Goal: Task Accomplishment & Management: Use online tool/utility

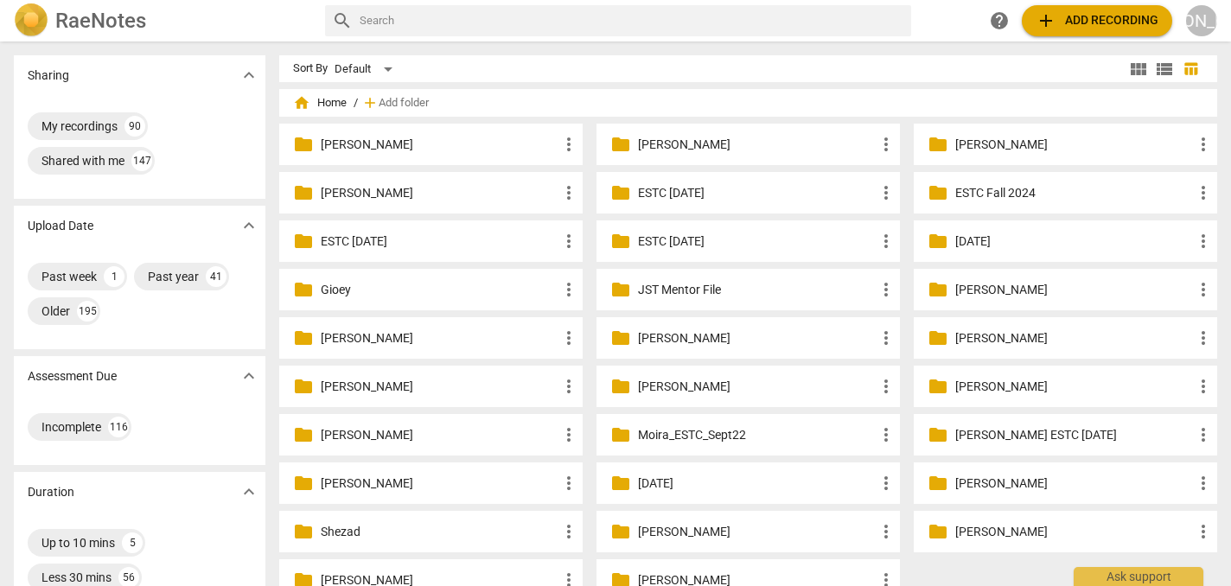
click at [691, 140] on p "[PERSON_NAME]" at bounding box center [757, 145] width 238 height 18
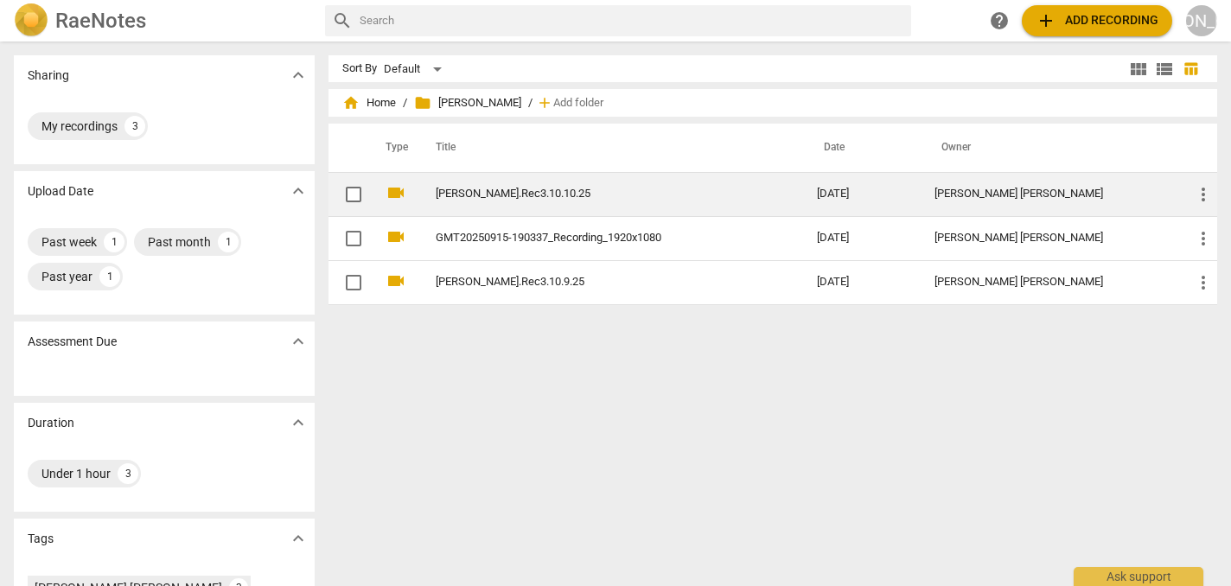
click at [557, 188] on link "[PERSON_NAME].Rec3.10.10.25" at bounding box center [595, 194] width 319 height 13
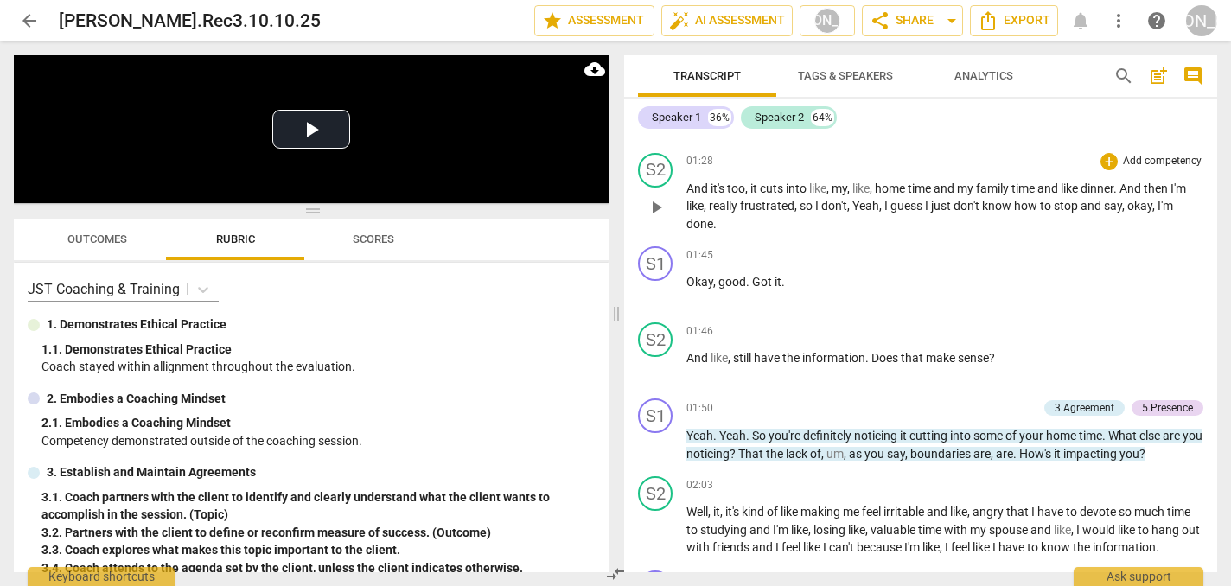
scroll to position [1013, 0]
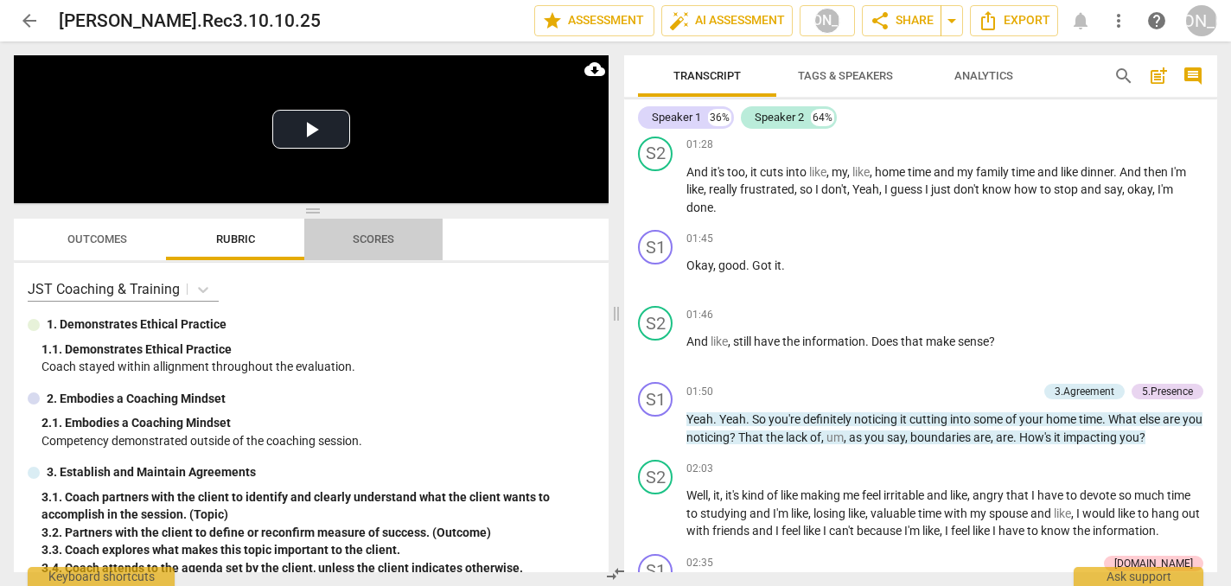
click at [366, 239] on span "Scores" at bounding box center [373, 239] width 41 height 13
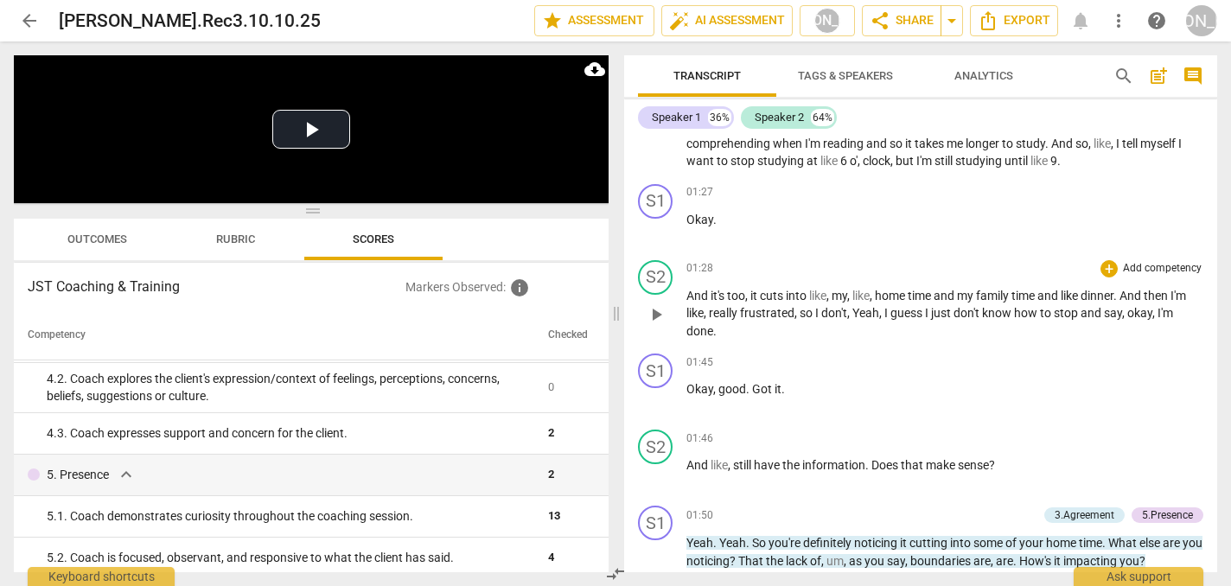
scroll to position [874, 0]
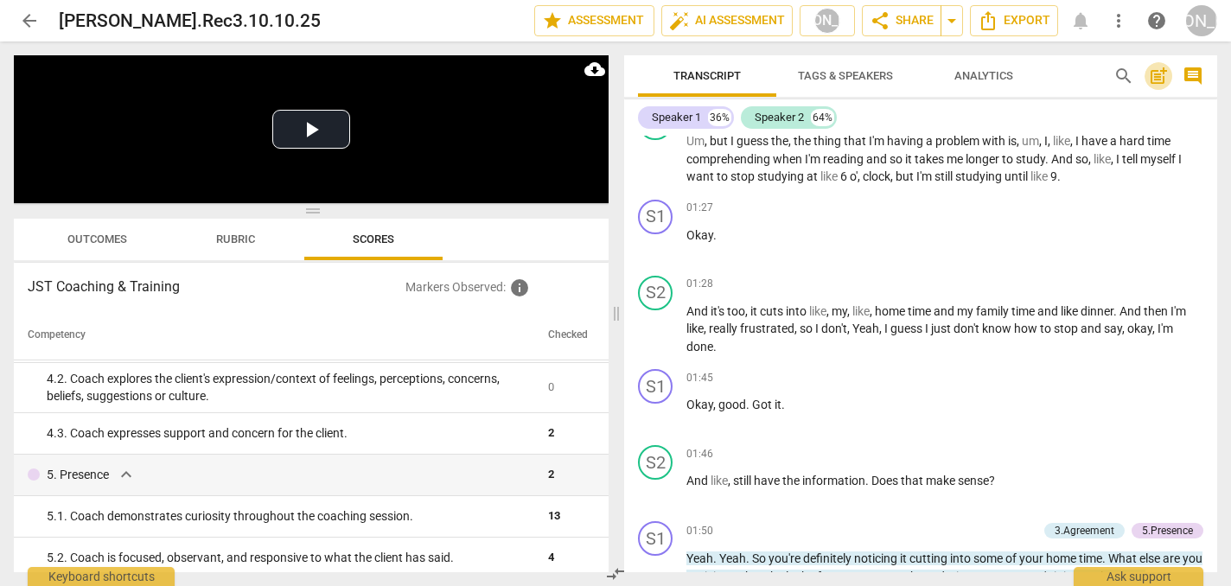
click at [1156, 73] on span "post_add" at bounding box center [1158, 76] width 21 height 21
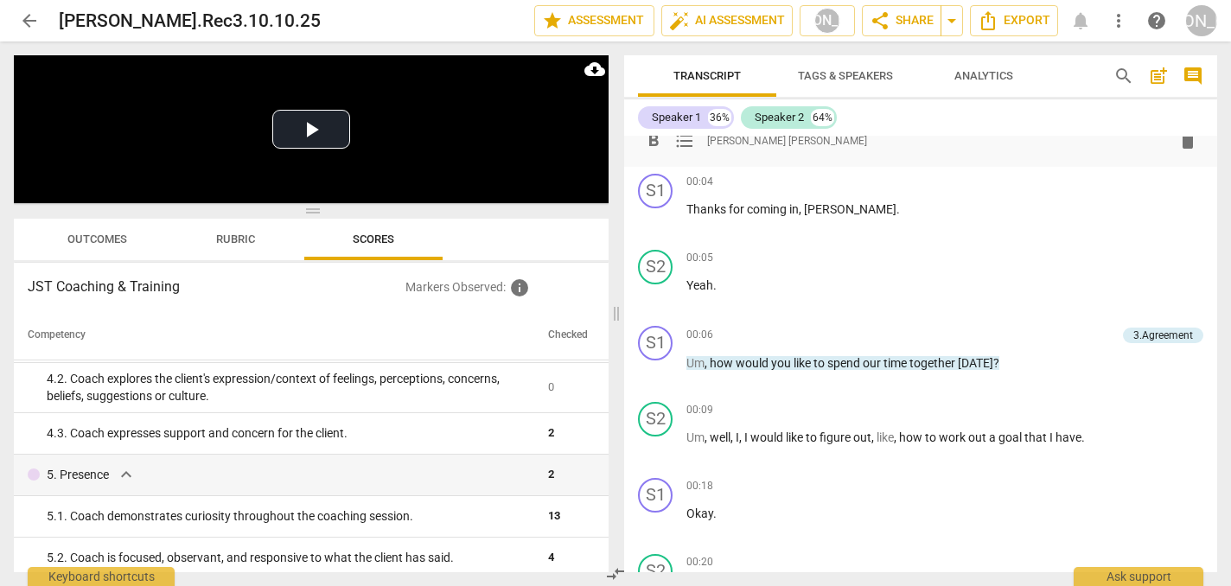
click at [718, 147] on div "format_bold format_list_bulleted Jo Ann Skinner delete" at bounding box center [920, 140] width 565 height 31
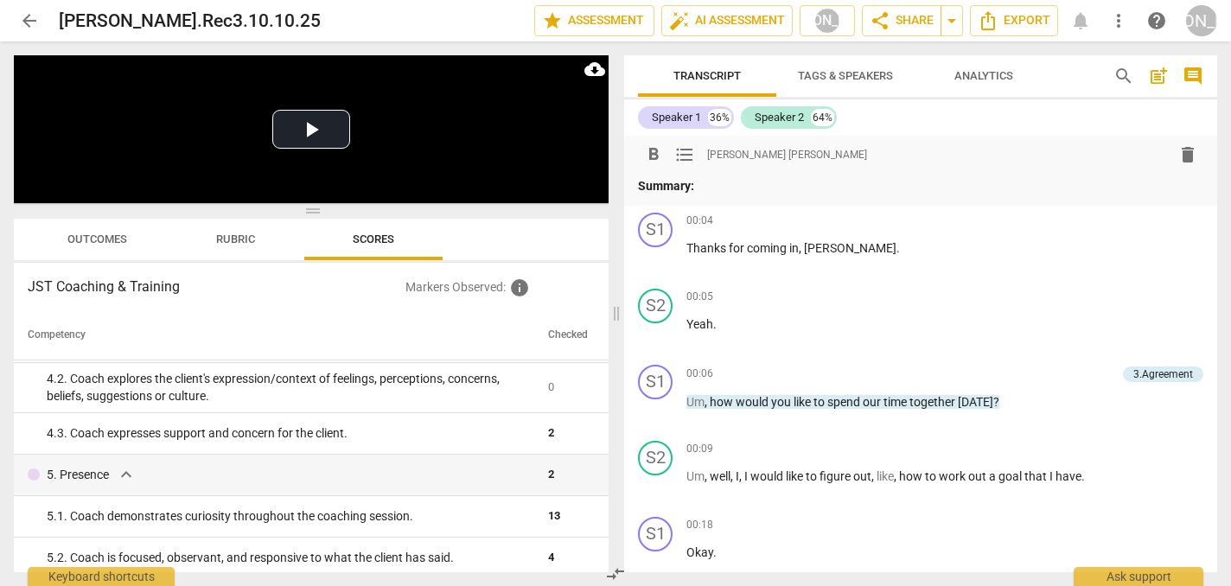
scroll to position [0, 0]
click at [711, 188] on p "Summary:" at bounding box center [920, 186] width 565 height 18
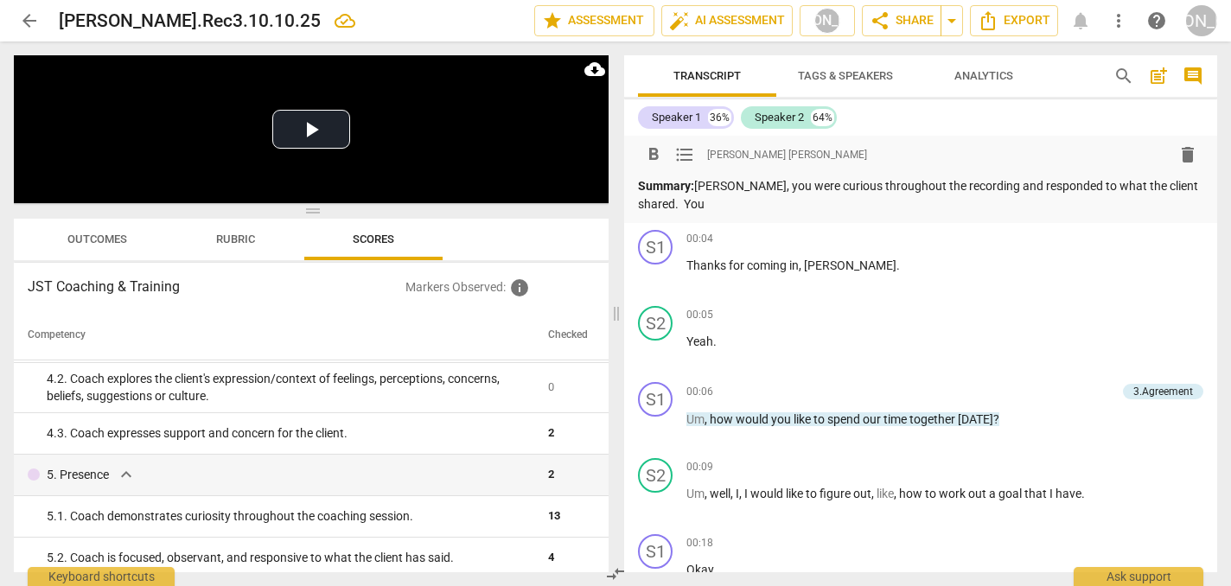
click at [836, 182] on p "Summary: Allison, you were curious throughout the recording and responded to wh…" at bounding box center [920, 194] width 565 height 35
click at [1187, 186] on p "Summary: Allison, you were curious throughout the recording and responded to wh…" at bounding box center [920, 194] width 565 height 35
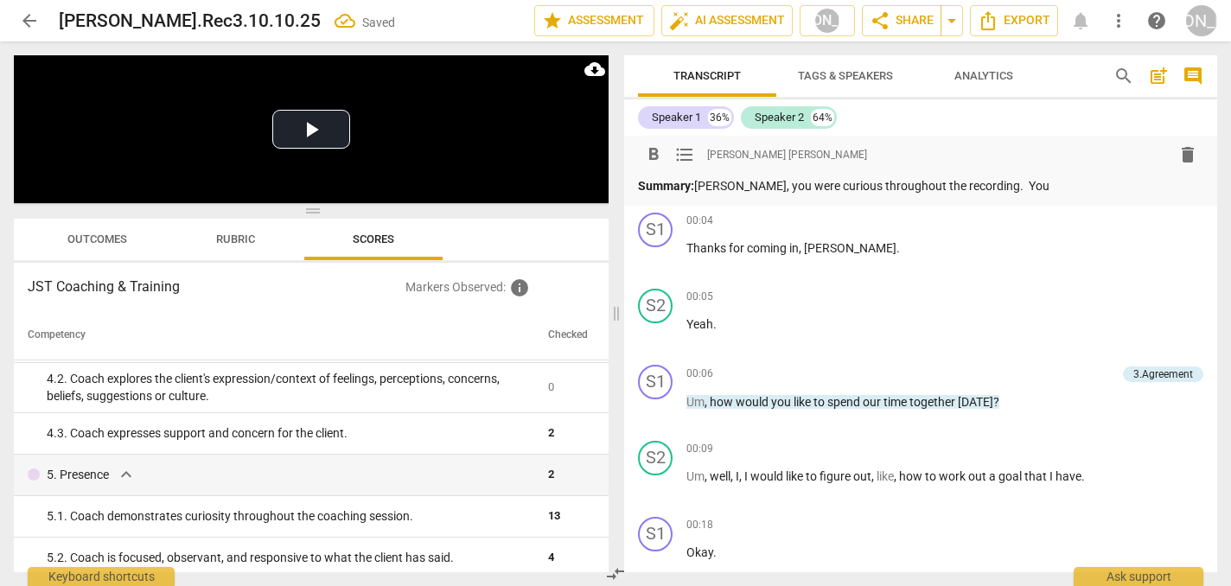
click at [1022, 169] on div "format_bold format_list_bulleted Jo Ann Skinner delete" at bounding box center [920, 154] width 565 height 31
click at [1020, 184] on p "Summary: Allison, you were curious throughout the recording. You" at bounding box center [920, 186] width 565 height 18
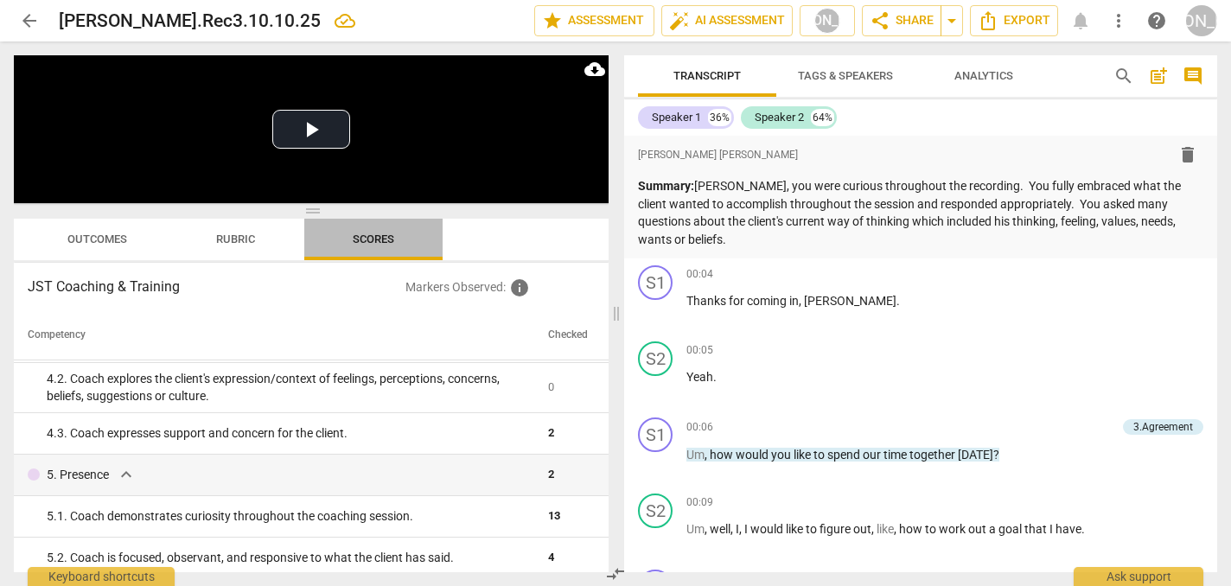
click at [382, 237] on span "Scores" at bounding box center [373, 239] width 41 height 13
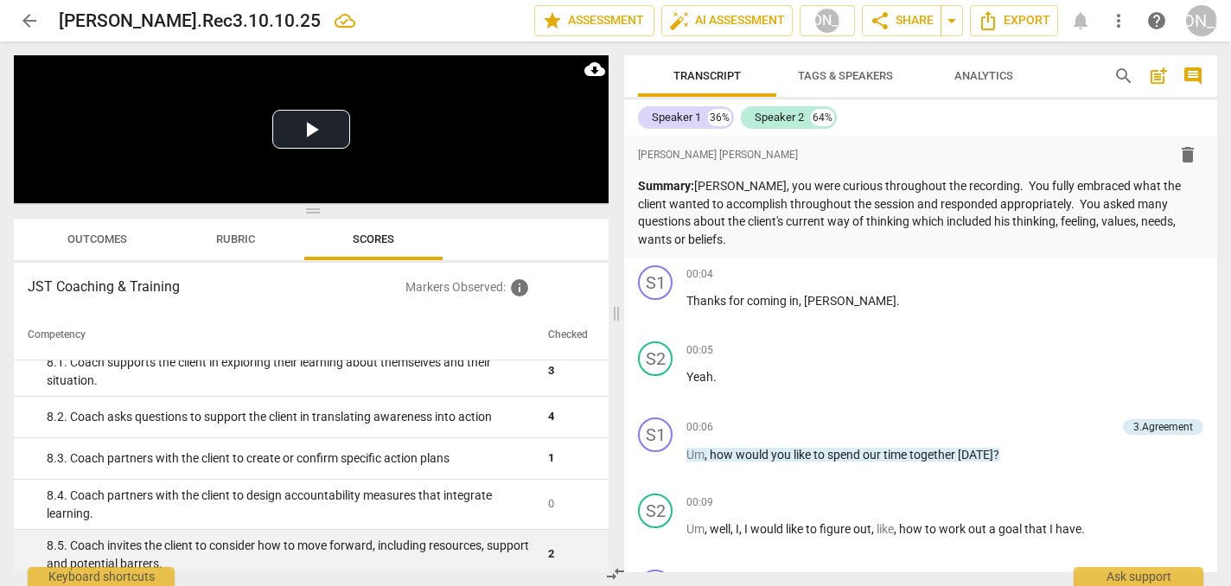
scroll to position [1332, 0]
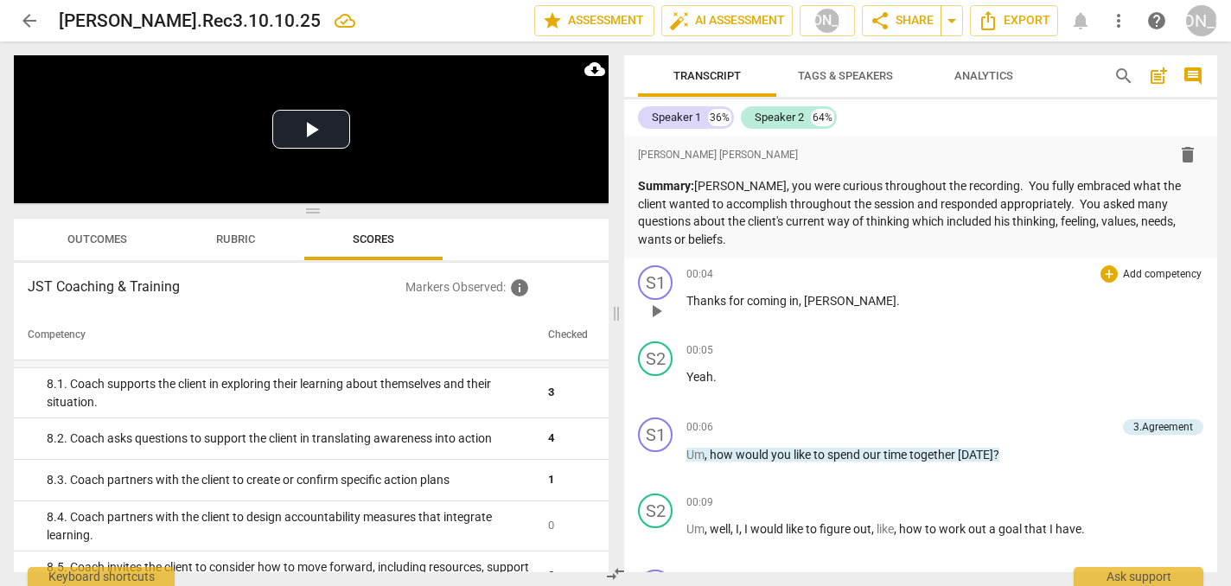
click at [924, 297] on p "Thanks for coming in , Doug ." at bounding box center [944, 301] width 517 height 18
click at [717, 242] on p "Summary: Allison, you were curious throughout the recording. You fully embraced…" at bounding box center [920, 212] width 565 height 71
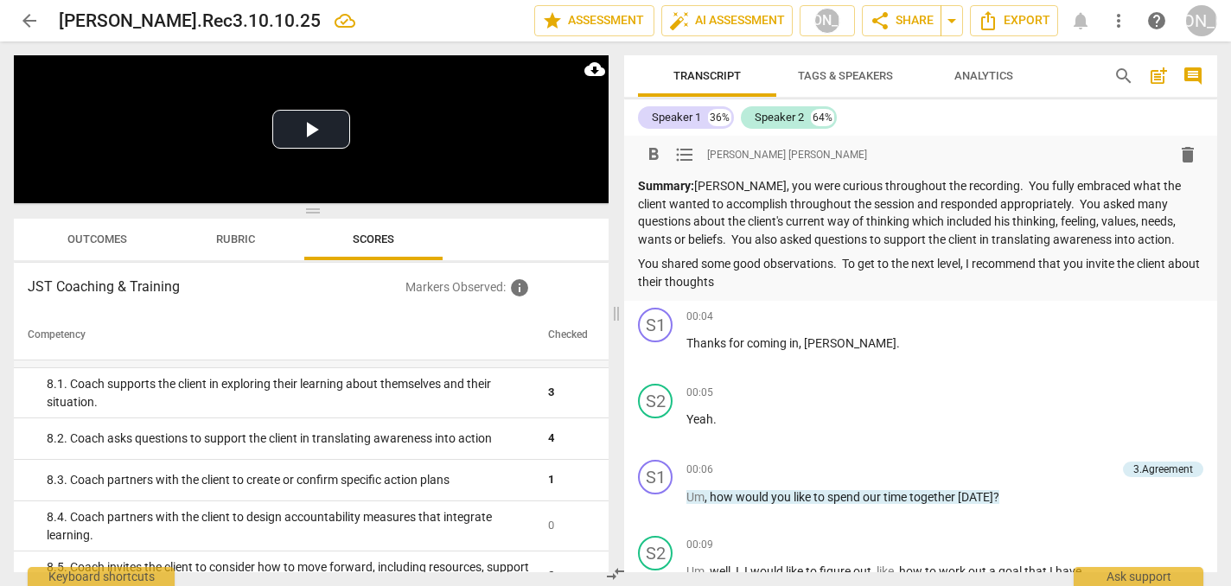
click at [1175, 265] on p "You shared some good observations. To get to the next level, I recommend that y…" at bounding box center [920, 272] width 565 height 35
click at [699, 277] on p "You shared some good observations. To get to the next level, I recommend that y…" at bounding box center [920, 272] width 565 height 35
click at [755, 277] on p "You shared some good observations. To get to the next level, I recommend that y…" at bounding box center [920, 272] width 565 height 35
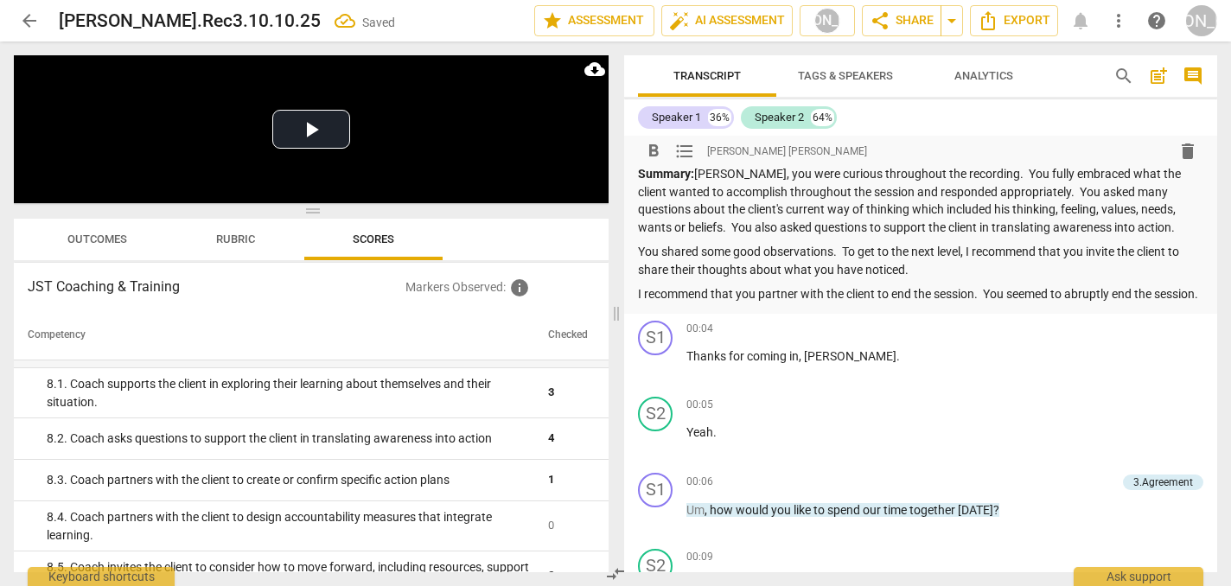
scroll to position [0, 0]
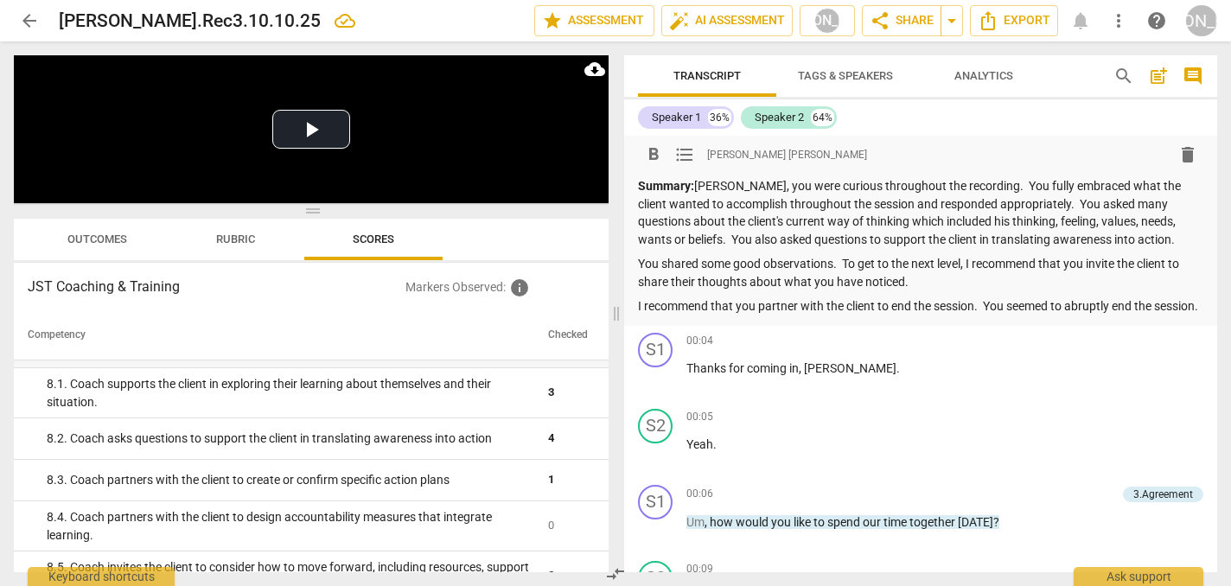
click at [1137, 236] on p "Summary: Allison, you were curious throughout the recording. You fully embraced…" at bounding box center [920, 212] width 565 height 71
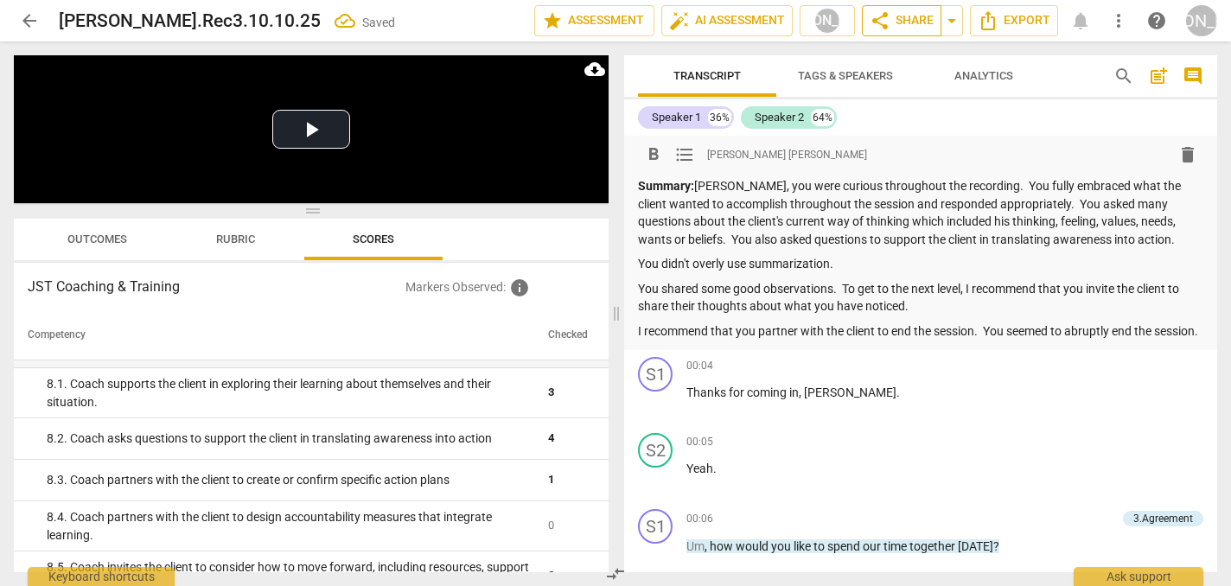
click at [901, 18] on span "share Share" at bounding box center [902, 20] width 64 height 21
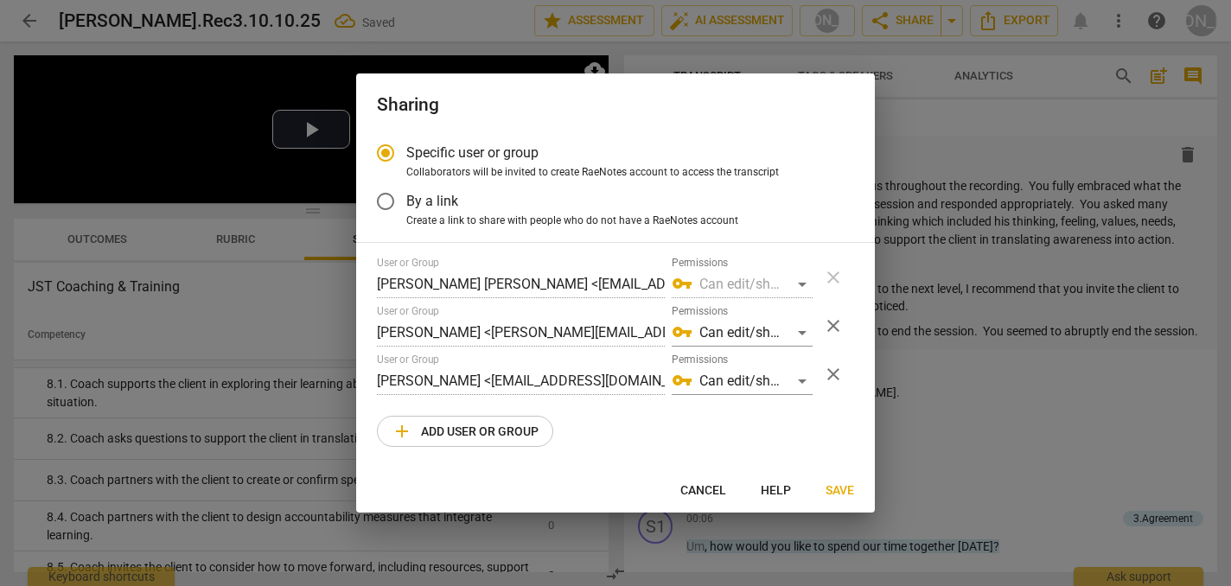
click at [834, 322] on span "close" at bounding box center [833, 325] width 21 height 21
radio input "false"
type input "Christina Fabrey <christinafabrey@jstcoaching.com>"
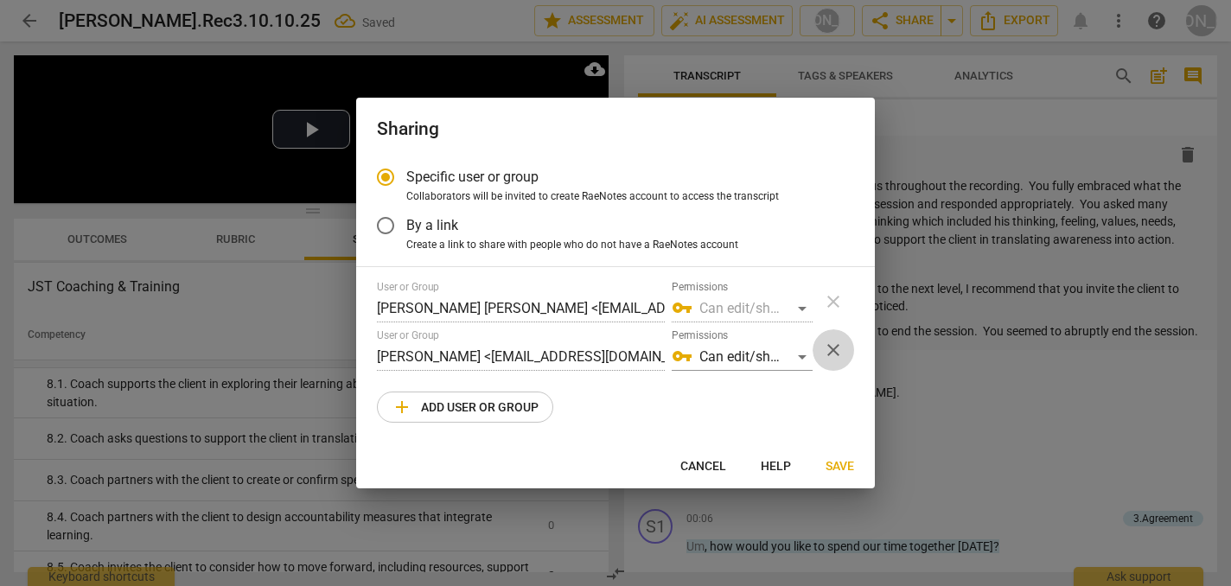
click at [831, 355] on span "close" at bounding box center [833, 350] width 21 height 21
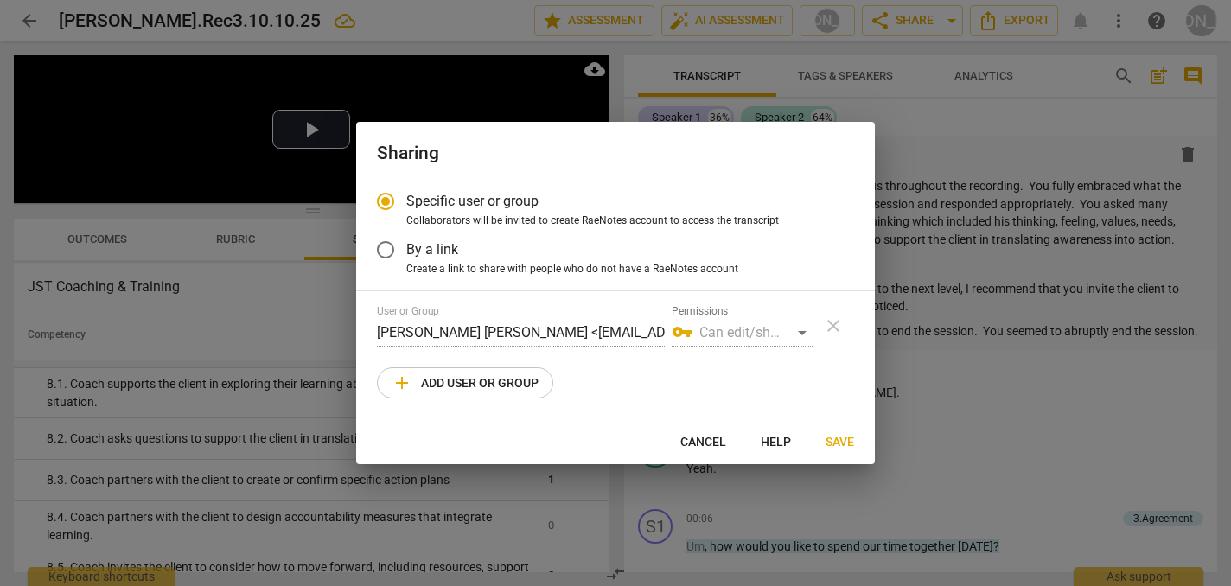
click at [484, 378] on span "add Add user or group" at bounding box center [465, 383] width 147 height 21
radio input "false"
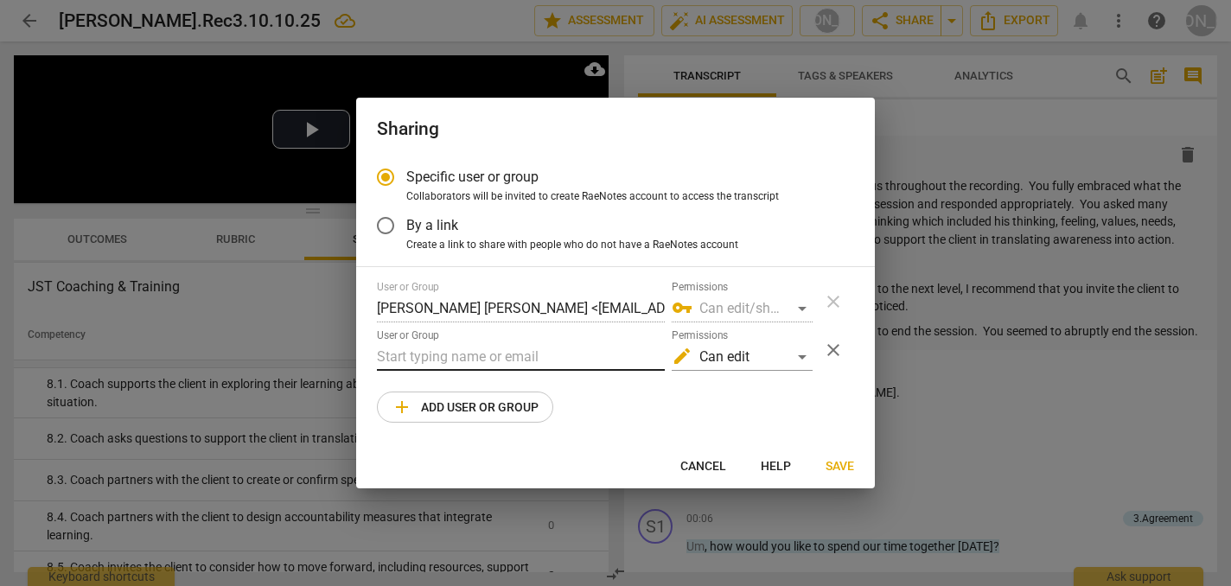
click at [386, 353] on input "text" at bounding box center [521, 357] width 288 height 28
click at [421, 360] on input "Allison" at bounding box center [521, 357] width 288 height 28
type input "A"
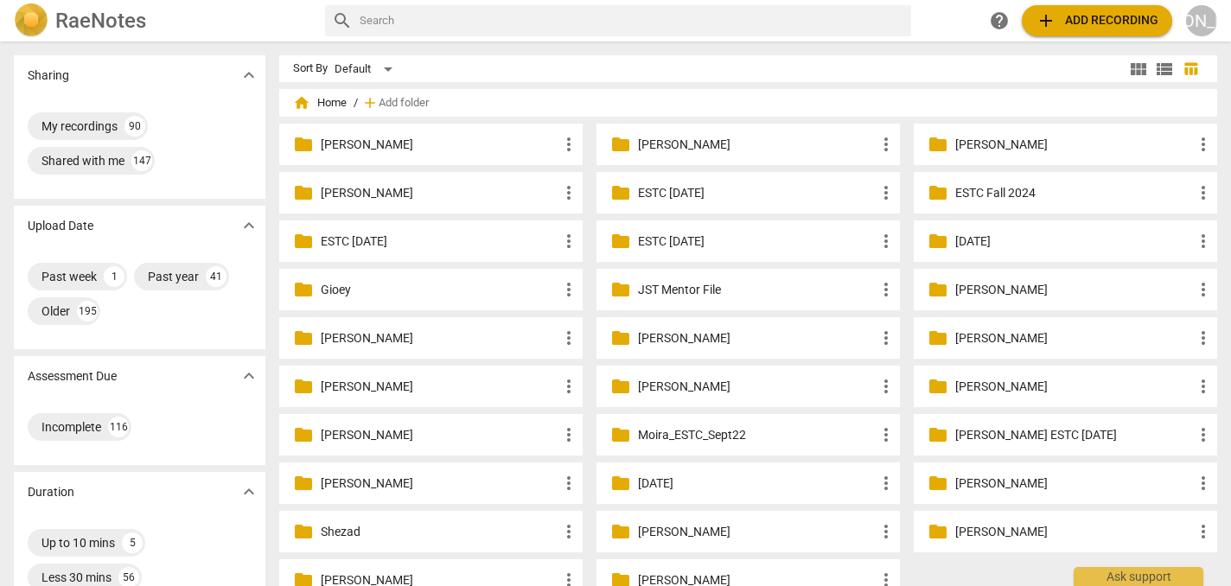
click at [704, 141] on p "[PERSON_NAME]" at bounding box center [757, 145] width 238 height 18
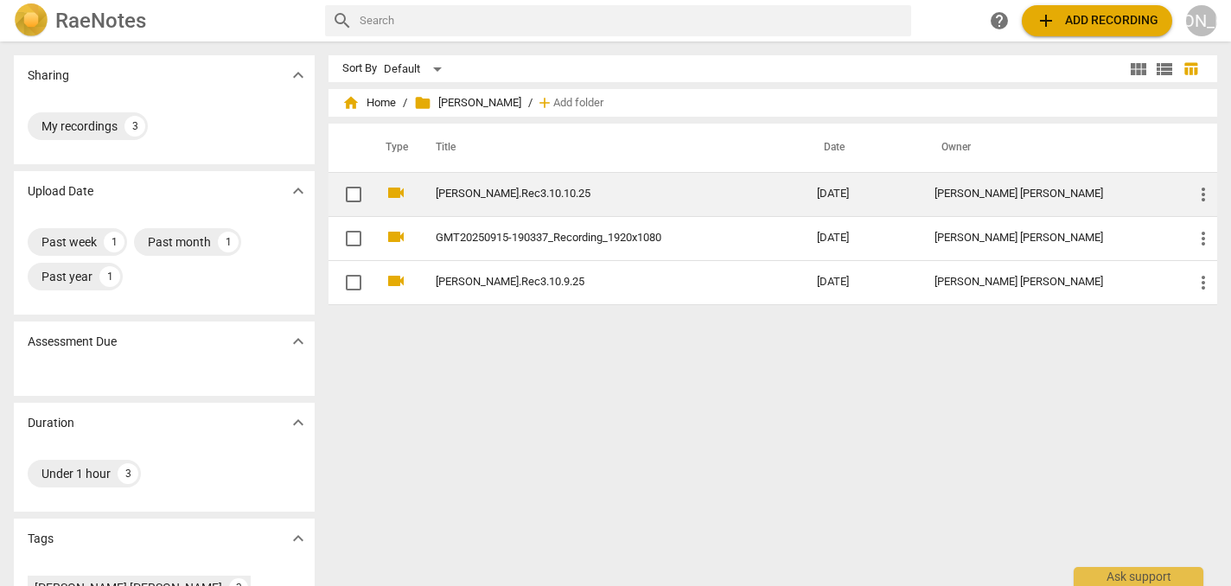
click at [539, 192] on link "[PERSON_NAME].Rec3.10.10.25" at bounding box center [595, 194] width 319 height 13
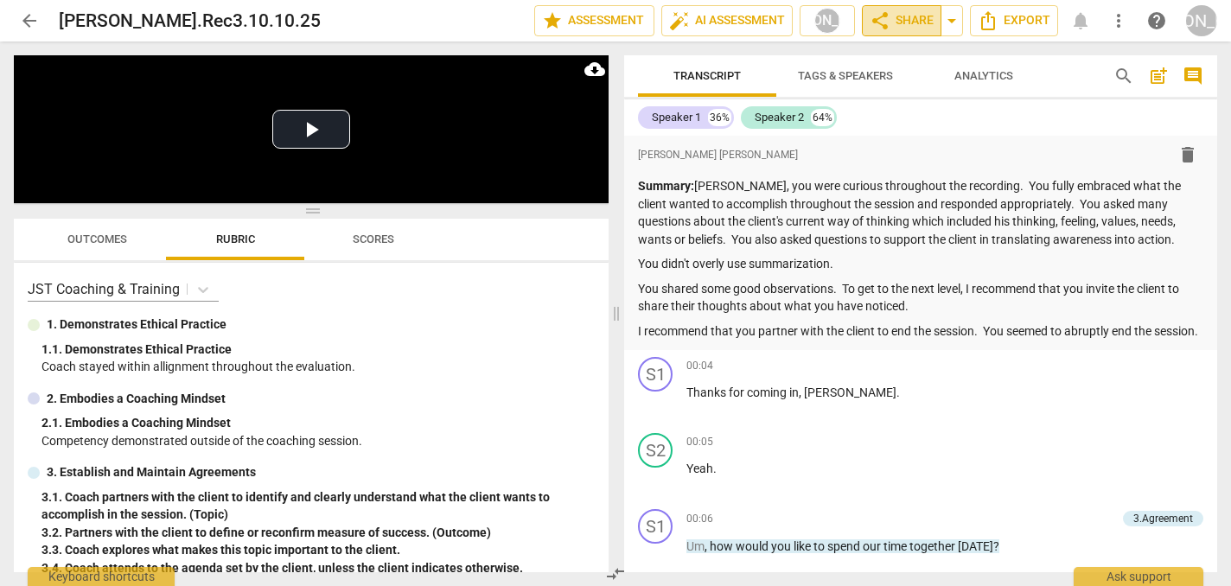
click at [903, 16] on span "share Share" at bounding box center [902, 20] width 64 height 21
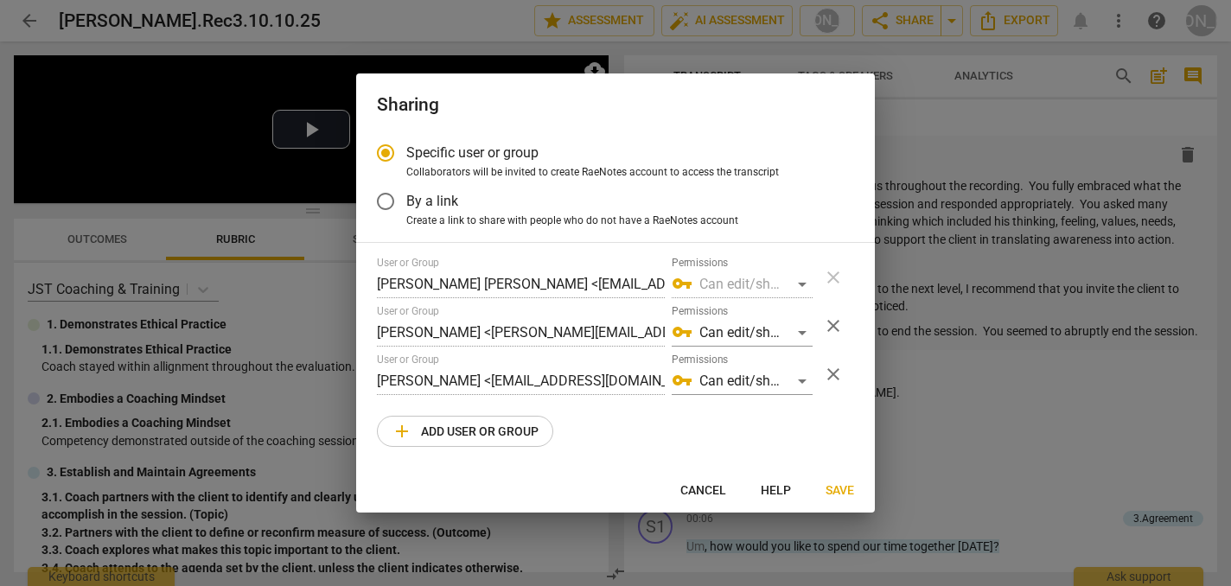
click at [831, 317] on span "close" at bounding box center [833, 325] width 21 height 21
radio input "false"
type input "Christina Fabrey <christinafabrey@jstcoaching.com>"
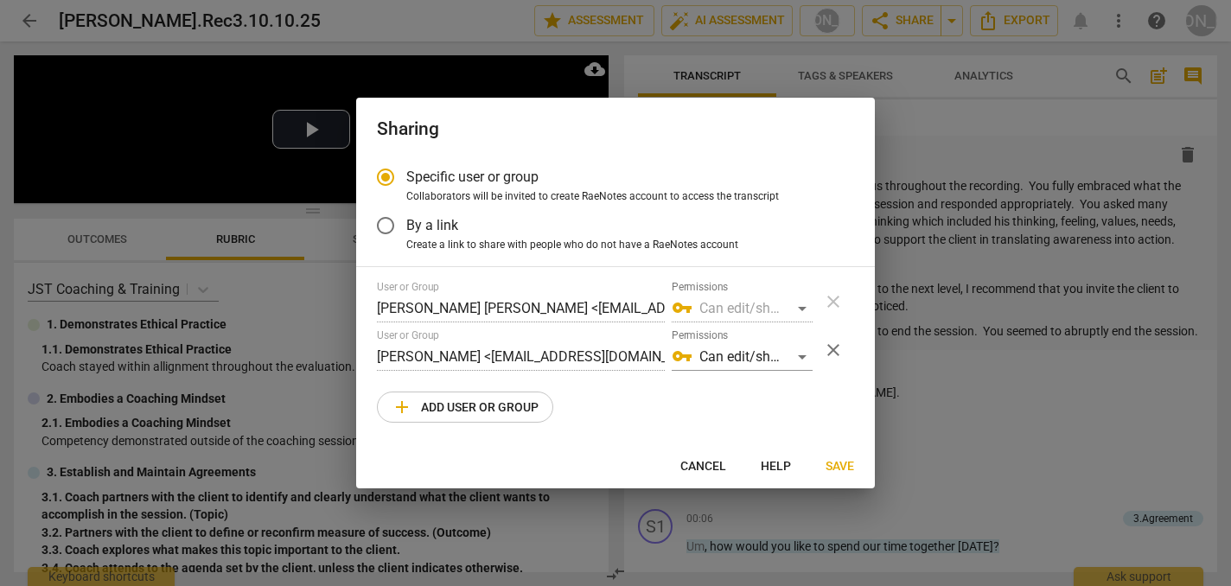
click at [837, 348] on span "close" at bounding box center [833, 350] width 21 height 21
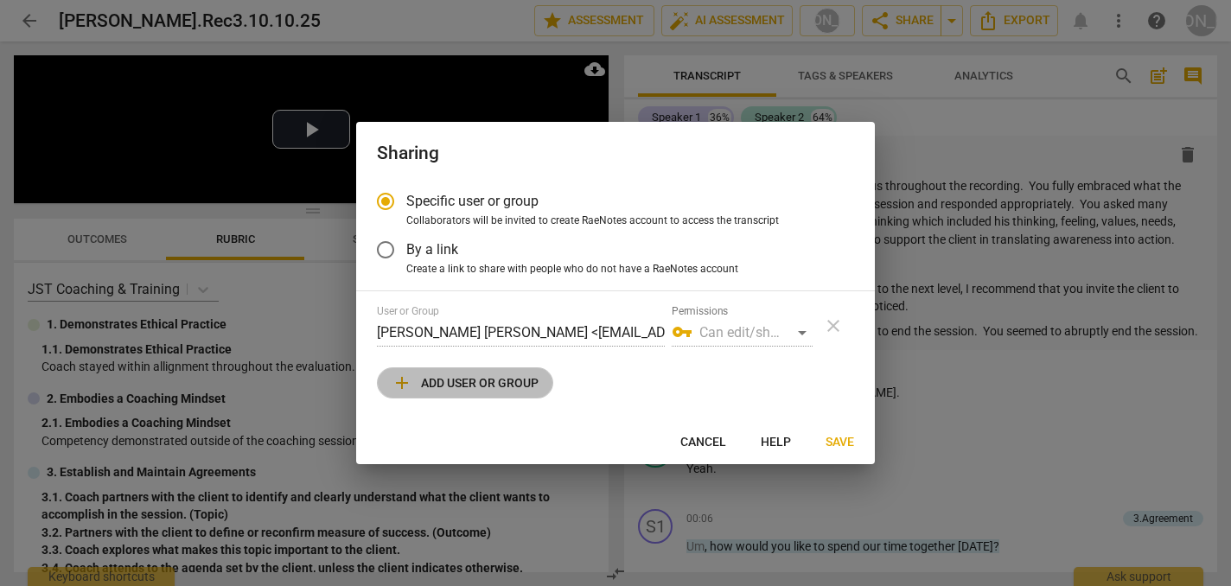
click at [447, 377] on span "add Add user or group" at bounding box center [465, 383] width 147 height 21
radio input "false"
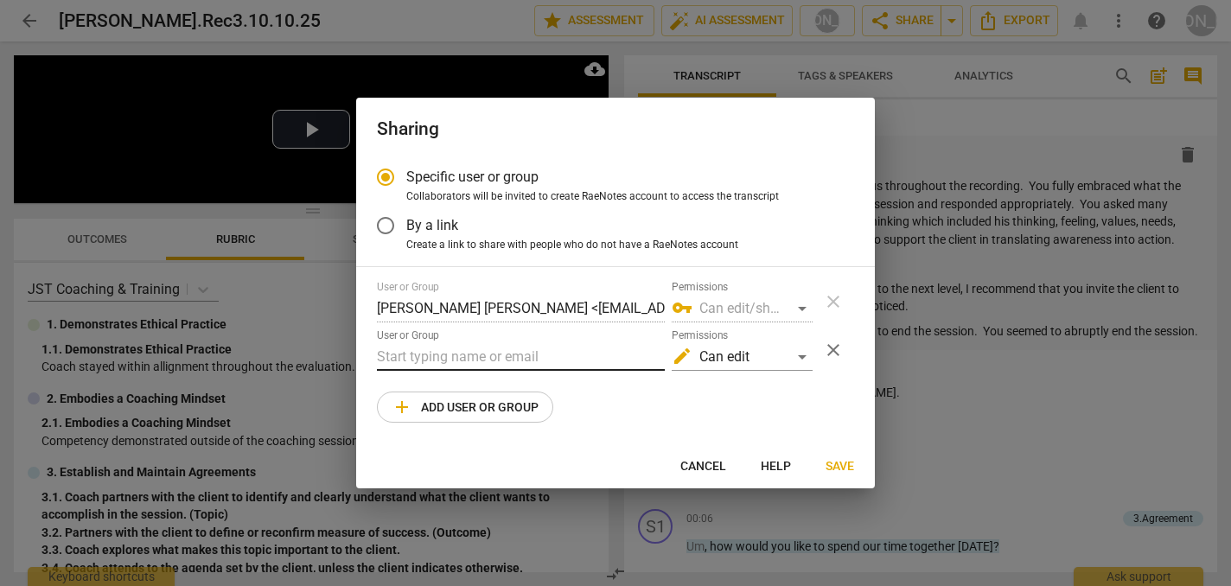
click at [392, 357] on input "text" at bounding box center [521, 357] width 288 height 28
paste input ""Allison Gonzalez" <allisongonzalez@boisestate.edu>"
type input ""Allison Gonzalez" <allisongonzalez@boisestate.edu>"
click at [838, 465] on span "Save" at bounding box center [839, 466] width 29 height 17
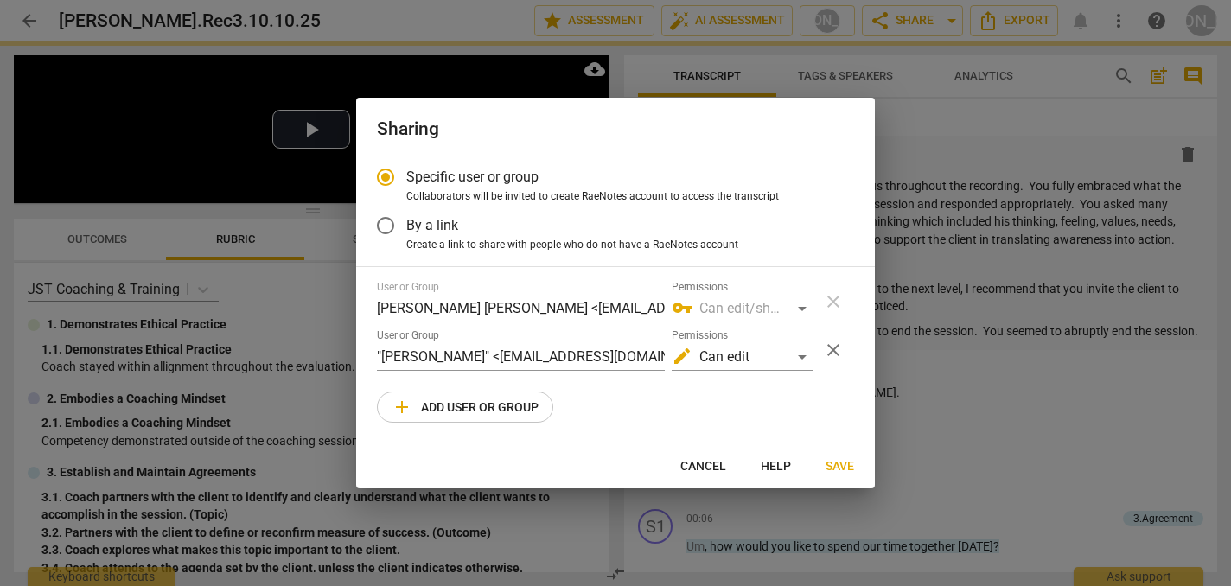
radio input "false"
type input "Allison Gonzalez <allisongonzalez@boisestate.edu>"
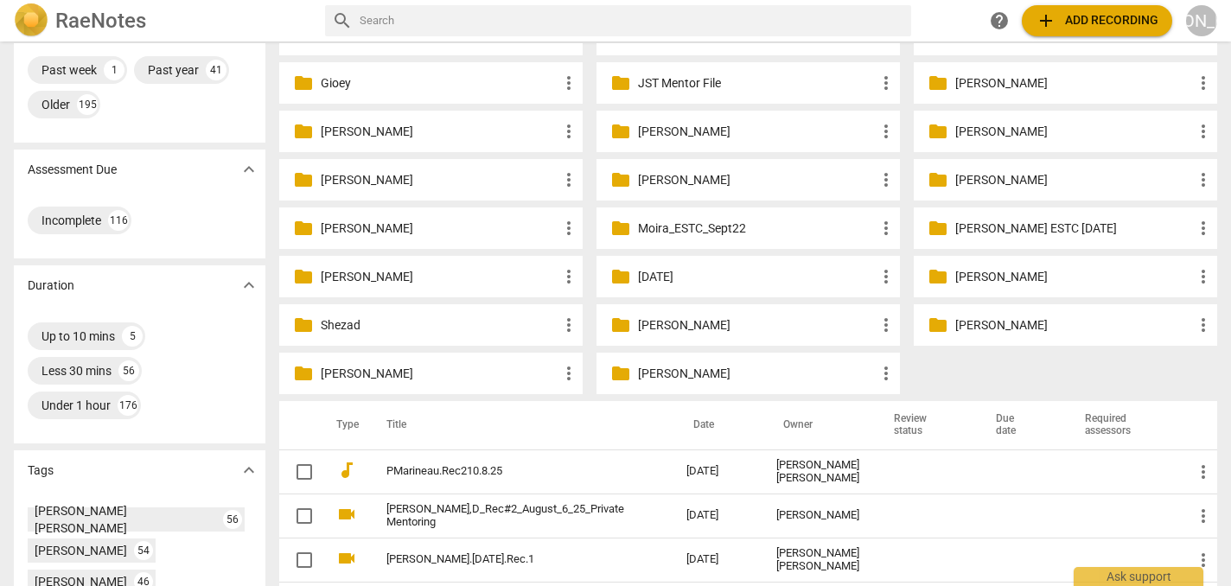
scroll to position [208, 0]
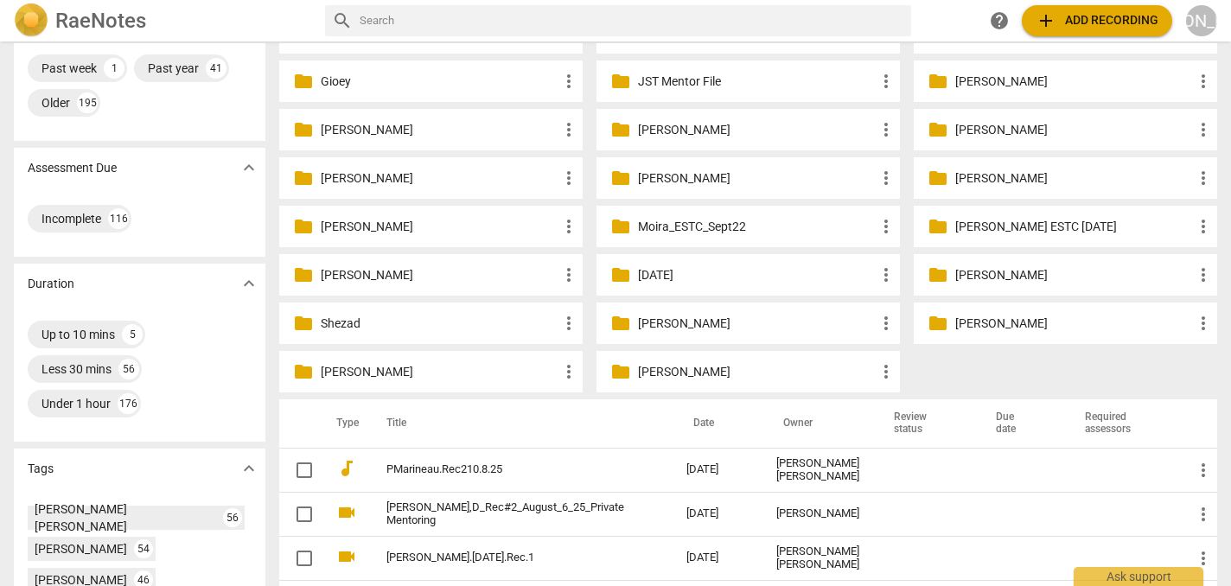
click at [717, 369] on p "[PERSON_NAME]" at bounding box center [757, 372] width 238 height 18
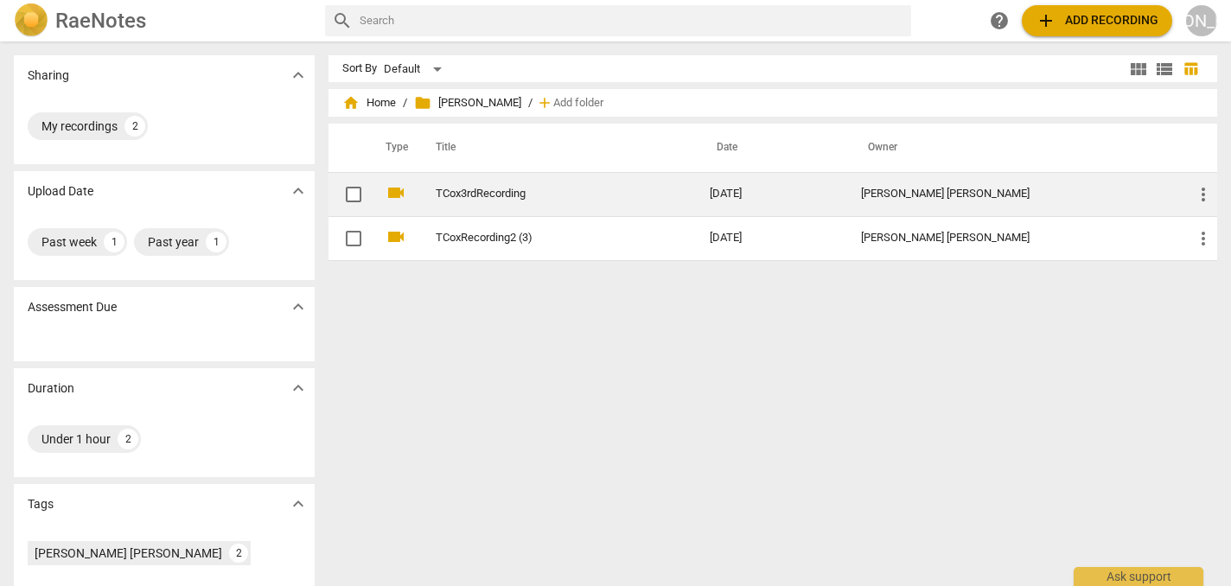
click at [812, 179] on td "2025-10-13" at bounding box center [772, 194] width 152 height 44
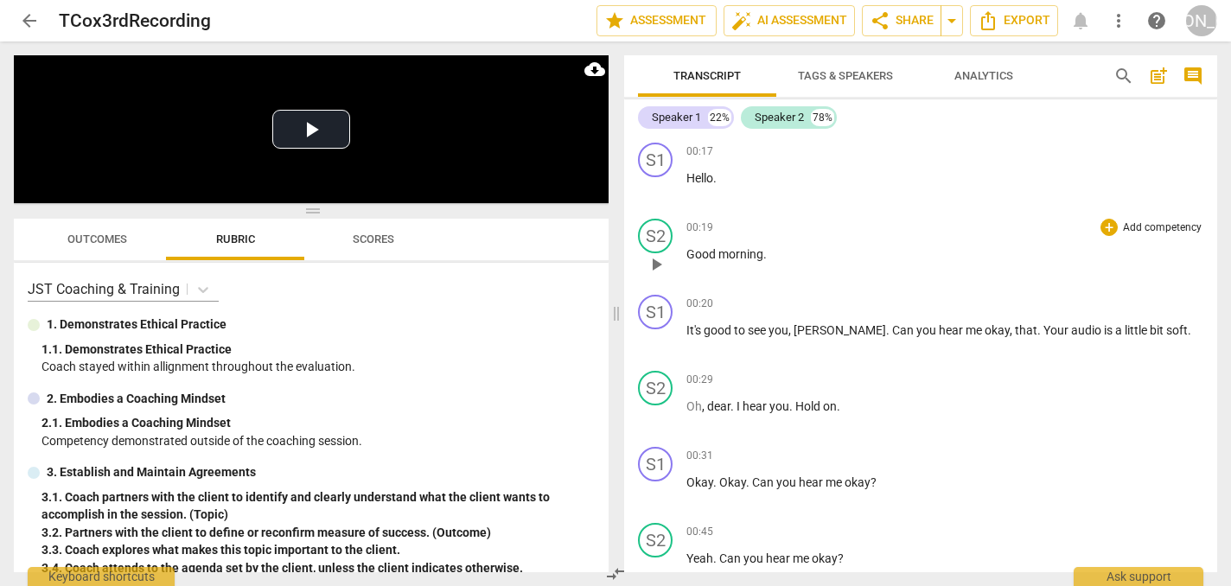
click at [655, 261] on span "play_arrow" at bounding box center [656, 264] width 21 height 21
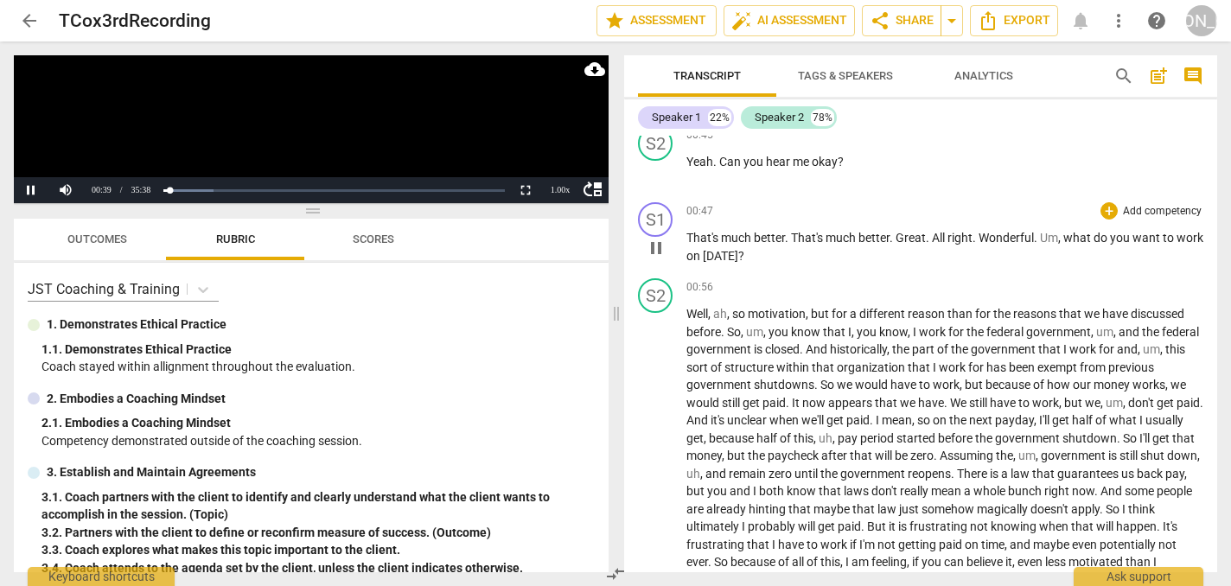
scroll to position [420, 0]
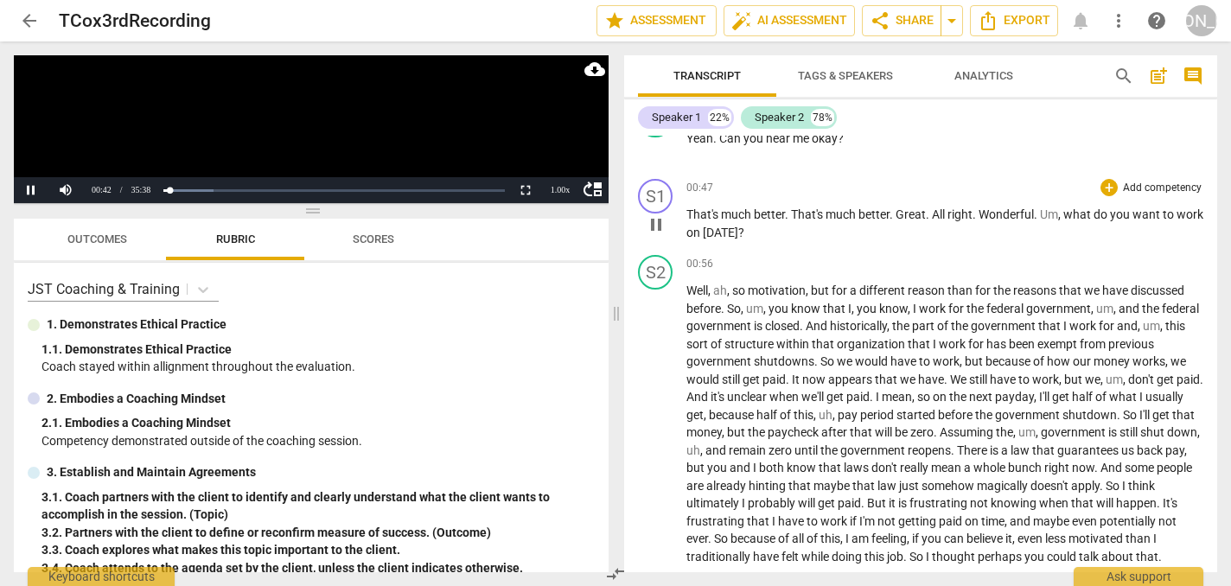
click at [659, 228] on span "pause" at bounding box center [656, 224] width 21 height 21
click at [656, 220] on span "play_arrow" at bounding box center [656, 224] width 21 height 21
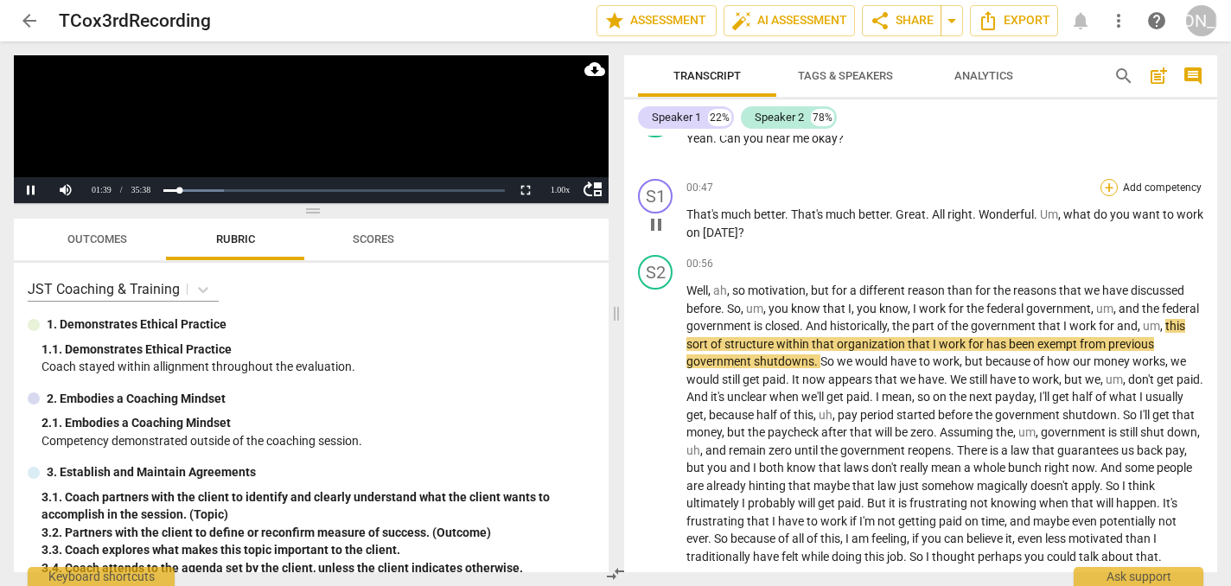
click at [1102, 187] on div "+" at bounding box center [1108, 187] width 17 height 17
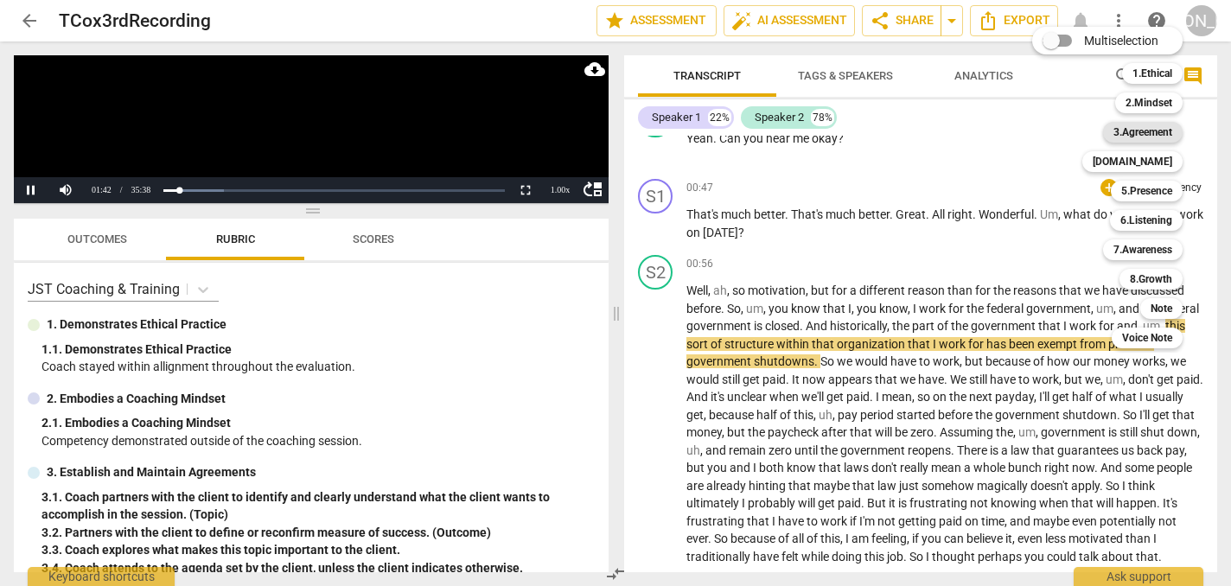
click at [1143, 130] on b "3.Agreement" at bounding box center [1142, 132] width 59 height 21
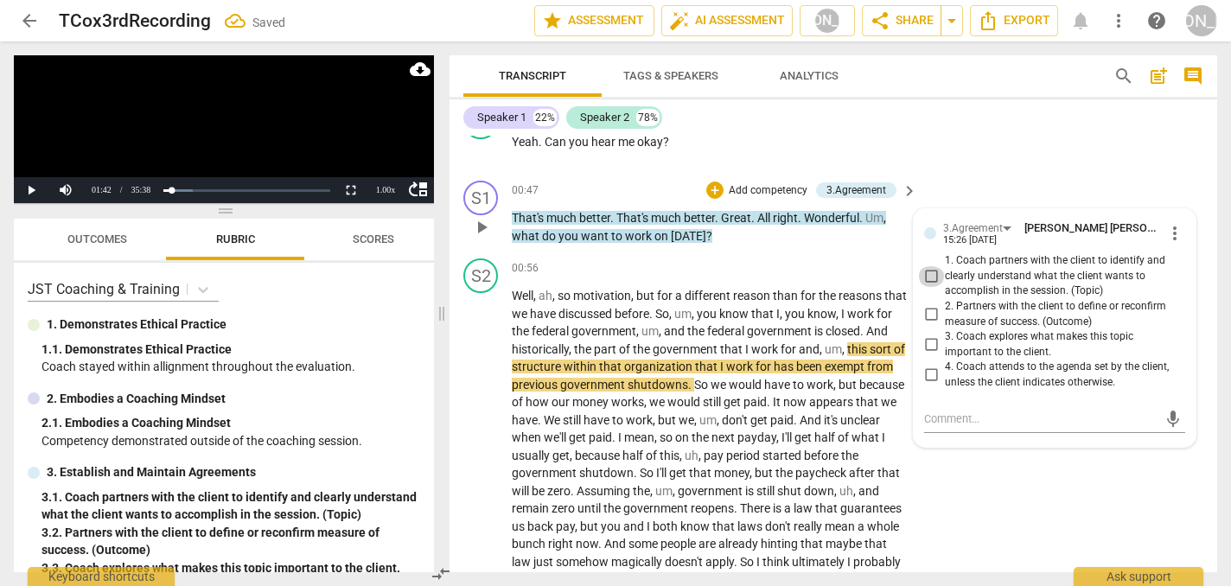
click at [928, 271] on input "1. Coach partners with the client to identify and clearly understand what the c…" at bounding box center [931, 276] width 28 height 21
checkbox input "true"
click at [991, 477] on div "S2 play_arrow pause 00:56 + Add competency keyboard_arrow_right Well , ah , so …" at bounding box center [833, 459] width 768 height 415
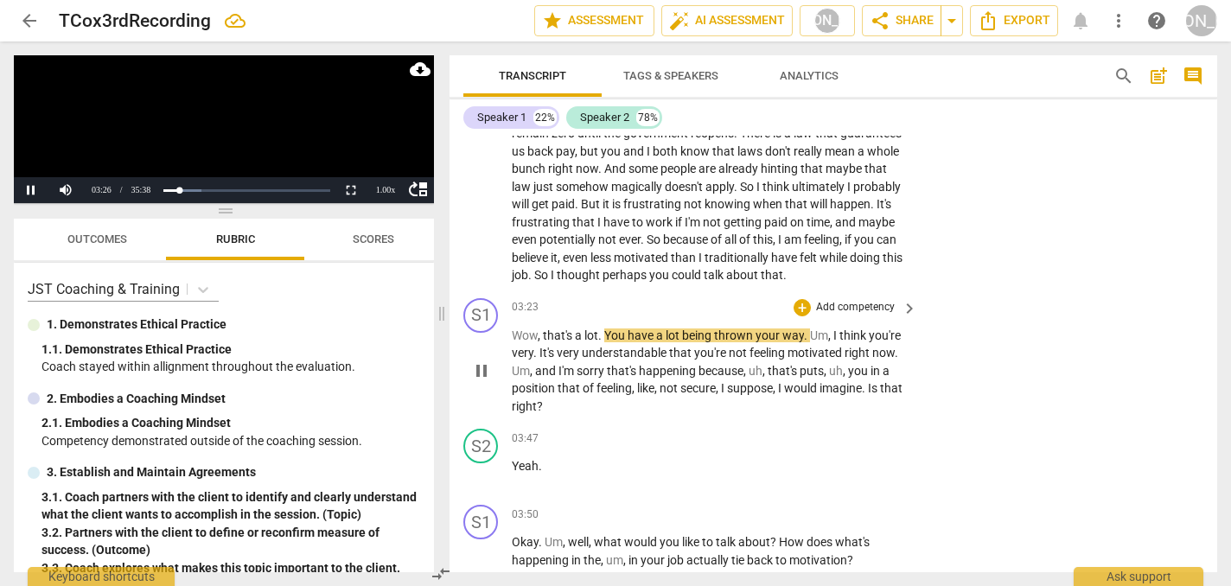
scroll to position [806, 0]
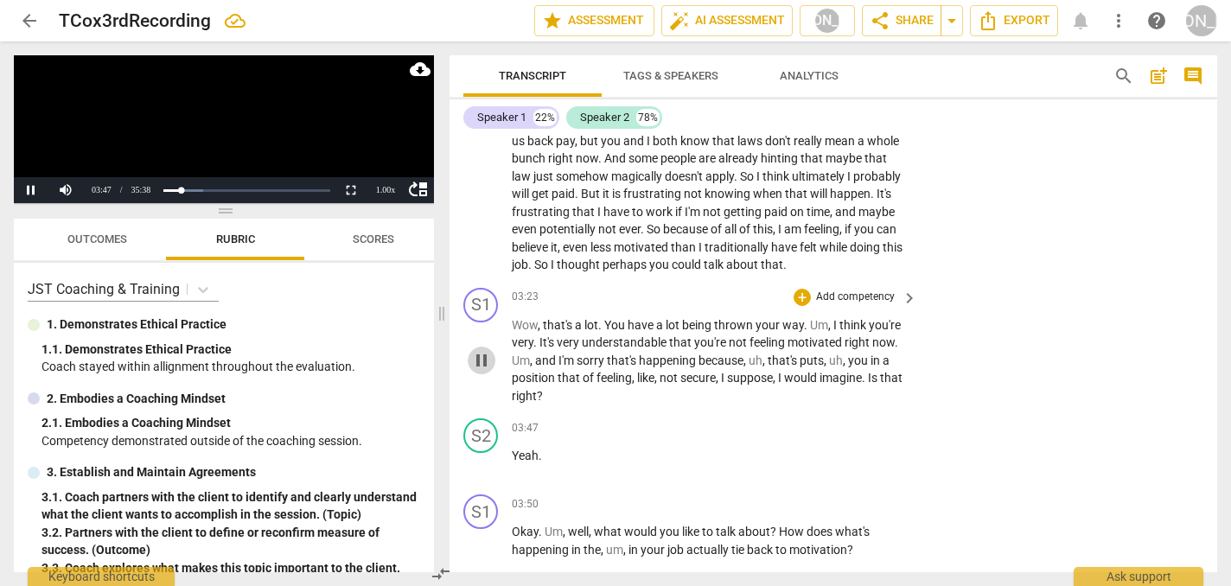
click at [481, 350] on span "pause" at bounding box center [481, 360] width 21 height 21
click at [800, 289] on div "+" at bounding box center [801, 297] width 17 height 17
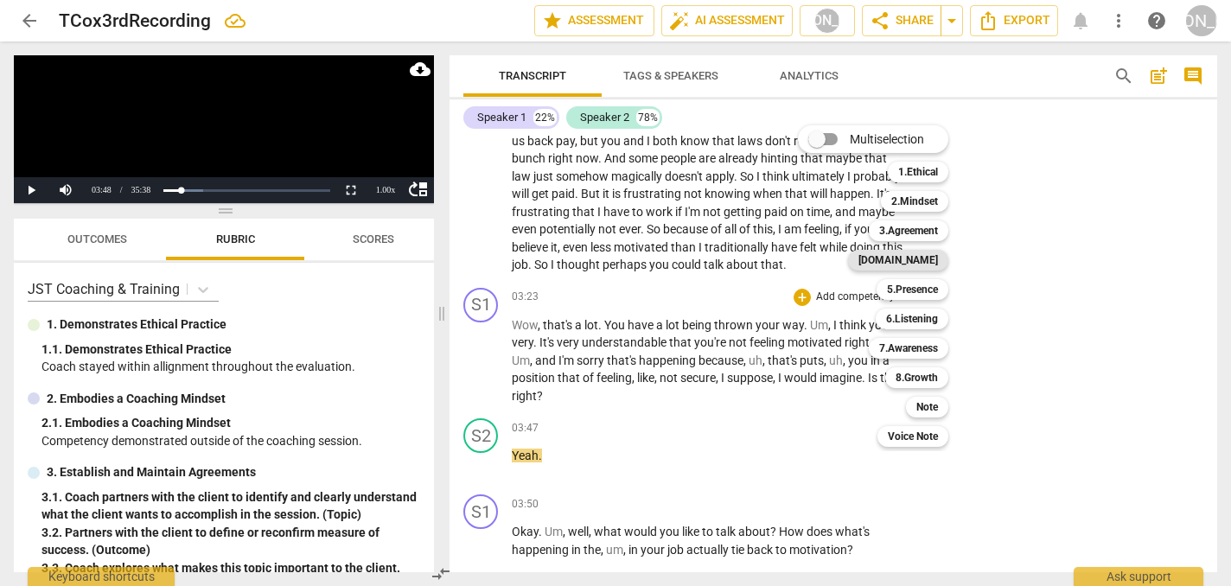
click at [928, 258] on b "[DOMAIN_NAME]" at bounding box center [898, 260] width 80 height 21
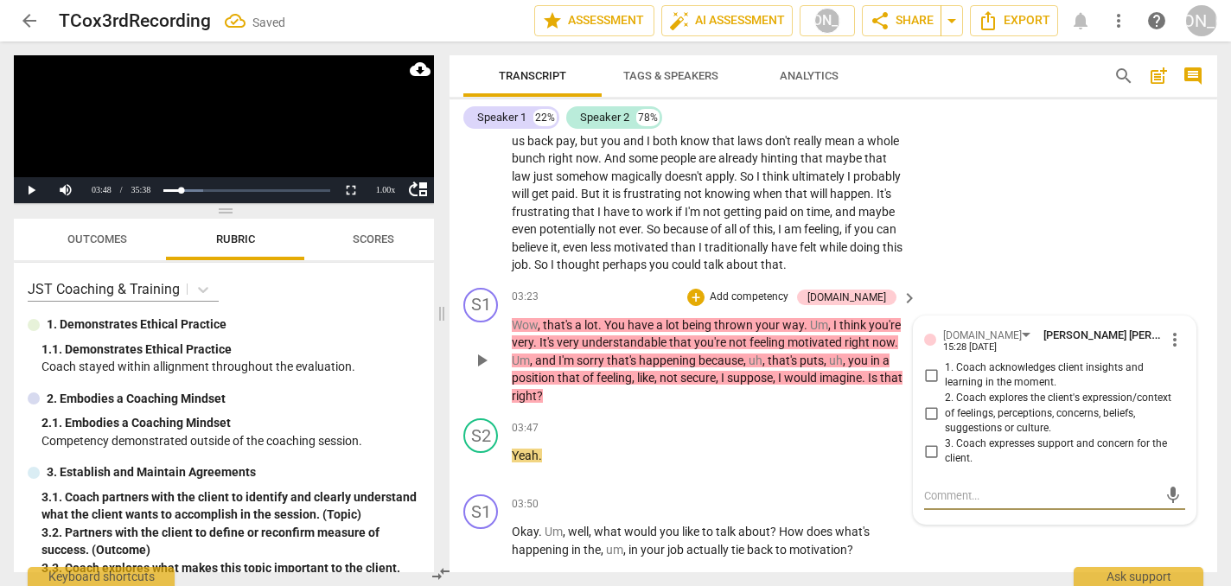
click at [932, 441] on input "3. Coach expresses support and concern for the client." at bounding box center [931, 451] width 28 height 21
checkbox input "true"
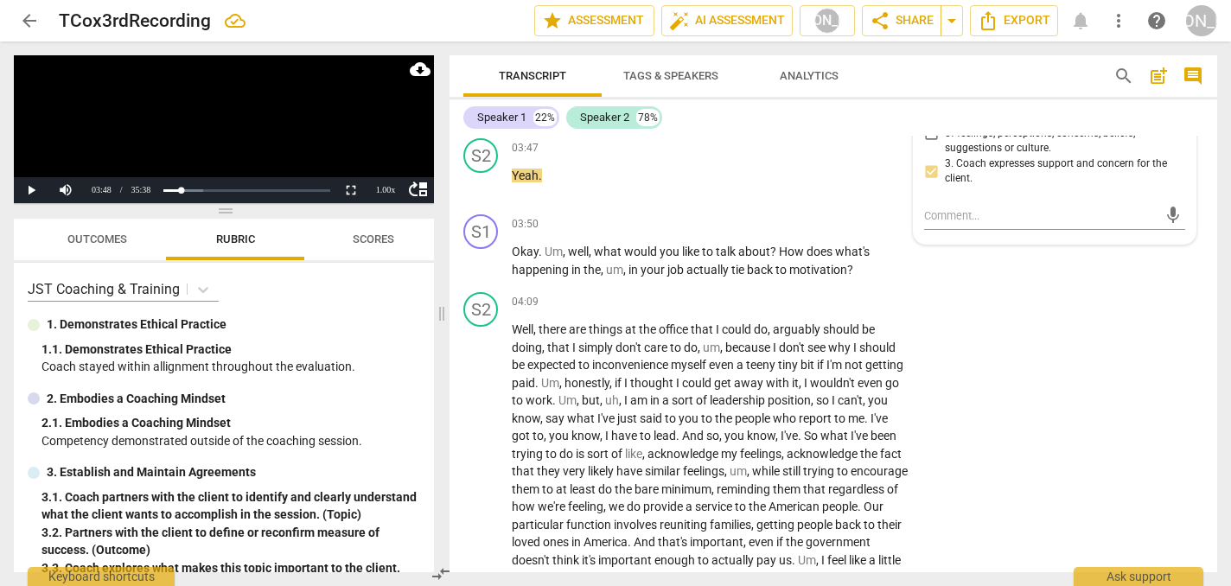
scroll to position [1093, 0]
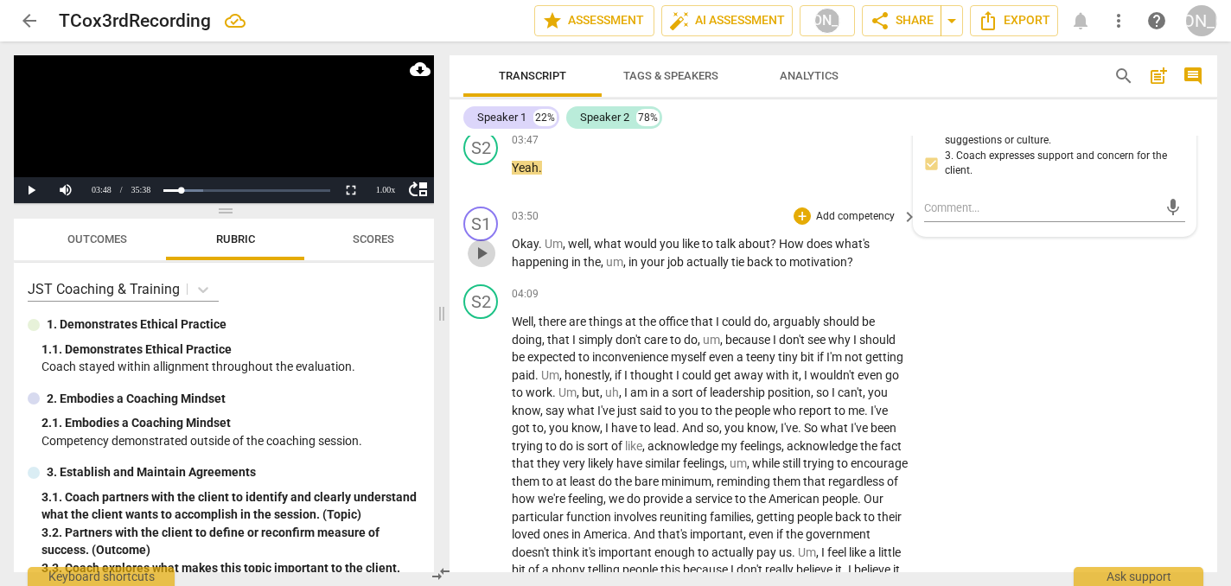
click at [481, 243] on span "play_arrow" at bounding box center [481, 253] width 21 height 21
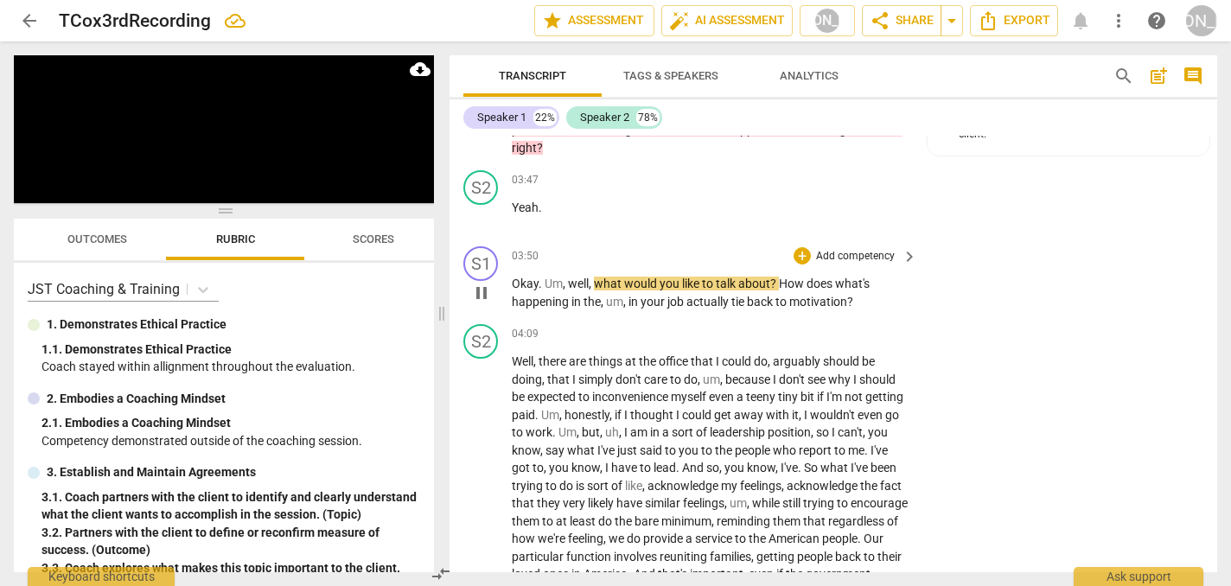
scroll to position [1080, 0]
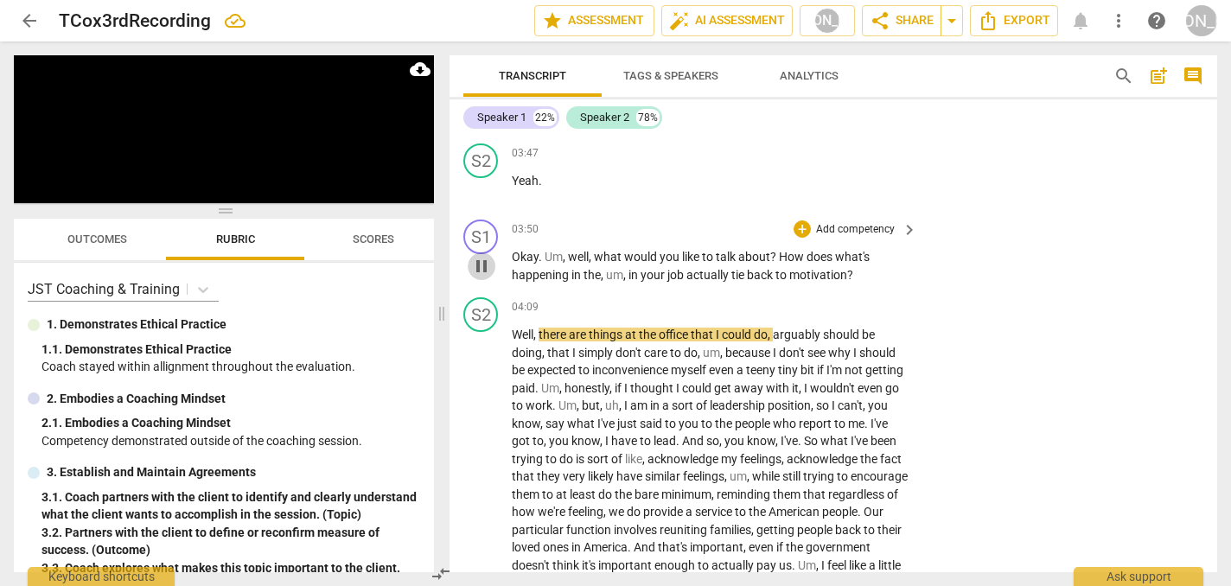
click at [485, 256] on span "pause" at bounding box center [481, 266] width 21 height 21
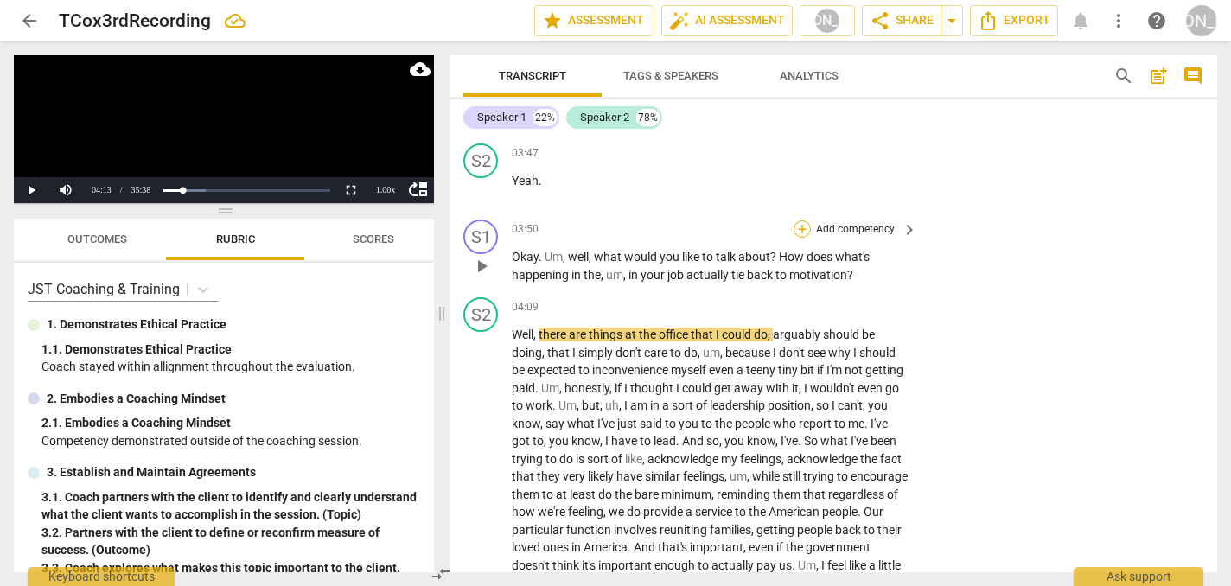
click at [800, 220] on div "+" at bounding box center [801, 228] width 17 height 17
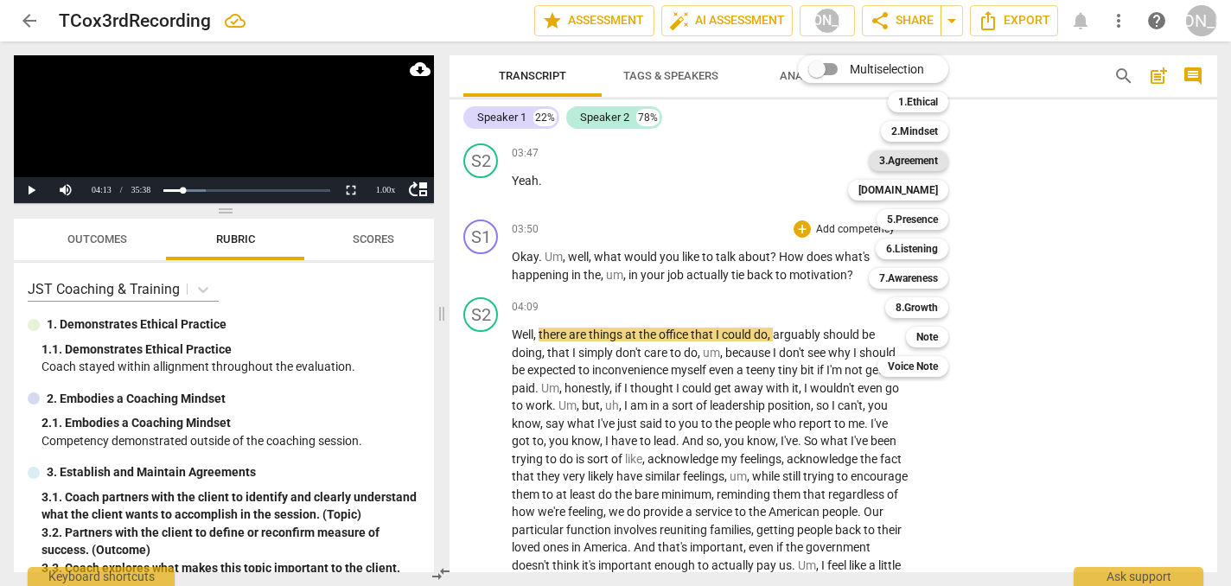
click at [921, 155] on b "3.Agreement" at bounding box center [908, 160] width 59 height 21
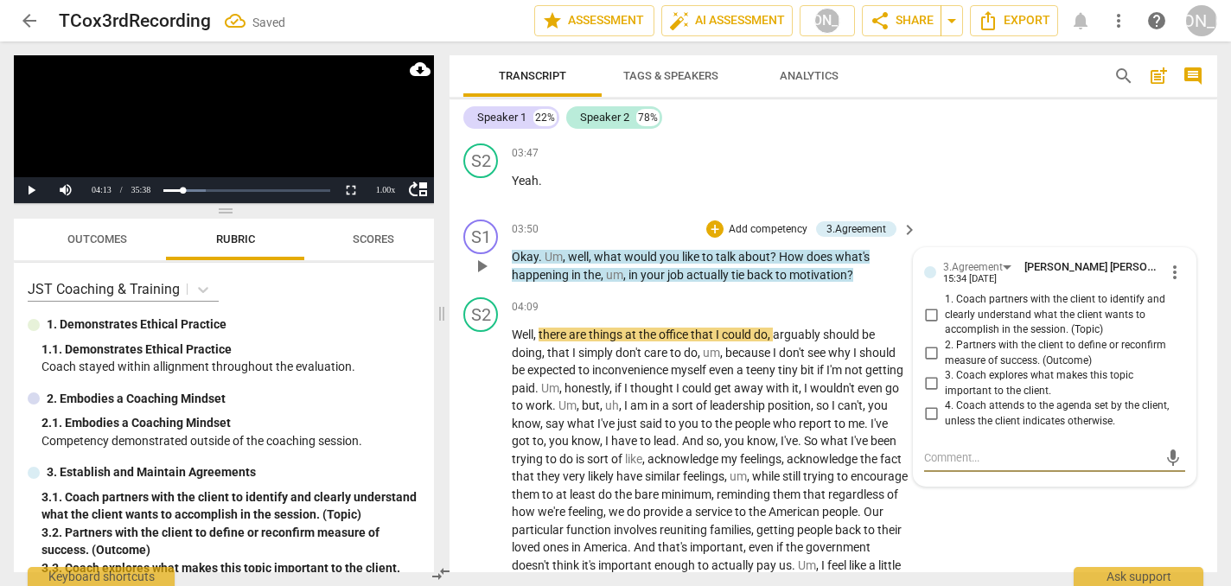
click at [926, 305] on input "1. Coach partners with the client to identify and clearly understand what the c…" at bounding box center [931, 315] width 28 height 21
checkbox input "true"
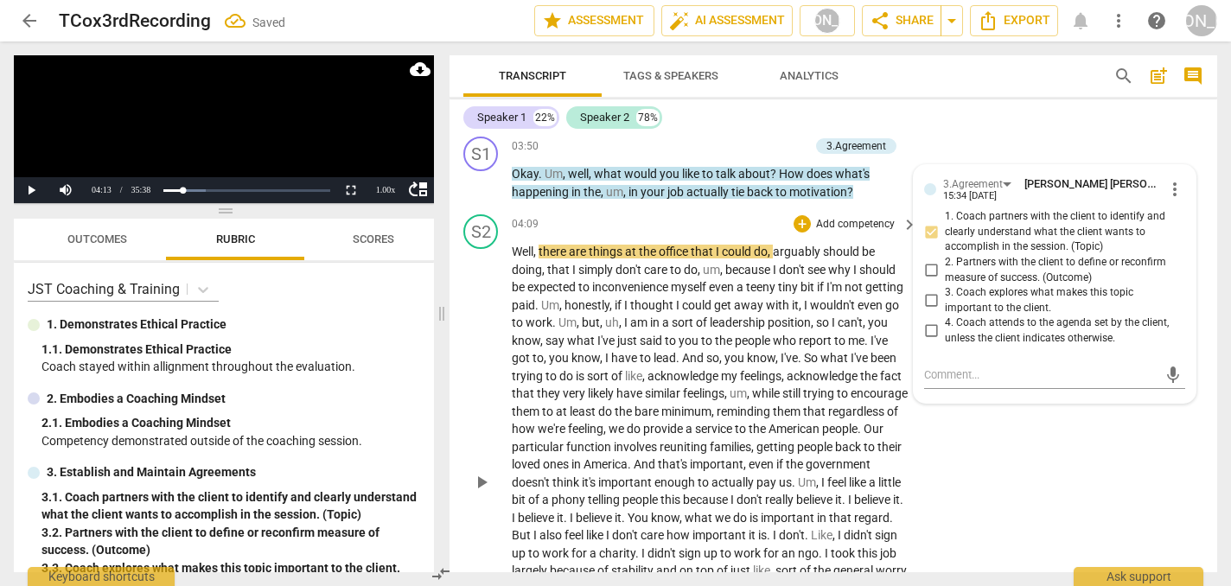
scroll to position [1184, 0]
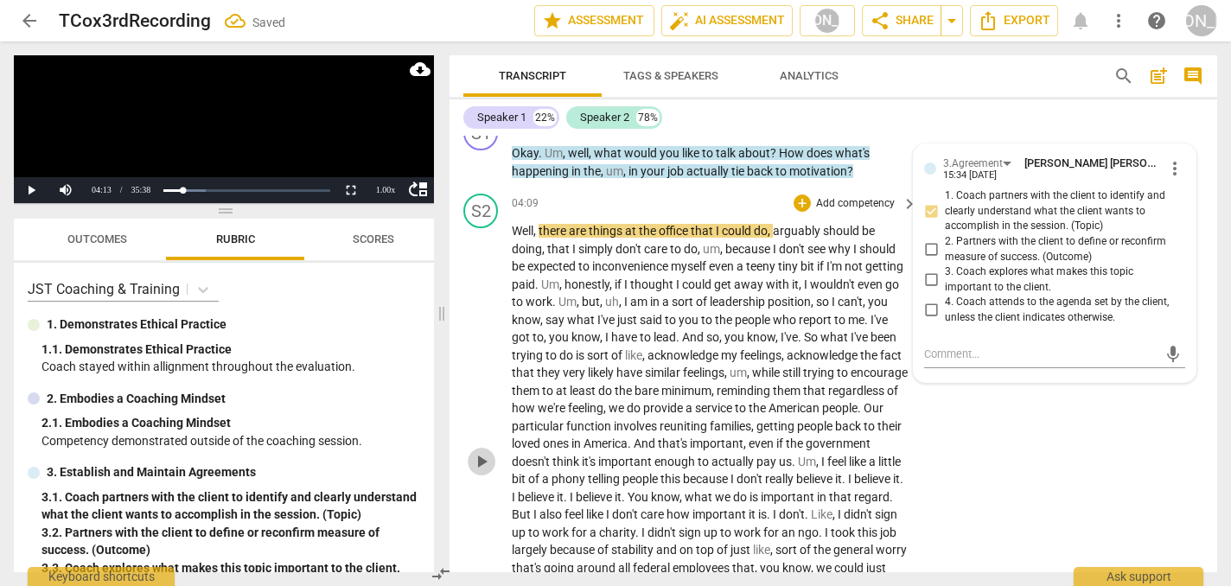
click at [478, 451] on span "play_arrow" at bounding box center [481, 461] width 21 height 21
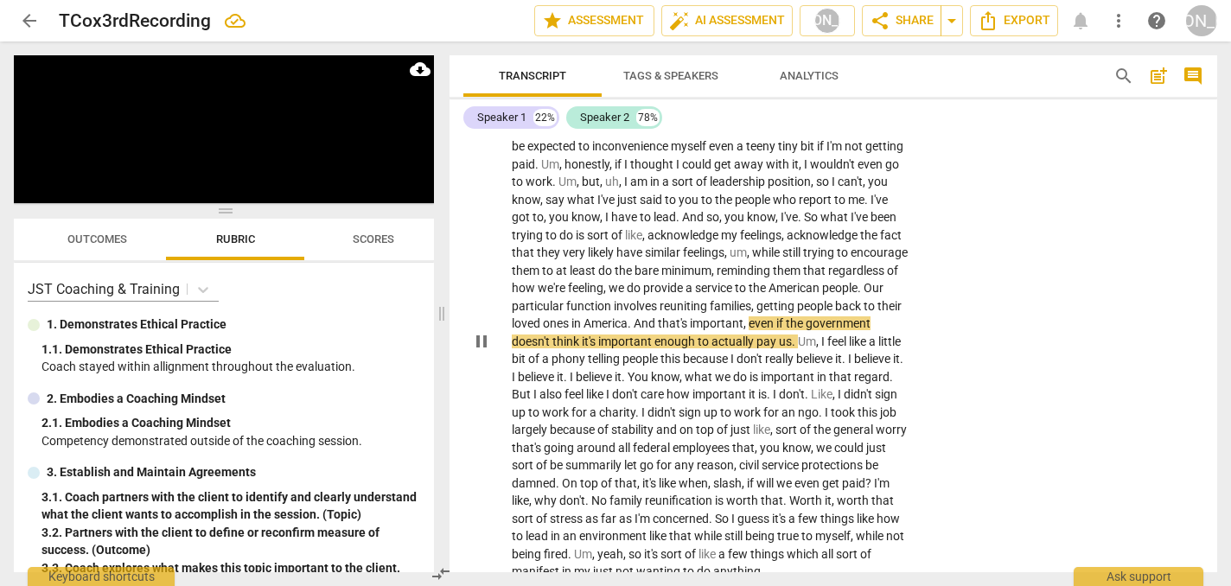
scroll to position [1302, 0]
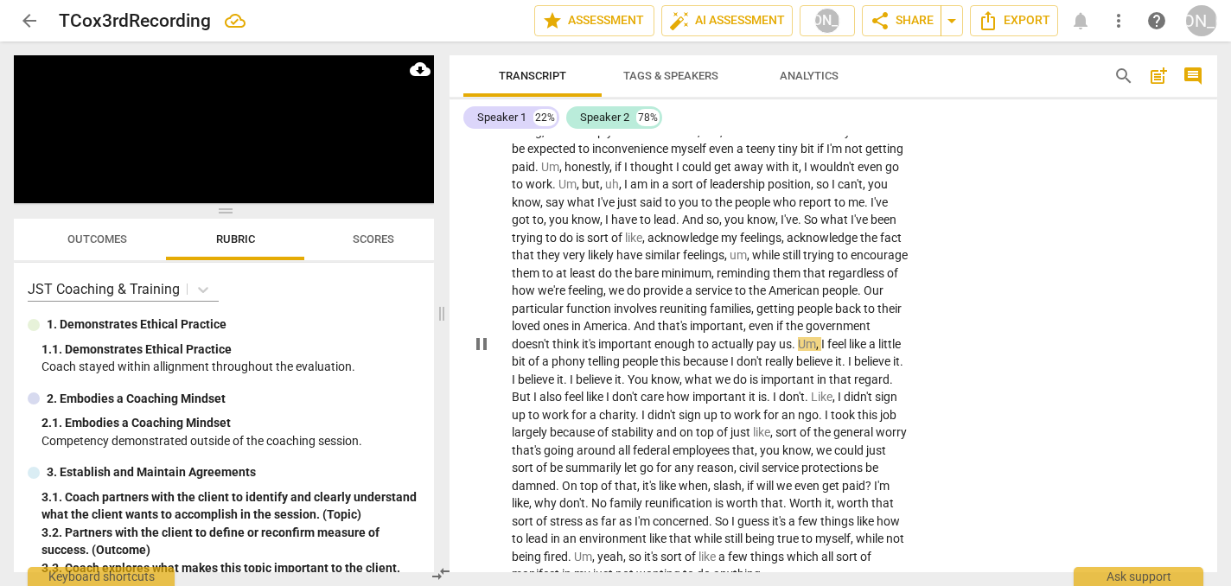
click at [476, 334] on span "pause" at bounding box center [481, 344] width 21 height 21
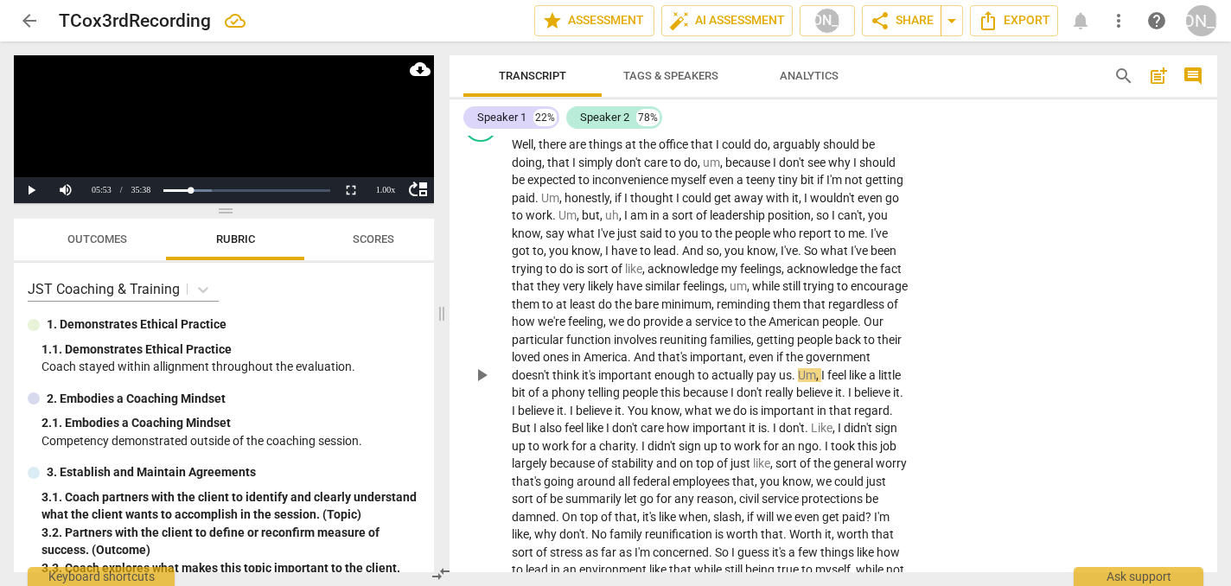
scroll to position [1276, 0]
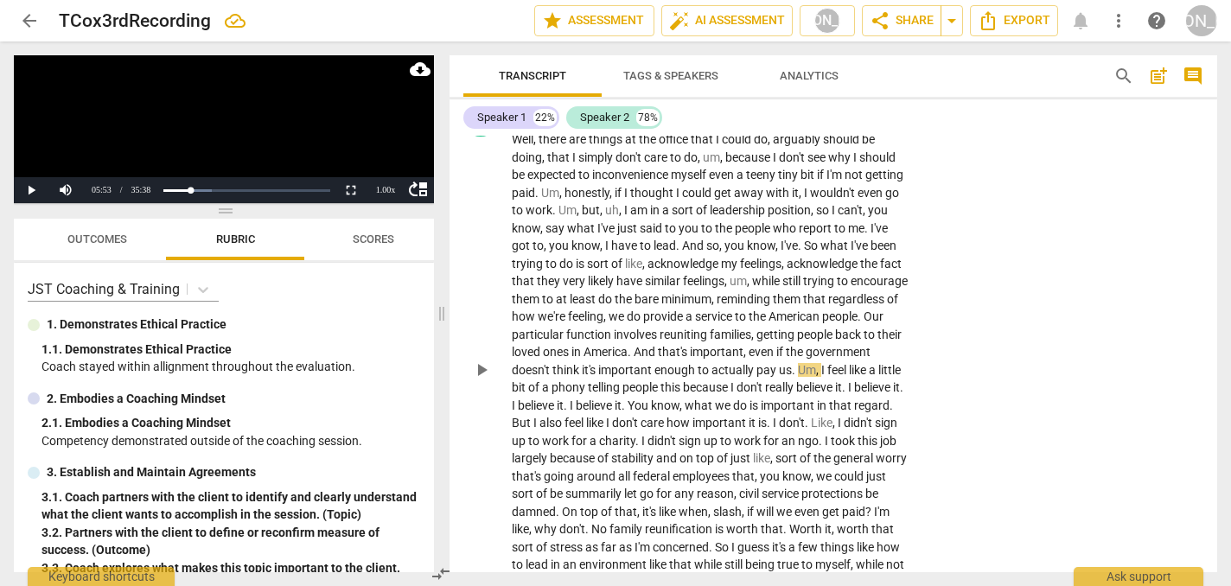
click at [950, 363] on div "S2 play_arrow pause 04:09 + Add competency keyboard_arrow_right Well , there ar…" at bounding box center [833, 355] width 768 height 521
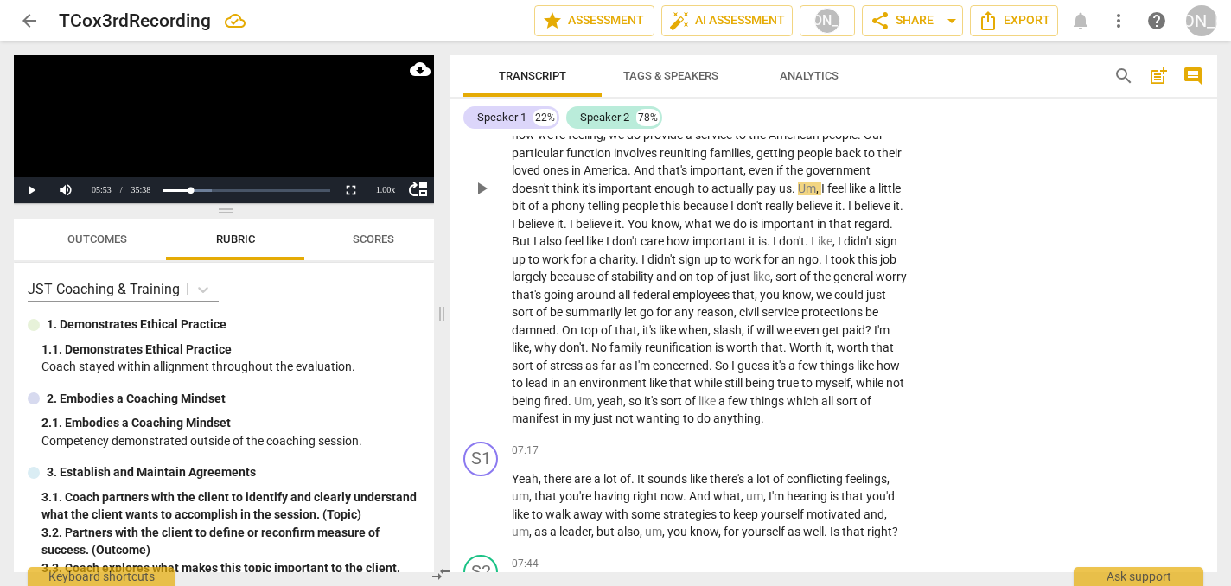
scroll to position [1457, 0]
click at [476, 178] on span "play_arrow" at bounding box center [481, 188] width 21 height 21
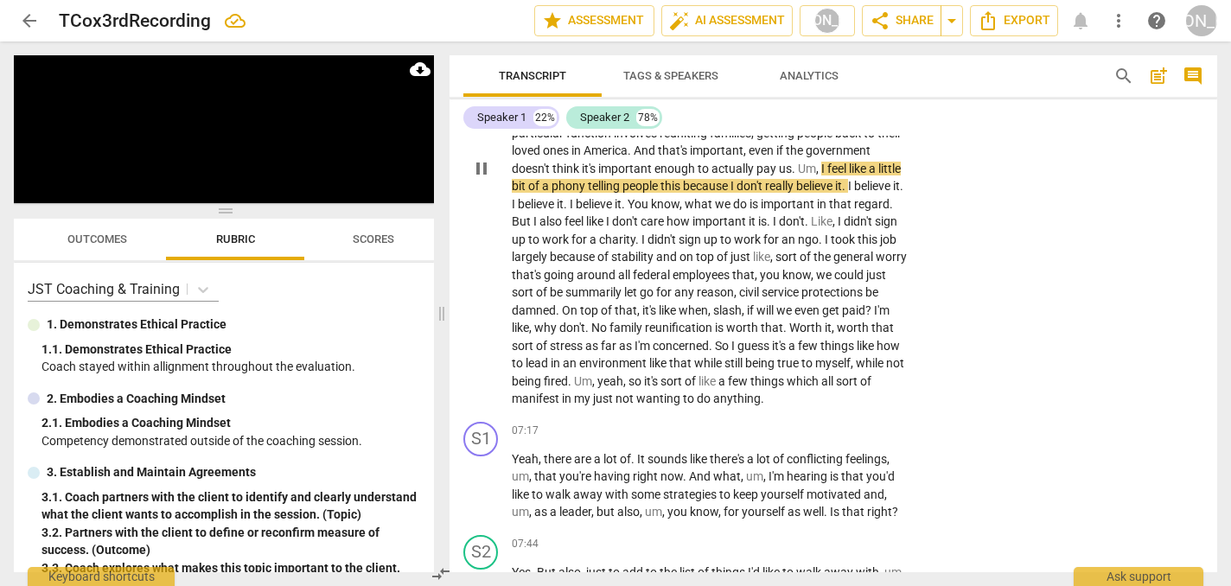
scroll to position [1482, 0]
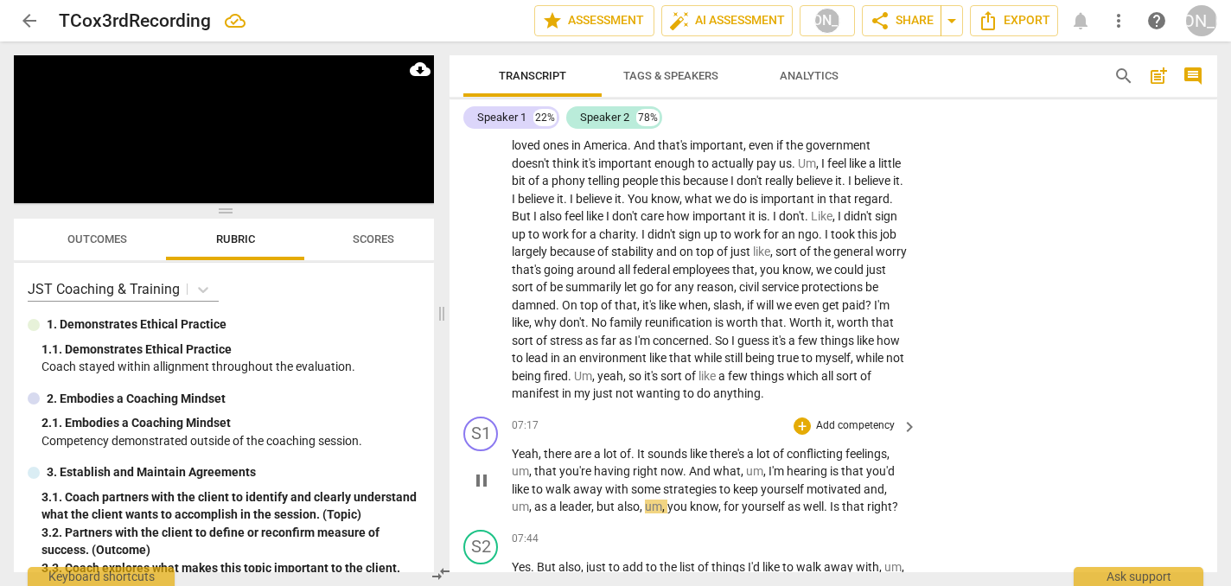
click at [481, 470] on span "pause" at bounding box center [481, 480] width 21 height 21
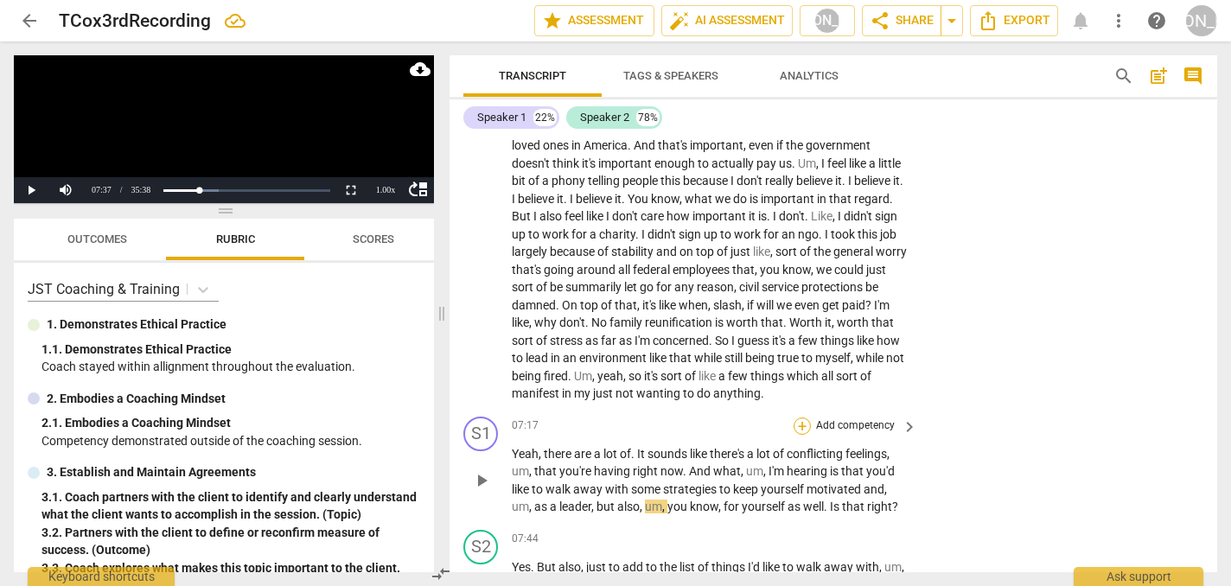
click at [799, 417] on div "+" at bounding box center [801, 425] width 17 height 17
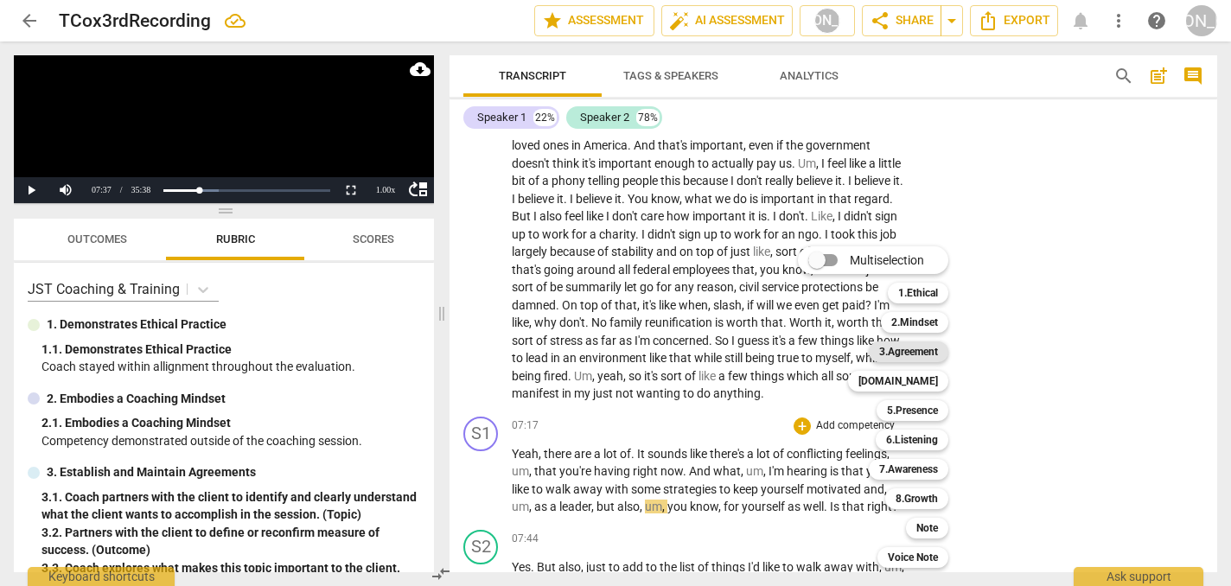
click at [921, 347] on b "3.Agreement" at bounding box center [908, 351] width 59 height 21
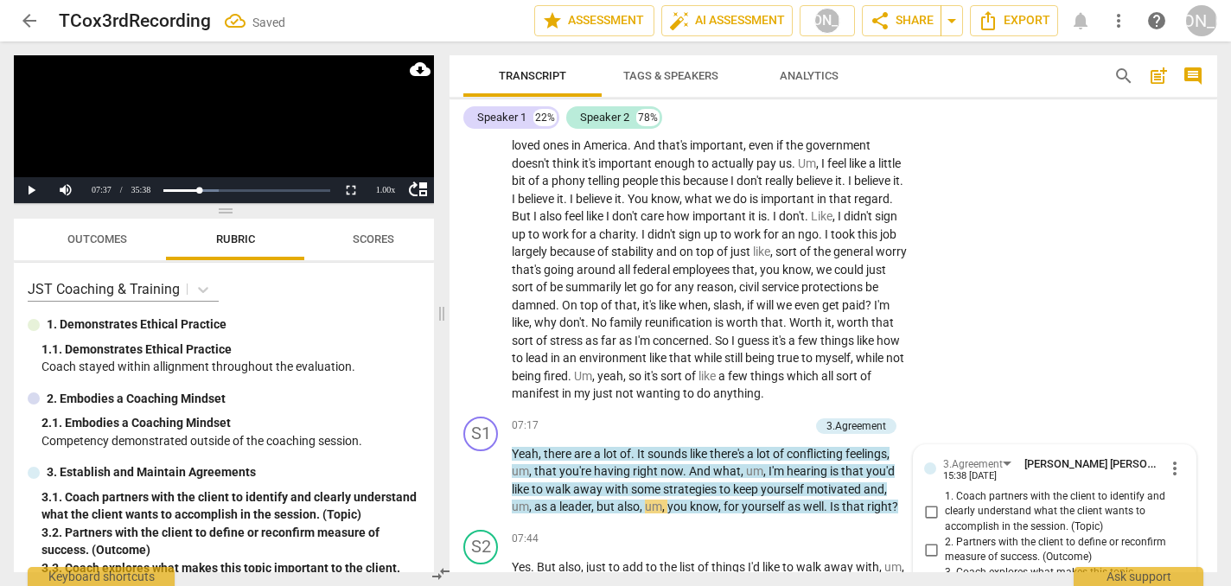
scroll to position [1769, 0]
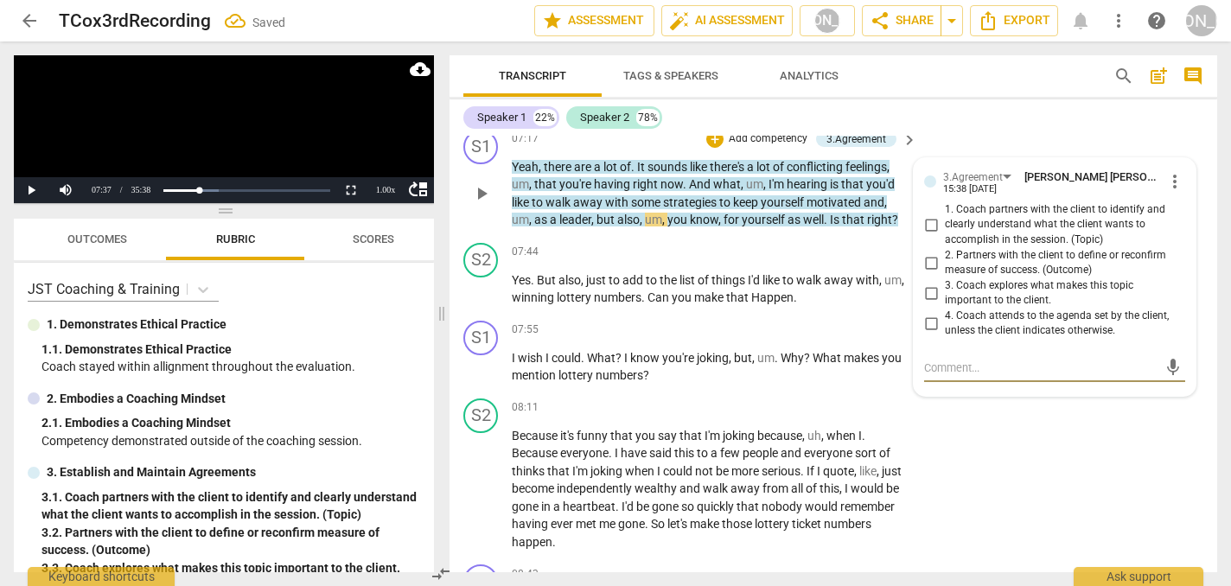
click at [927, 252] on input "2. Partners with the client to define or reconfirm measure of success. (Outcome)" at bounding box center [931, 262] width 28 height 21
checkbox input "true"
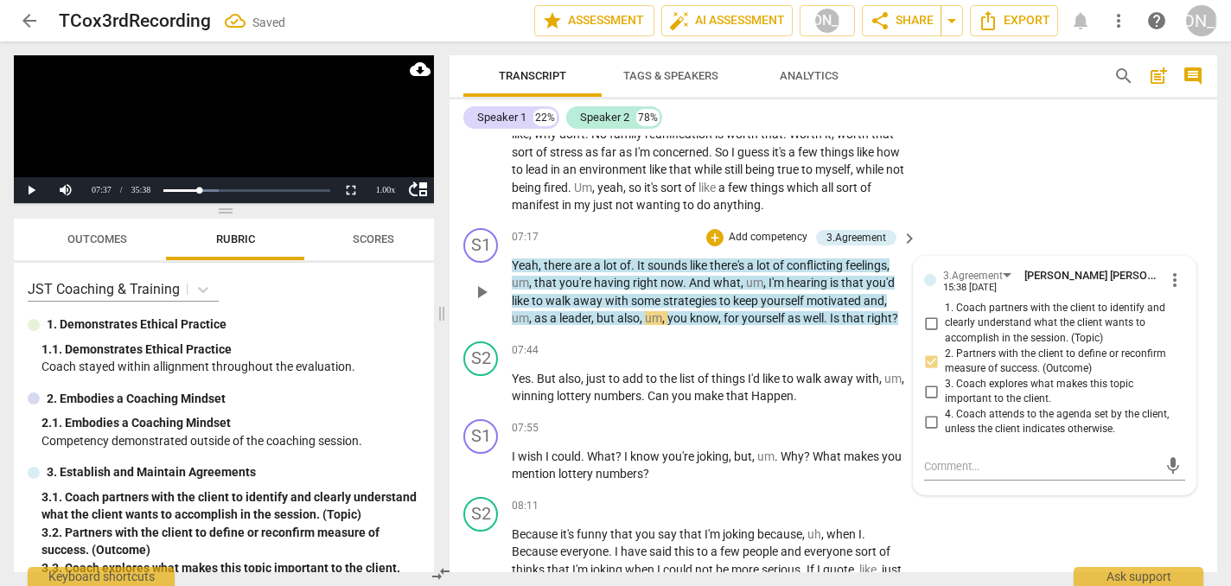
scroll to position [1668, 0]
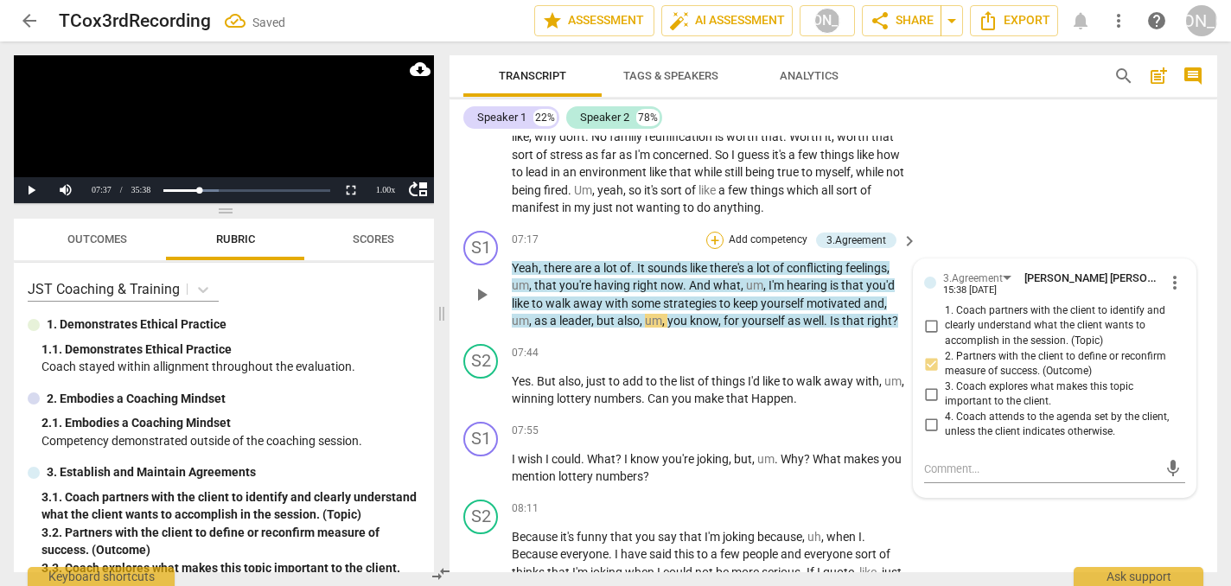
click at [710, 232] on div "+" at bounding box center [714, 240] width 17 height 17
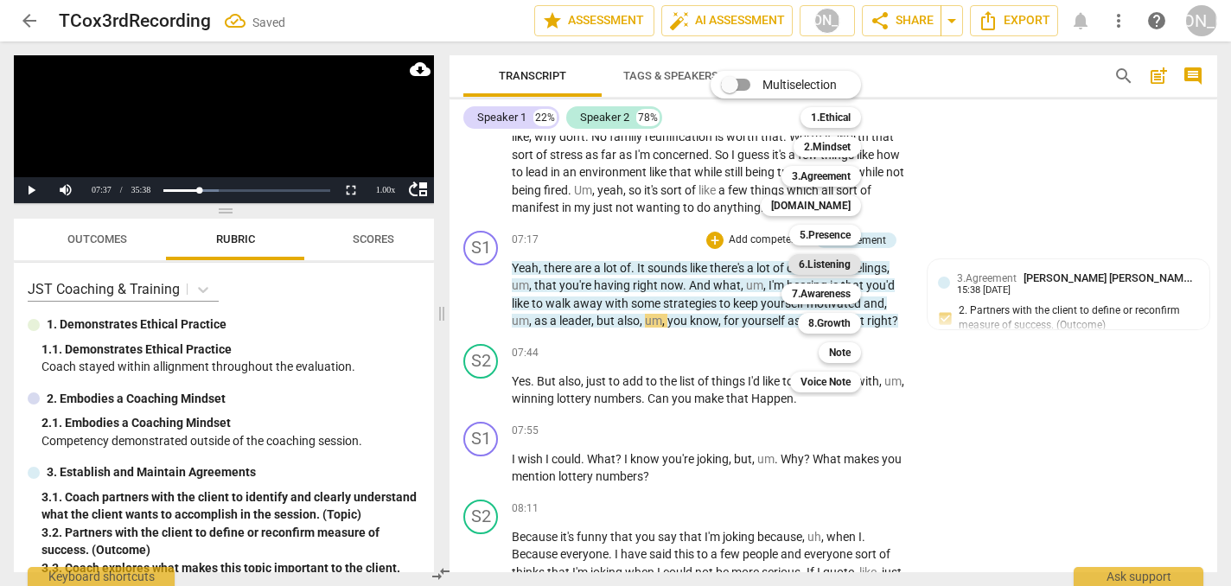
click at [825, 265] on b "6.Listening" at bounding box center [825, 264] width 52 height 21
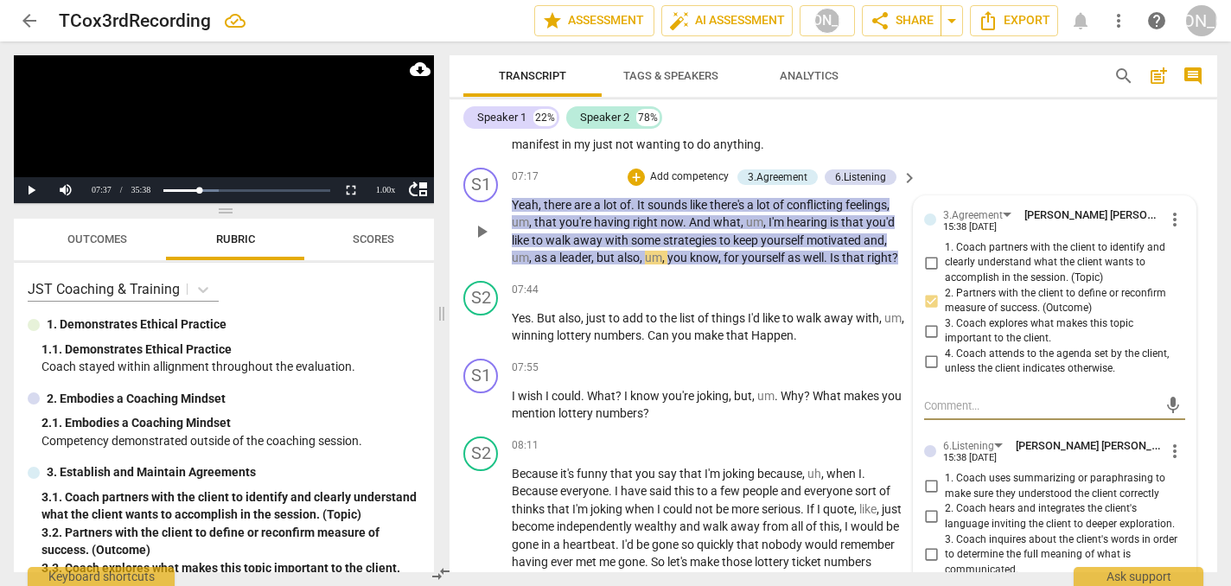
scroll to position [1734, 0]
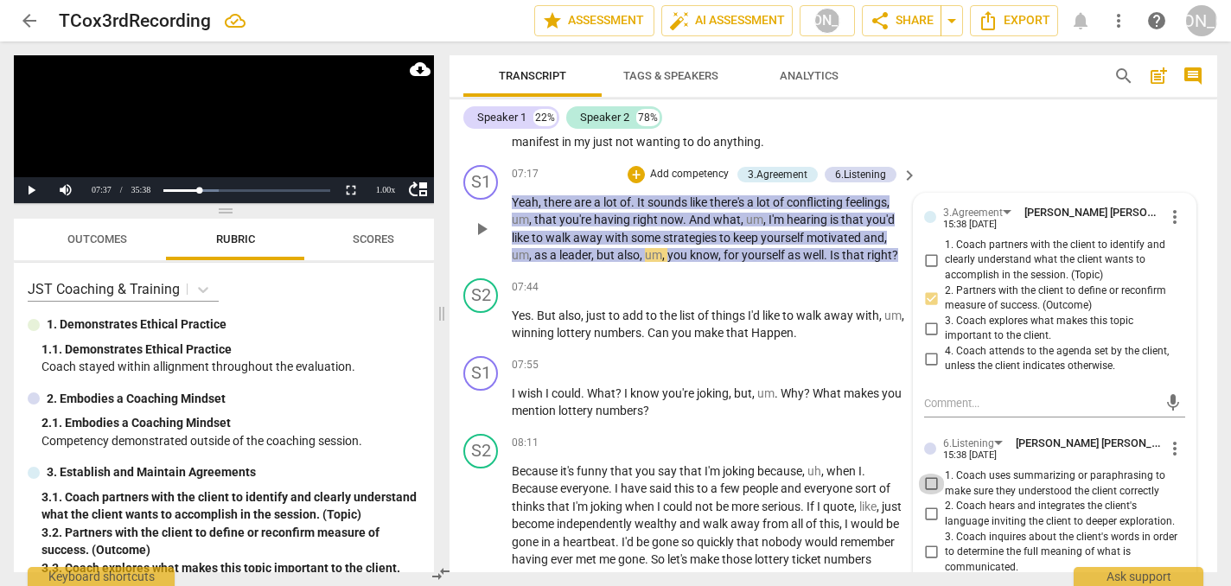
click at [929, 474] on input "1. Coach uses summarizing or paraphrasing to make sure they understood the clie…" at bounding box center [931, 484] width 28 height 21
checkbox input "true"
click at [482, 315] on span "play_arrow" at bounding box center [481, 325] width 21 height 21
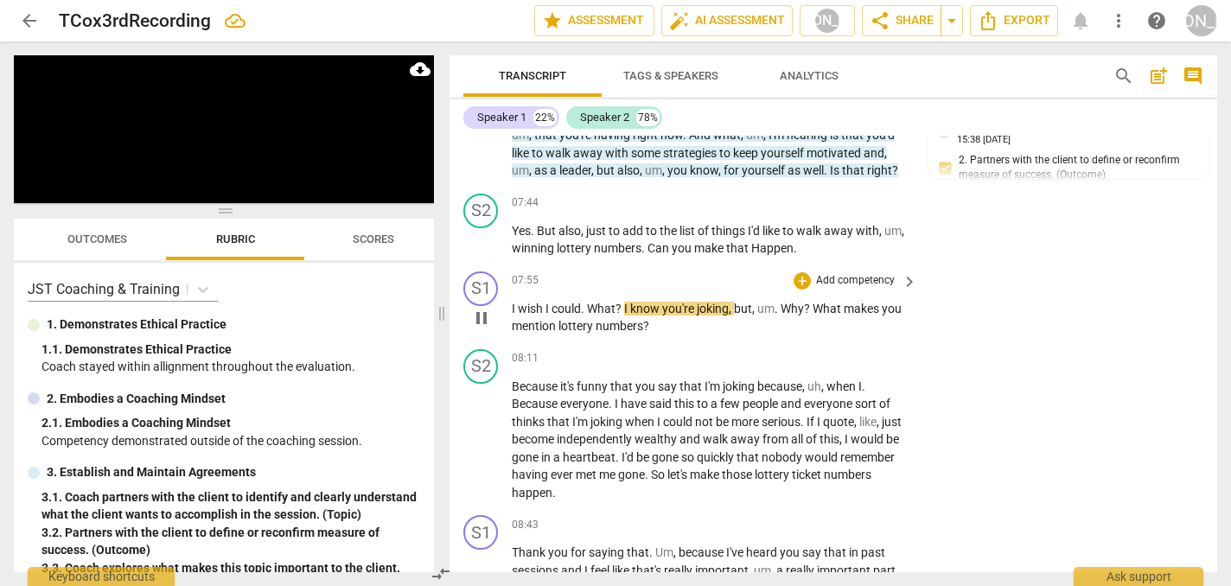
scroll to position [1822, 0]
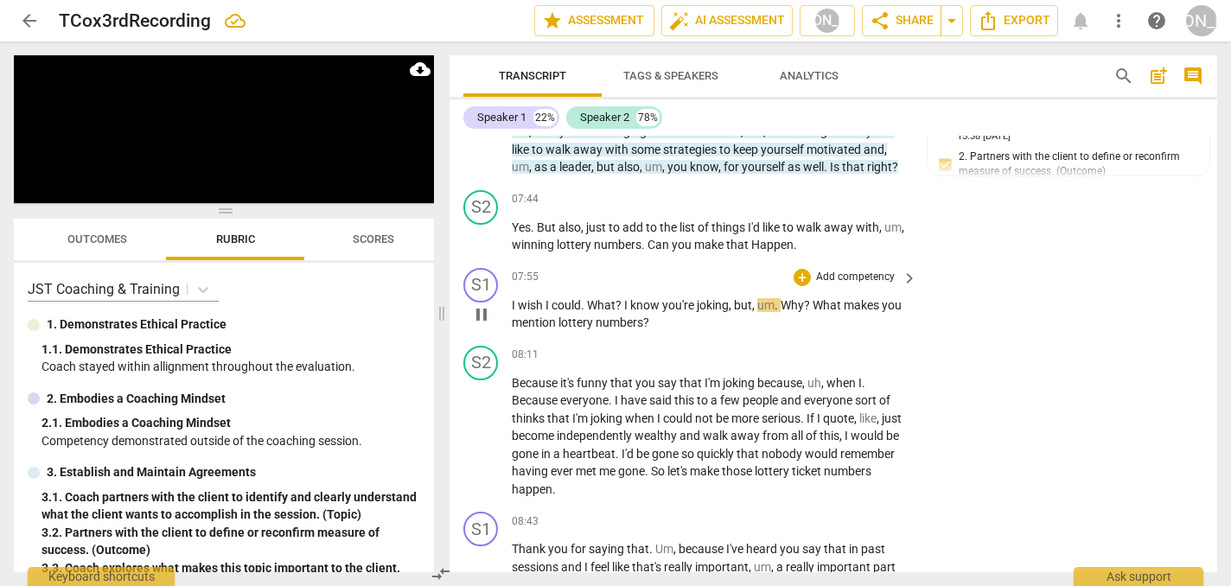
click at [485, 304] on span "pause" at bounding box center [481, 314] width 21 height 21
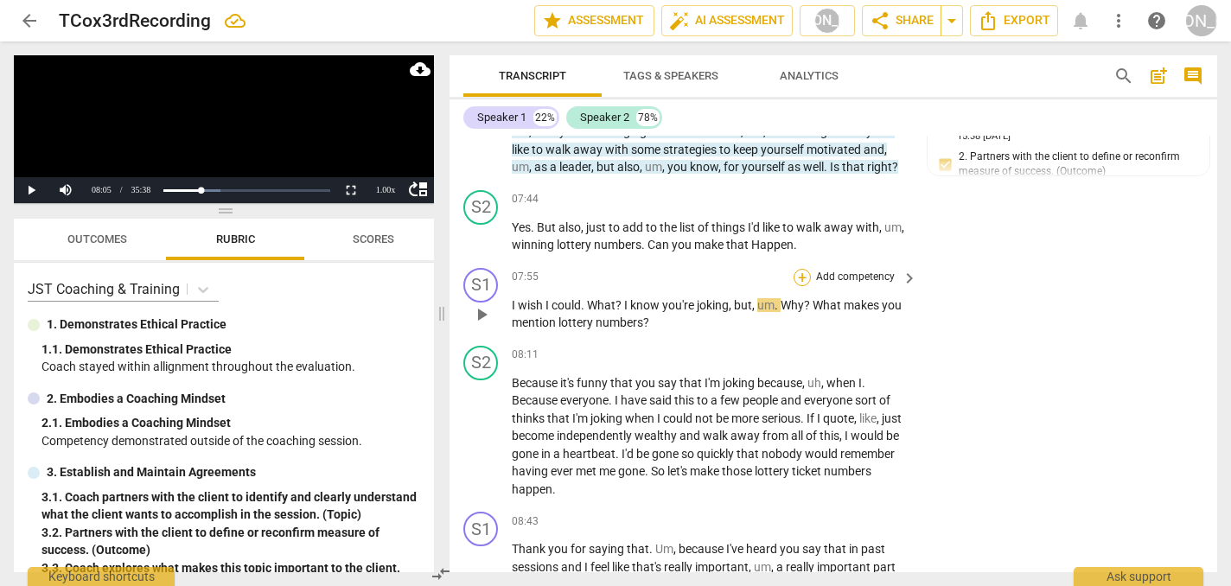
click at [801, 269] on div "+" at bounding box center [801, 277] width 17 height 17
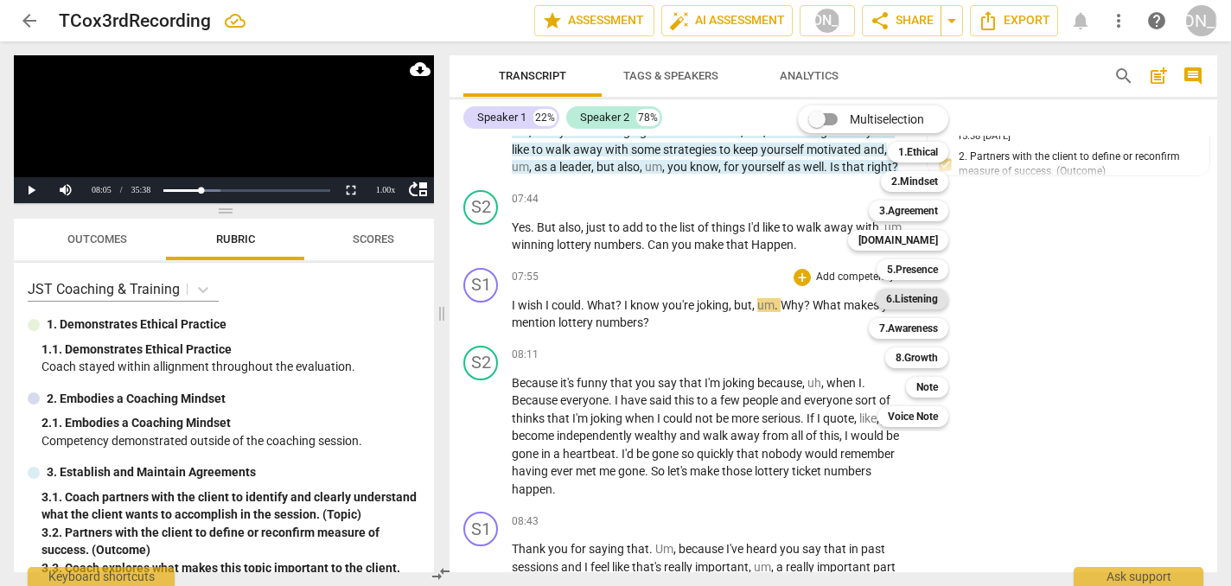
click at [930, 300] on b "6.Listening" at bounding box center [912, 299] width 52 height 21
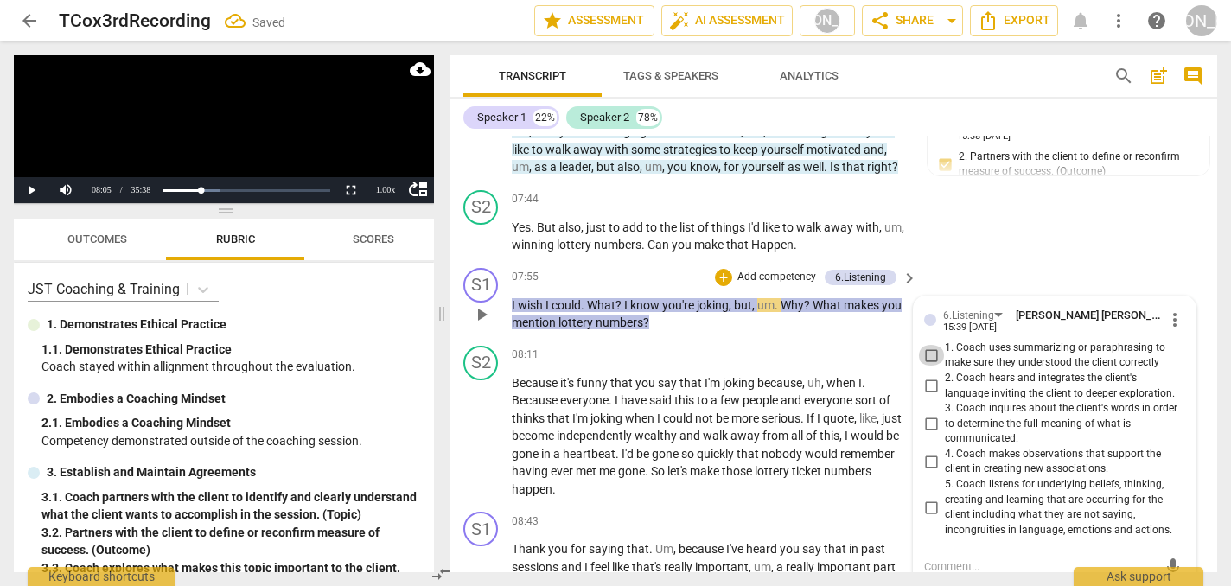
click at [925, 345] on input "1. Coach uses summarizing or paraphrasing to make sure they understood the clie…" at bounding box center [931, 355] width 28 height 21
click at [928, 345] on input "1. Coach uses summarizing or paraphrasing to make sure they understood the clie…" at bounding box center [931, 355] width 28 height 21
checkbox input "true"
click at [1172, 309] on span "more_vert" at bounding box center [1174, 319] width 21 height 21
click at [1184, 341] on li "Delete" at bounding box center [1186, 341] width 60 height 33
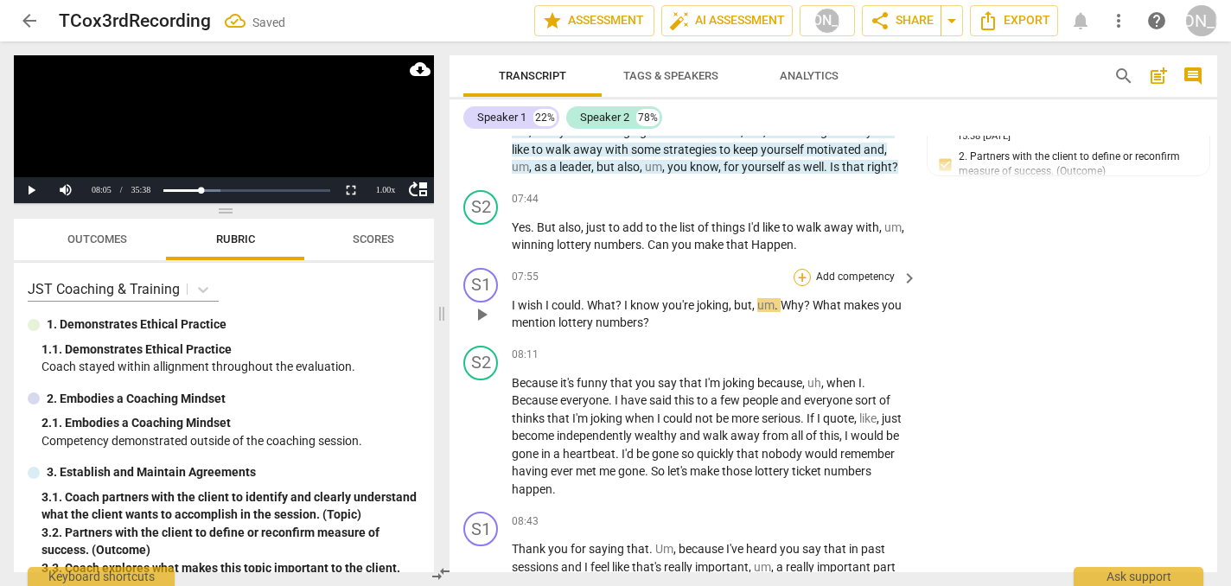
click at [803, 269] on div "+" at bounding box center [801, 277] width 17 height 17
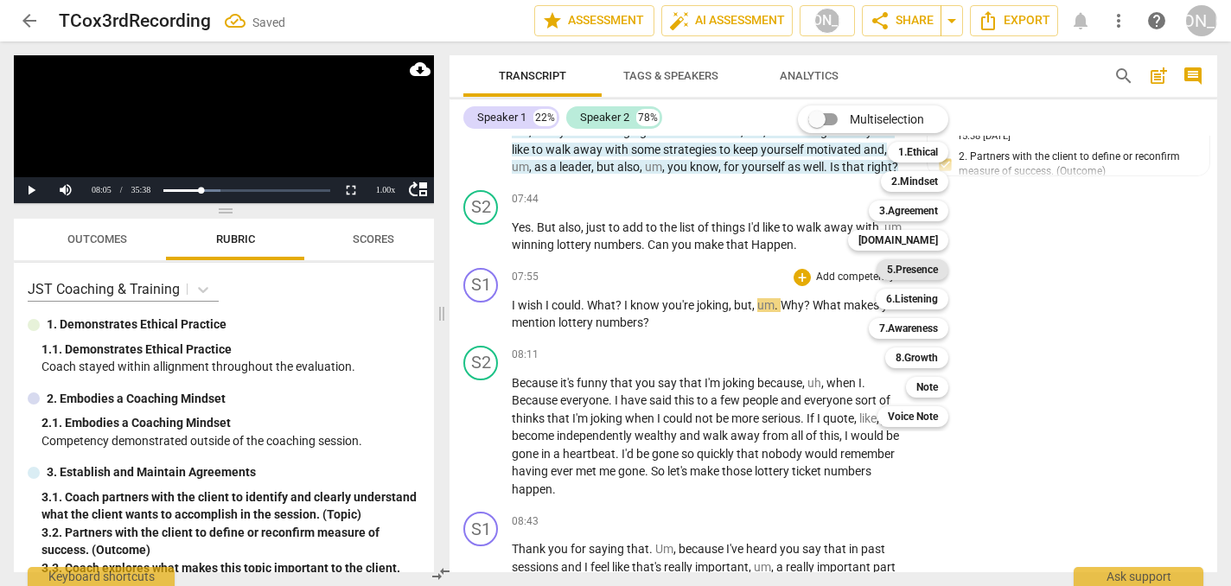
click at [914, 265] on b "5.Presence" at bounding box center [912, 269] width 51 height 21
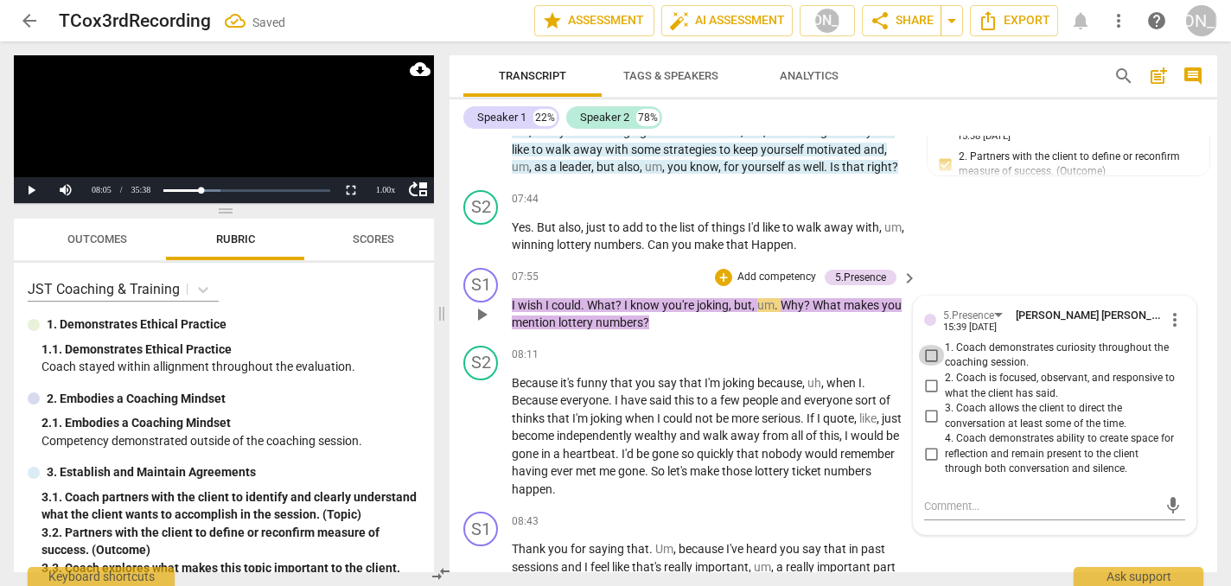
click at [928, 345] on input "1. Coach demonstrates curiosity throughout the coaching session." at bounding box center [931, 355] width 28 height 21
checkbox input "true"
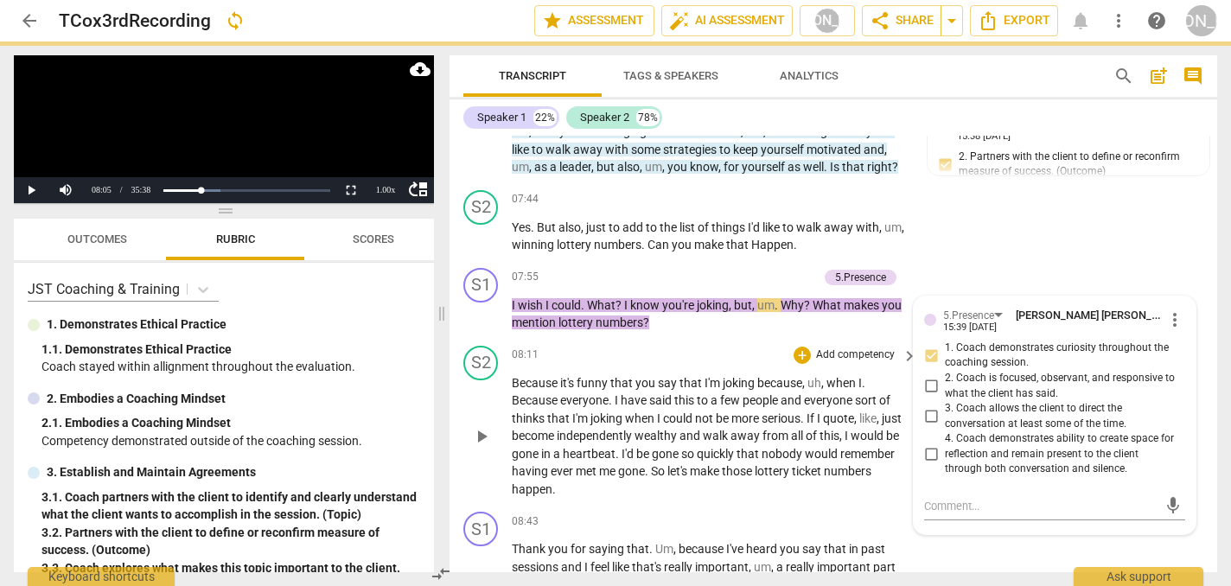
click at [481, 426] on span "play_arrow" at bounding box center [481, 436] width 21 height 21
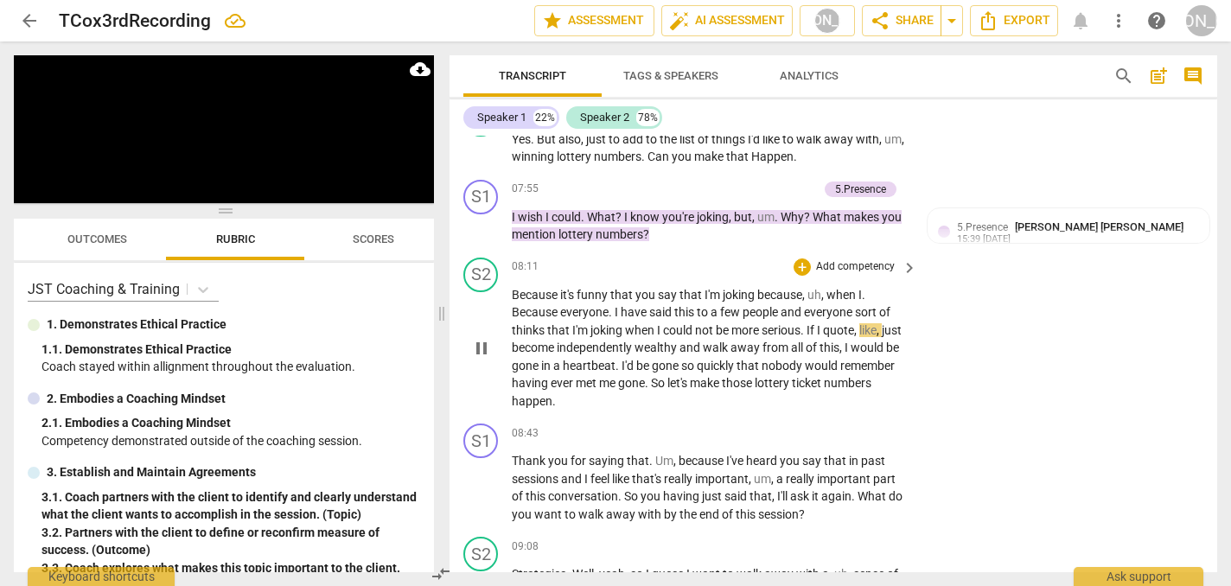
scroll to position [1912, 0]
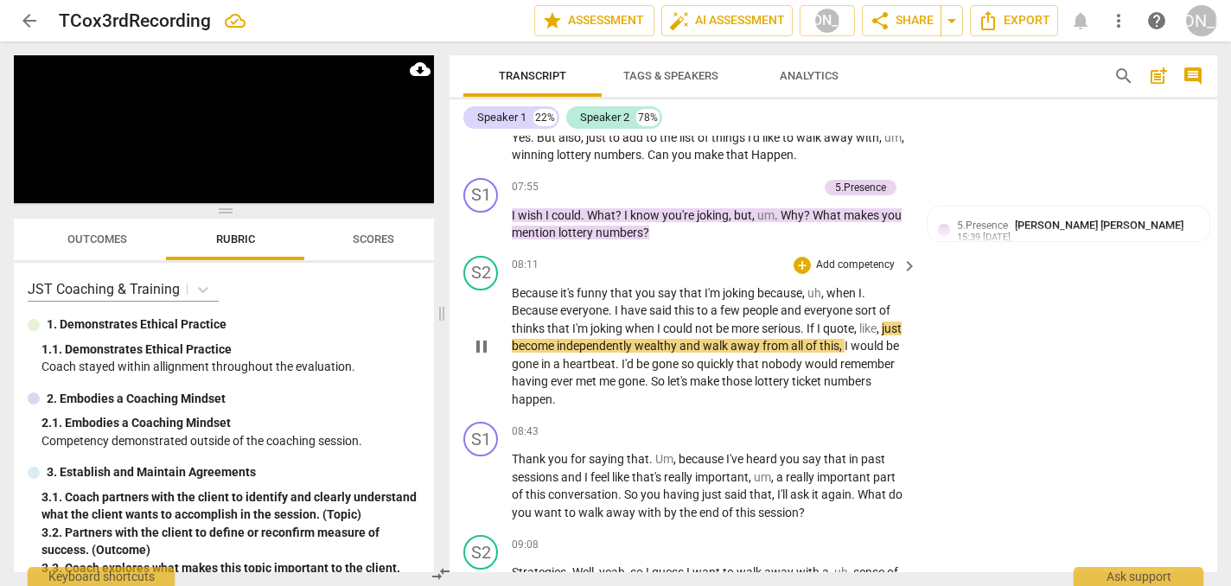
click at [854, 322] on span "quote" at bounding box center [838, 329] width 31 height 14
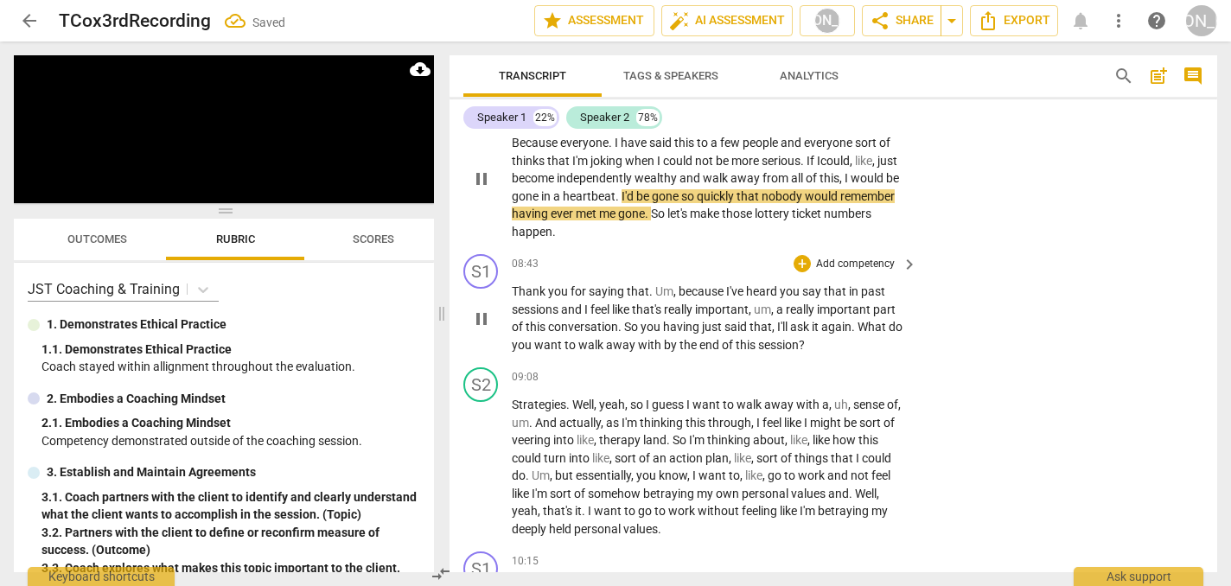
scroll to position [2081, 0]
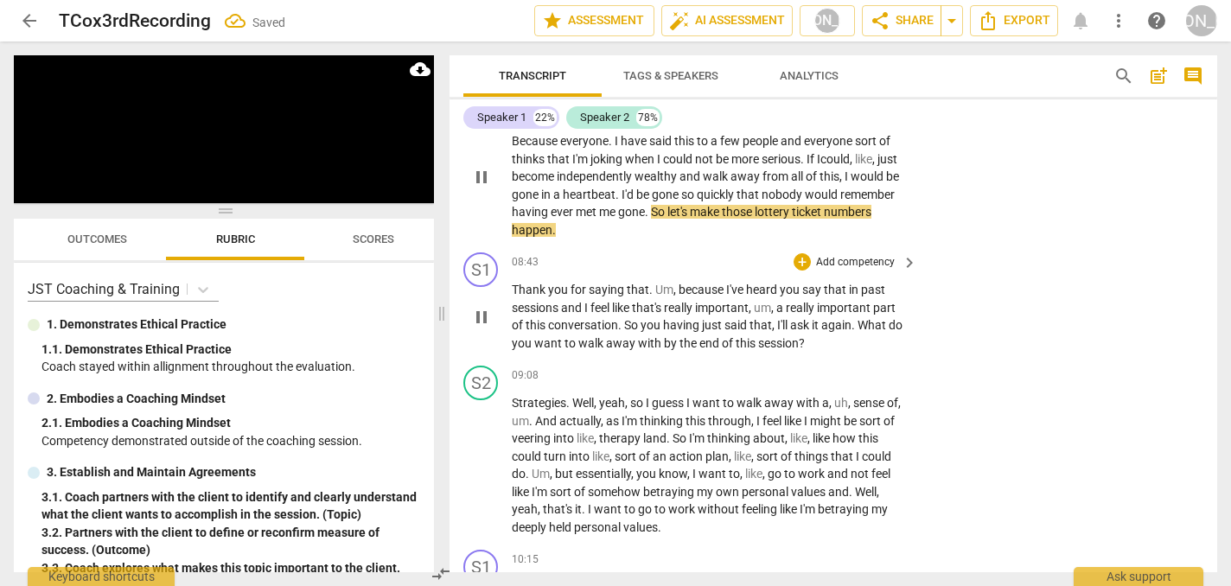
click at [987, 271] on div "S1 play_arrow pause 08:43 + Add competency keyboard_arrow_right Thank you for s…" at bounding box center [833, 301] width 768 height 113
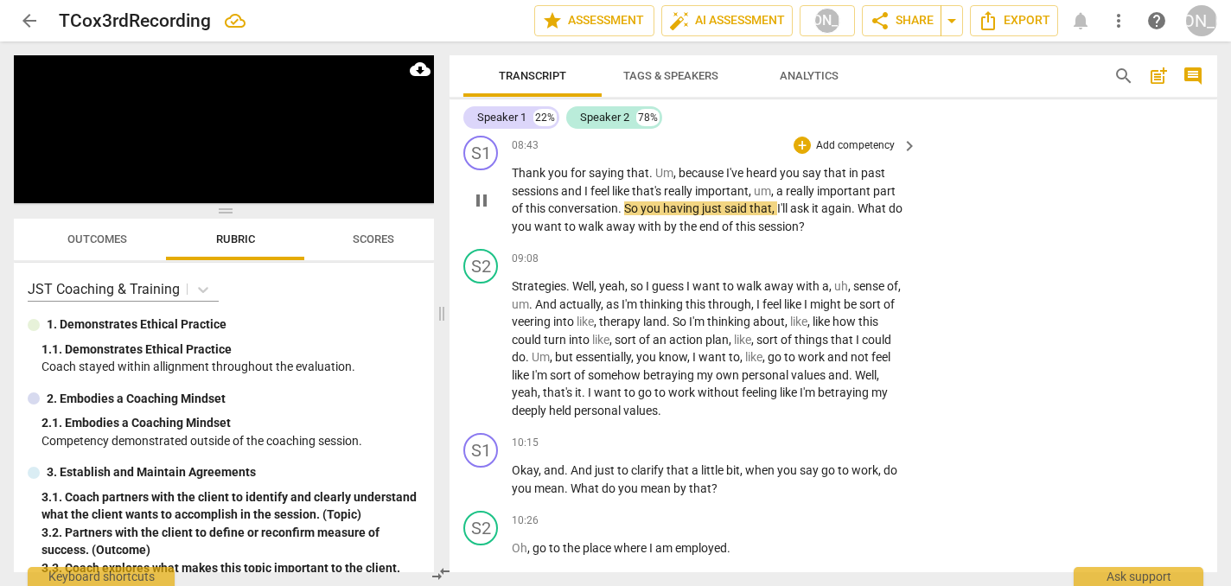
scroll to position [2202, 0]
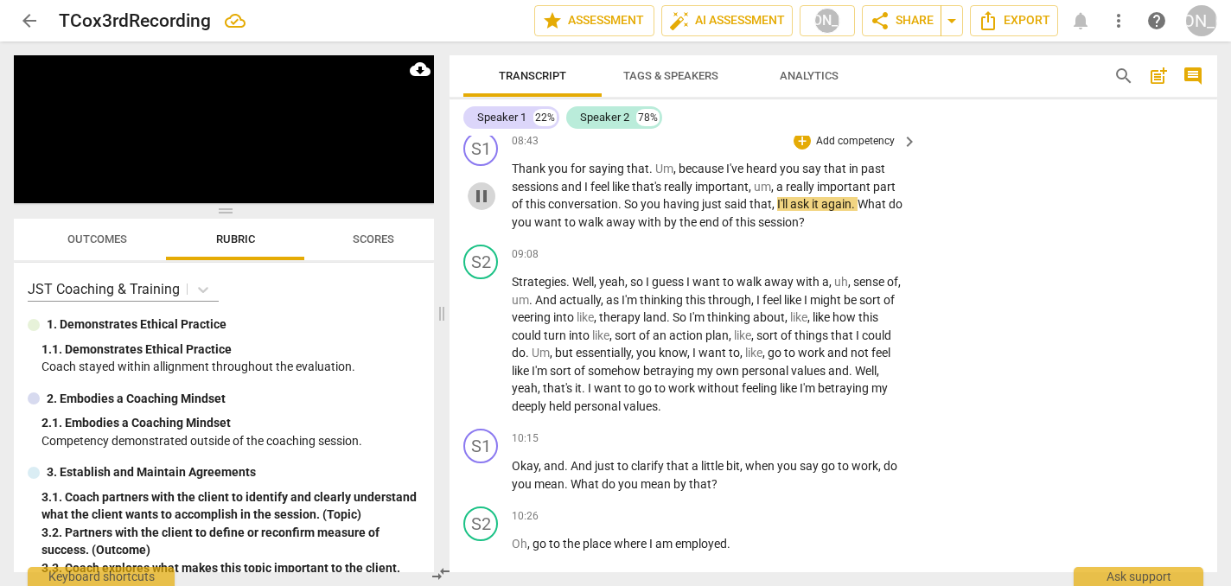
click at [483, 186] on span "pause" at bounding box center [481, 196] width 21 height 21
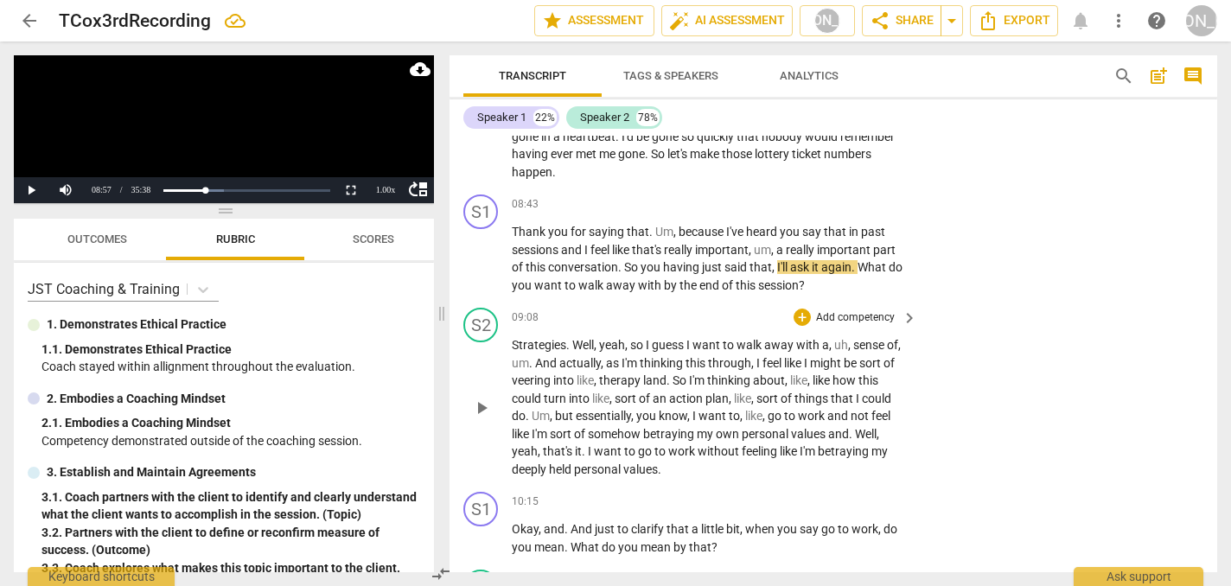
scroll to position [2131, 0]
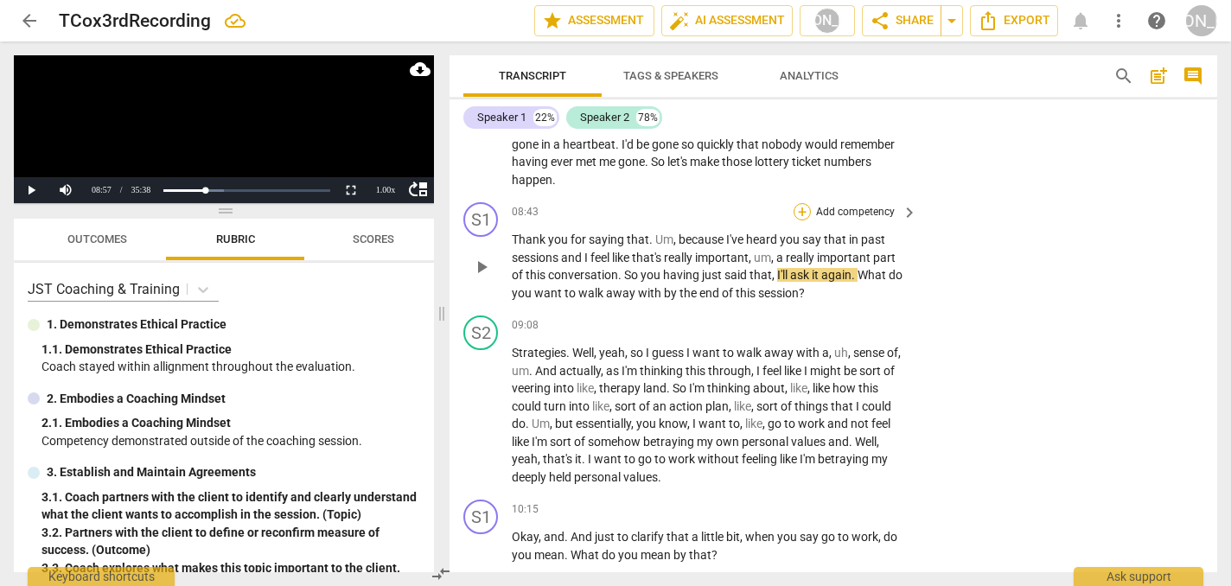
click at [797, 203] on div "+" at bounding box center [801, 211] width 17 height 17
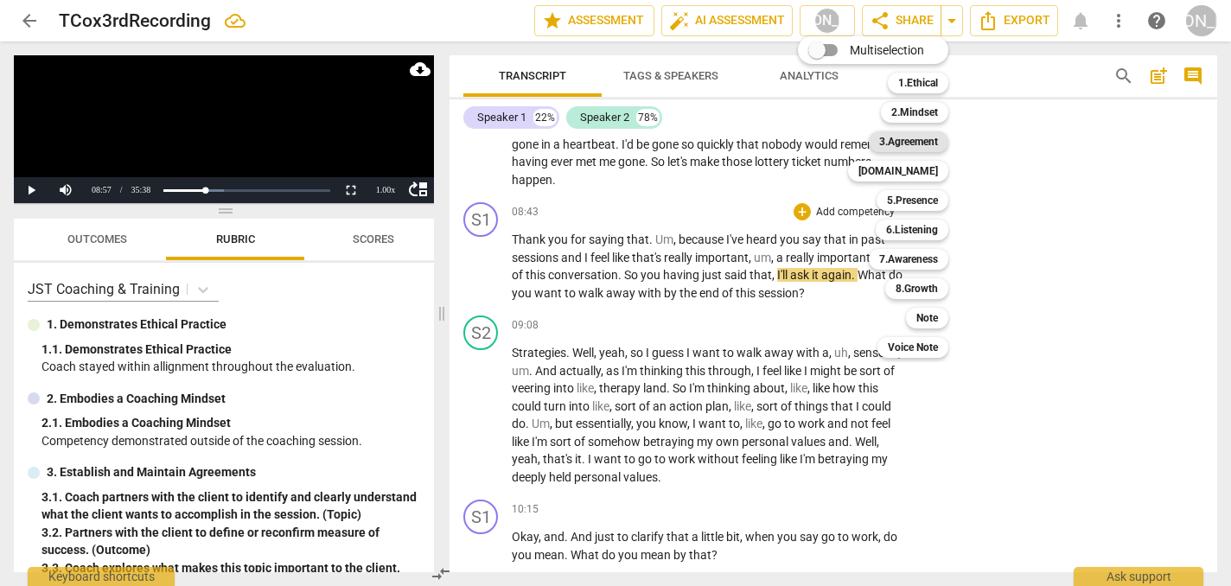
click at [929, 139] on b "3.Agreement" at bounding box center [908, 141] width 59 height 21
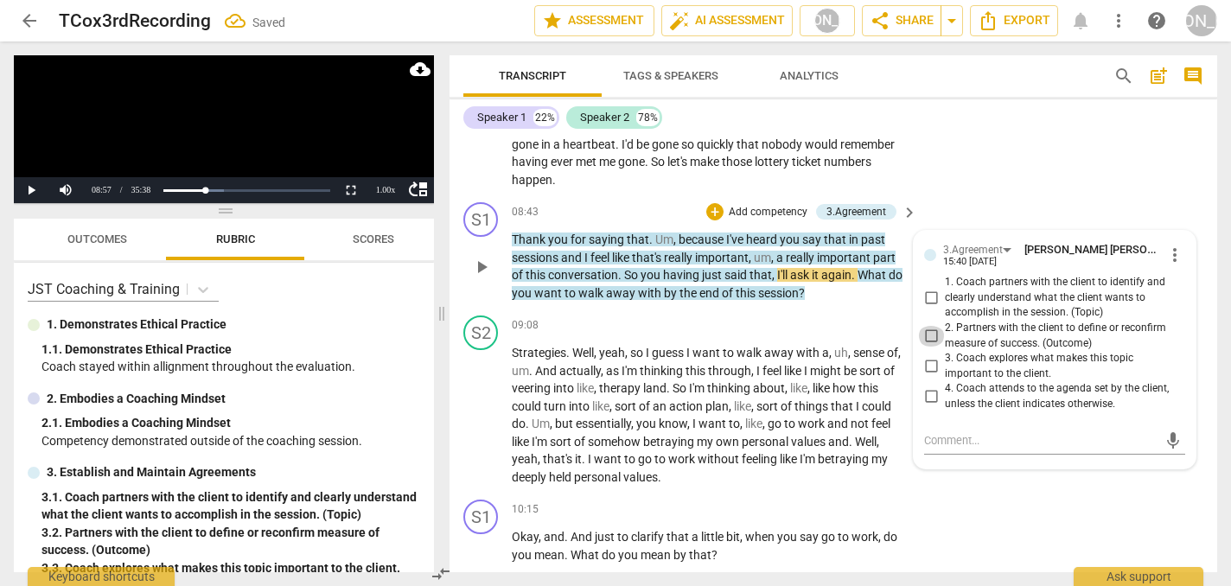
click at [928, 326] on input "2. Partners with the client to define or reconfirm measure of success. (Outcome)" at bounding box center [931, 336] width 28 height 21
checkbox input "true"
click at [714, 203] on div "+" at bounding box center [714, 211] width 17 height 17
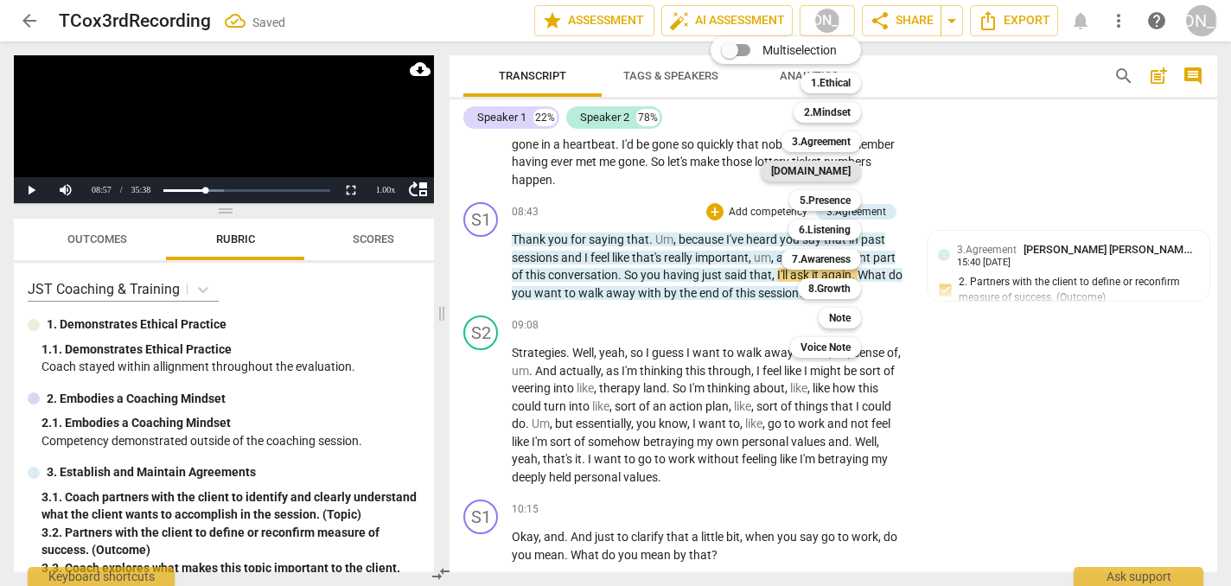
click at [838, 169] on b "[DOMAIN_NAME]" at bounding box center [811, 171] width 80 height 21
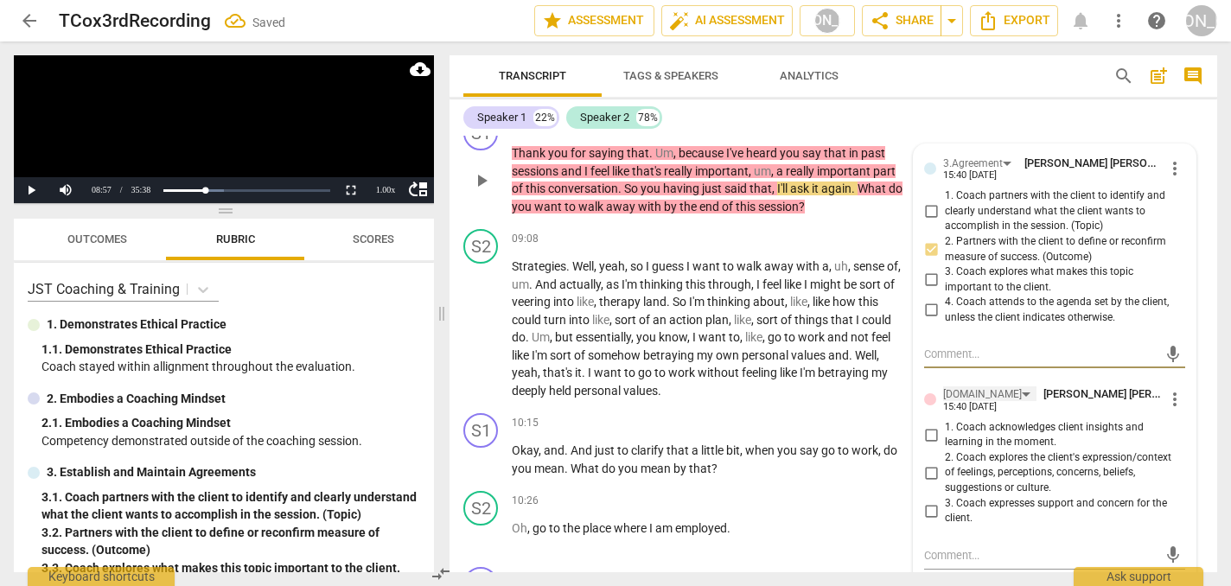
scroll to position [2219, 0]
click at [927, 500] on input "3. Coach expresses support and concern for the client." at bounding box center [931, 510] width 28 height 21
checkbox input "true"
click at [481, 318] on span "play_arrow" at bounding box center [481, 328] width 21 height 21
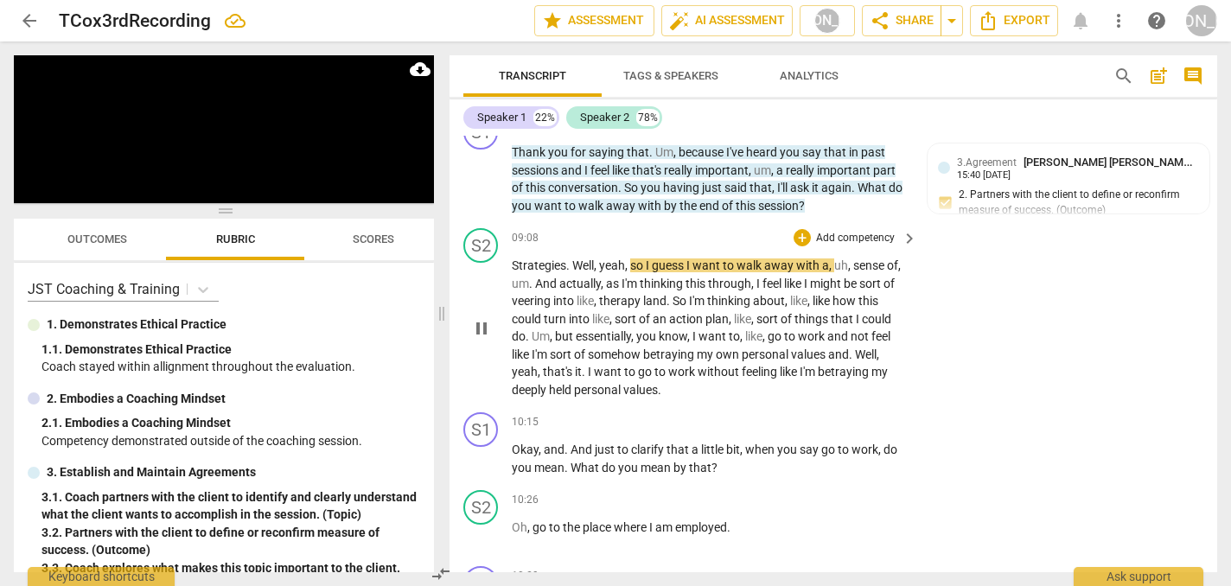
click at [481, 318] on span "pause" at bounding box center [481, 328] width 21 height 21
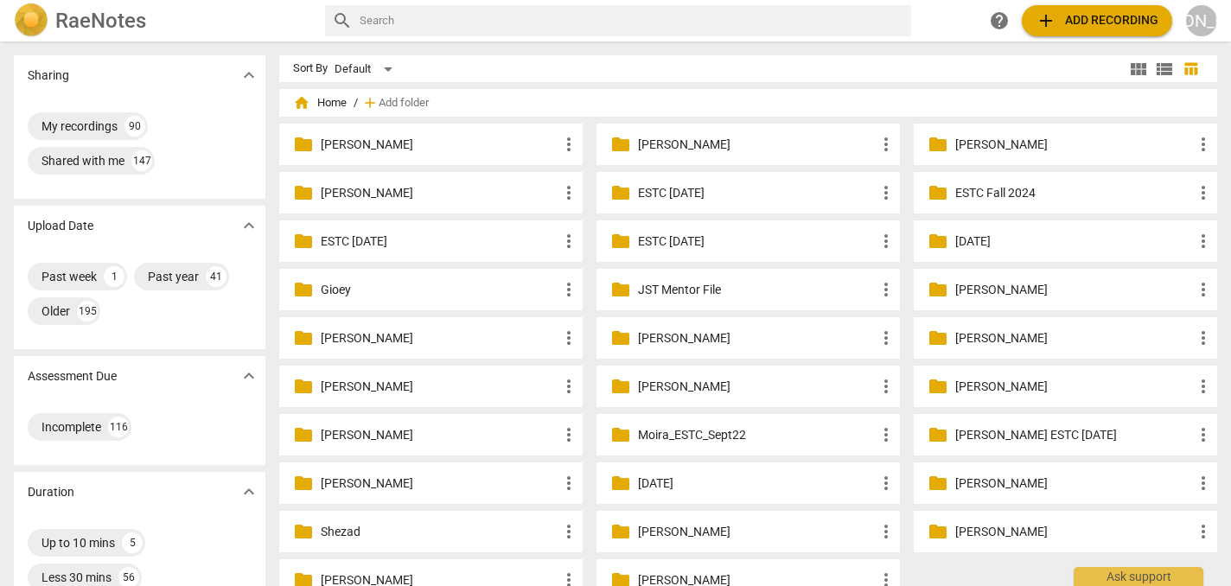
click at [689, 143] on p "[PERSON_NAME]" at bounding box center [757, 145] width 238 height 18
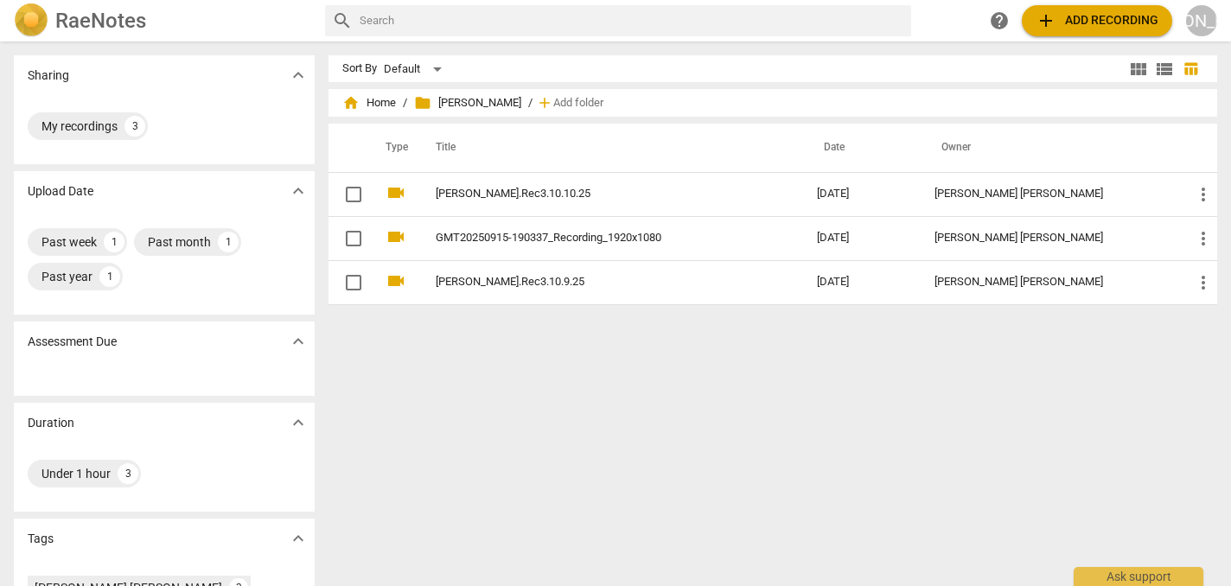
click at [480, 442] on div "Sort By Default view_module view_list table_chart home Home / folder [PERSON_NA…" at bounding box center [779, 313] width 902 height 517
click at [36, 12] on img at bounding box center [31, 20] width 35 height 35
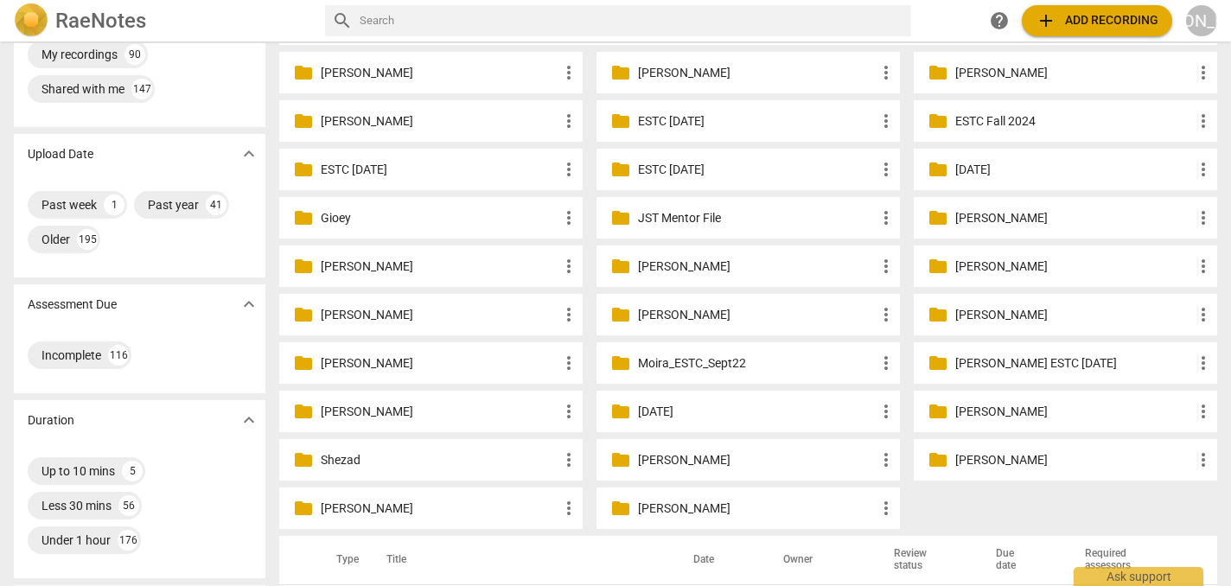
scroll to position [99, 0]
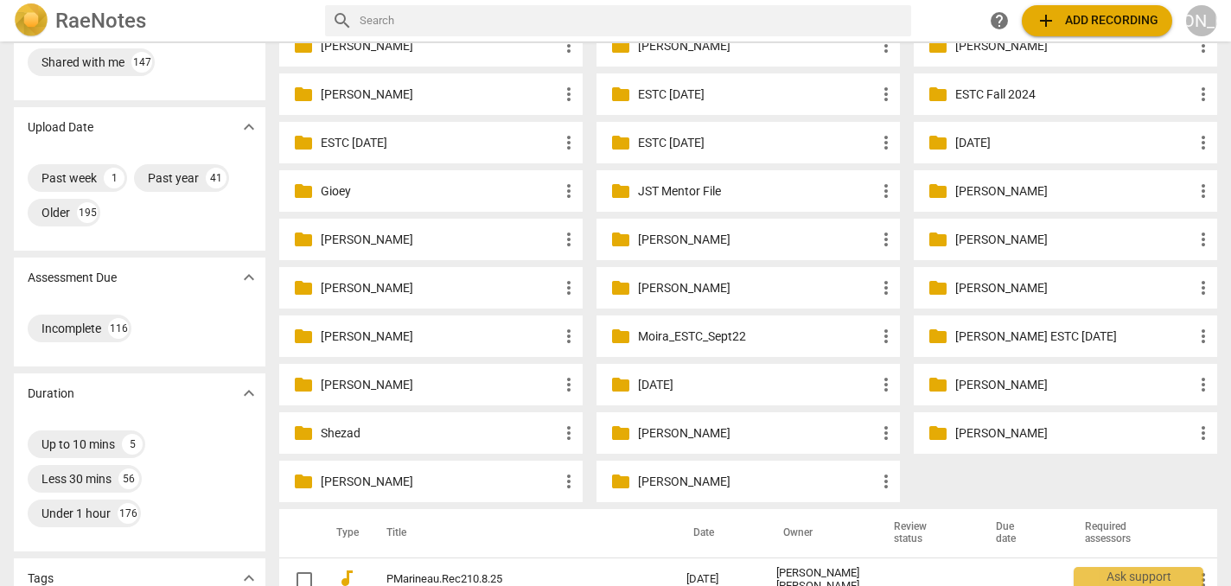
click at [680, 476] on p "[PERSON_NAME]" at bounding box center [757, 482] width 238 height 18
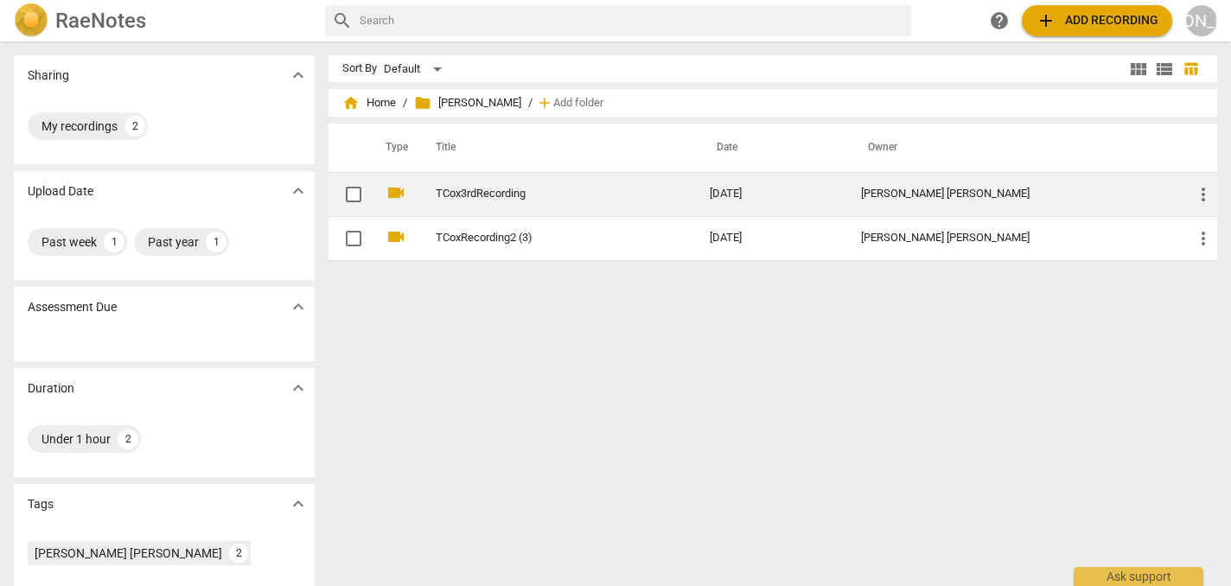
click at [470, 193] on link "TCox3rdRecording" at bounding box center [542, 194] width 212 height 13
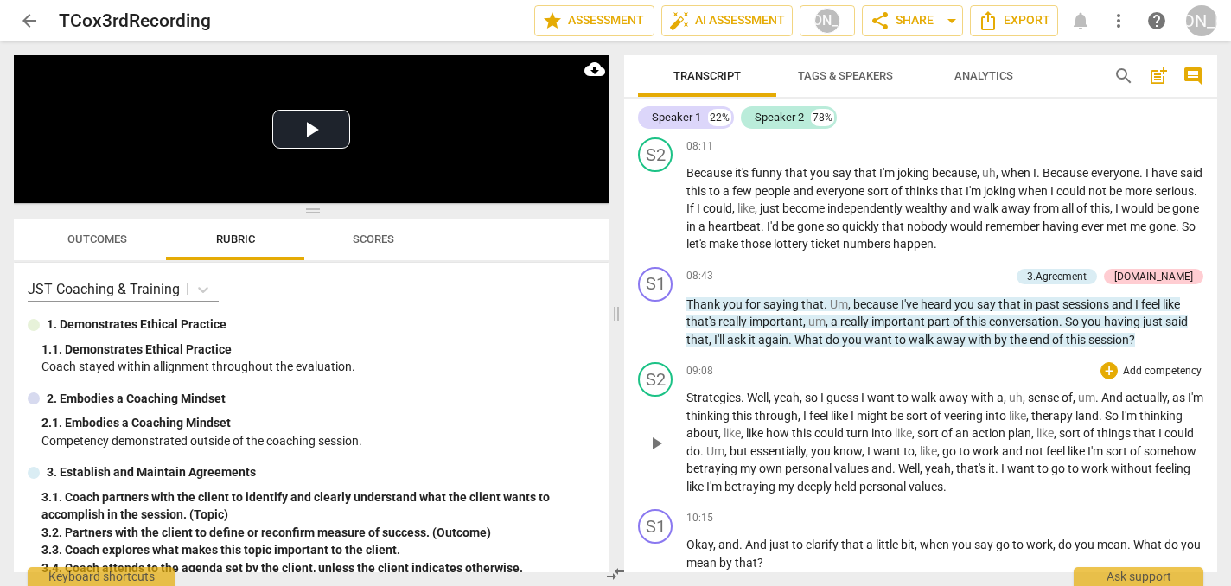
scroll to position [1797, 0]
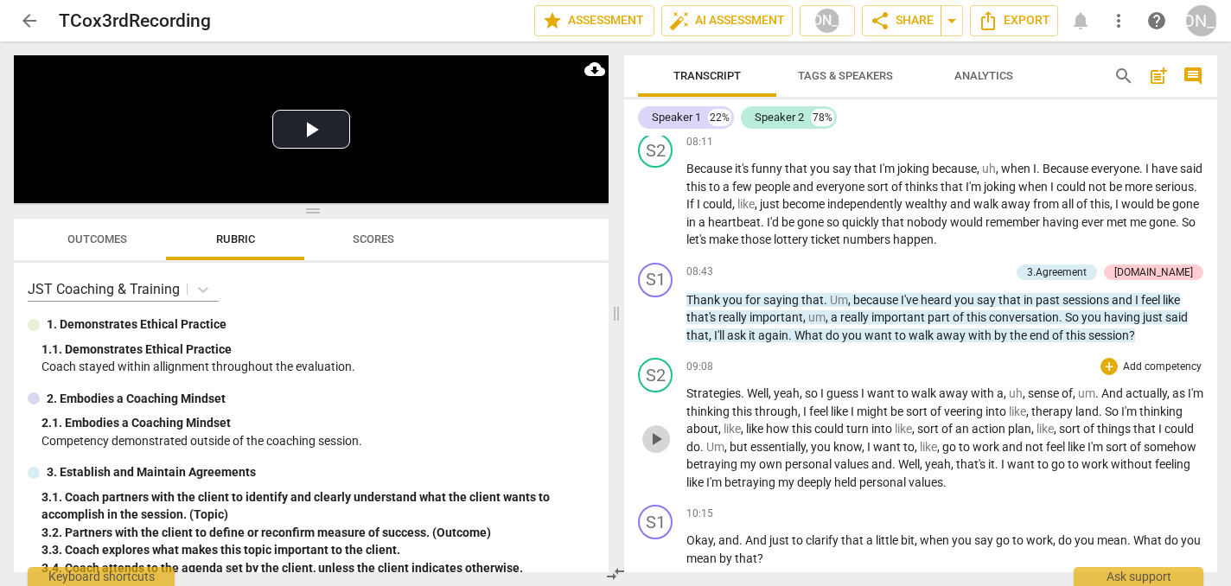
click at [657, 440] on span "play_arrow" at bounding box center [656, 439] width 21 height 21
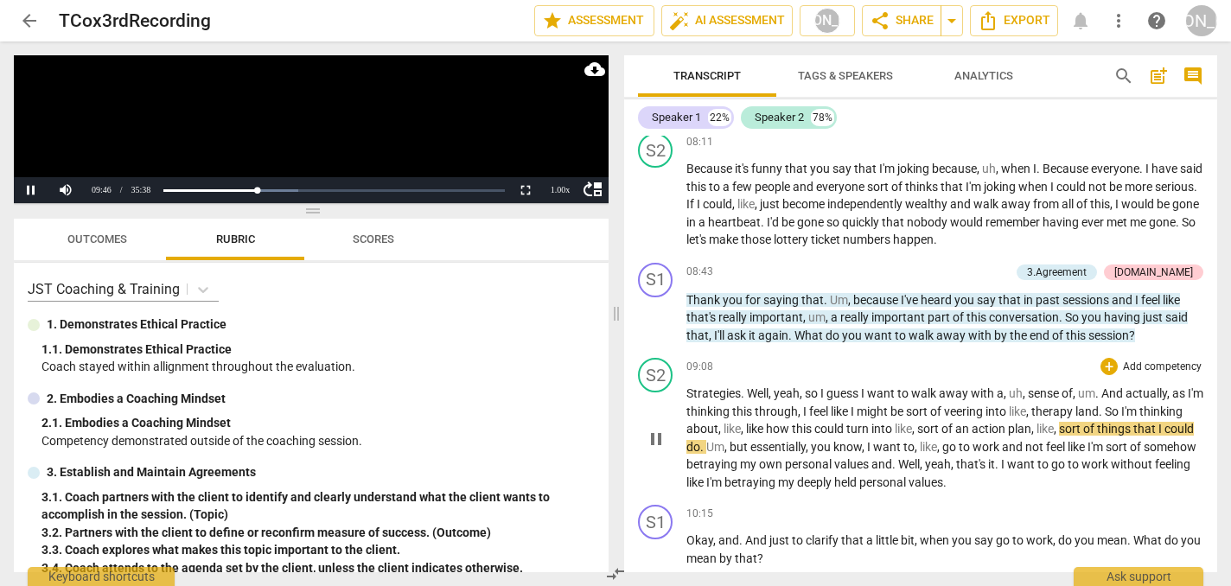
click at [657, 439] on span "pause" at bounding box center [656, 439] width 21 height 21
click at [657, 439] on span "play_arrow" at bounding box center [656, 439] width 21 height 21
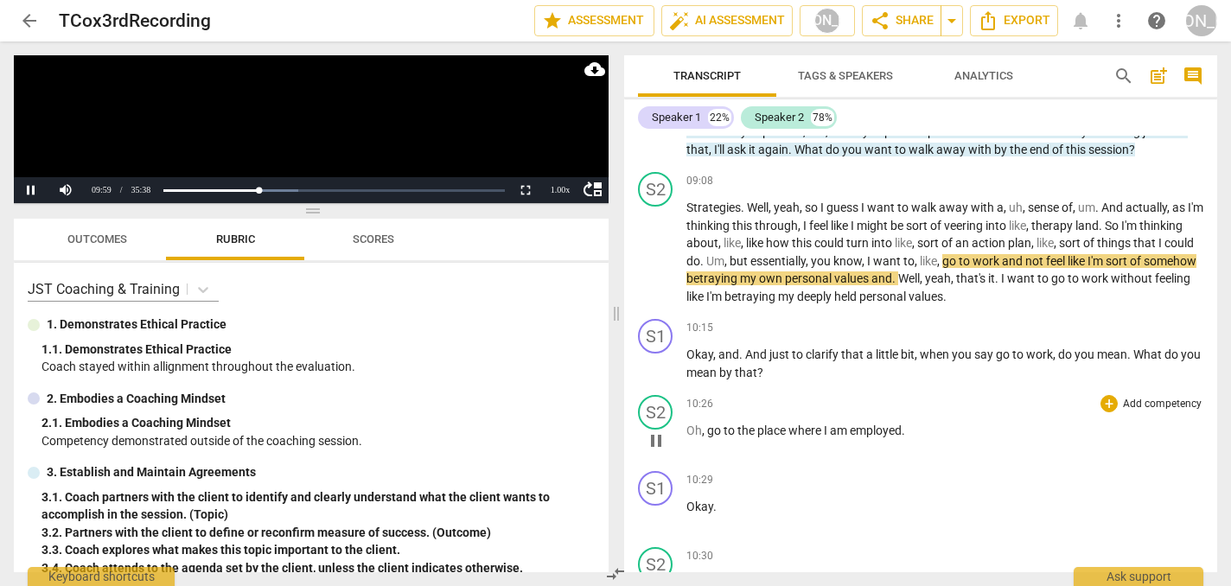
scroll to position [1984, 0]
click at [997, 476] on div "S1 play_arrow pause 10:29 + Add competency keyboard_arrow_right Okay ." at bounding box center [920, 501] width 593 height 76
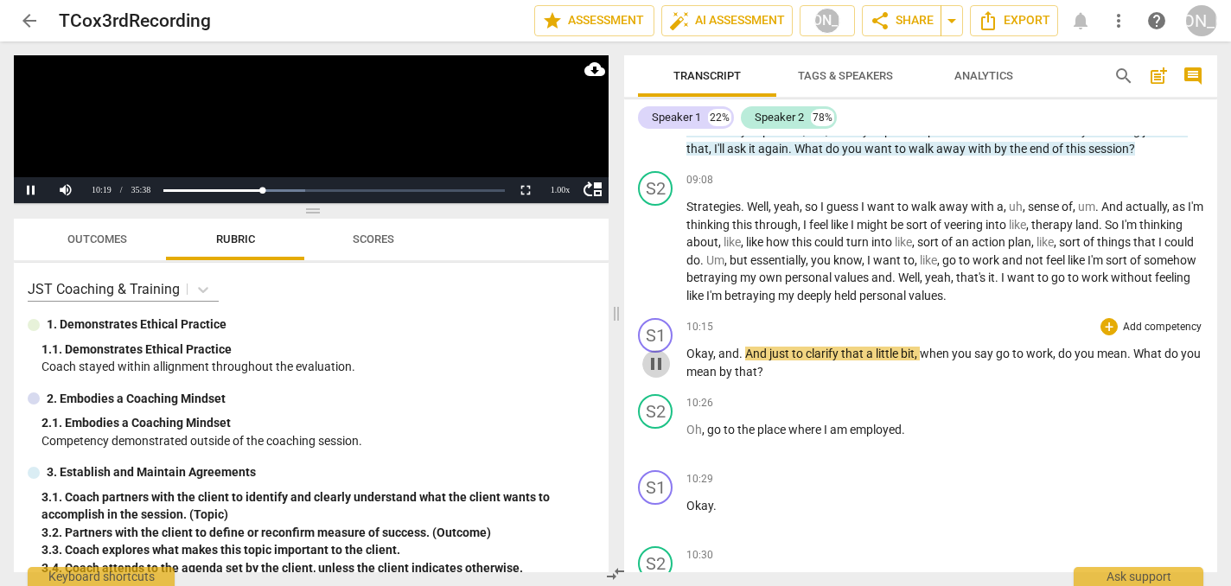
click at [656, 368] on span "pause" at bounding box center [656, 364] width 21 height 21
click at [1105, 330] on div "+" at bounding box center [1108, 326] width 17 height 17
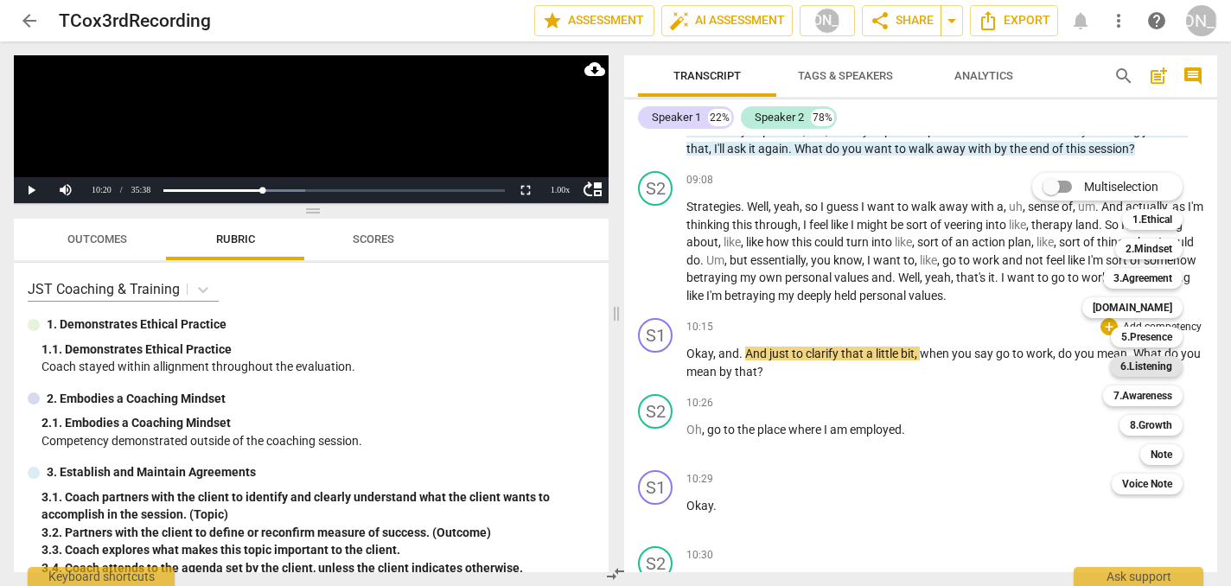
click at [1146, 371] on b "6.Listening" at bounding box center [1146, 366] width 52 height 21
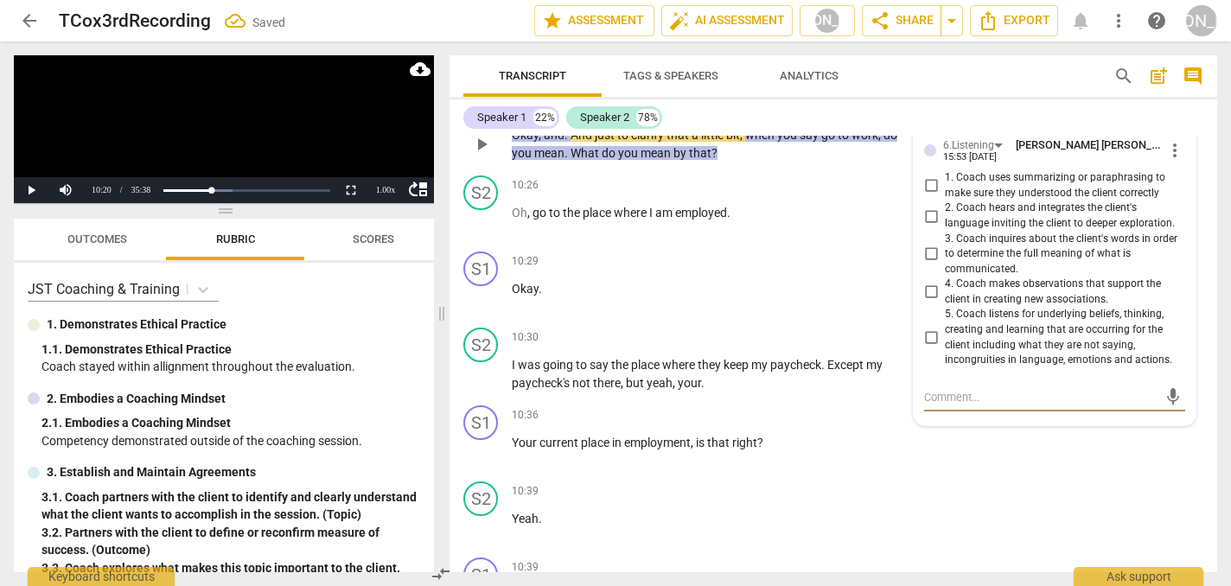
scroll to position [2538, 0]
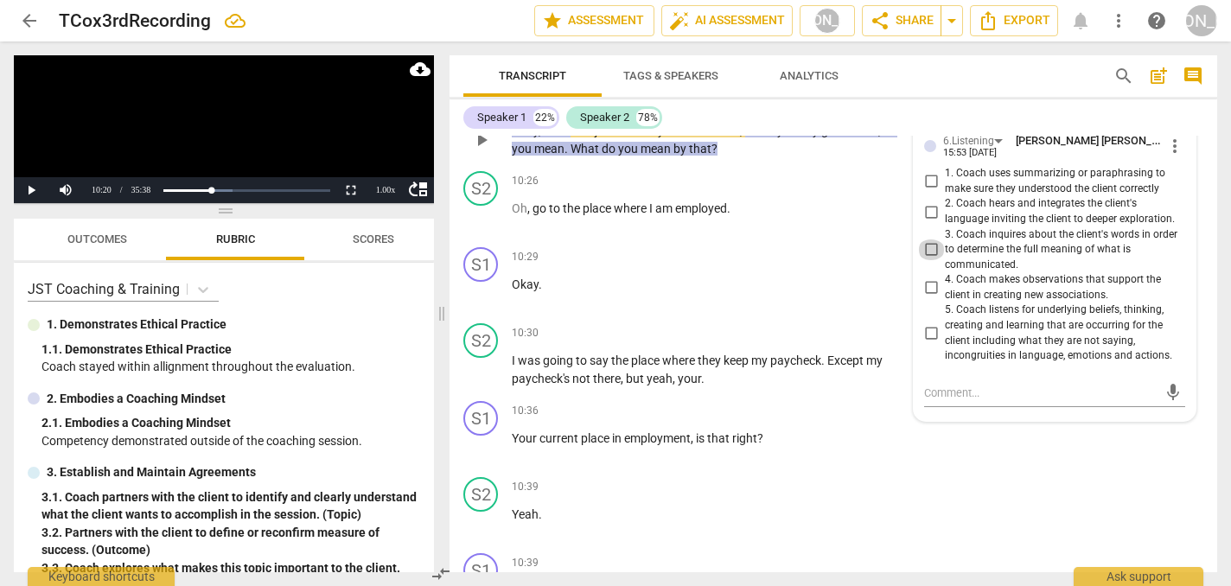
click at [928, 239] on input "3. Coach inquires about the client's words in order to determine the full meani…" at bounding box center [931, 249] width 28 height 21
checkbox input "true"
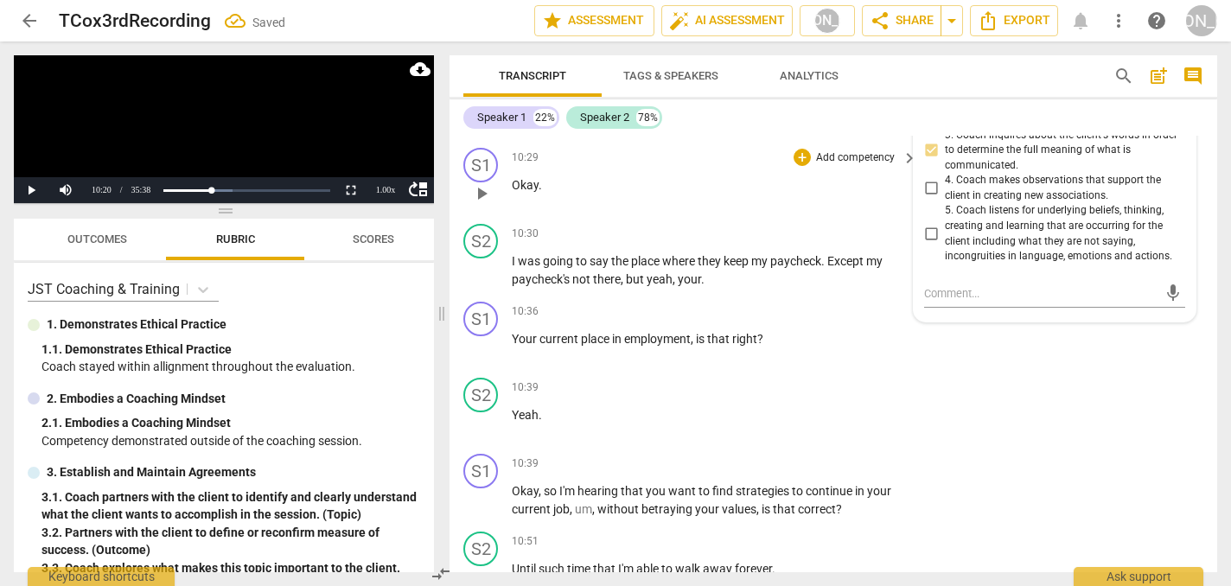
scroll to position [2644, 0]
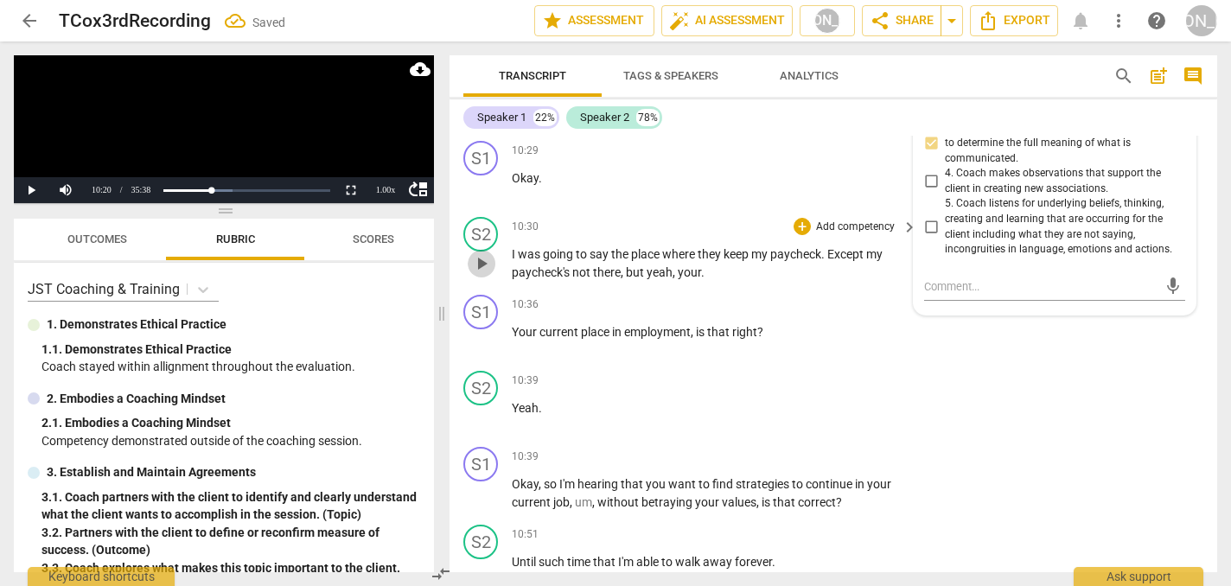
click at [484, 253] on span "play_arrow" at bounding box center [481, 263] width 21 height 21
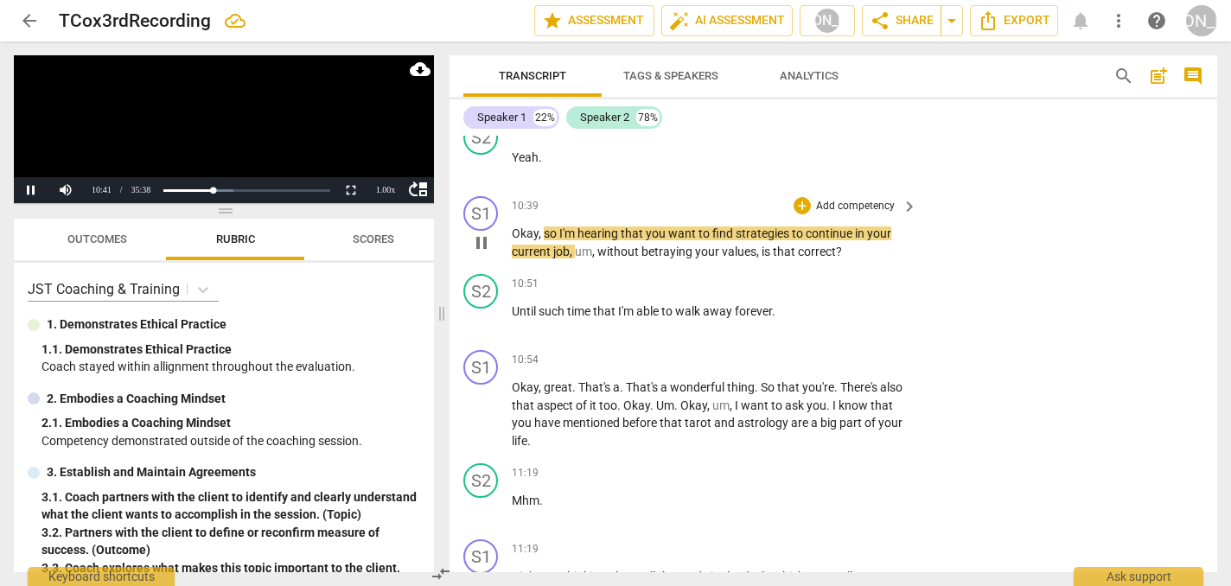
scroll to position [2897, 0]
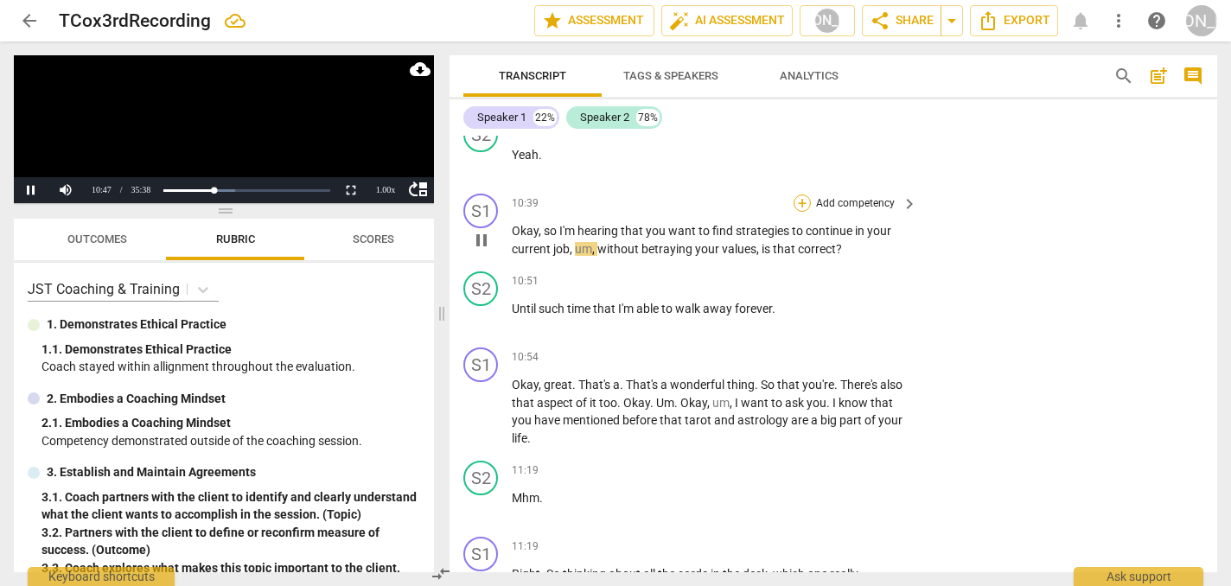
click at [798, 194] on div "+" at bounding box center [801, 202] width 17 height 17
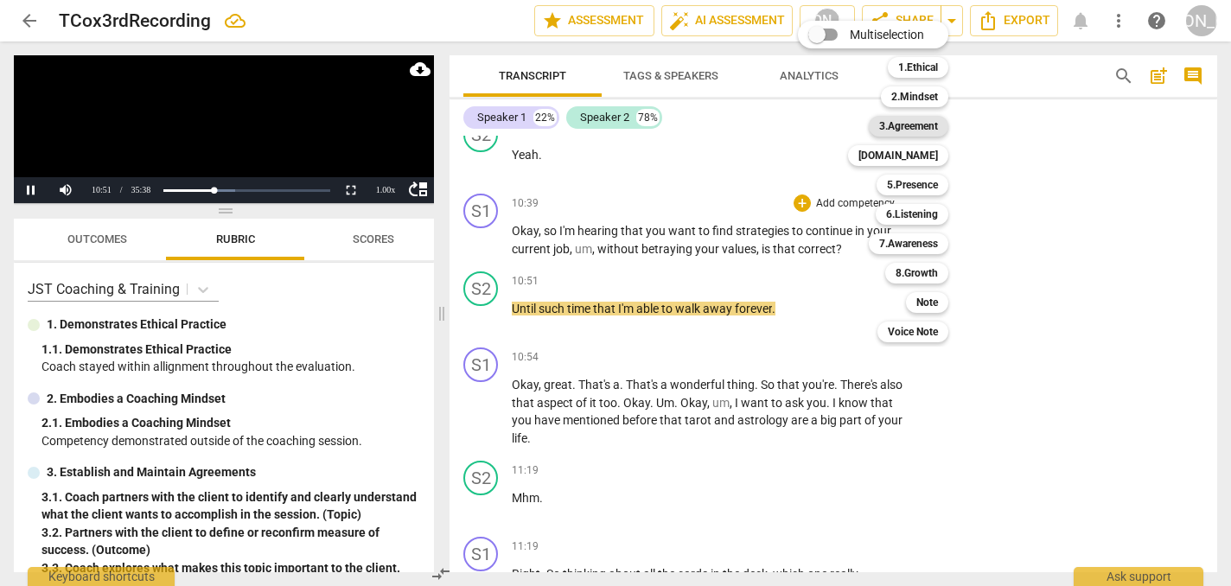
click at [922, 124] on b "3.Agreement" at bounding box center [908, 126] width 59 height 21
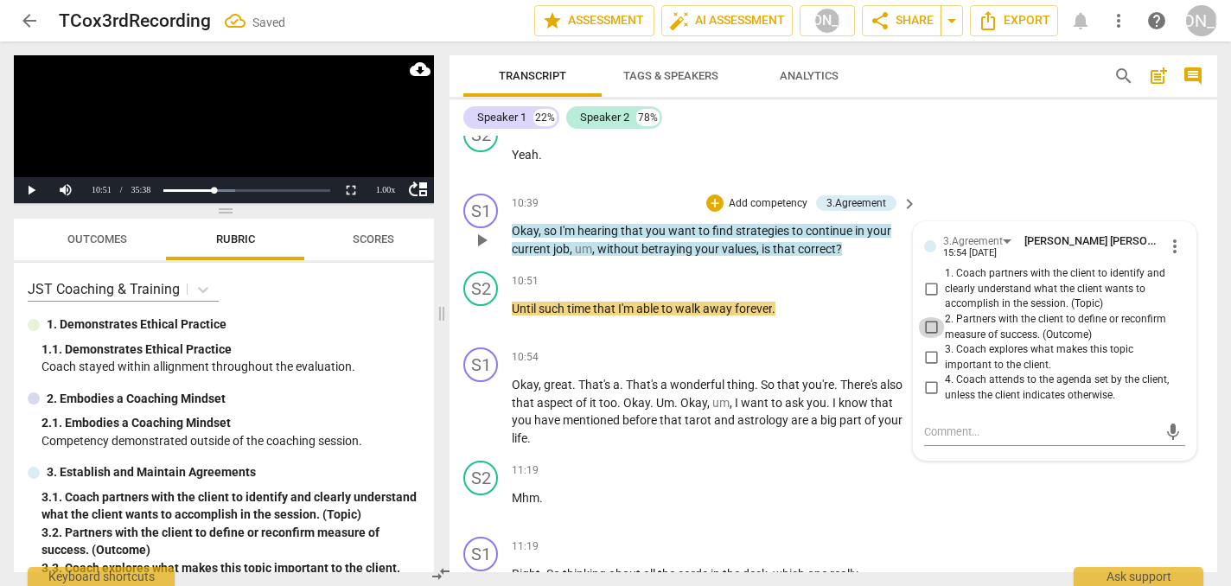
click at [930, 317] on input "2. Partners with the client to define or reconfirm measure of success. (Outcome)" at bounding box center [931, 327] width 28 height 21
checkbox input "true"
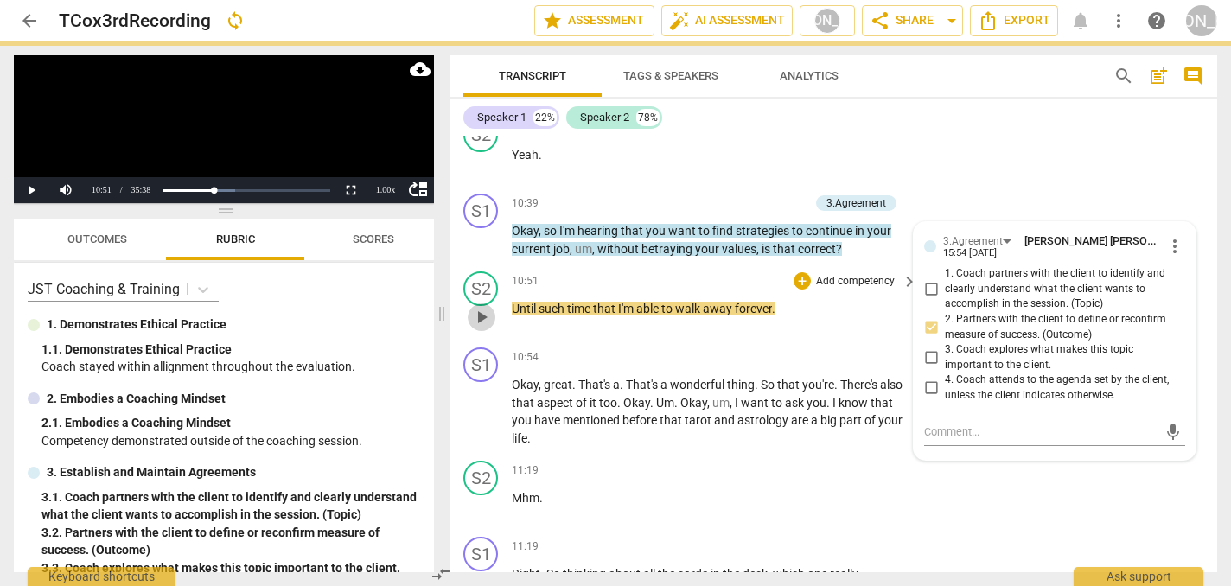
click at [479, 307] on span "play_arrow" at bounding box center [481, 317] width 21 height 21
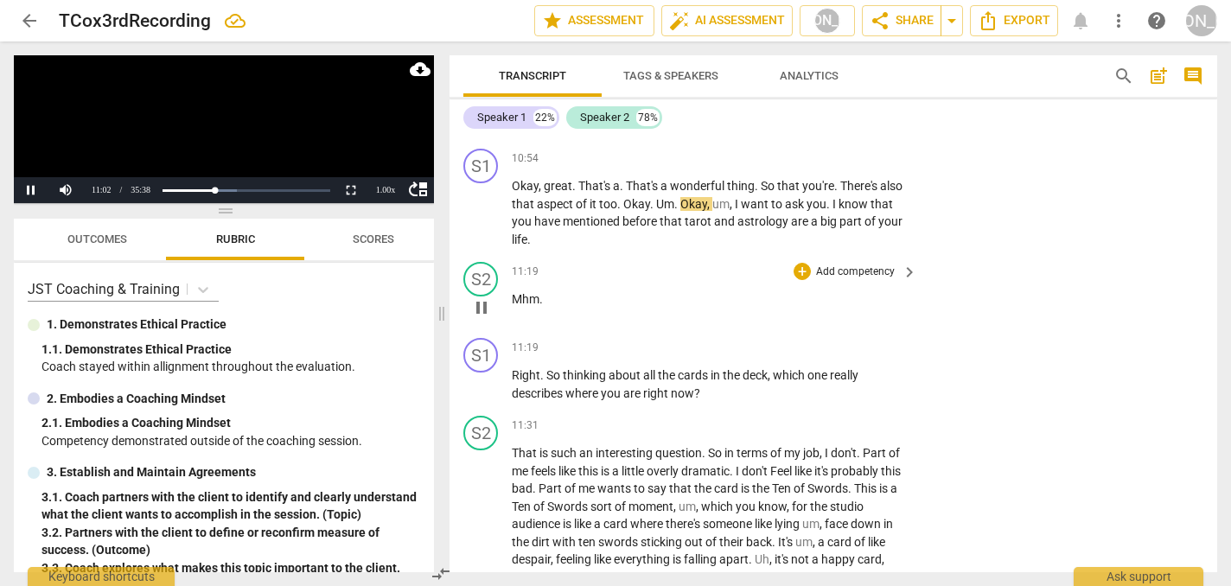
scroll to position [3097, 0]
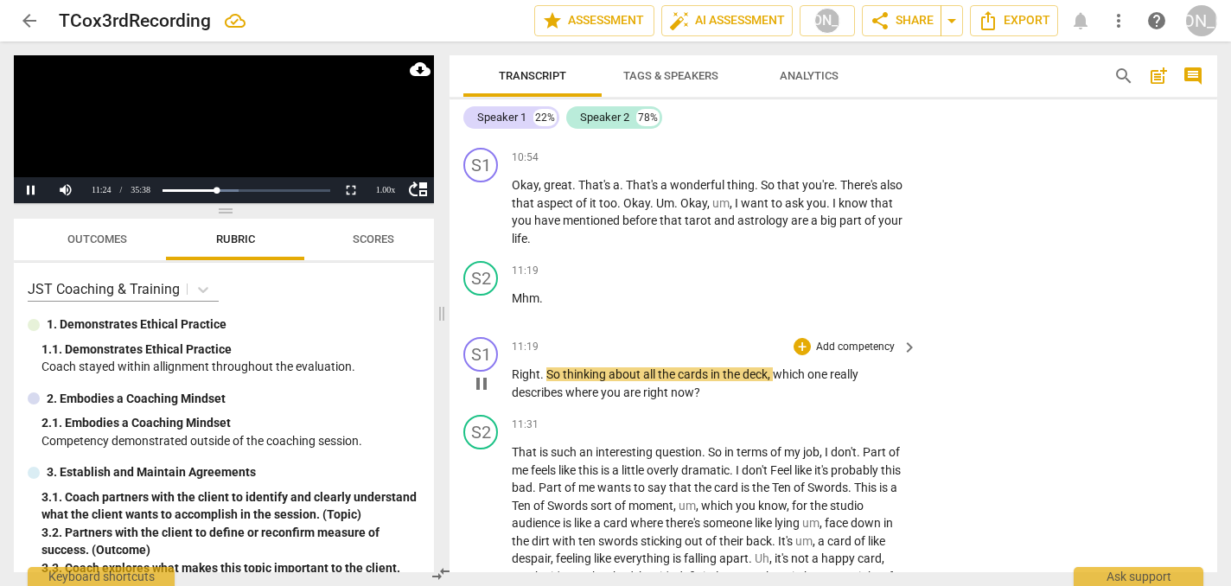
click at [482, 373] on span "pause" at bounding box center [481, 383] width 21 height 21
click at [803, 338] on div "+" at bounding box center [801, 346] width 17 height 17
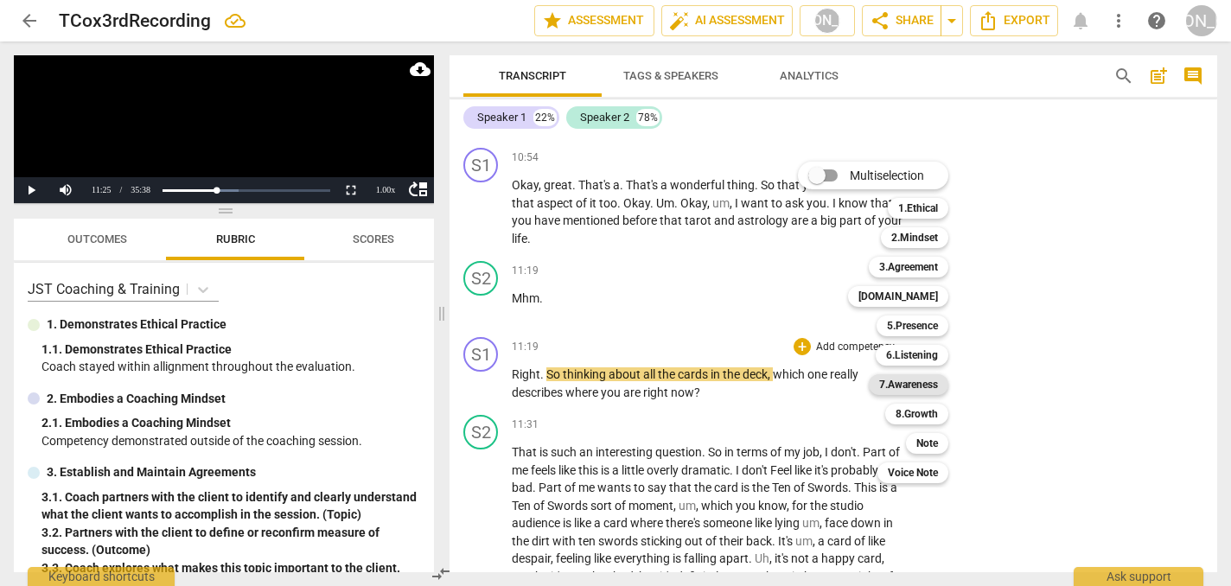
click at [923, 385] on b "7.Awareness" at bounding box center [908, 384] width 59 height 21
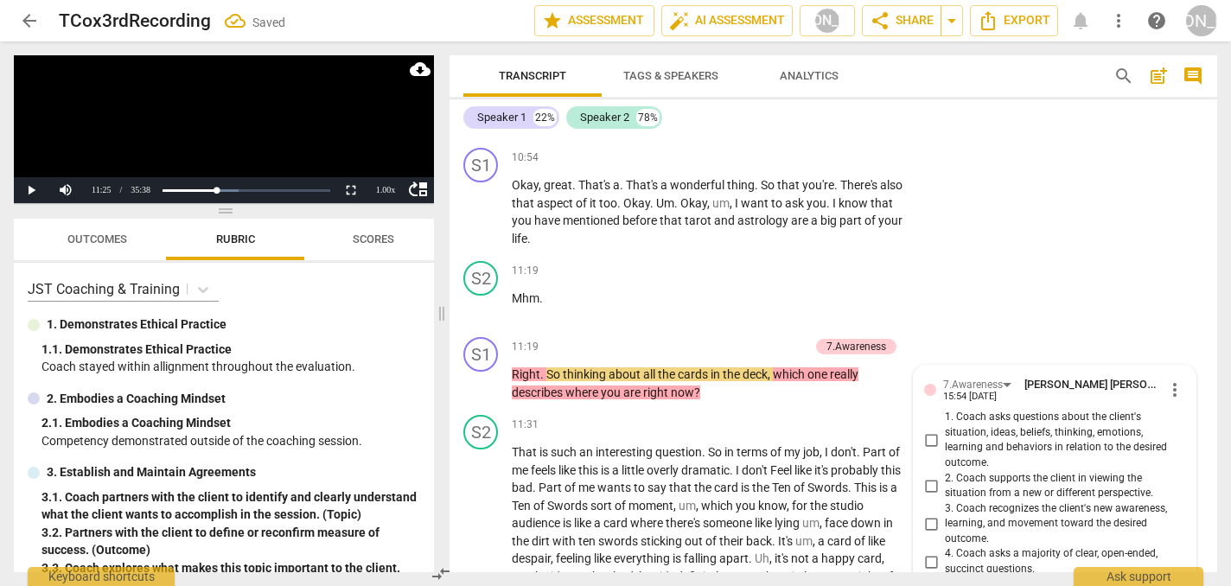
scroll to position [3106, 0]
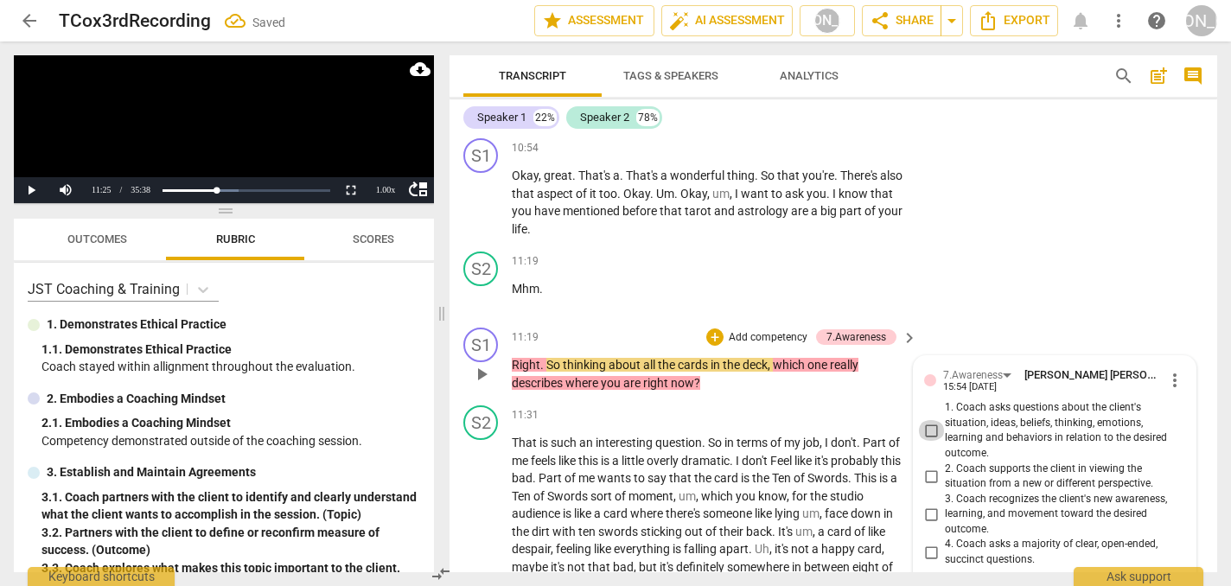
click at [927, 420] on input "1. Coach asks questions about the client's situation, ideas, beliefs, thinking,…" at bounding box center [931, 430] width 28 height 21
checkbox input "true"
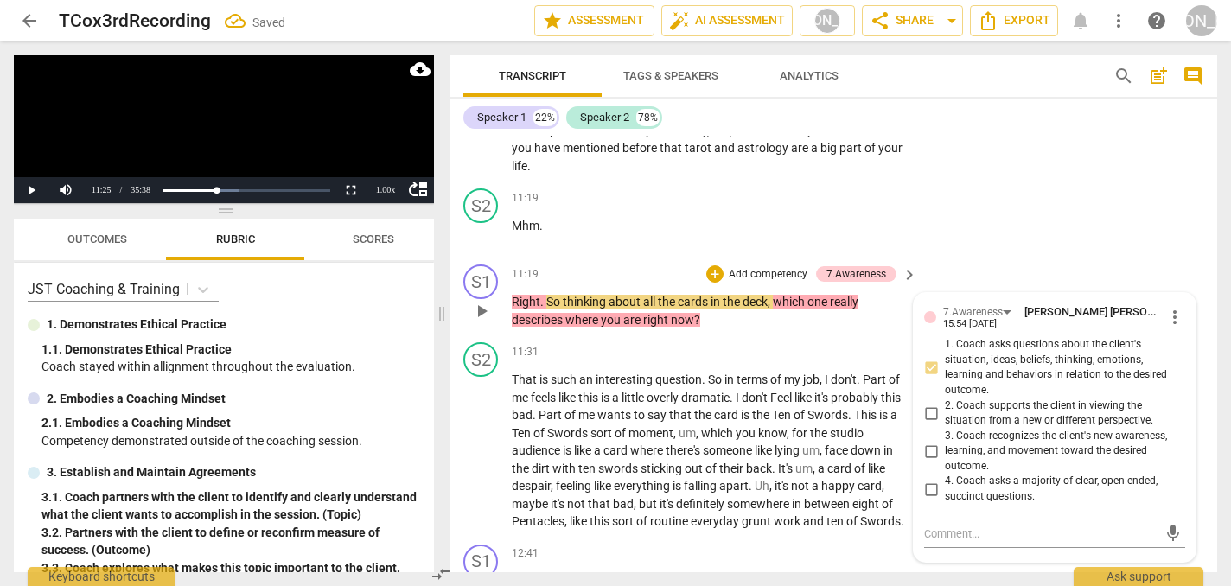
scroll to position [3189, 0]
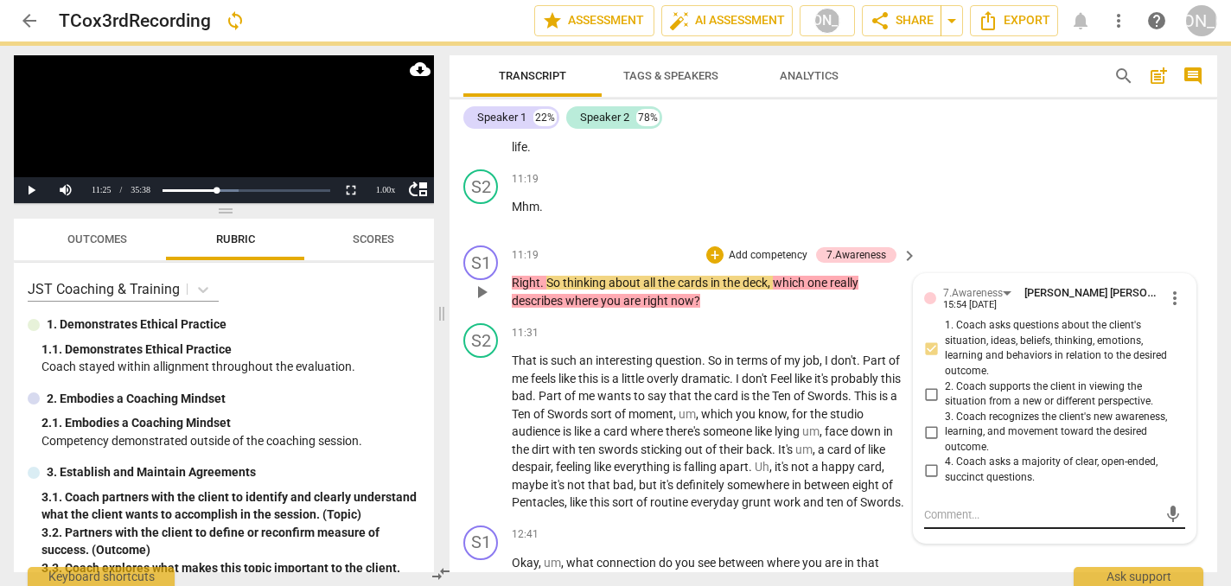
click at [933, 506] on textarea at bounding box center [1040, 514] width 233 height 16
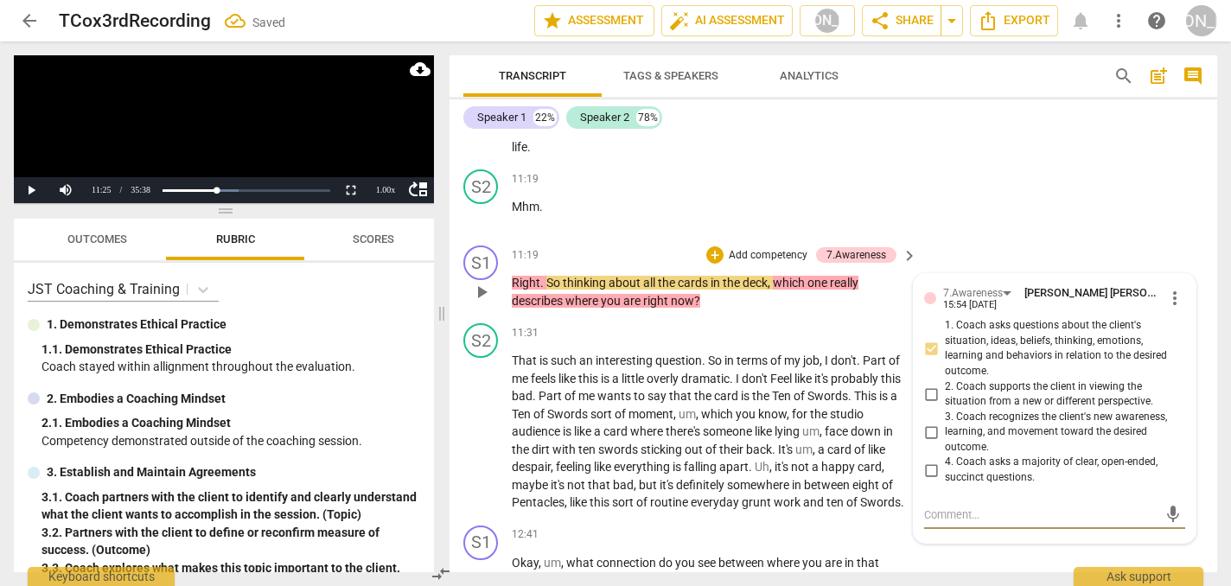
type textarea "T"
type textarea "Th"
type textarea "Tha"
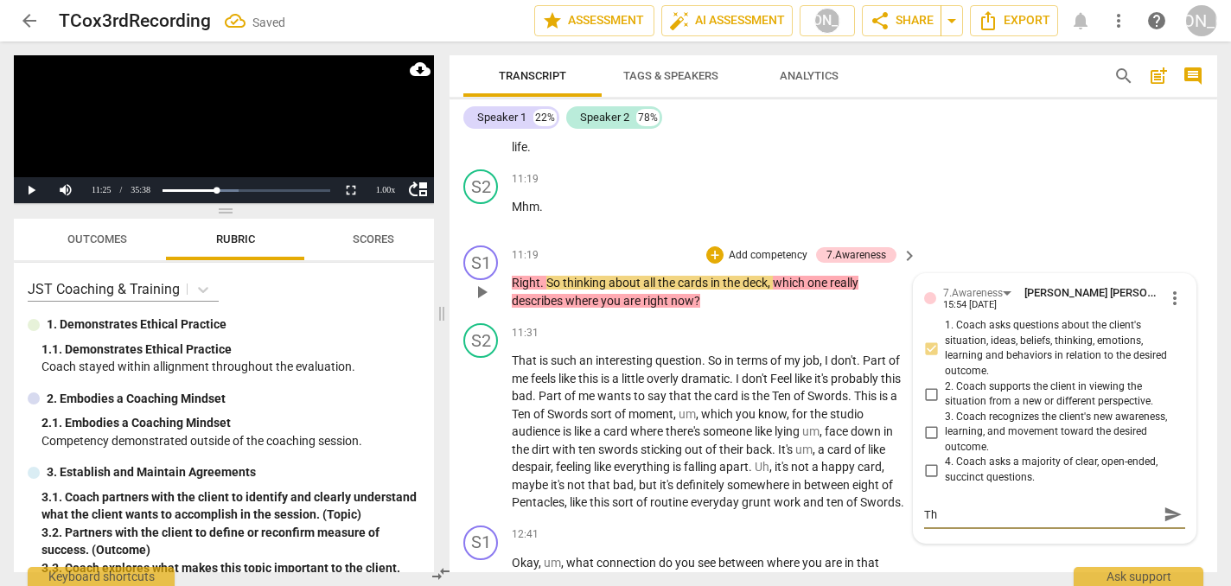
type textarea "Tha"
type textarea "That"
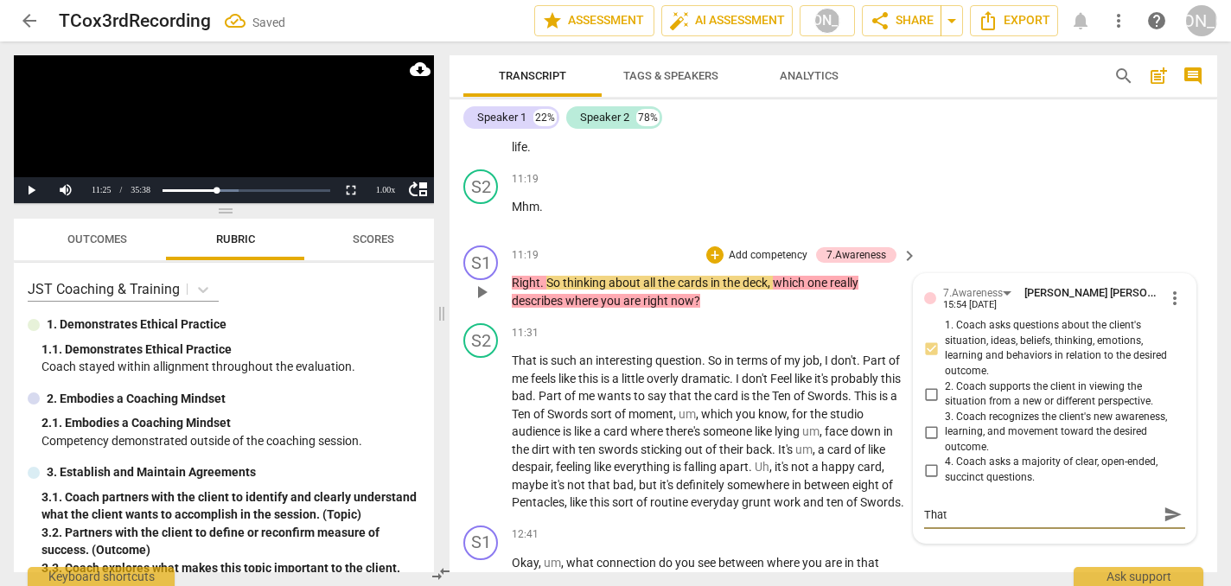
type textarea "That i"
type textarea "That is"
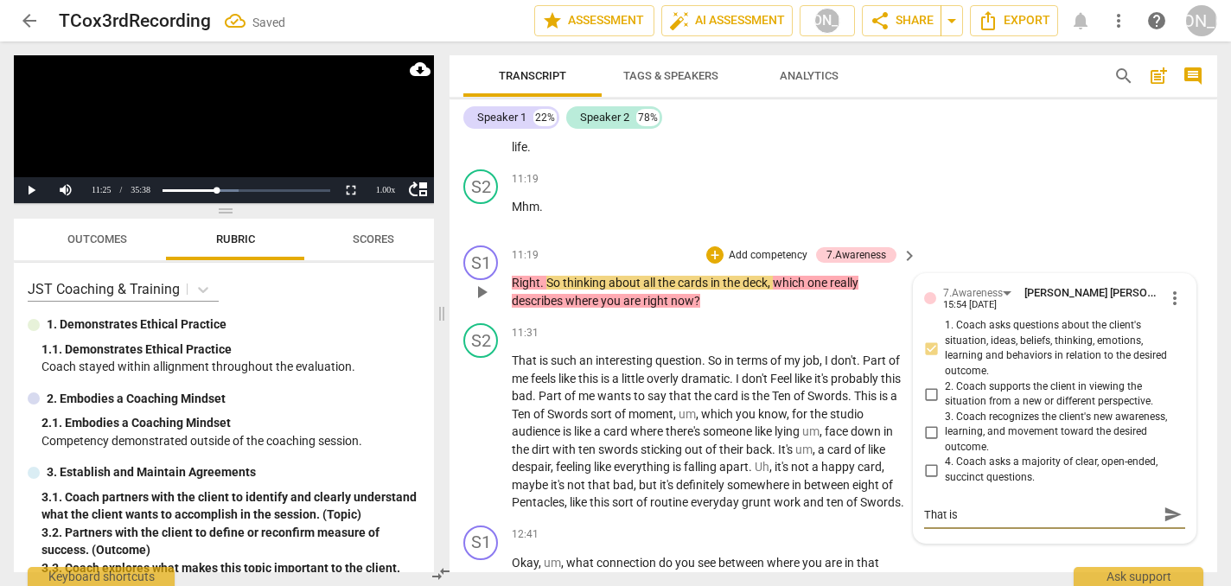
type textarea "That is"
type textarea "That i"
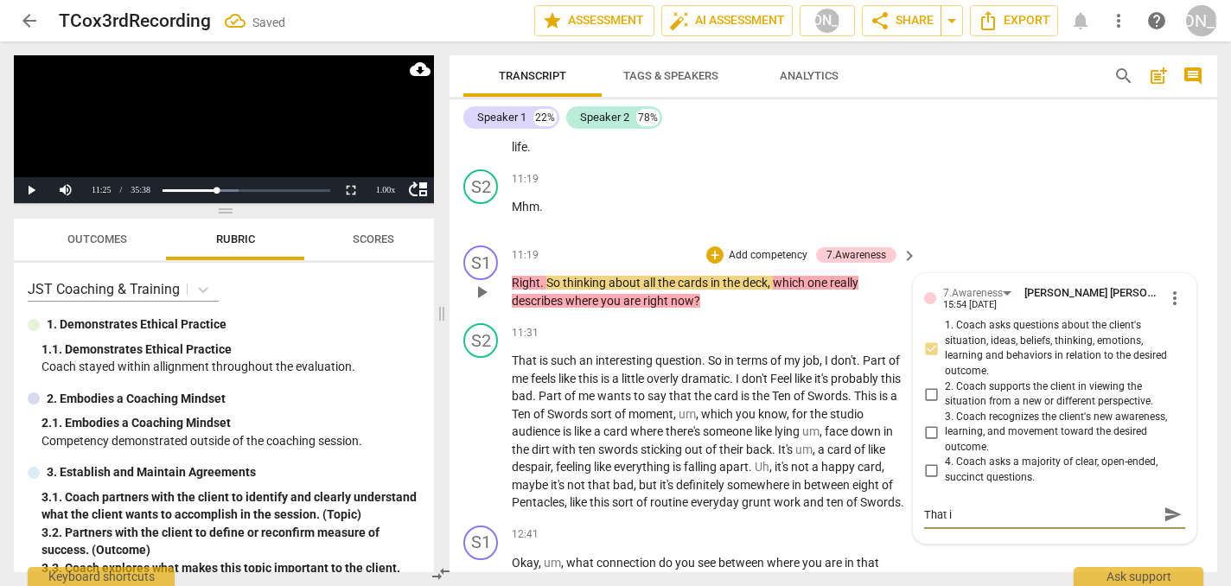
type textarea "That"
type textarea "Tha"
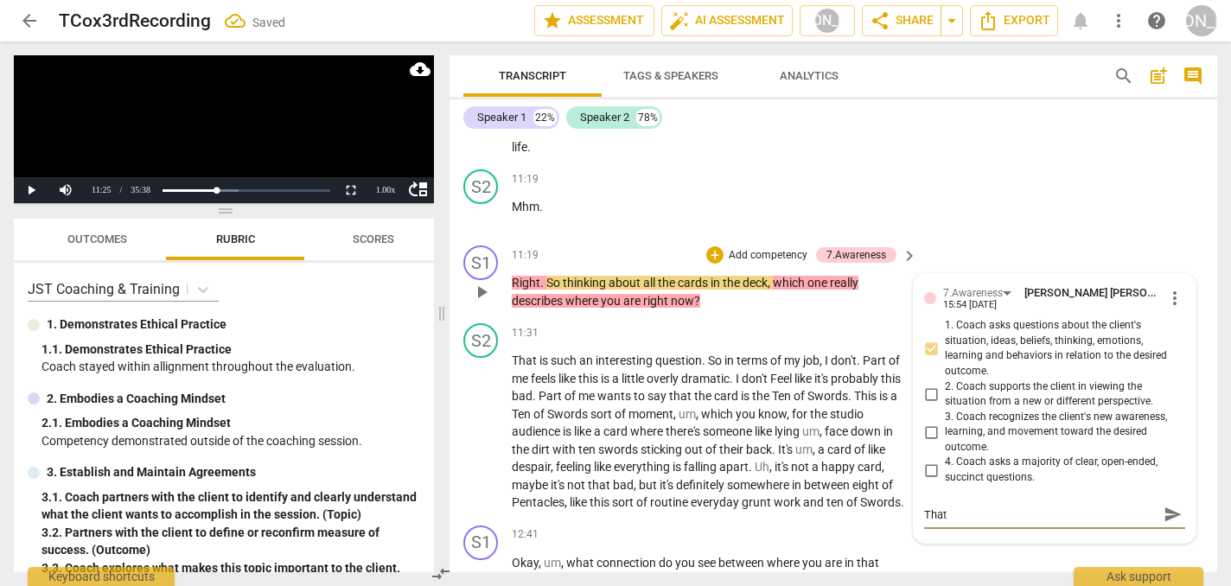
type textarea "Tha"
type textarea "Th"
type textarea "T"
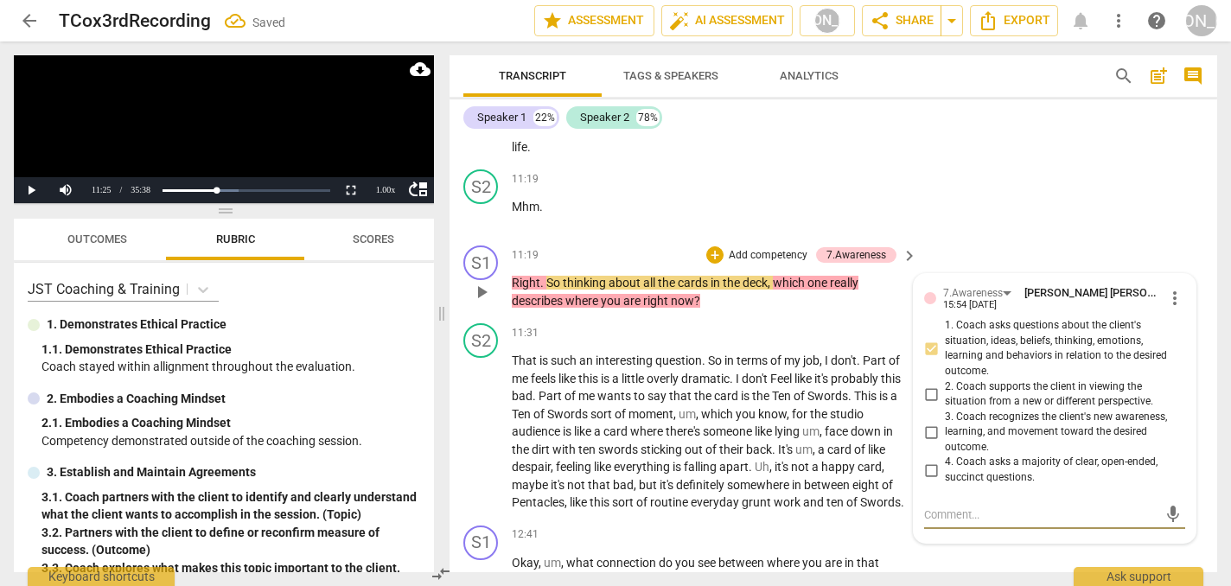
type textarea "A"
type textarea "A v"
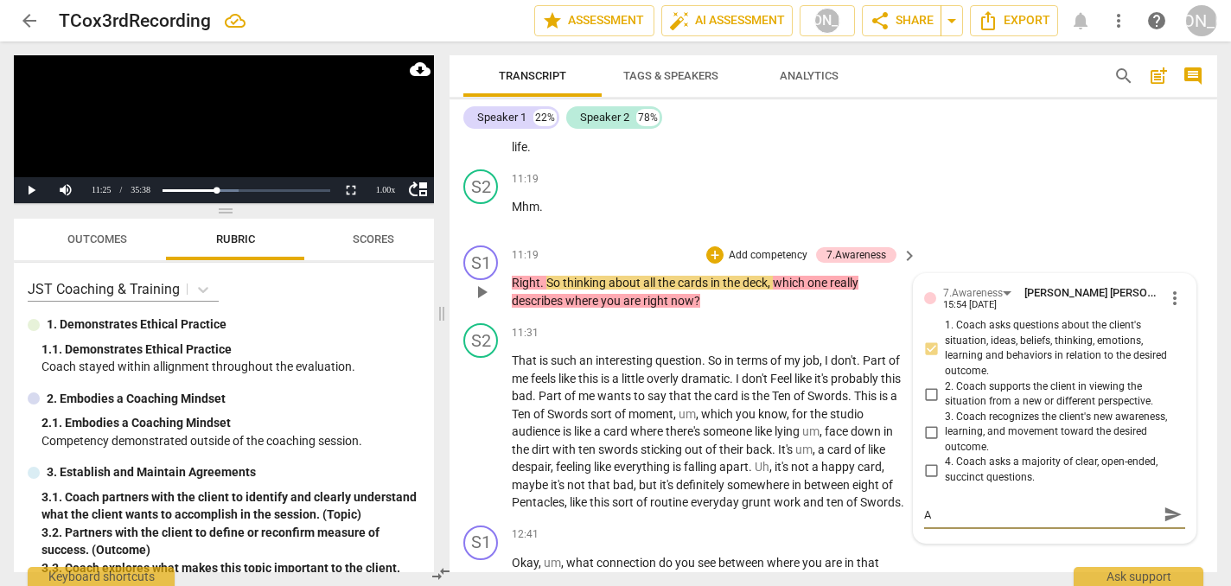
type textarea "A v"
type textarea "A ve"
type textarea "A ver"
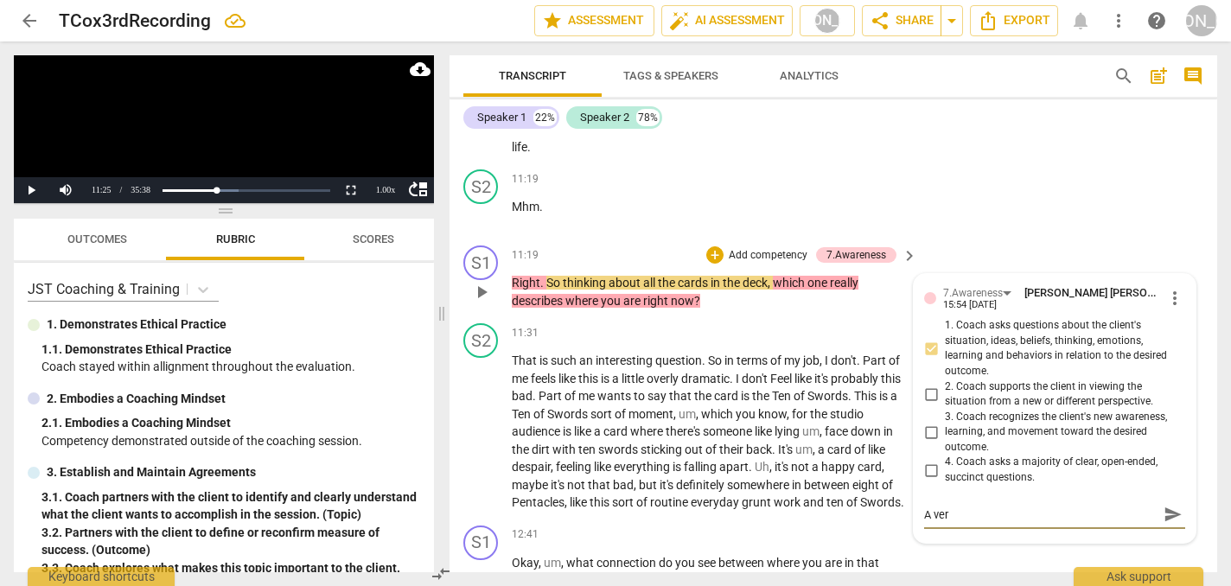
type textarea "A very"
type textarea "A very c"
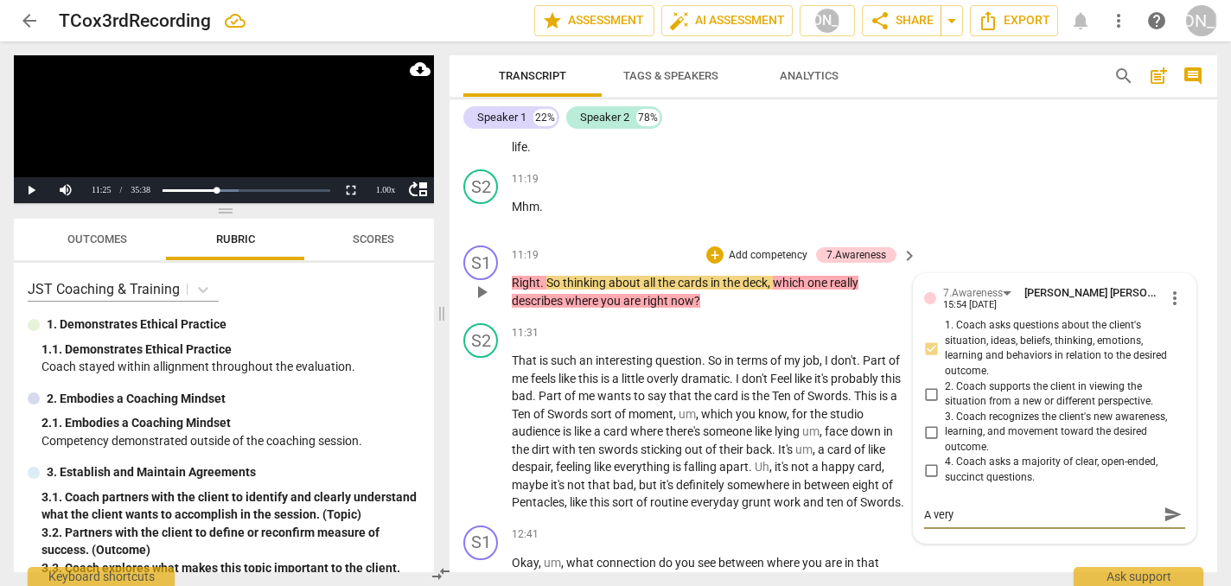
type textarea "A very c"
type textarea "A very cr"
type textarea "A very cre"
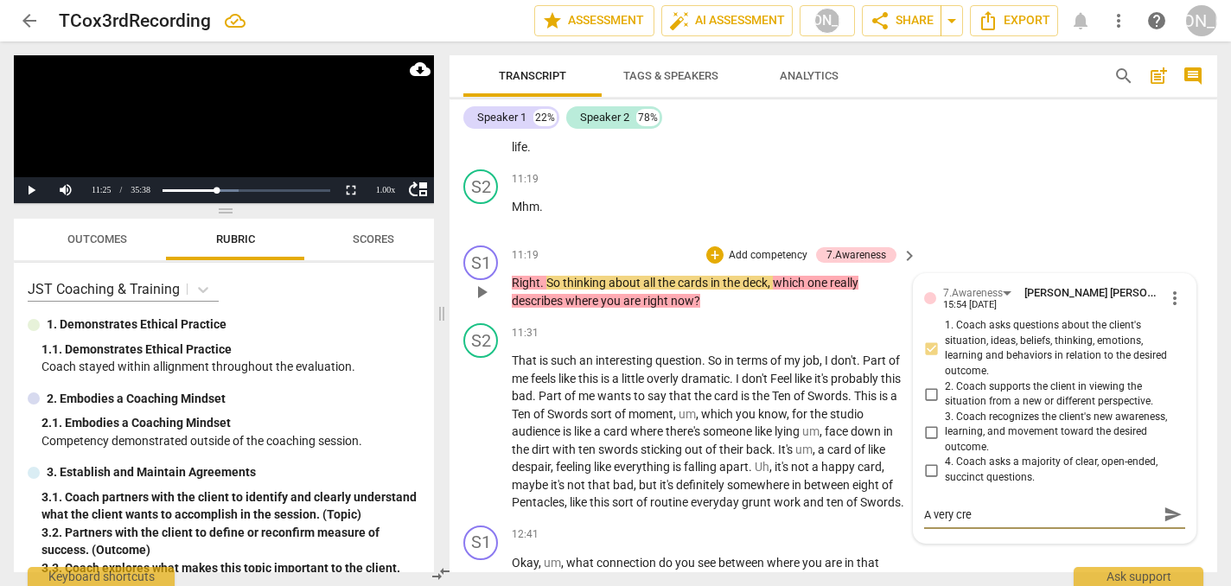
type textarea "A very crea"
type textarea "A very creat"
type textarea "A very creati"
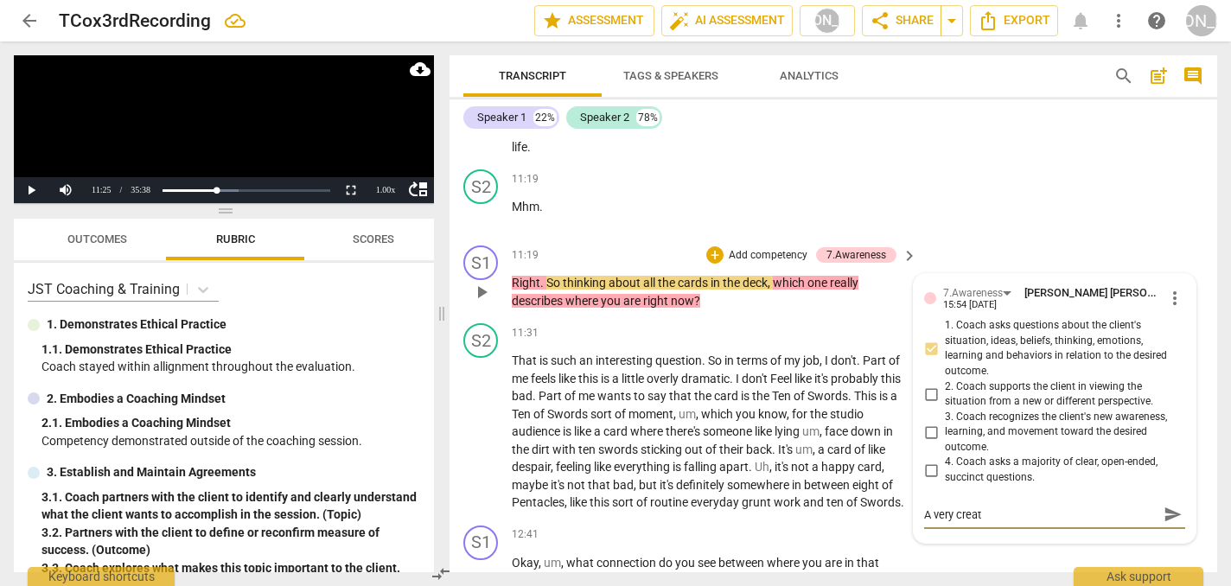
type textarea "A very creati"
type textarea "A very creativ"
type textarea "A very creative"
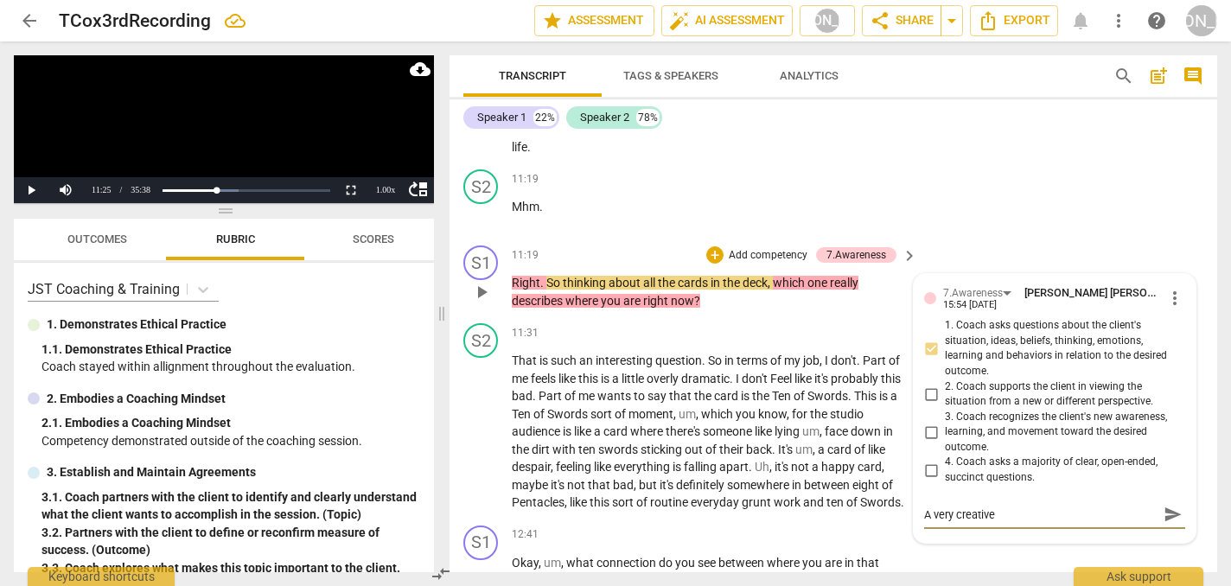
type textarea "A very creative"
type textarea "A very creative q"
type textarea "A very creative qu"
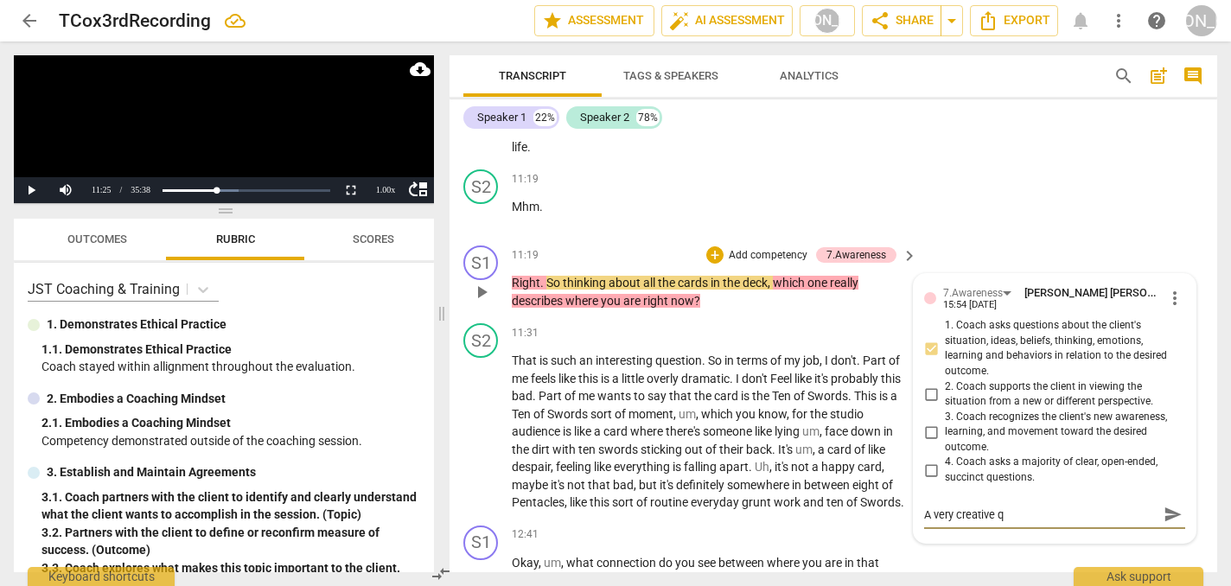
type textarea "A very creative qu"
type textarea "A very creative que"
type textarea "A very creative ques"
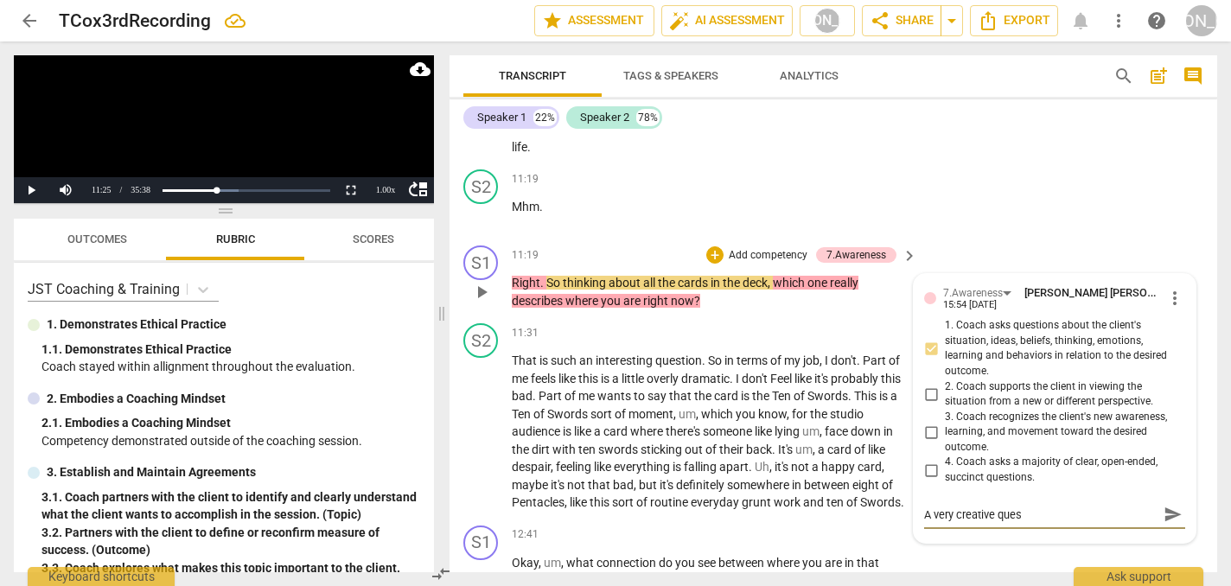
type textarea "A very creative quest"
type textarea "A very creative questi"
type textarea "A very creative questio"
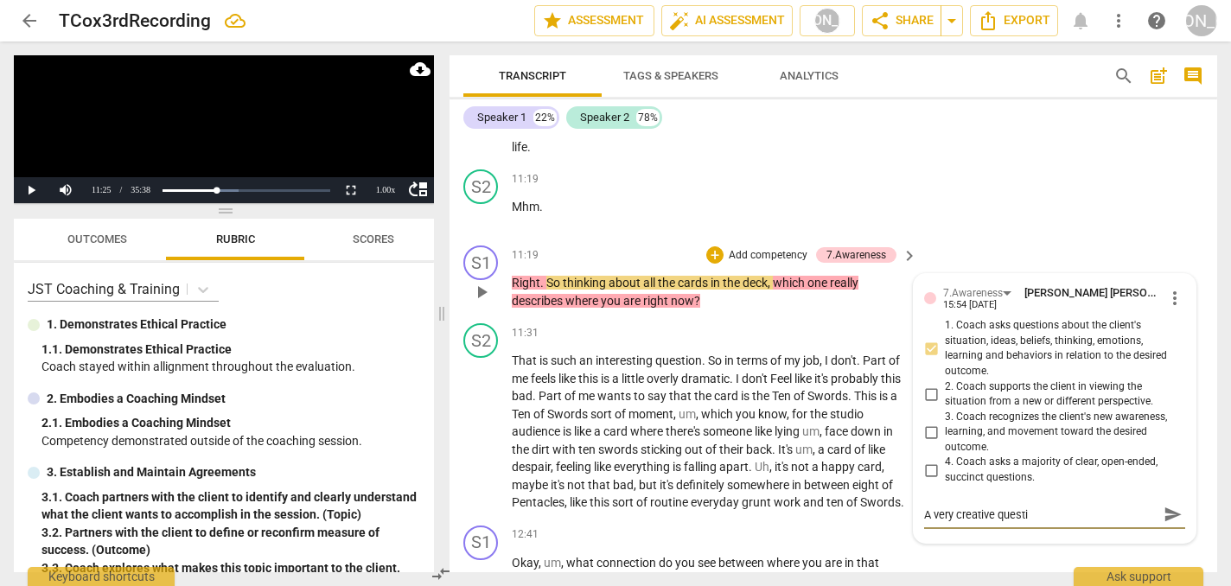
type textarea "A very creative questio"
type textarea "A very creative question"
click at [1044, 506] on textarea "A very creative question" at bounding box center [1040, 514] width 233 height 16
type textarea "A very creative question!"
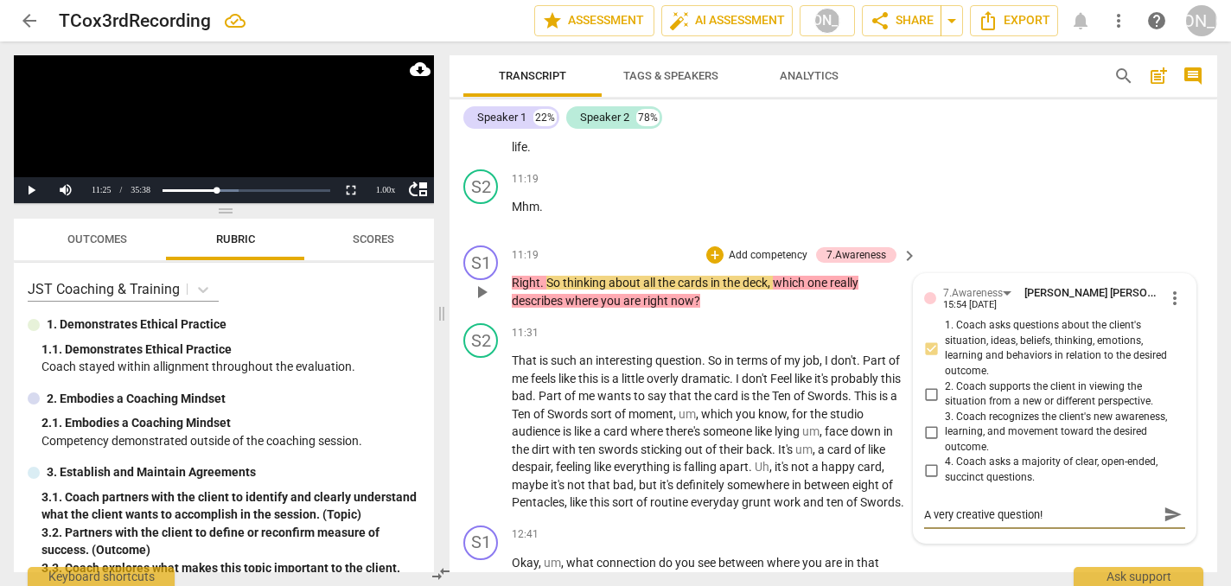
type textarea "A very creative question!"
click at [1171, 505] on span "send" at bounding box center [1172, 514] width 19 height 19
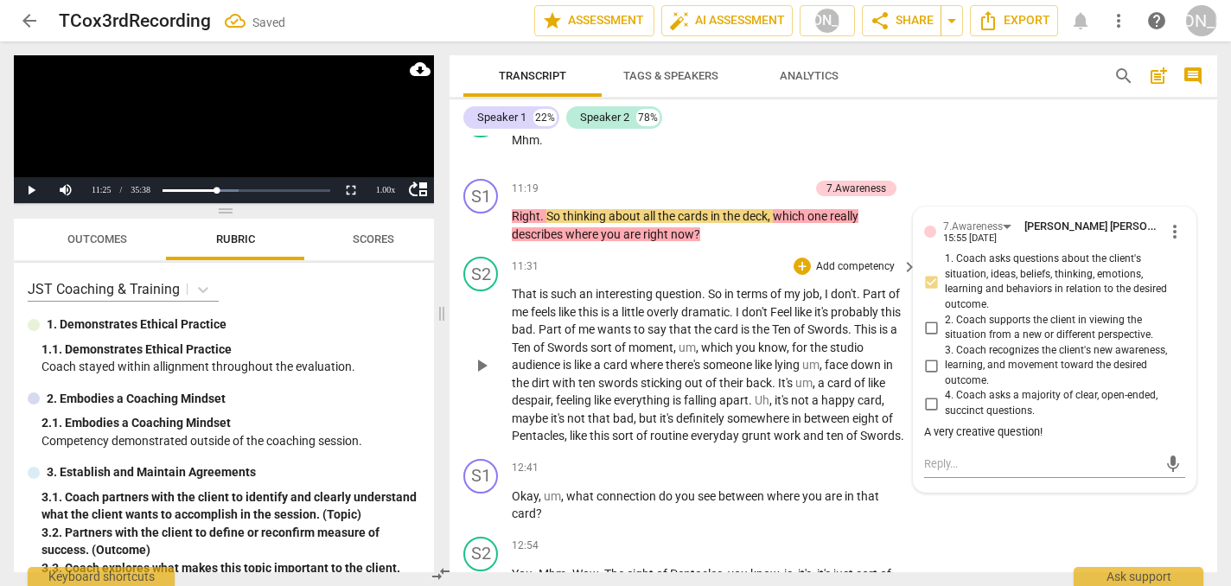
scroll to position [3261, 0]
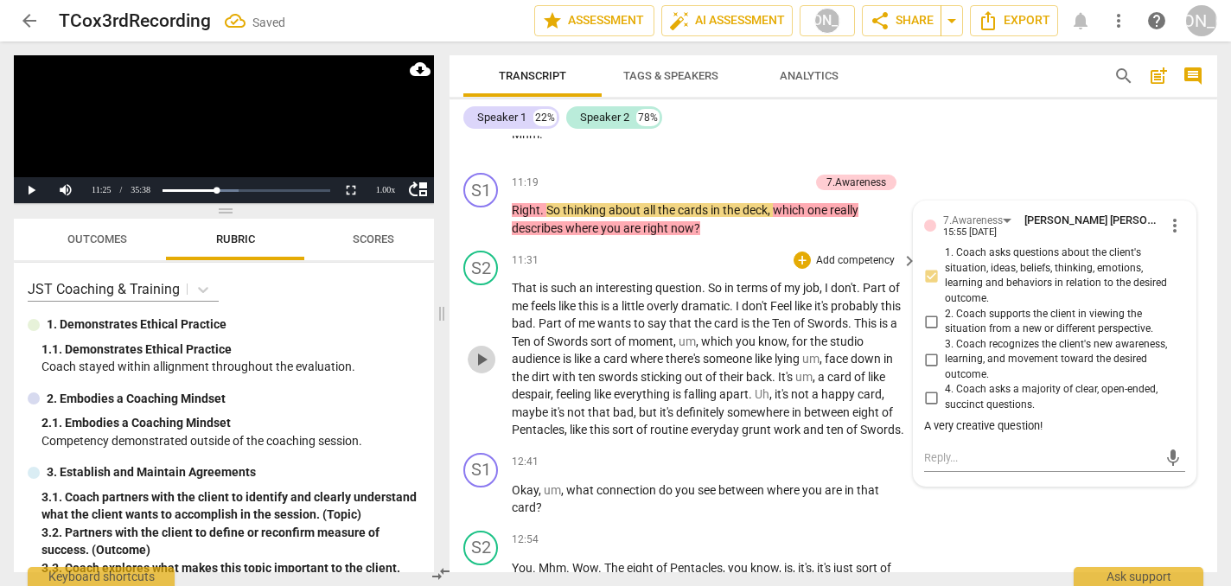
click at [487, 349] on span "play_arrow" at bounding box center [481, 359] width 21 height 21
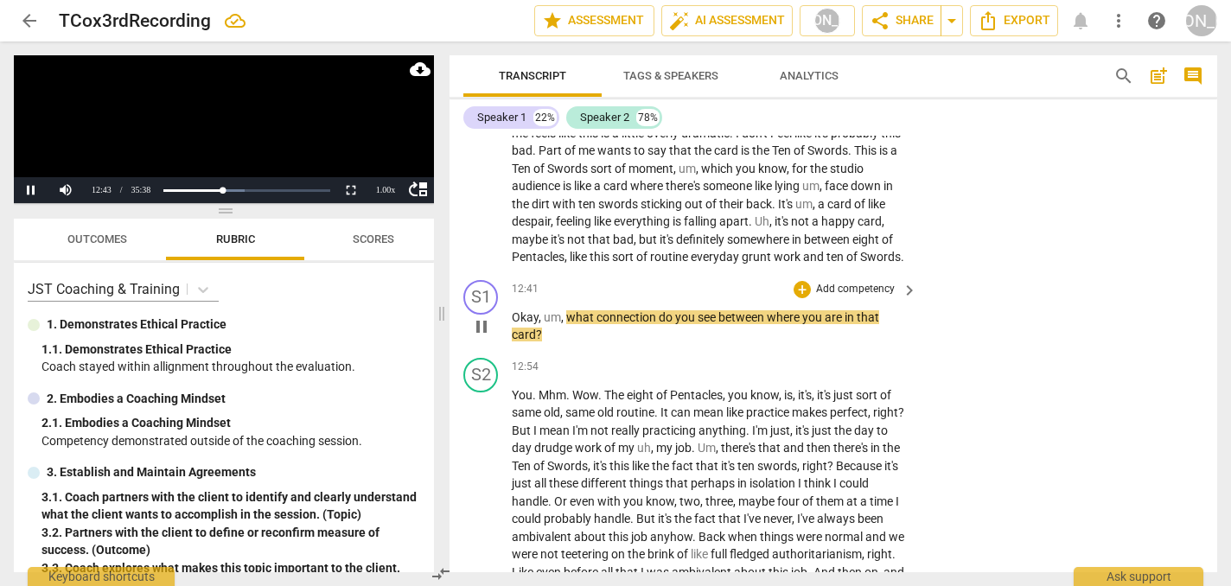
scroll to position [3437, 0]
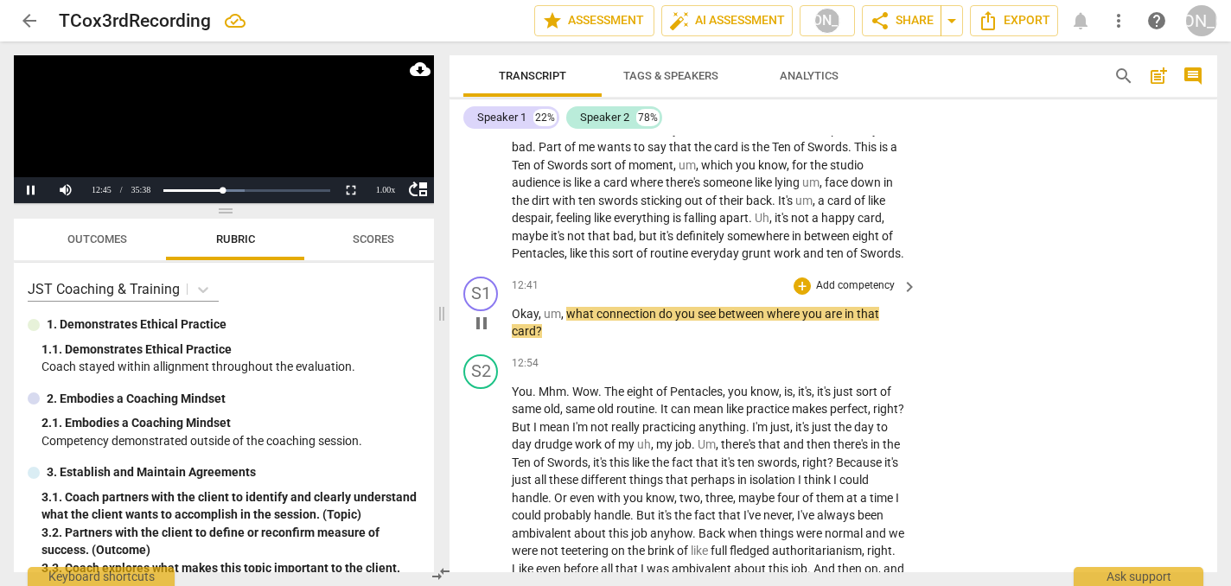
click at [481, 313] on span "pause" at bounding box center [481, 323] width 21 height 21
click at [799, 277] on div "+" at bounding box center [801, 285] width 17 height 17
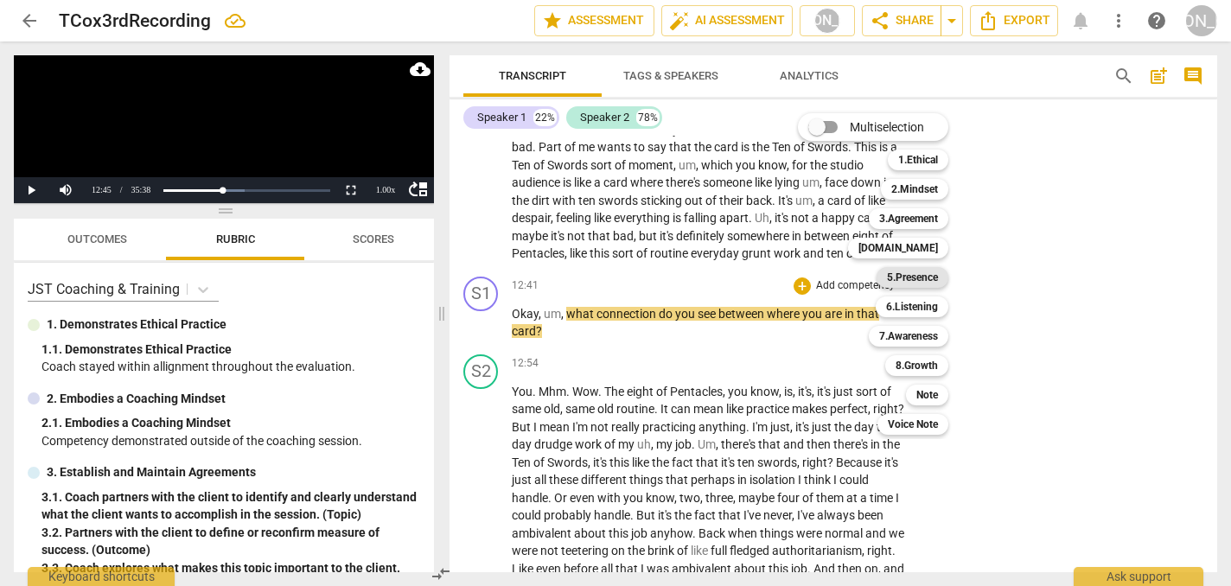
click at [921, 276] on b "5.Presence" at bounding box center [912, 277] width 51 height 21
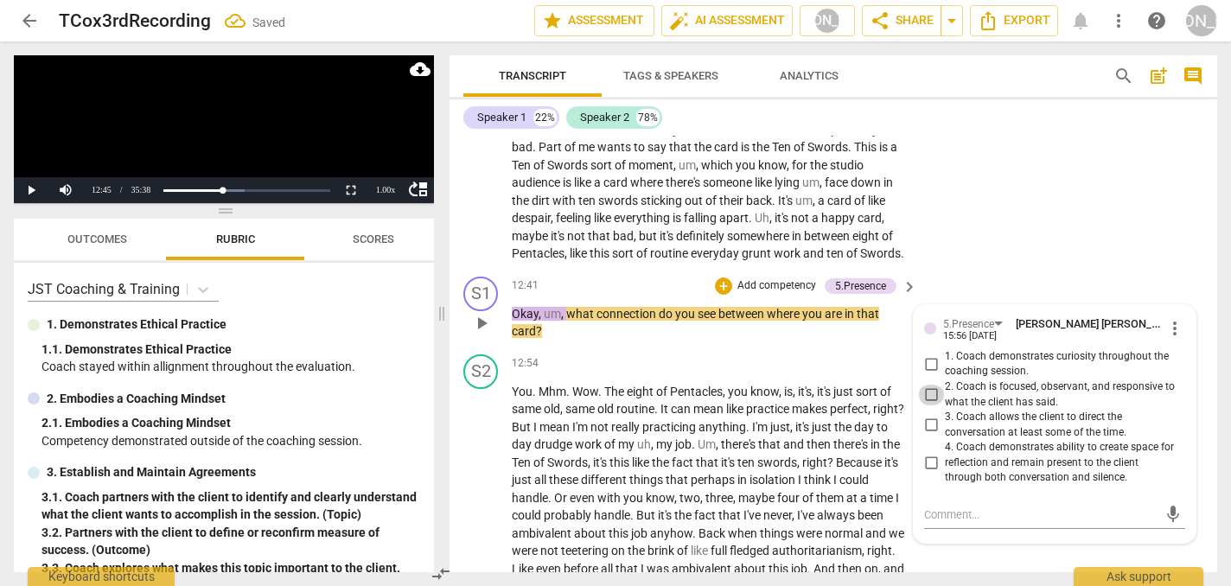
click at [929, 385] on input "2. Coach is focused, observant, and responsive to what the client has said." at bounding box center [931, 395] width 28 height 21
checkbox input "true"
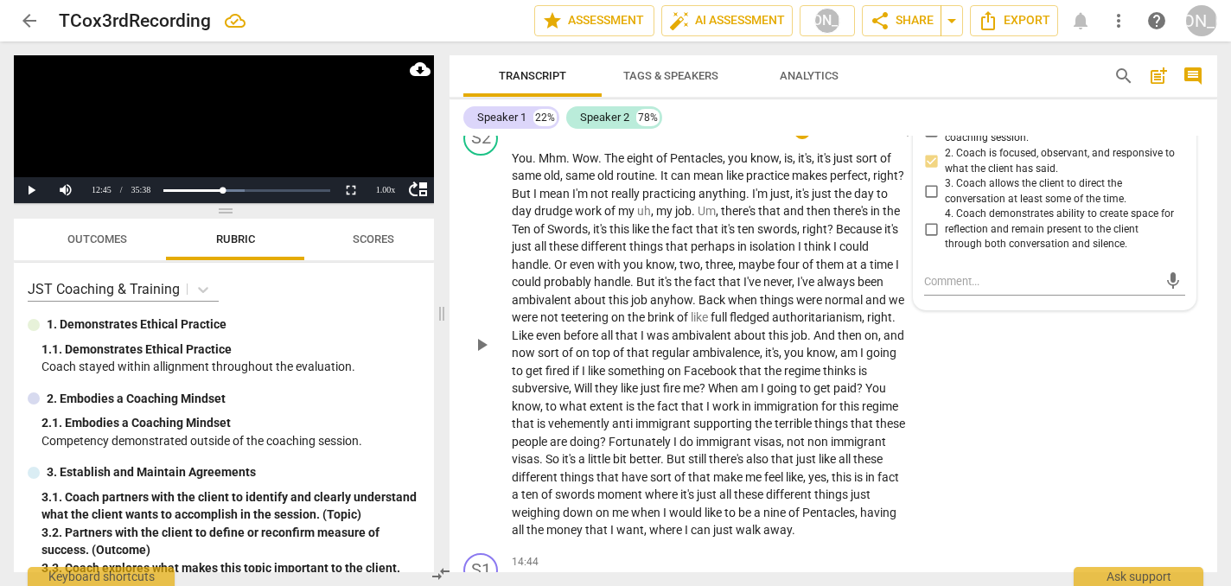
scroll to position [3688, 0]
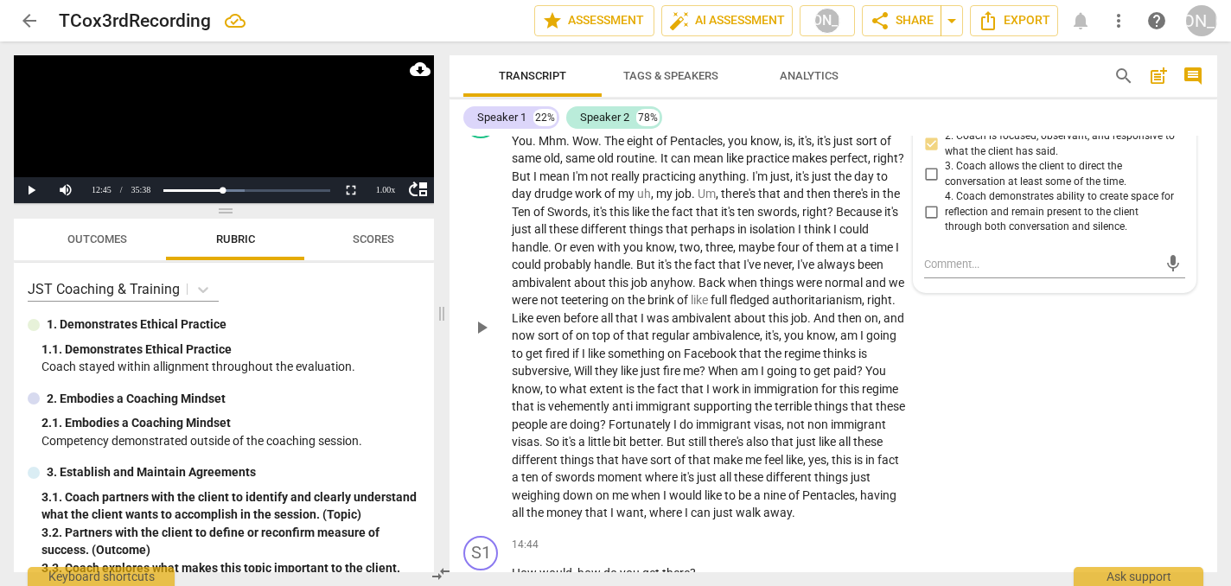
click at [480, 317] on span "play_arrow" at bounding box center [481, 327] width 21 height 21
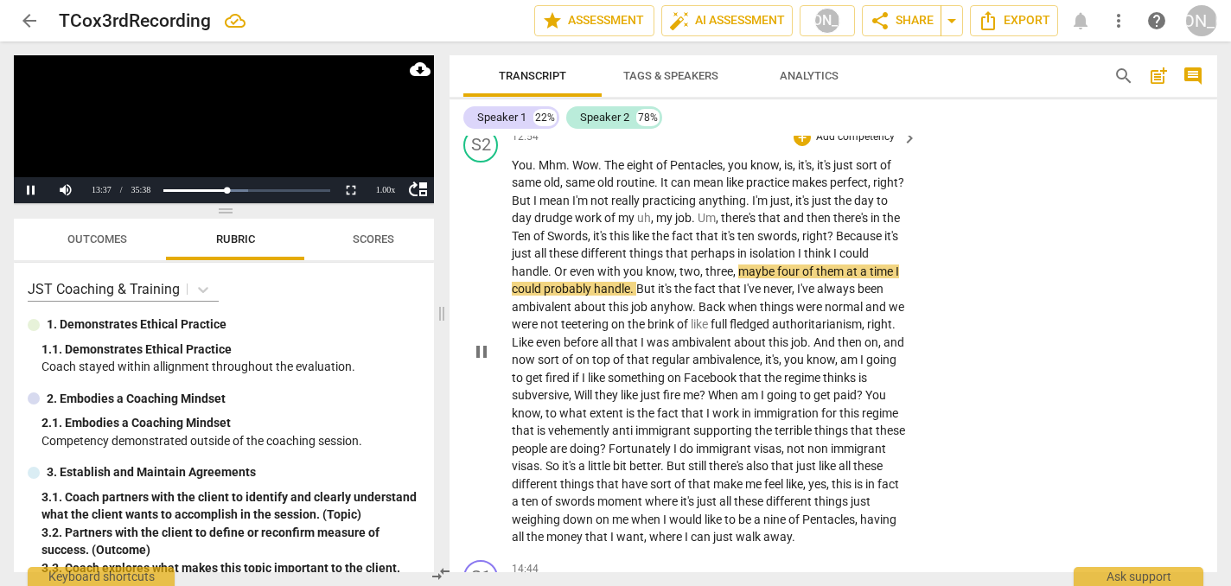
scroll to position [3667, 0]
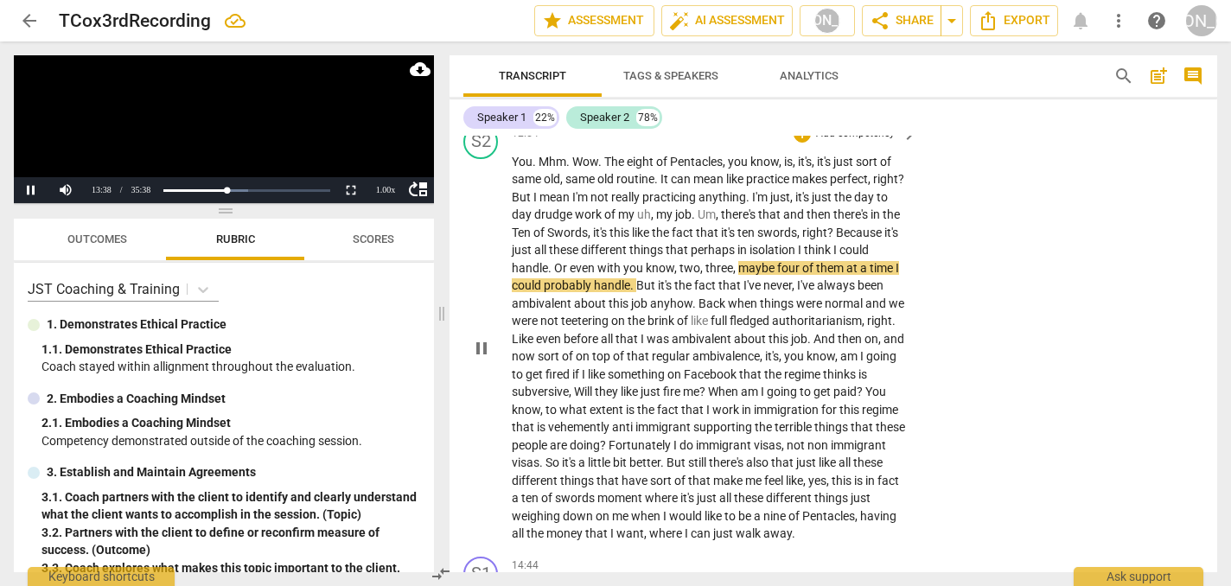
click at [1039, 350] on div "S2 play_arrow pause 12:54 + Add competency keyboard_arrow_right You . Mhm . Wow…" at bounding box center [833, 334] width 768 height 432
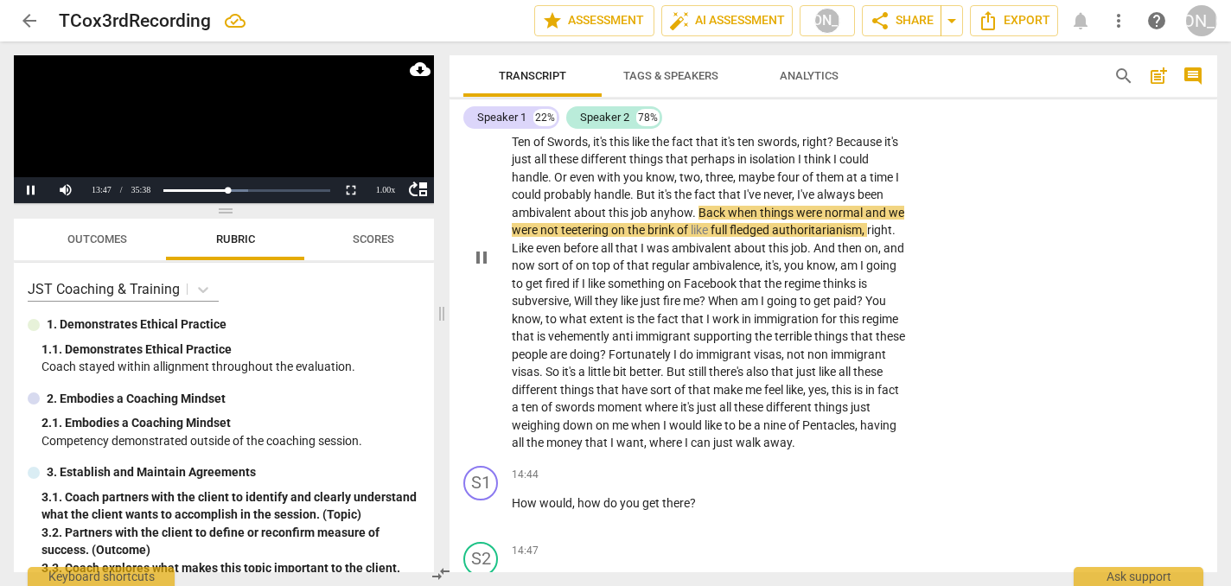
scroll to position [3757, 0]
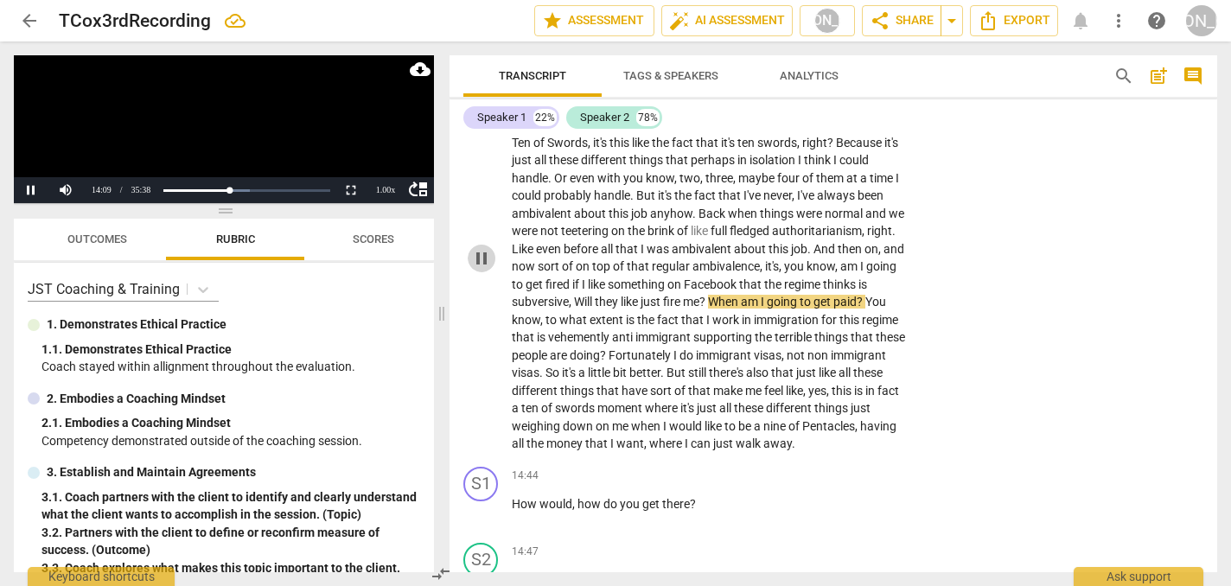
click at [478, 248] on span "pause" at bounding box center [481, 258] width 21 height 21
click at [478, 248] on span "play_arrow" at bounding box center [481, 258] width 21 height 21
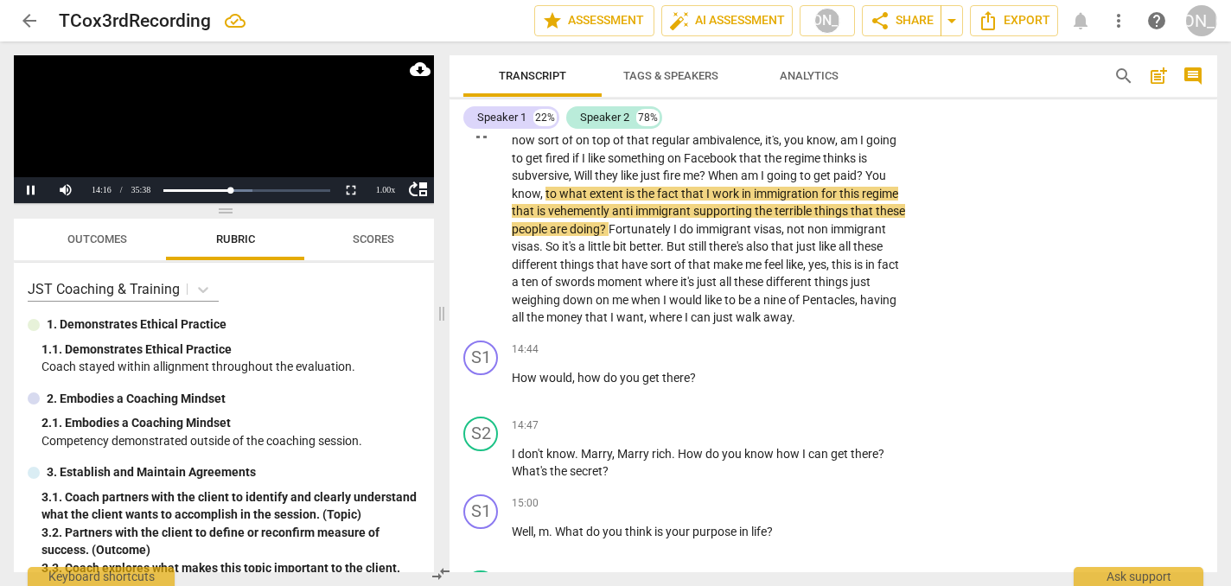
scroll to position [3883, 0]
click at [1000, 297] on div "S2 play_arrow pause 12:54 + Add competency keyboard_arrow_right You . Mhm . Wow…" at bounding box center [833, 118] width 768 height 432
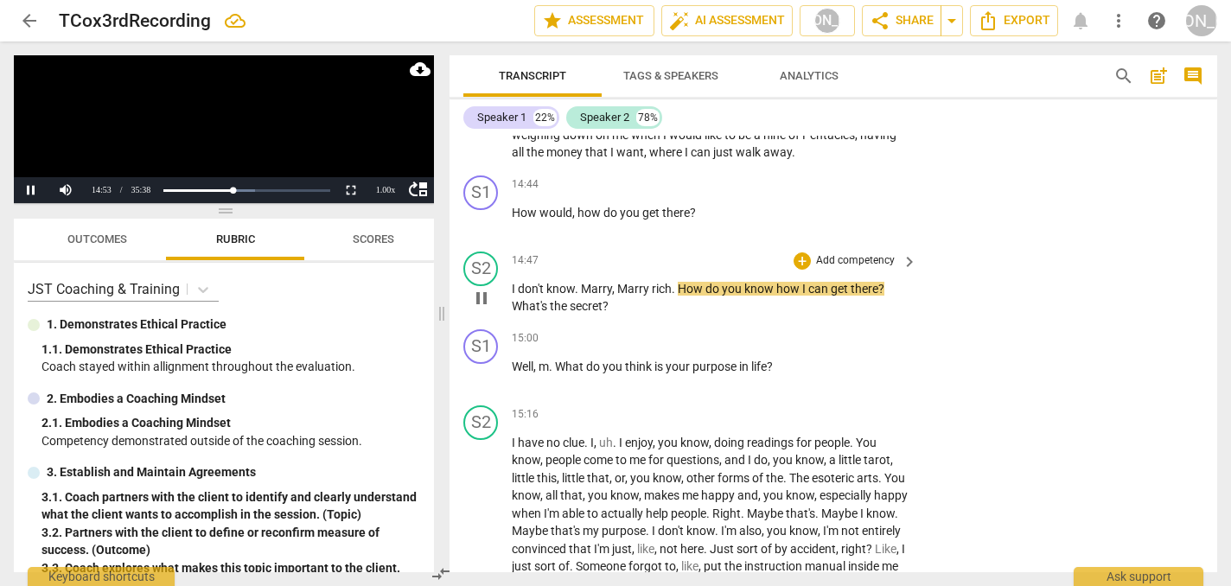
scroll to position [4039, 0]
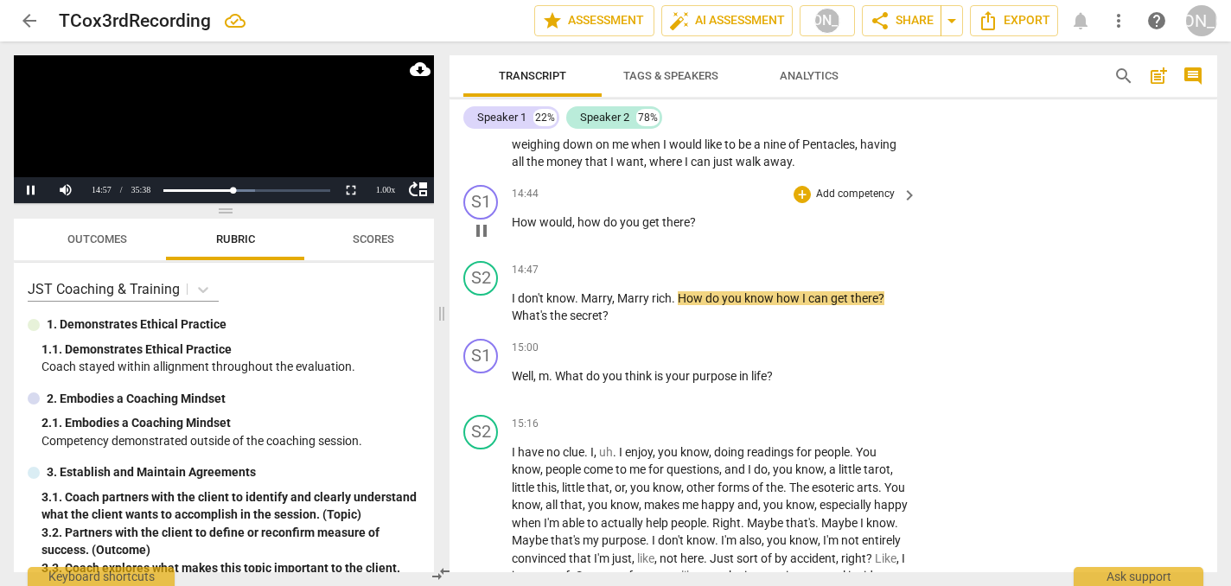
click at [481, 226] on span "pause" at bounding box center [481, 230] width 21 height 21
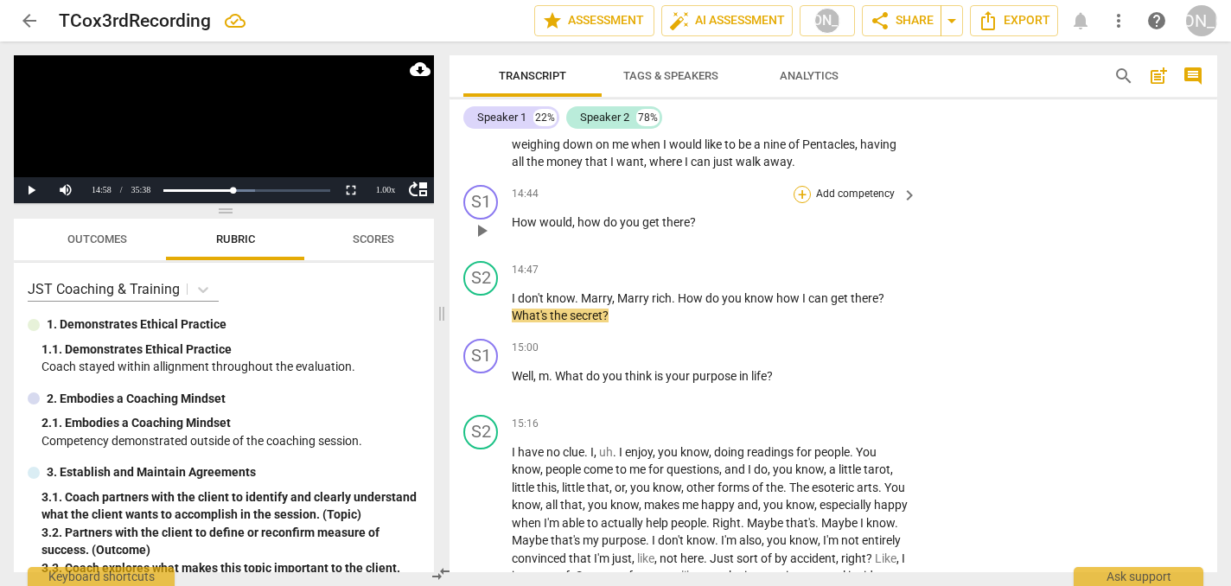
click at [797, 187] on div "+" at bounding box center [801, 194] width 17 height 17
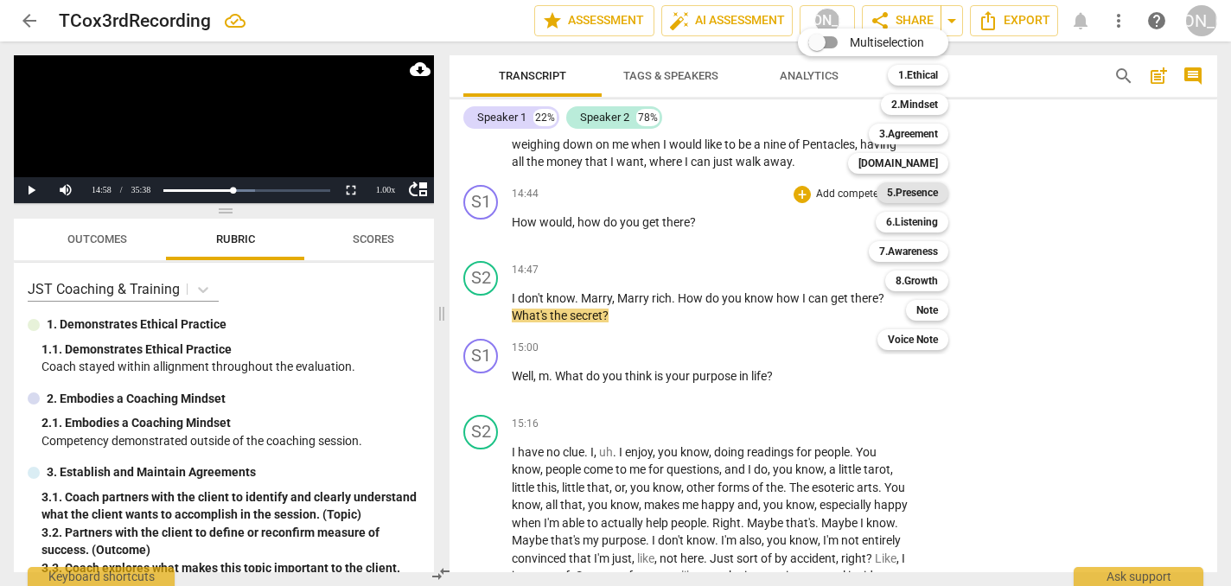
click at [906, 196] on b "5.Presence" at bounding box center [912, 192] width 51 height 21
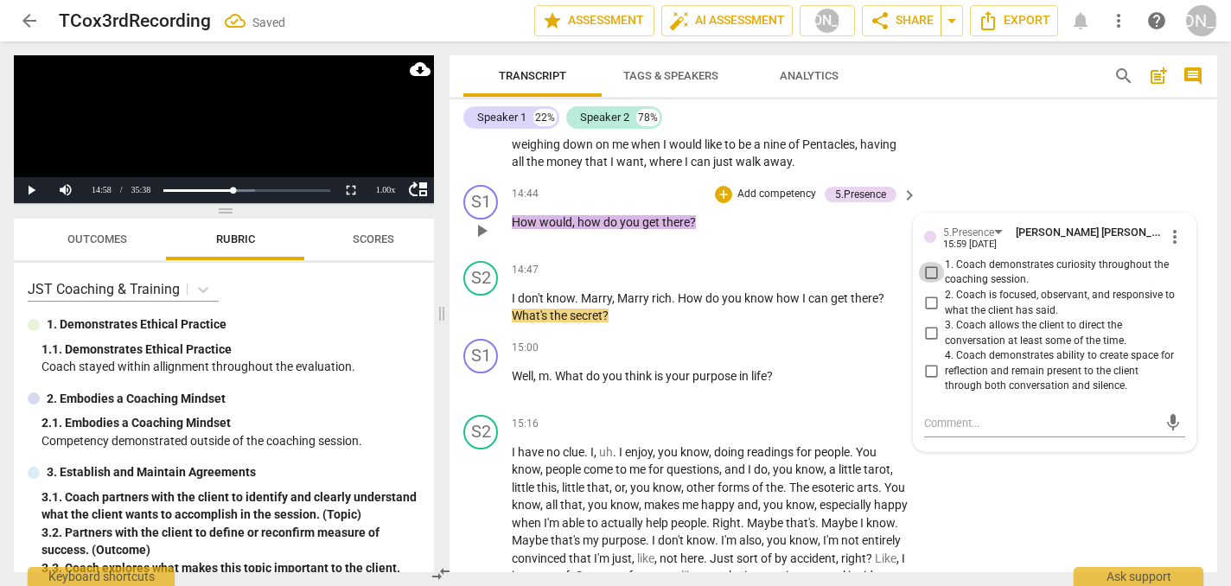
click at [930, 267] on input "1. Coach demonstrates curiosity throughout the coaching session." at bounding box center [931, 272] width 28 height 21
checkbox input "true"
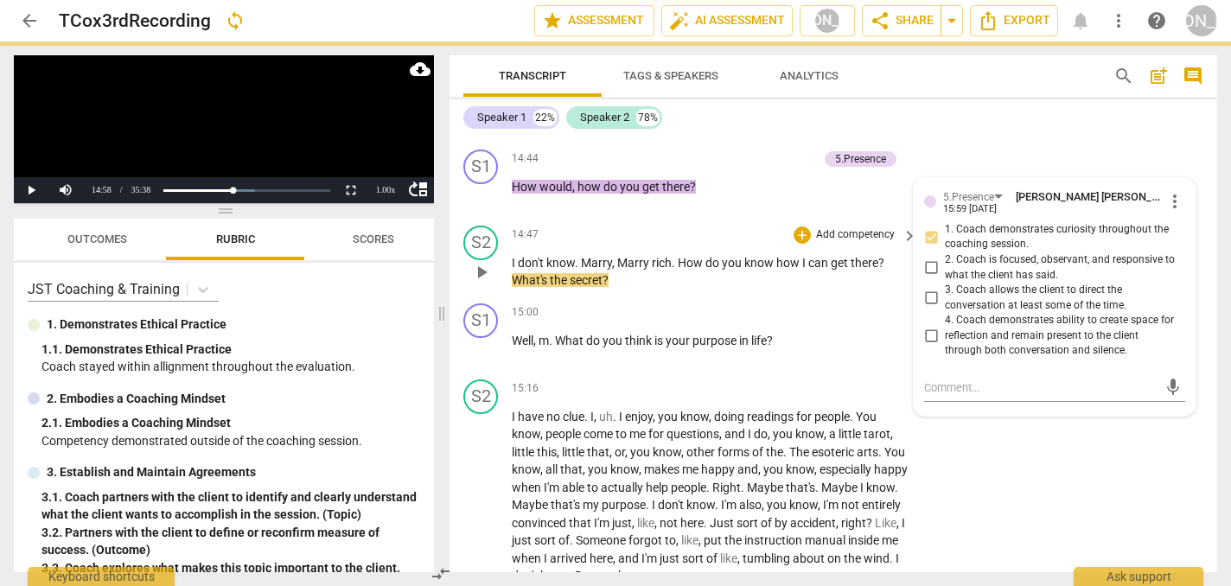
scroll to position [4071, 0]
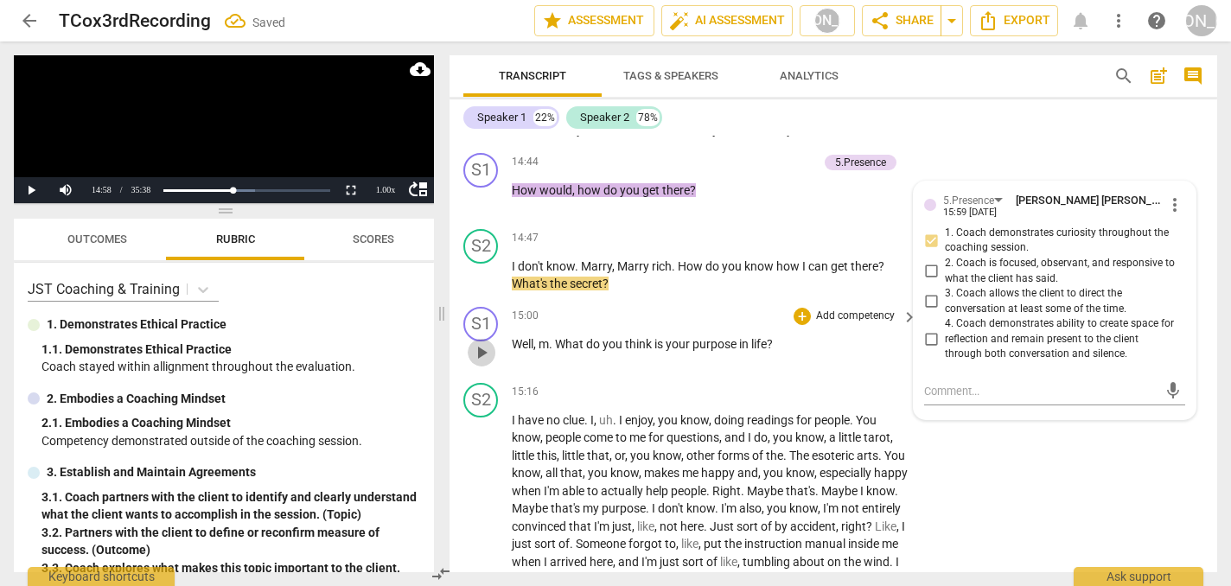
click at [482, 344] on span "play_arrow" at bounding box center [481, 352] width 21 height 21
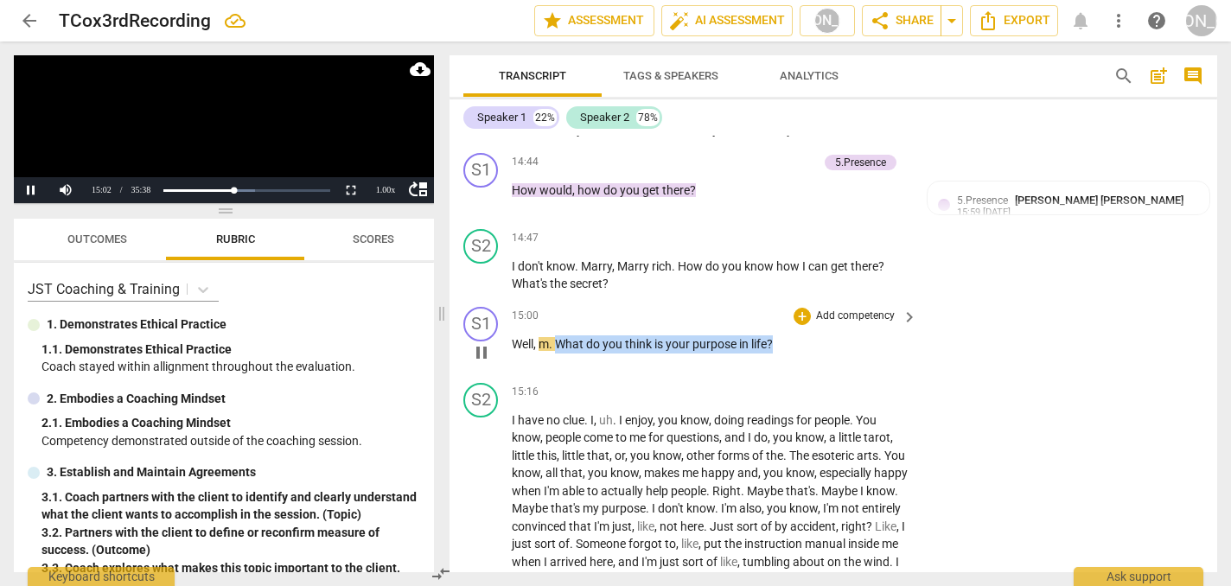
drag, startPoint x: 779, startPoint y: 338, endPoint x: 559, endPoint y: 332, distance: 219.6
click at [559, 335] on p "Well , m . What do you think is your purpose in life ?" at bounding box center [710, 344] width 397 height 18
click at [796, 321] on div "+" at bounding box center [791, 315] width 17 height 17
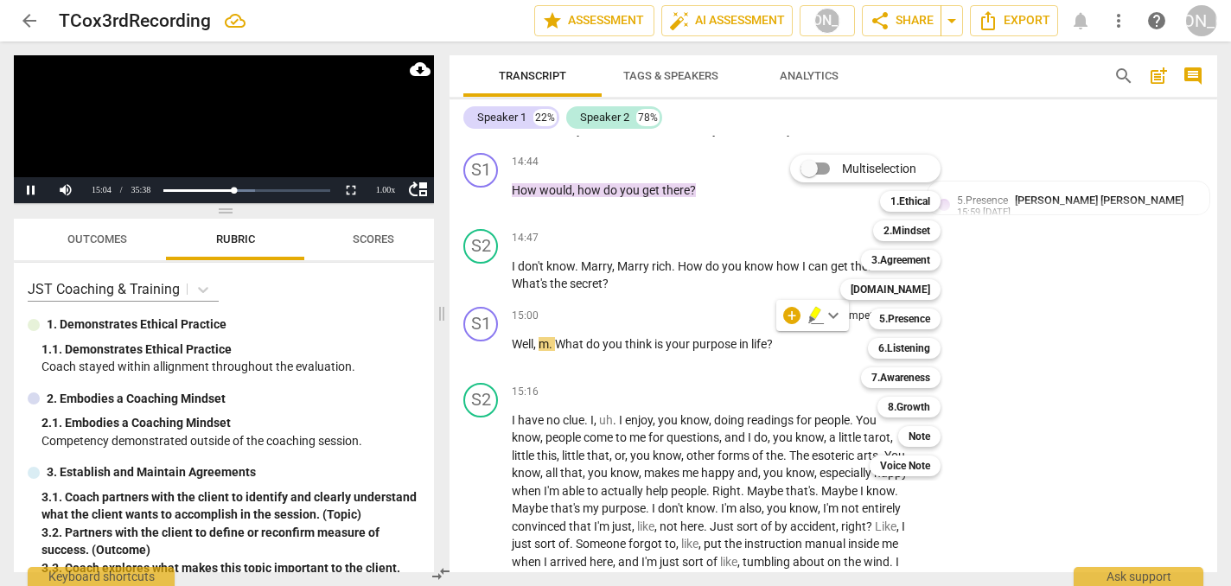
click at [796, 318] on div "Multiselection m 1.Ethical 1 2.Mindset 2 3.Agreement 3 [DOMAIN_NAME] 4 5.Presen…" at bounding box center [878, 315] width 190 height 330
click at [908, 320] on b "5.Presence" at bounding box center [904, 319] width 51 height 21
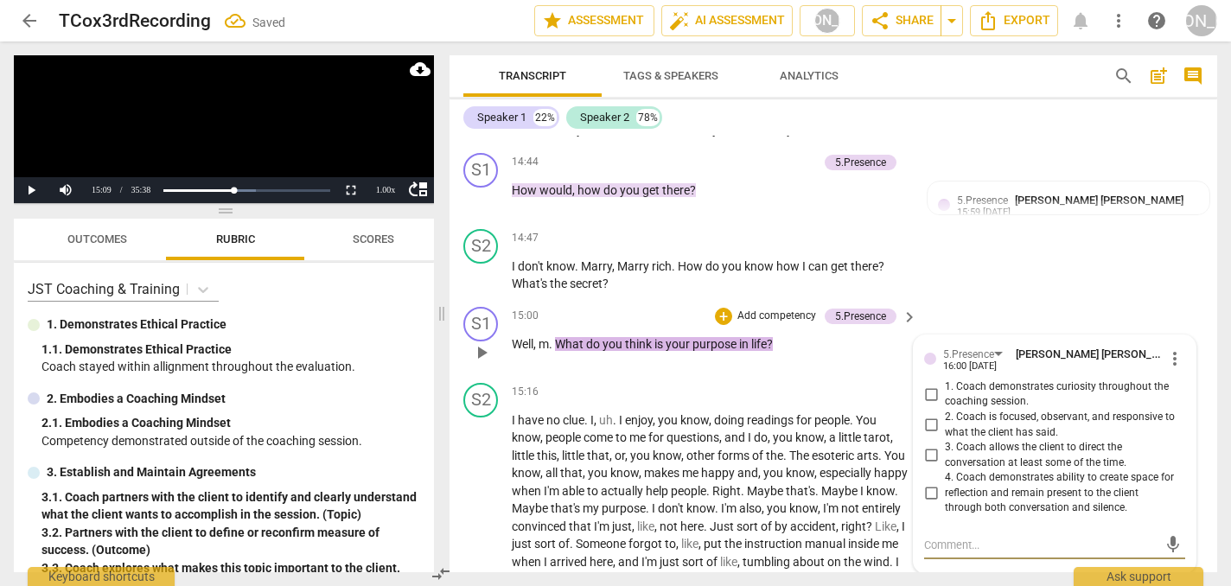
click at [928, 387] on input "1. Coach demonstrates curiosity throughout the coaching session." at bounding box center [931, 394] width 28 height 21
checkbox input "true"
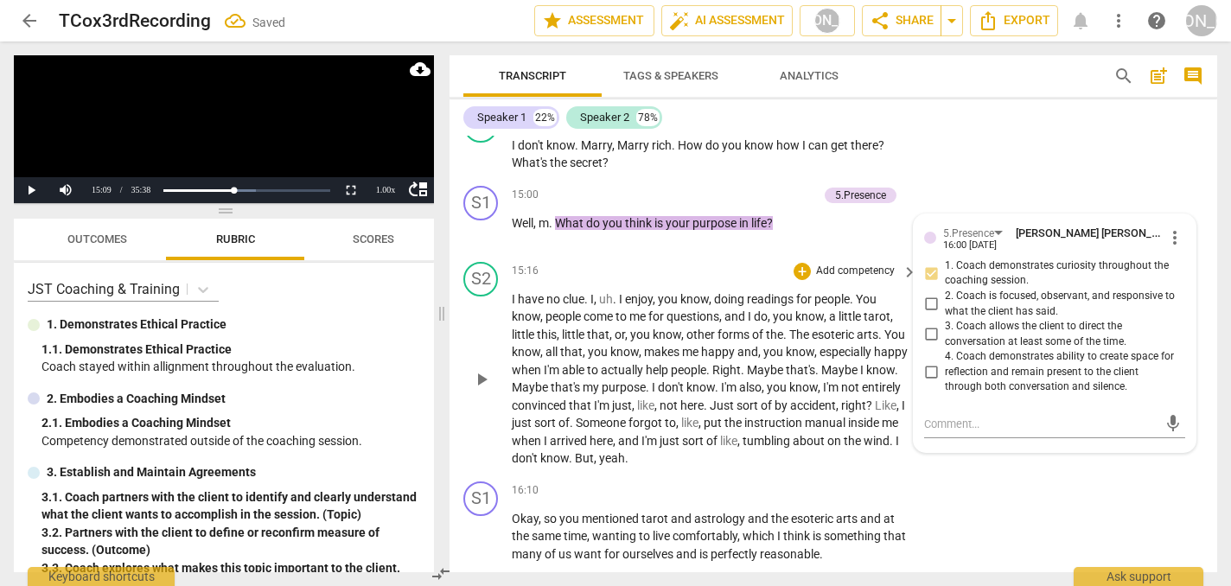
scroll to position [4195, 0]
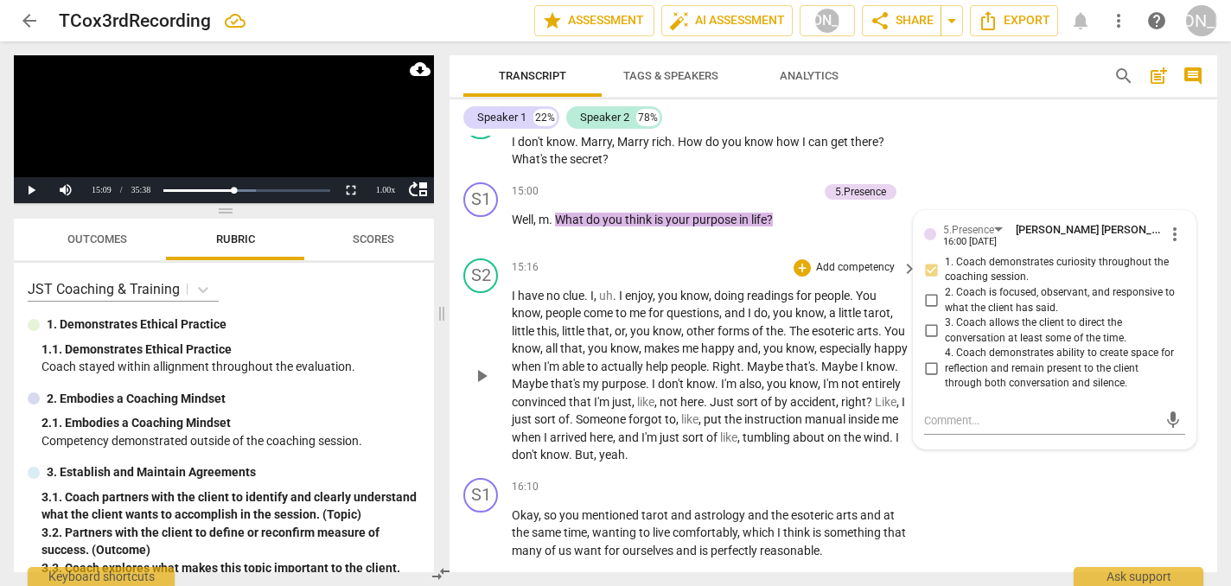
click at [481, 366] on span "play_arrow" at bounding box center [481, 376] width 21 height 21
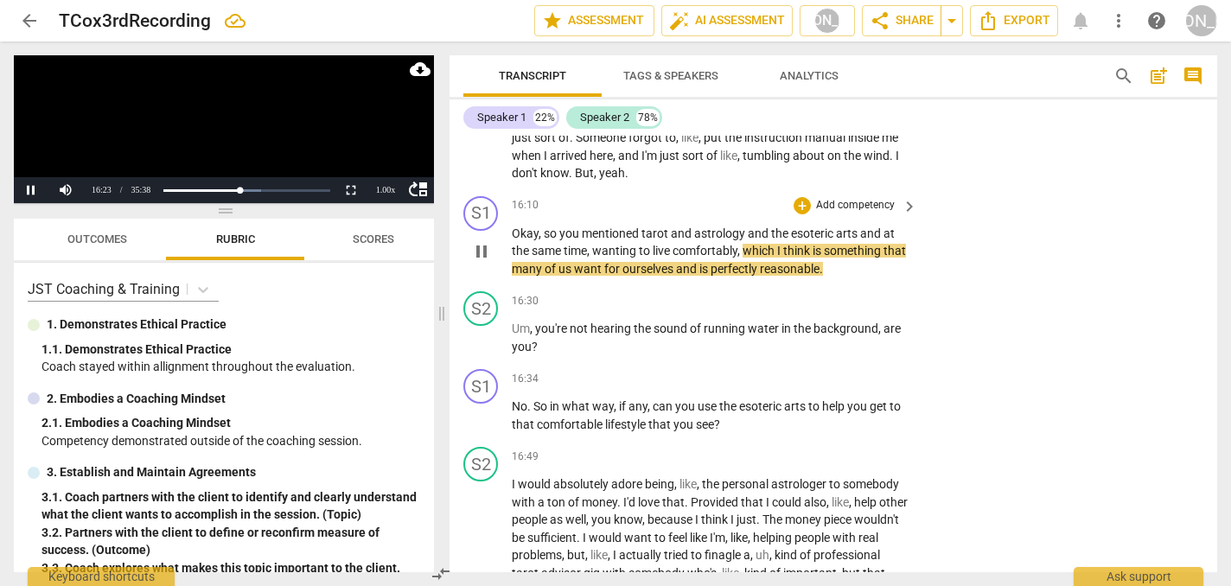
scroll to position [4483, 0]
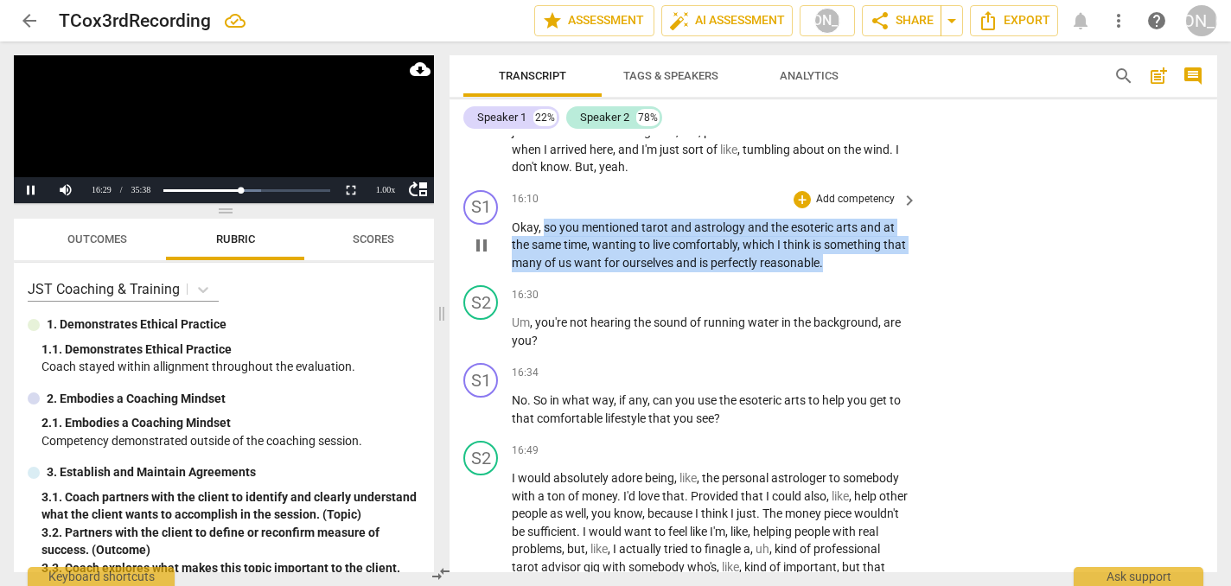
drag, startPoint x: 544, startPoint y: 219, endPoint x: 852, endPoint y: 254, distance: 310.6
click at [852, 254] on p "Okay , so you mentioned tarot and astrology and the esoteric arts and at the sa…" at bounding box center [710, 246] width 397 height 54
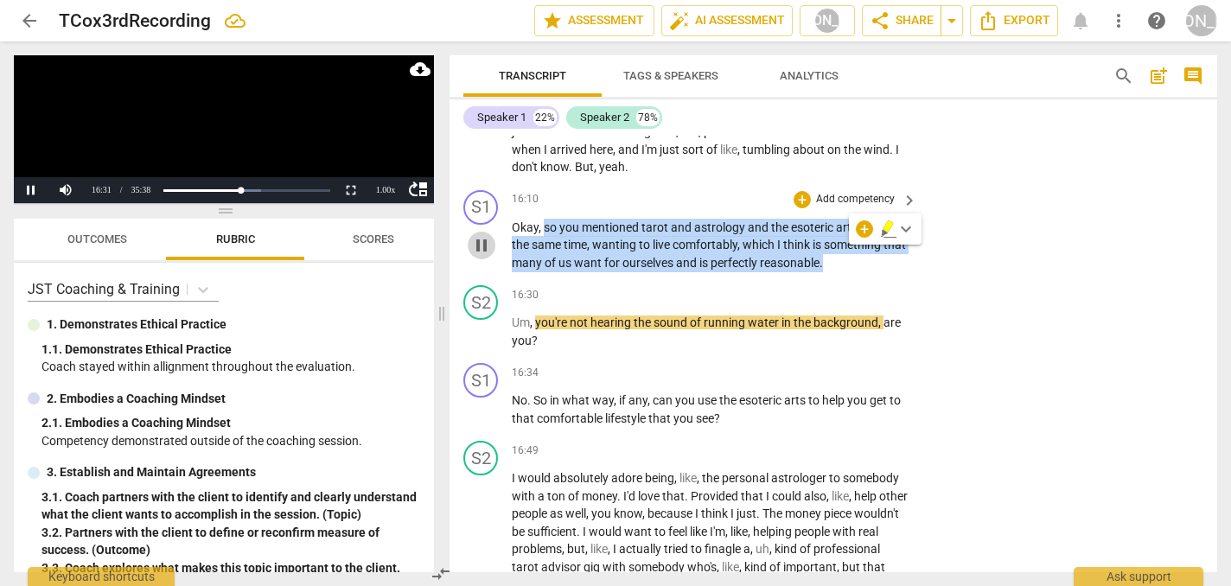
click at [480, 235] on span "pause" at bounding box center [481, 245] width 21 height 21
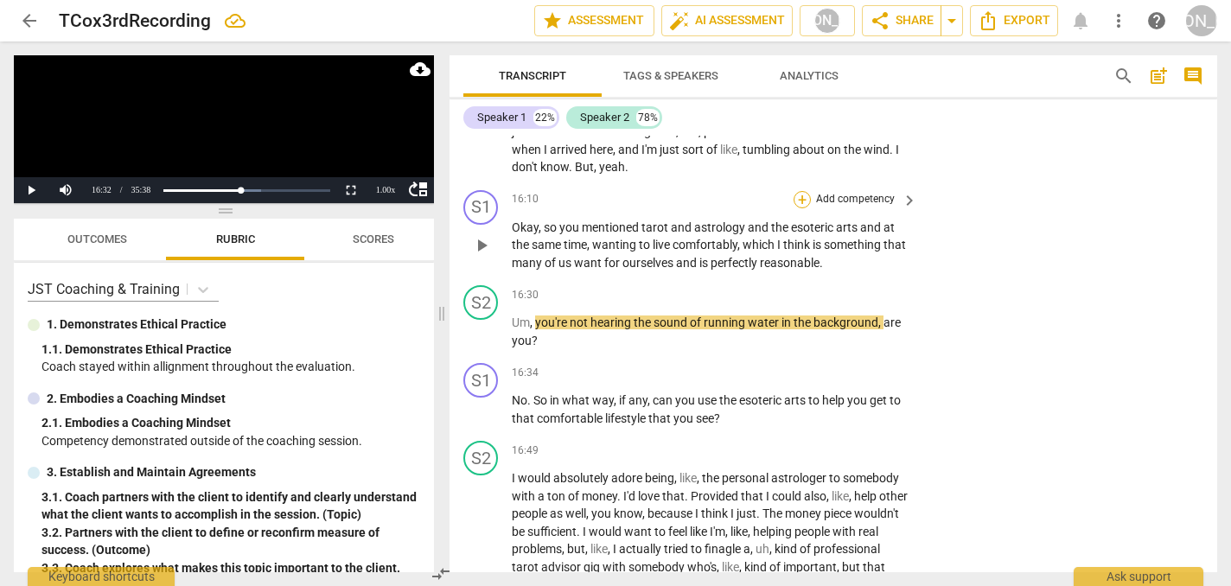
click at [801, 191] on div "+" at bounding box center [801, 199] width 17 height 17
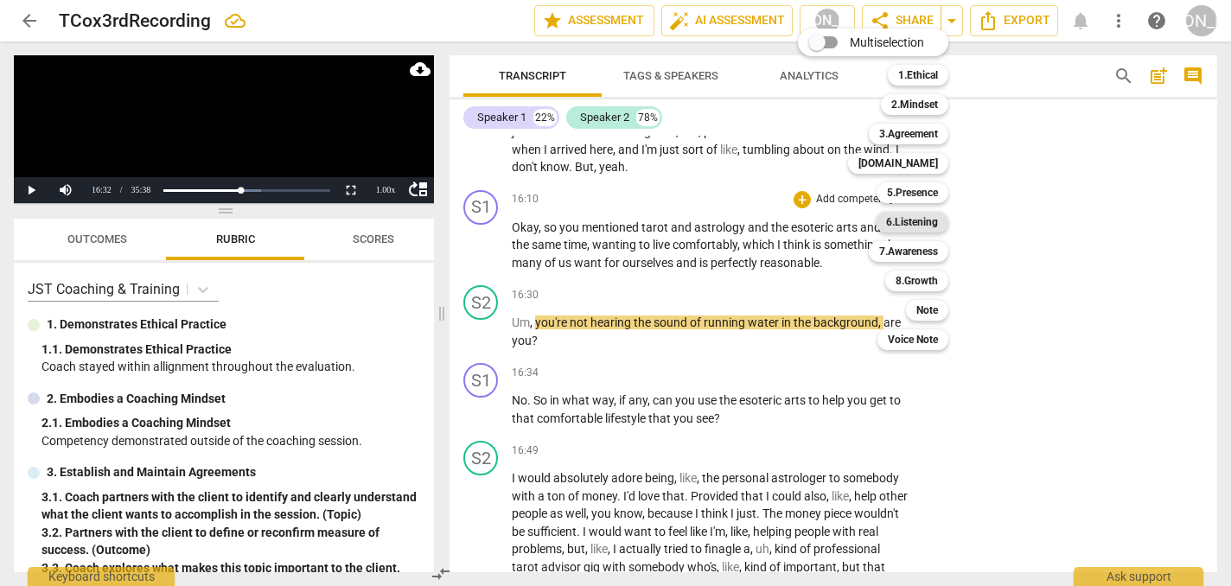
click at [913, 221] on b "6.Listening" at bounding box center [912, 222] width 52 height 21
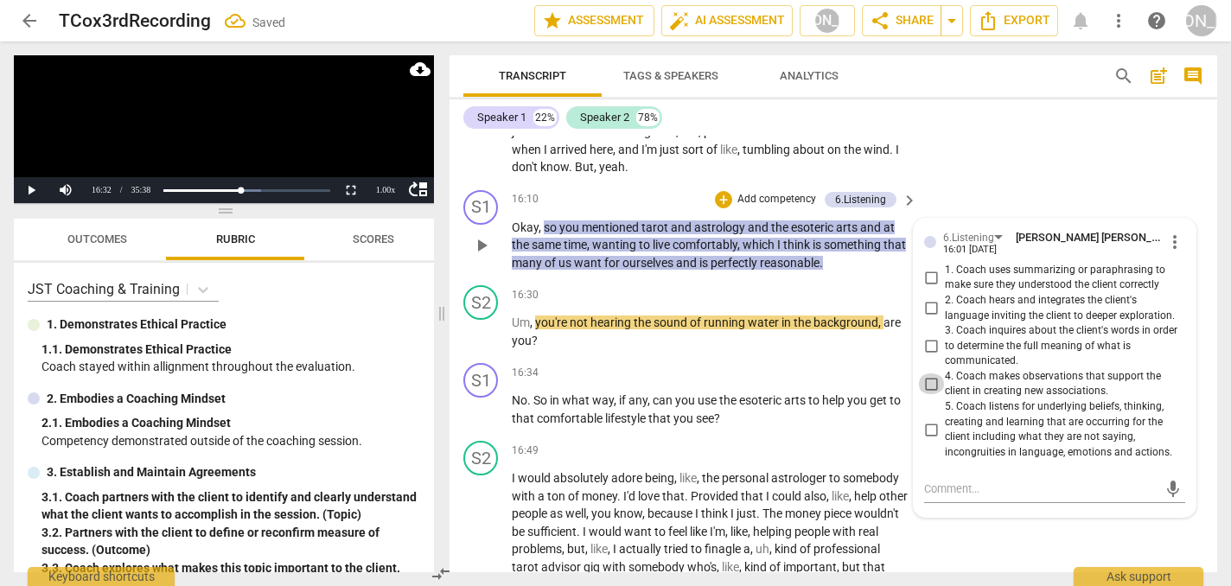
click at [927, 373] on input "4. Coach makes observations that support the client in creating new association…" at bounding box center [931, 383] width 28 height 21
checkbox input "true"
click at [481, 399] on span "play_arrow" at bounding box center [481, 409] width 21 height 21
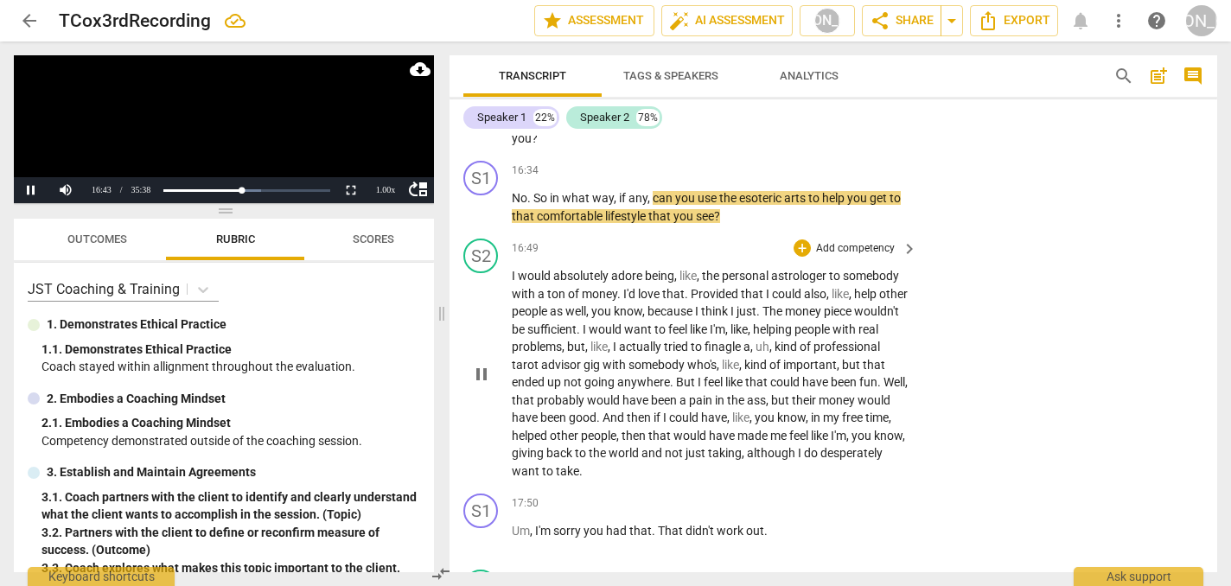
scroll to position [4685, 0]
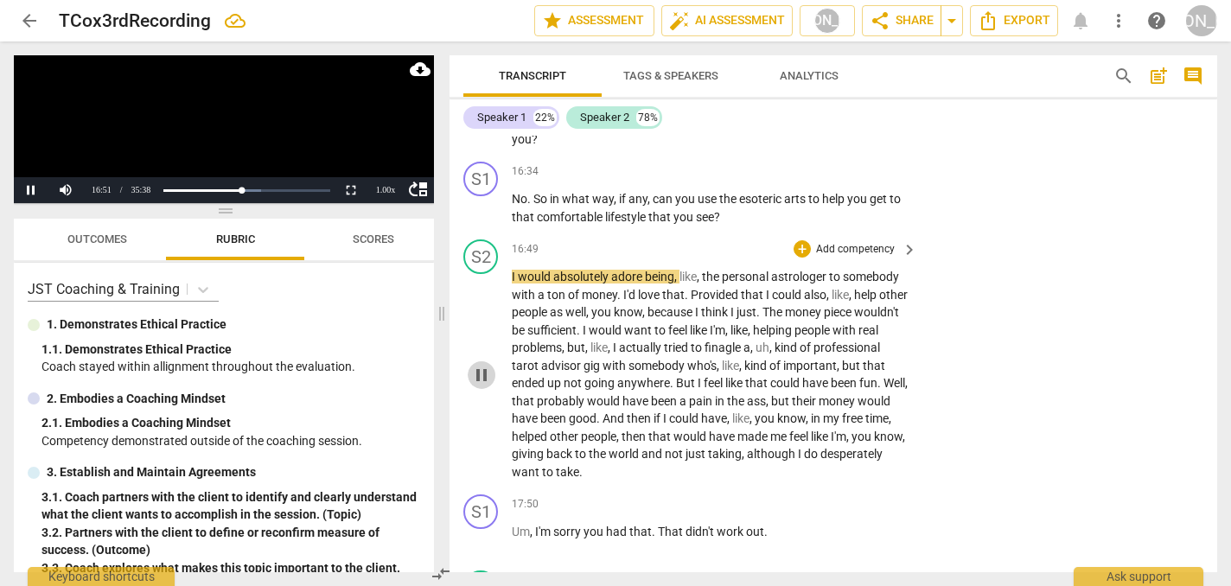
click at [480, 365] on span "pause" at bounding box center [481, 375] width 21 height 21
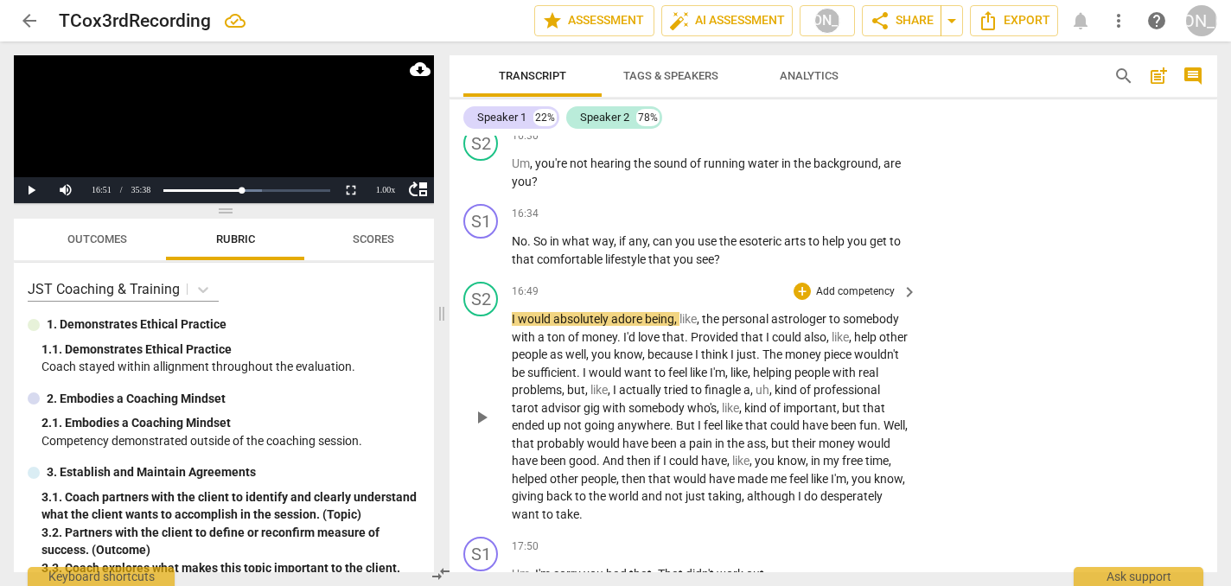
scroll to position [4646, 0]
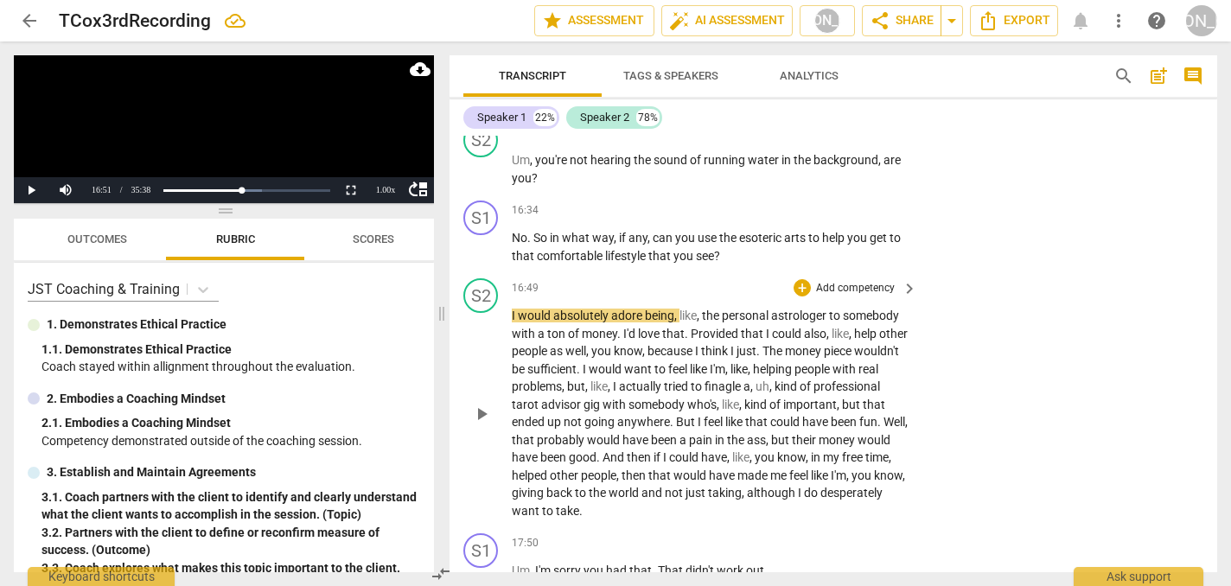
click at [486, 404] on span "play_arrow" at bounding box center [481, 414] width 21 height 21
click at [989, 376] on div "S2 play_arrow pause 16:49 + Add competency keyboard_arrow_right I would absolut…" at bounding box center [833, 398] width 768 height 255
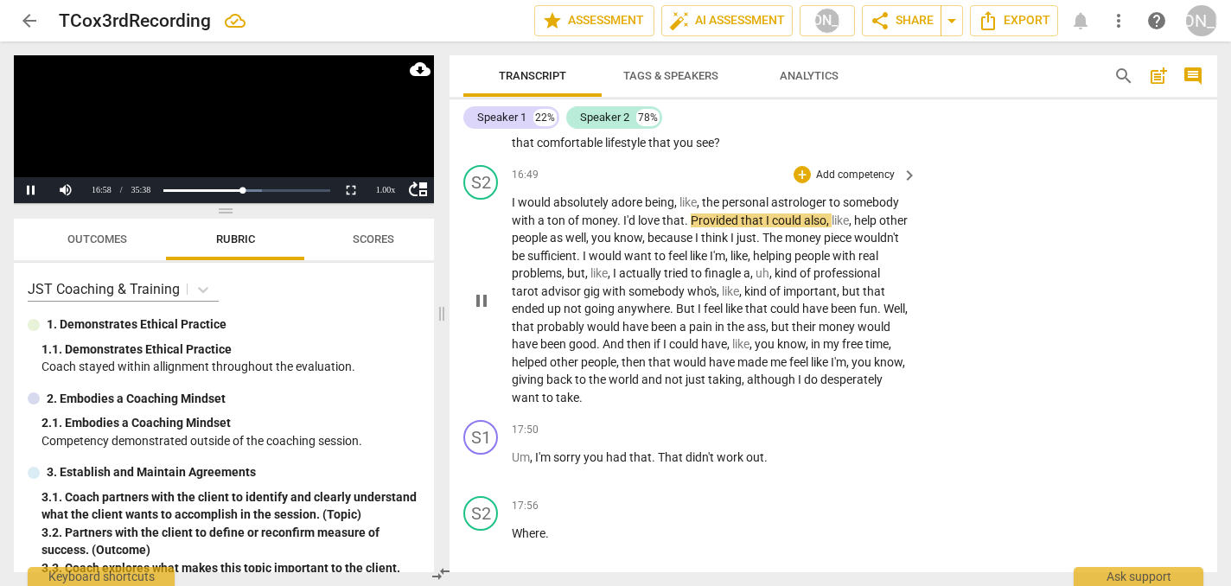
scroll to position [4762, 0]
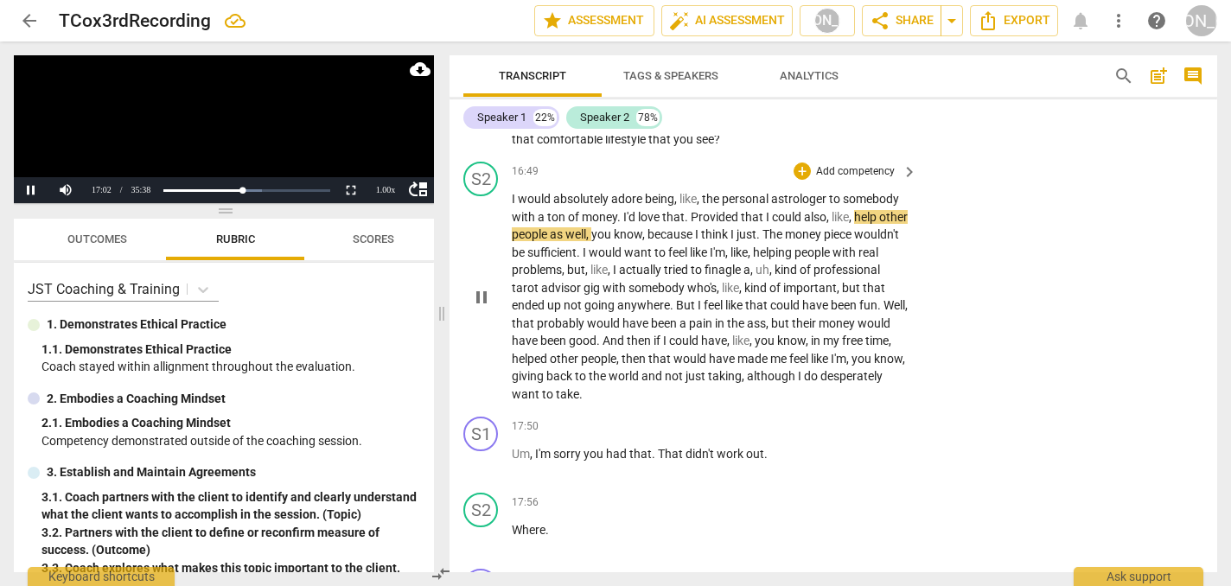
click at [993, 340] on div "S2 play_arrow pause 16:49 + Add competency keyboard_arrow_right I would absolut…" at bounding box center [833, 282] width 768 height 255
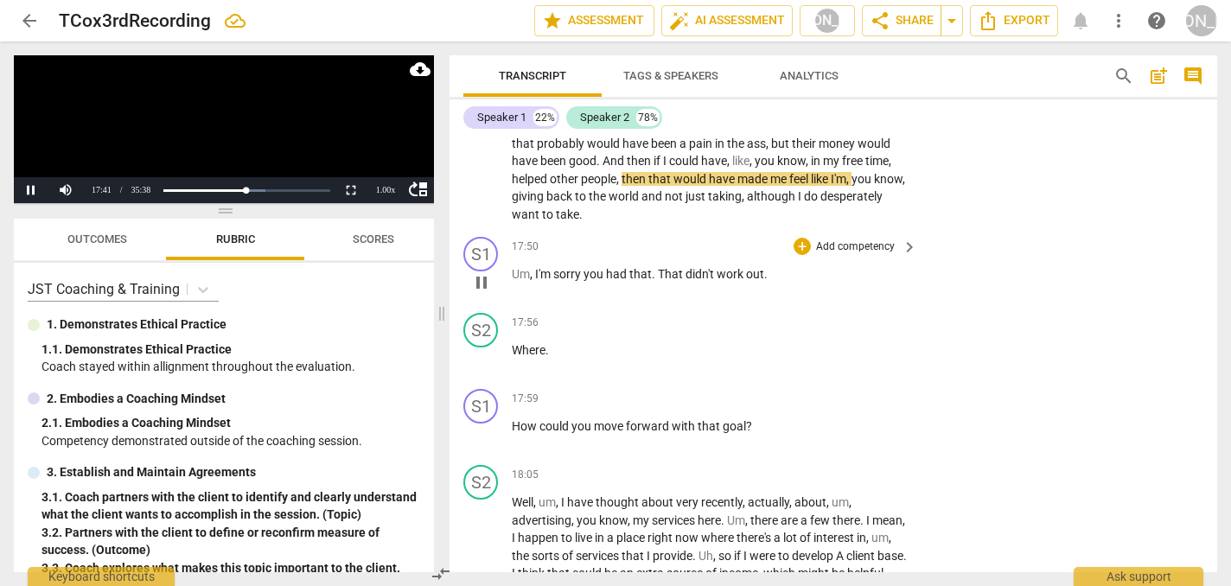
scroll to position [4935, 0]
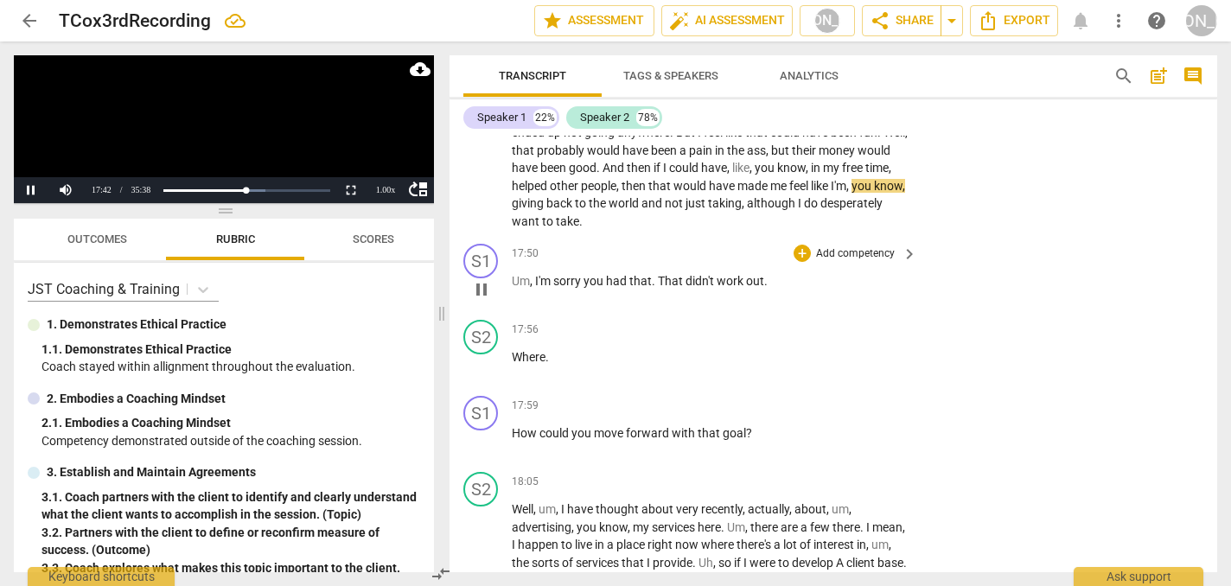
click at [1004, 286] on div "S1 play_arrow pause 17:50 + Add competency keyboard_arrow_right Um , I'm sorry …" at bounding box center [833, 275] width 768 height 76
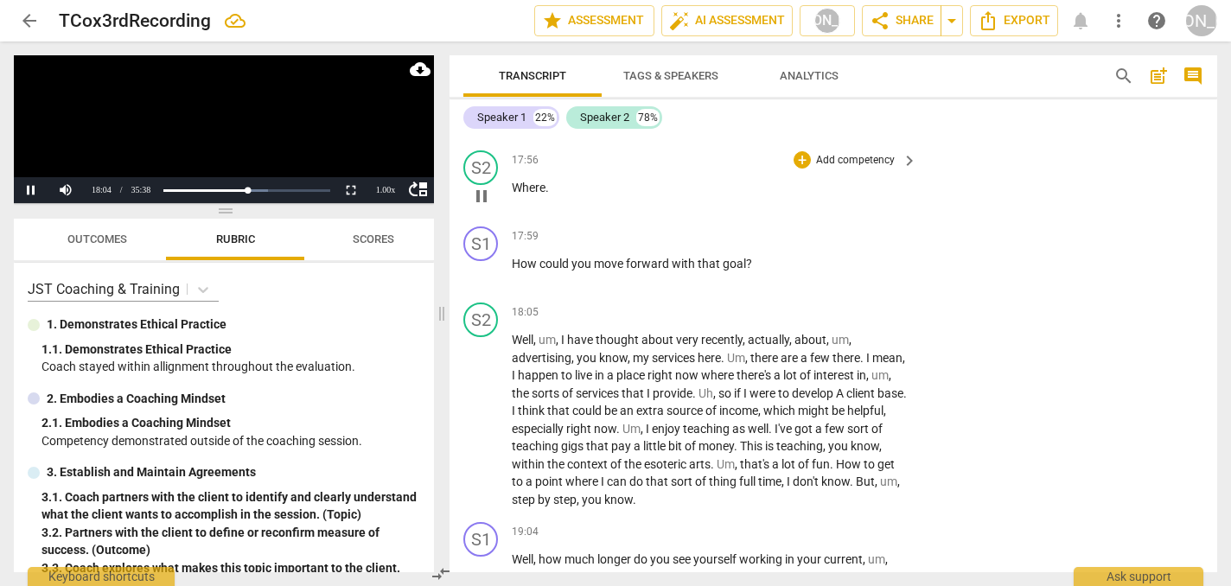
scroll to position [5109, 0]
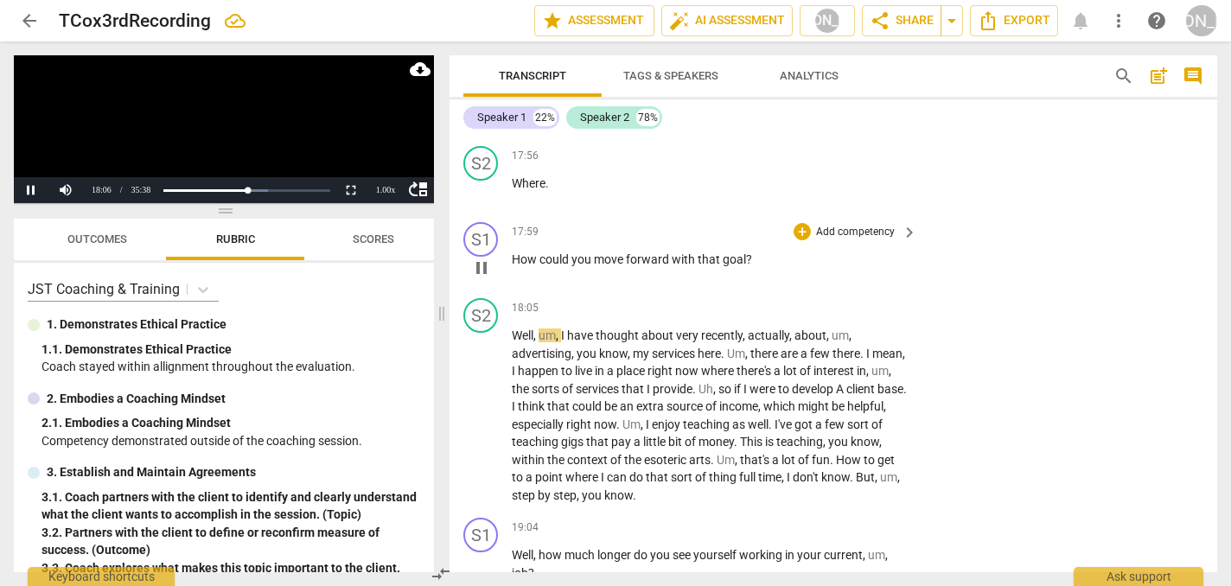
click at [484, 258] on span "pause" at bounding box center [481, 268] width 21 height 21
click at [802, 223] on div "+" at bounding box center [801, 231] width 17 height 17
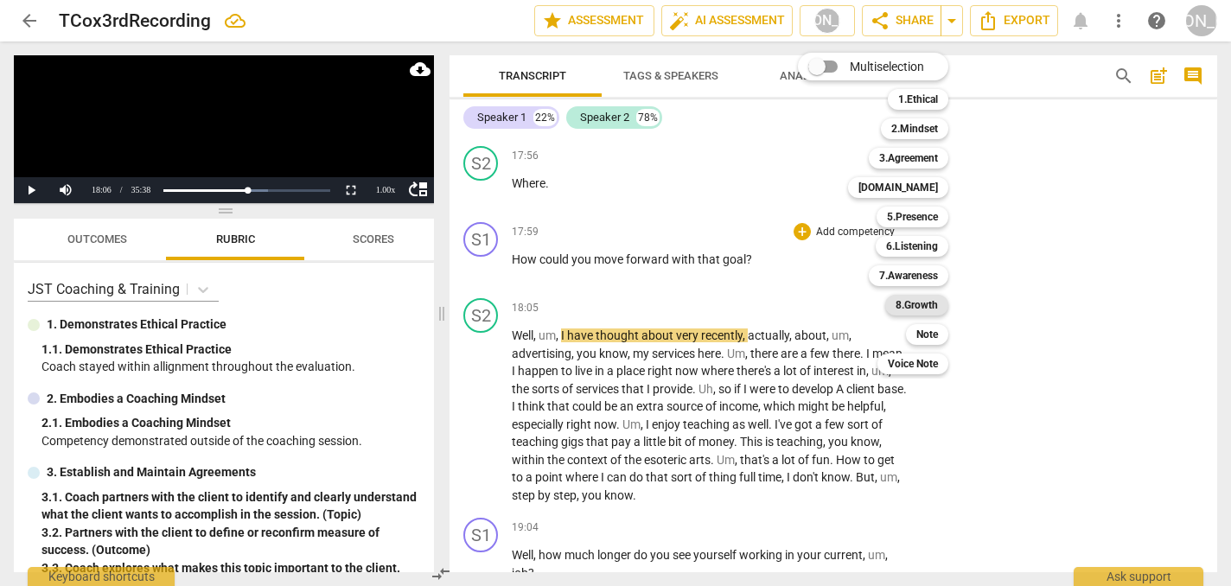
click at [927, 303] on b "8.Growth" at bounding box center [916, 305] width 42 height 21
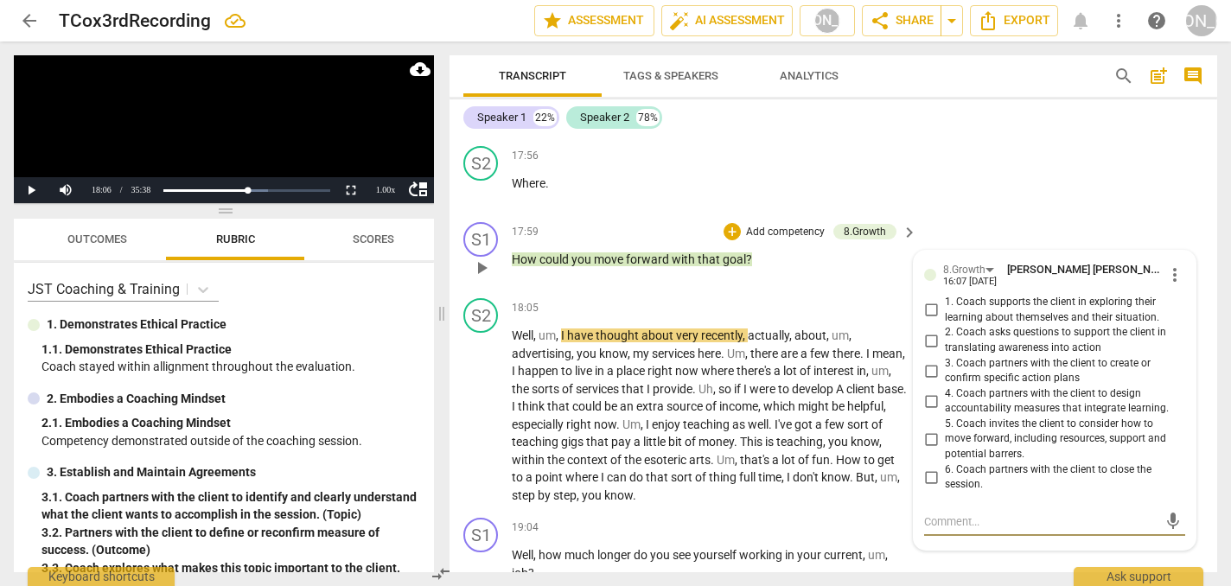
click at [930, 300] on input "1. Coach supports the client in exploring their learning about themselves and t…" at bounding box center [931, 310] width 28 height 21
checkbox input "true"
click at [478, 405] on span "play_arrow" at bounding box center [481, 415] width 21 height 21
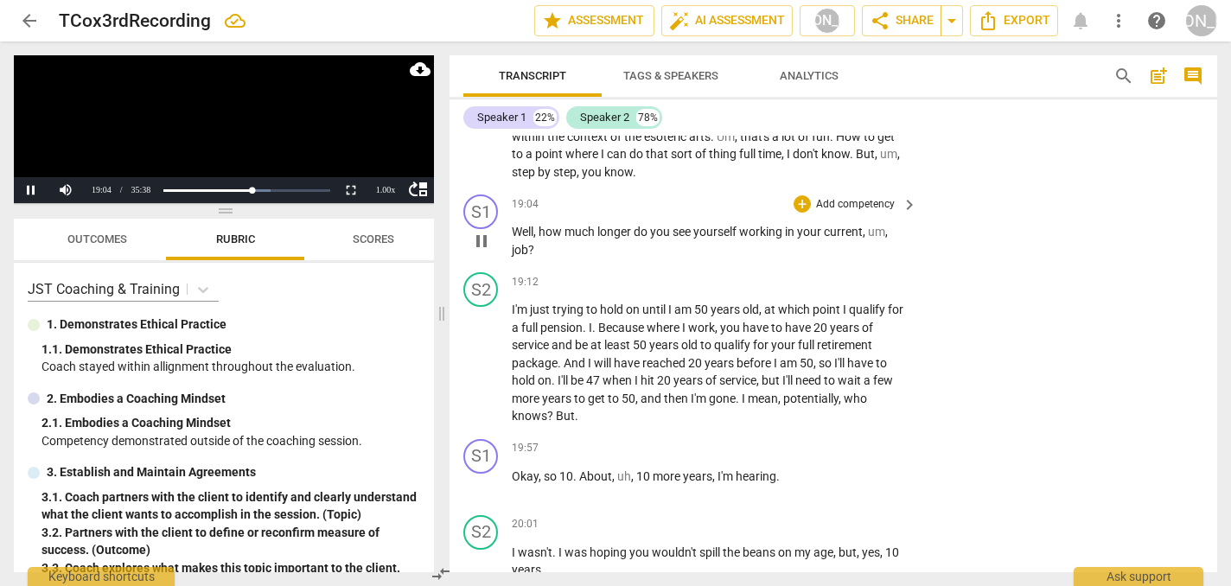
scroll to position [5435, 0]
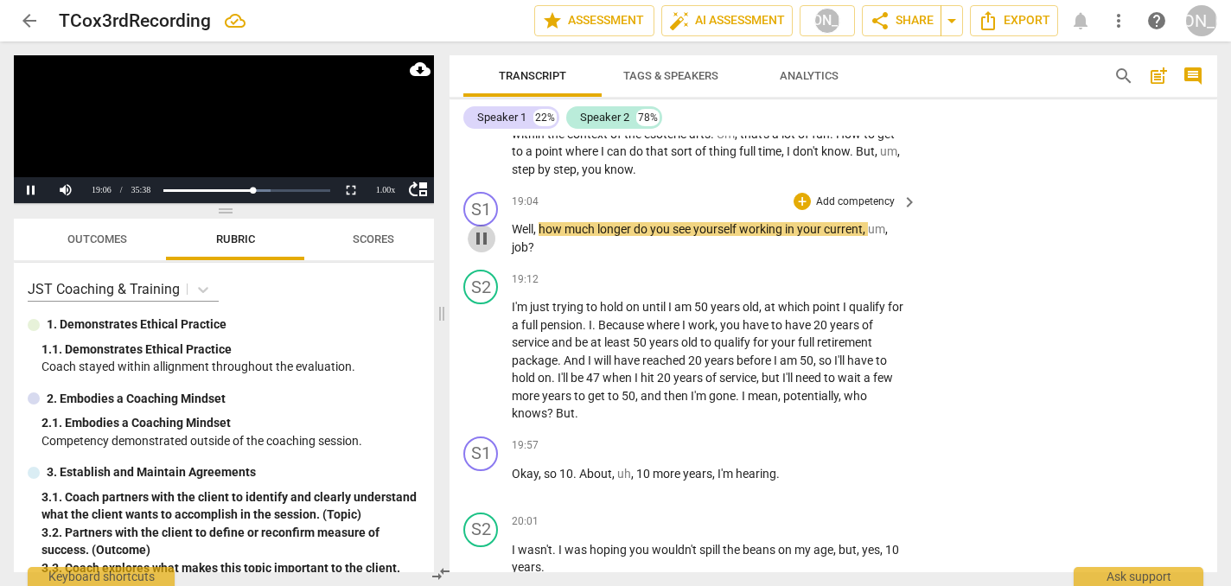
click at [479, 228] on span "pause" at bounding box center [481, 238] width 21 height 21
click at [799, 193] on div "+" at bounding box center [801, 201] width 17 height 17
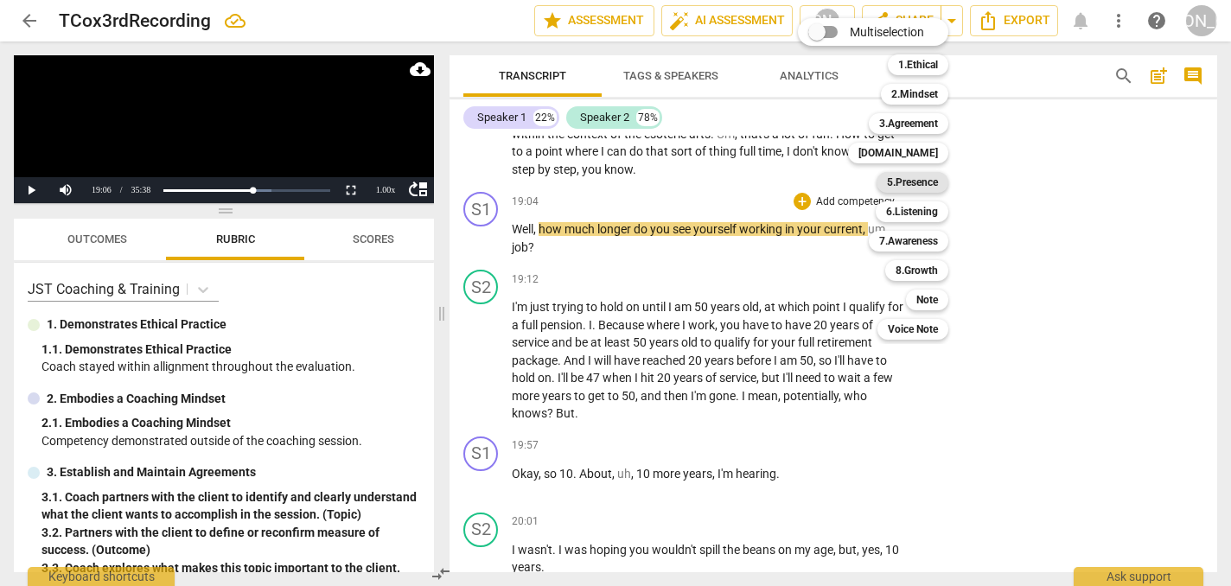
click at [923, 186] on b "5.Presence" at bounding box center [912, 182] width 51 height 21
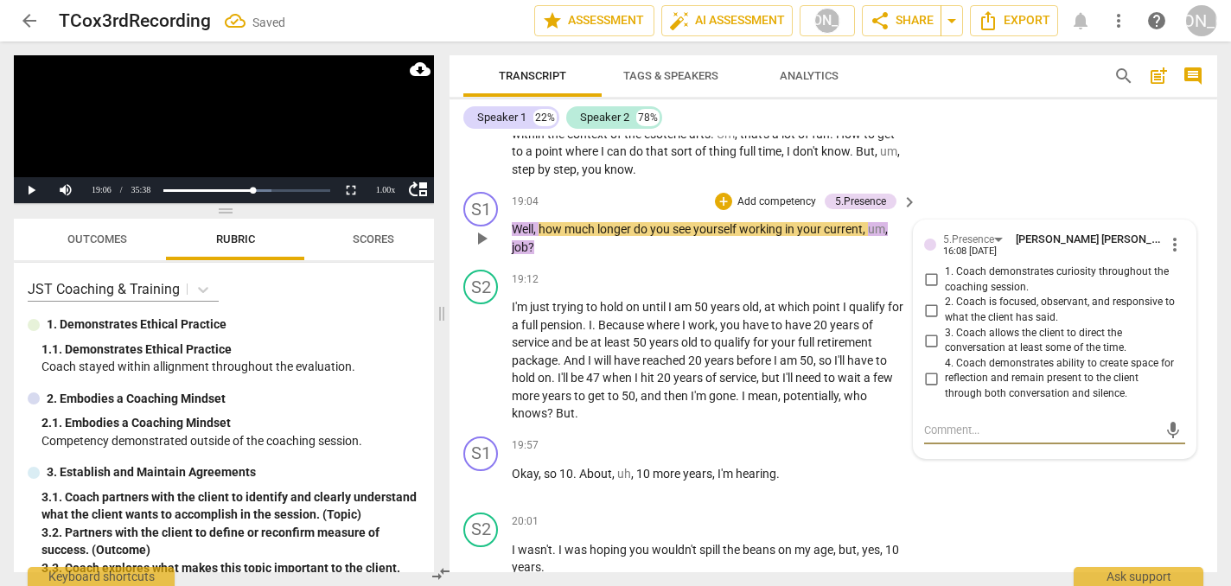
click at [927, 270] on input "1. Coach demonstrates curiosity throughout the coaching session." at bounding box center [931, 280] width 28 height 21
checkbox input "true"
click at [481, 350] on span "play_arrow" at bounding box center [481, 360] width 21 height 21
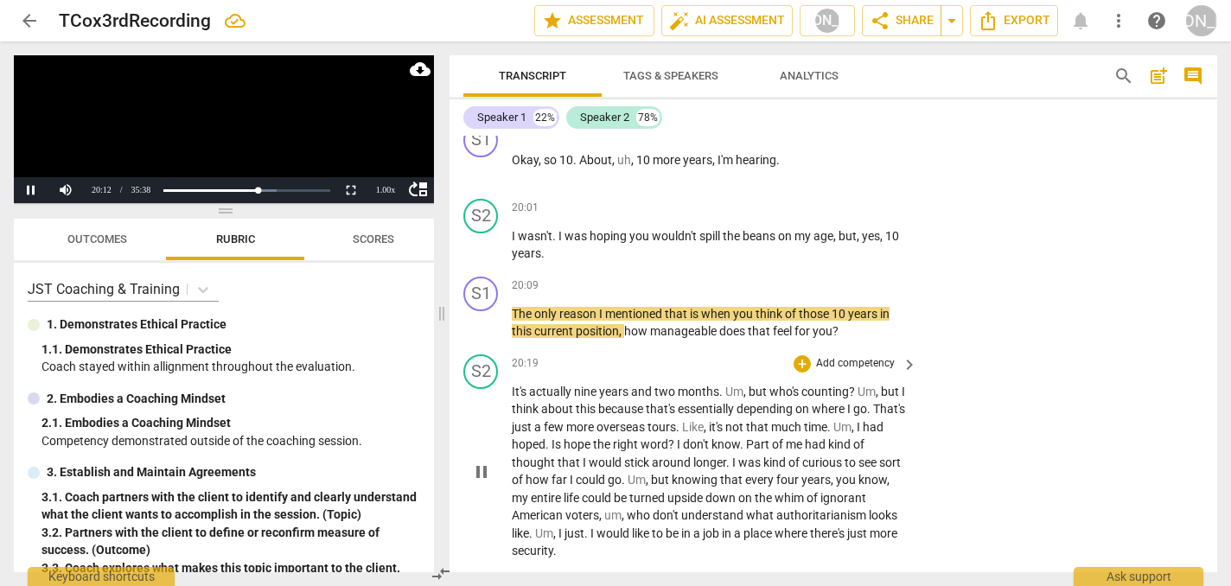
scroll to position [5764, 0]
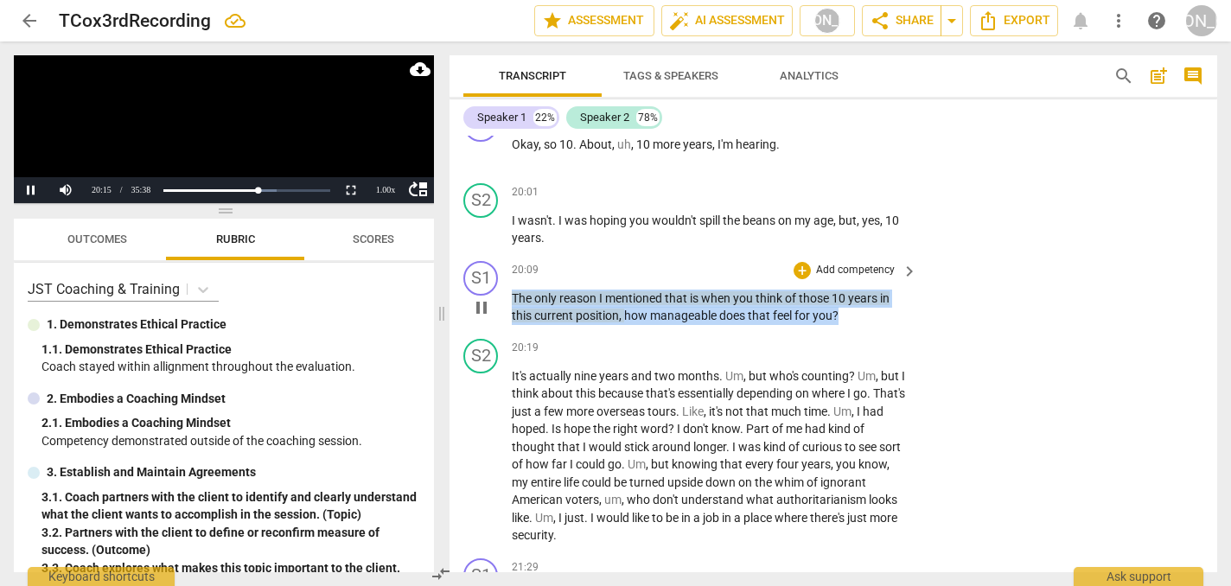
drag, startPoint x: 843, startPoint y: 293, endPoint x: 837, endPoint y: 255, distance: 38.5
click at [837, 261] on div "20:09 + Add competency keyboard_arrow_right The only reason I mentioned that is…" at bounding box center [715, 293] width 407 height 64
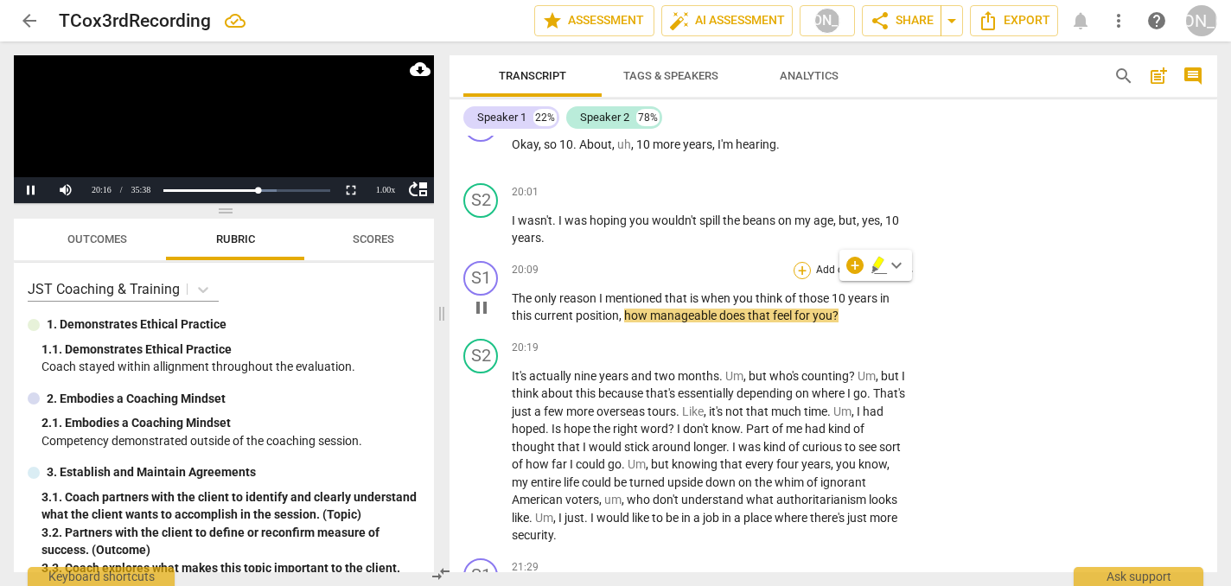
click at [801, 262] on div "+" at bounding box center [801, 270] width 17 height 17
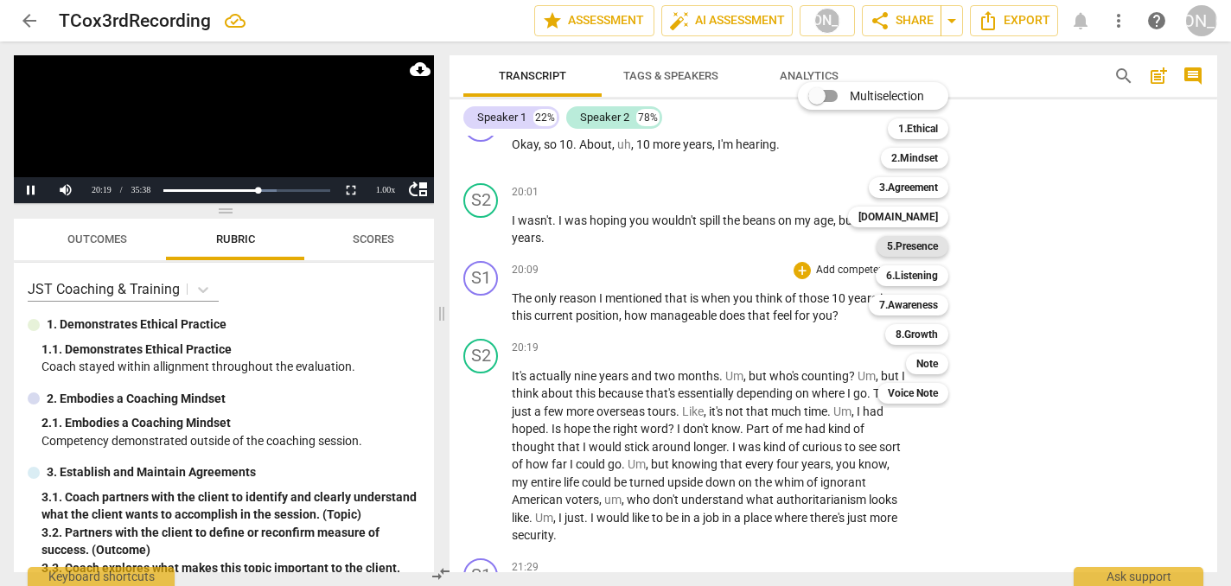
click at [913, 243] on b "5.Presence" at bounding box center [912, 246] width 51 height 21
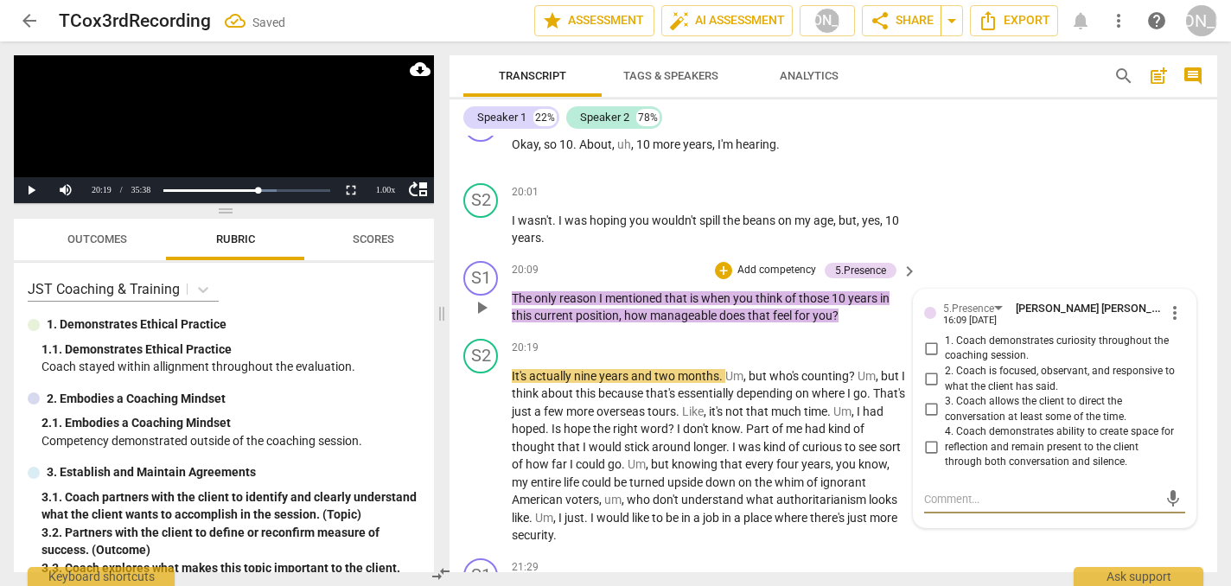
click at [928, 338] on input "1. Coach demonstrates curiosity throughout the coaching session." at bounding box center [931, 348] width 28 height 21
checkbox input "true"
click at [723, 262] on div "+" at bounding box center [723, 270] width 17 height 17
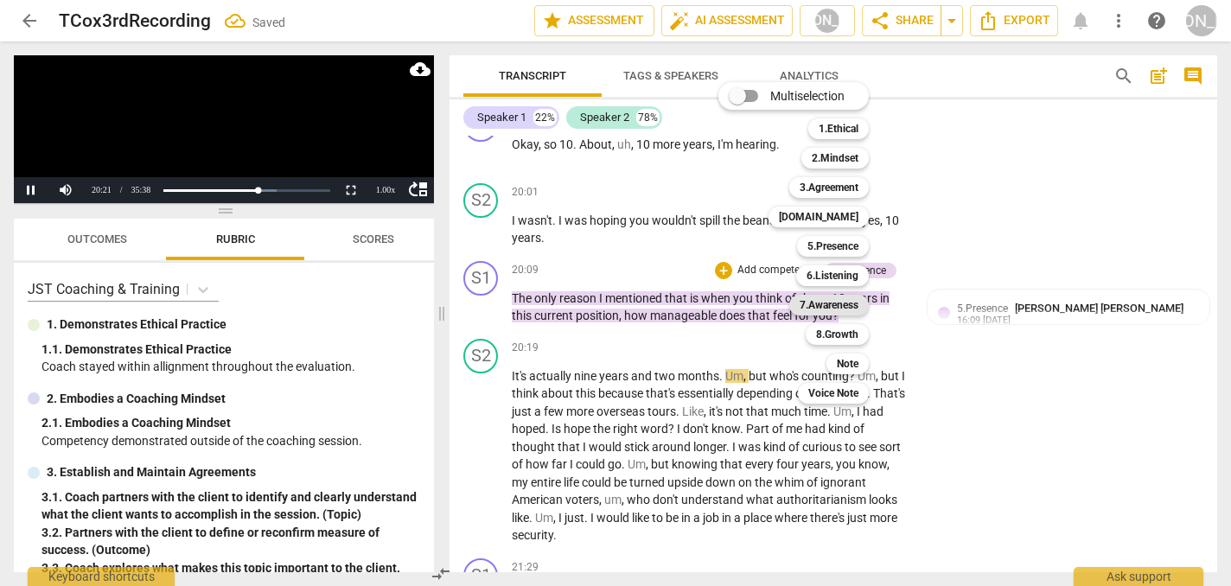
click at [842, 306] on b "7.Awareness" at bounding box center [829, 305] width 59 height 21
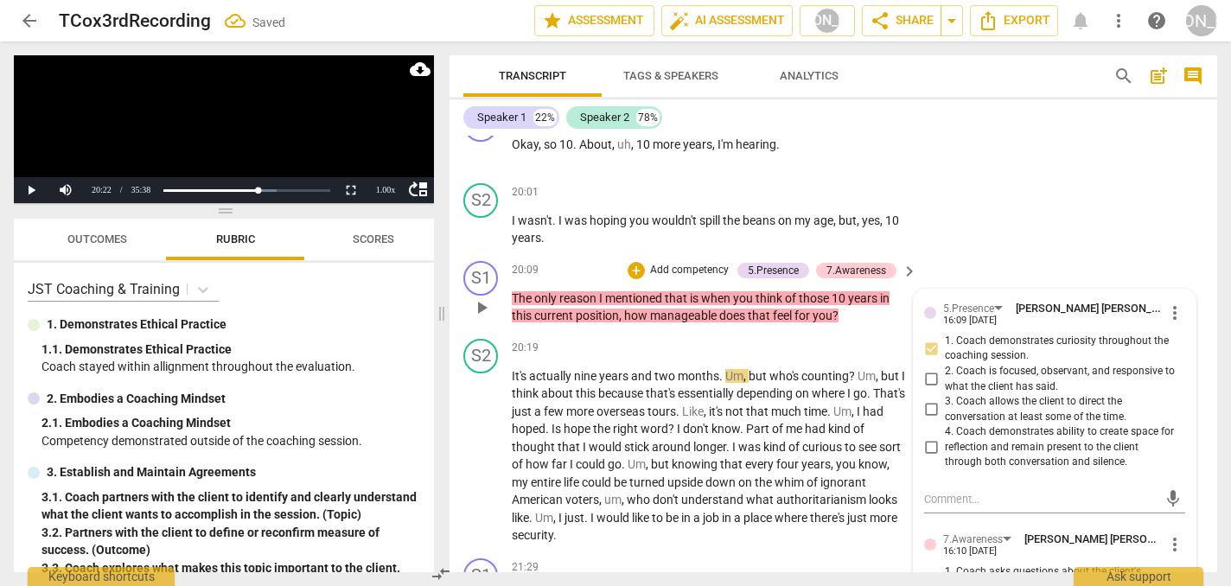
click at [928, 584] on input "1. Coach asks questions about the client's situation, ideas, beliefs, thinking,…" at bounding box center [931, 594] width 28 height 21
checkbox input "true"
click at [481, 446] on span "play_arrow" at bounding box center [481, 456] width 21 height 21
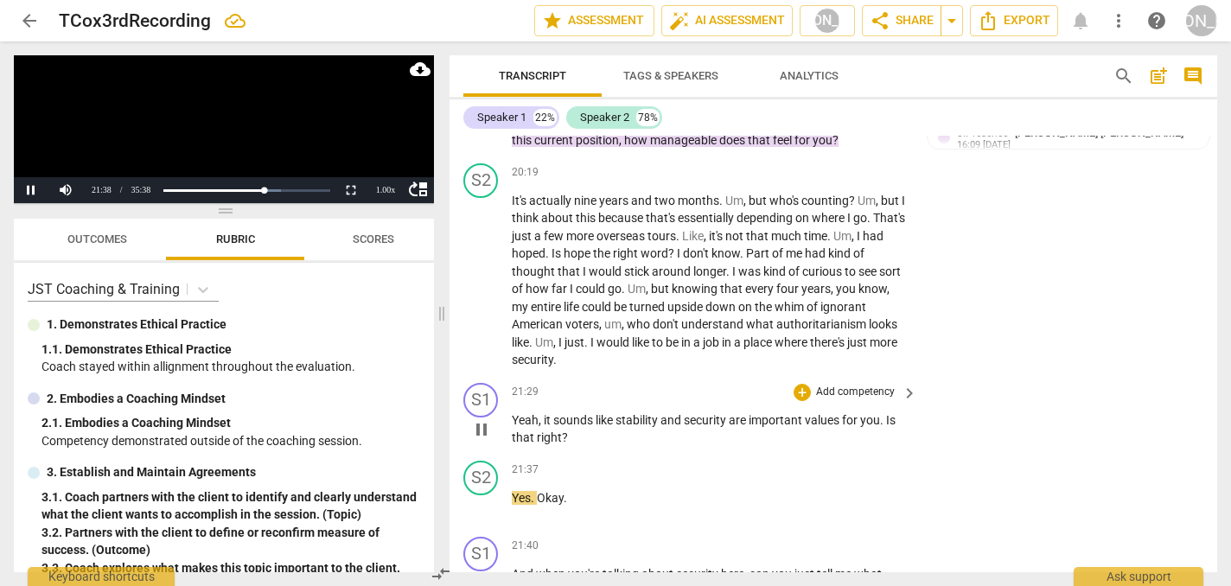
scroll to position [5941, 0]
click at [571, 410] on p "Yeah , it sounds like stability and security are important values for you . Is …" at bounding box center [710, 427] width 397 height 35
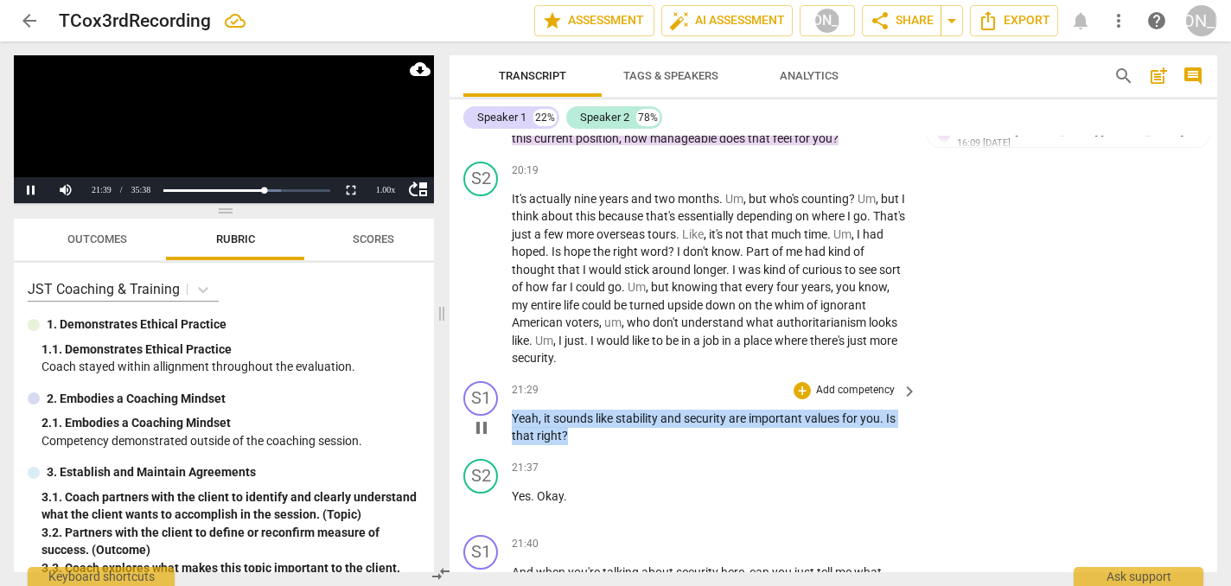
drag, startPoint x: 571, startPoint y: 404, endPoint x: 564, endPoint y: 368, distance: 36.3
click at [564, 381] on div "21:29 + Add competency keyboard_arrow_right Yeah , it sounds like stability and…" at bounding box center [715, 413] width 407 height 64
click at [476, 417] on span "pause" at bounding box center [481, 427] width 21 height 21
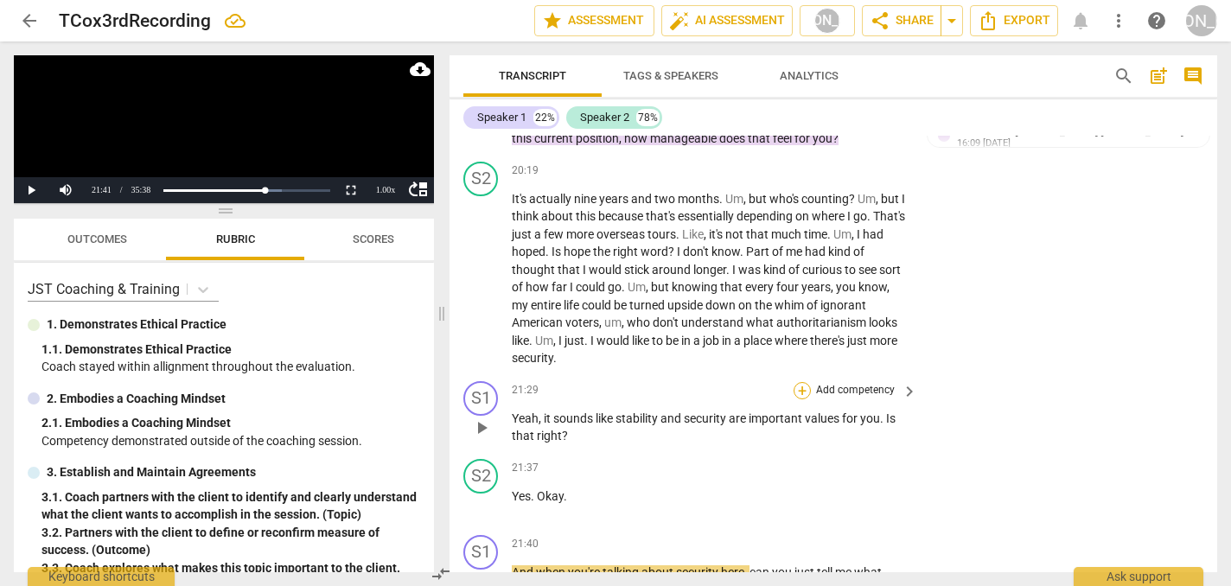
click at [797, 382] on div "+" at bounding box center [801, 390] width 17 height 17
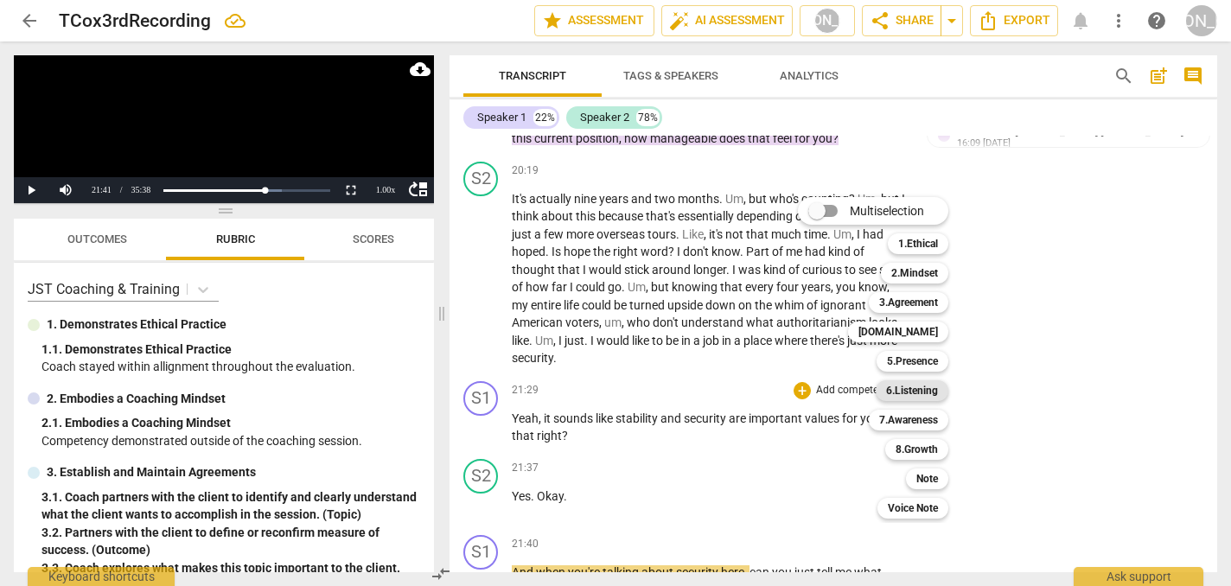
click at [915, 393] on b "6.Listening" at bounding box center [912, 390] width 52 height 21
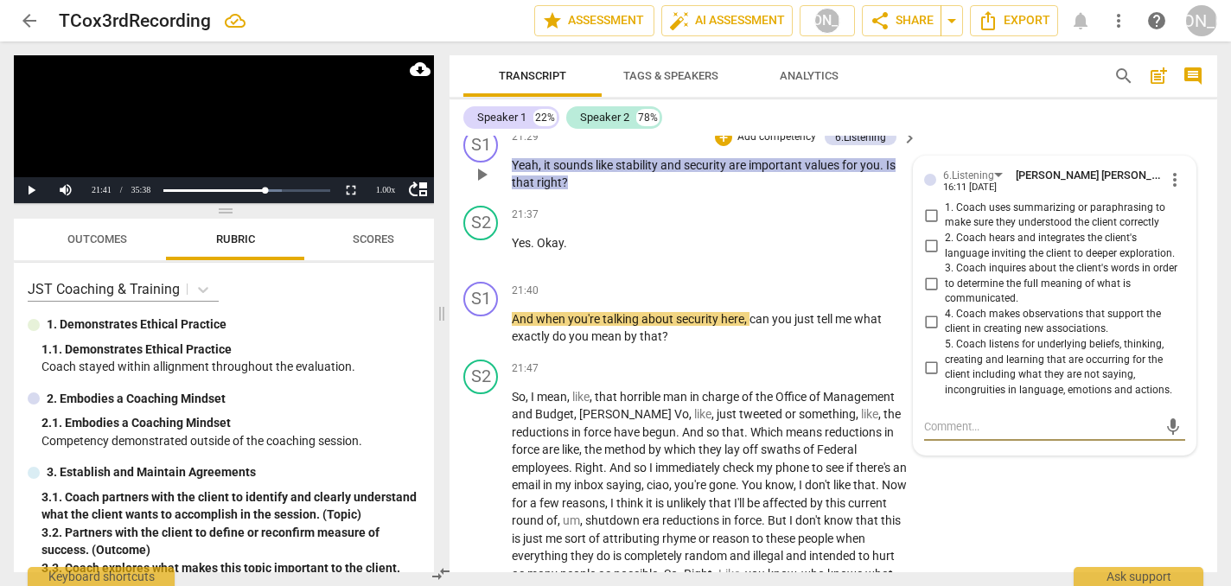
scroll to position [6189, 0]
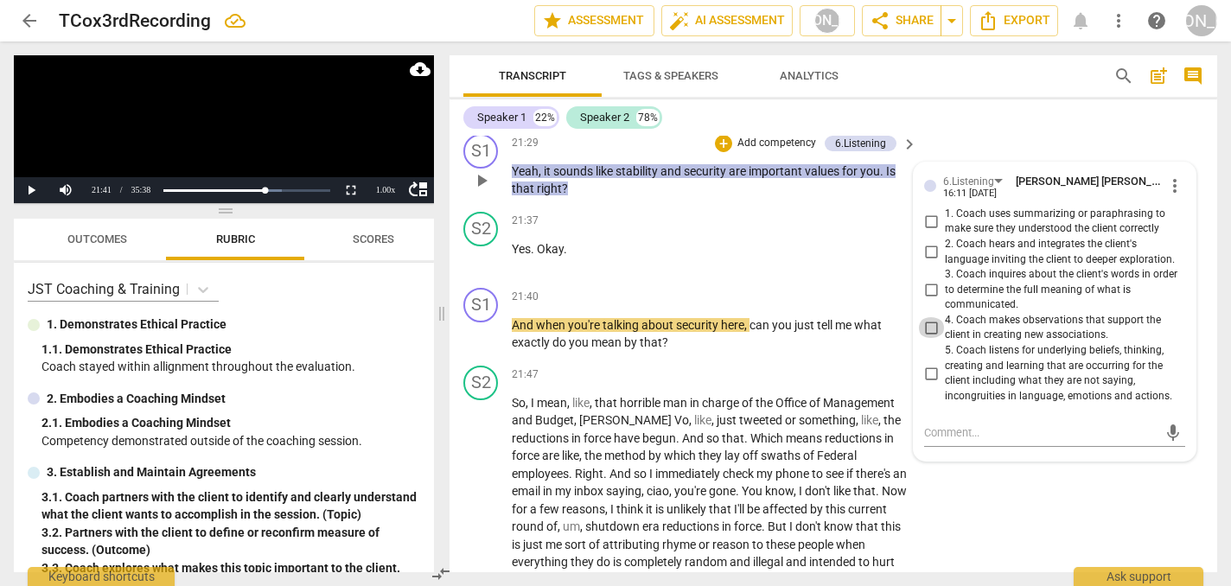
click at [927, 317] on input "4. Coach makes observations that support the client in creating new association…" at bounding box center [931, 327] width 28 height 21
checkbox input "true"
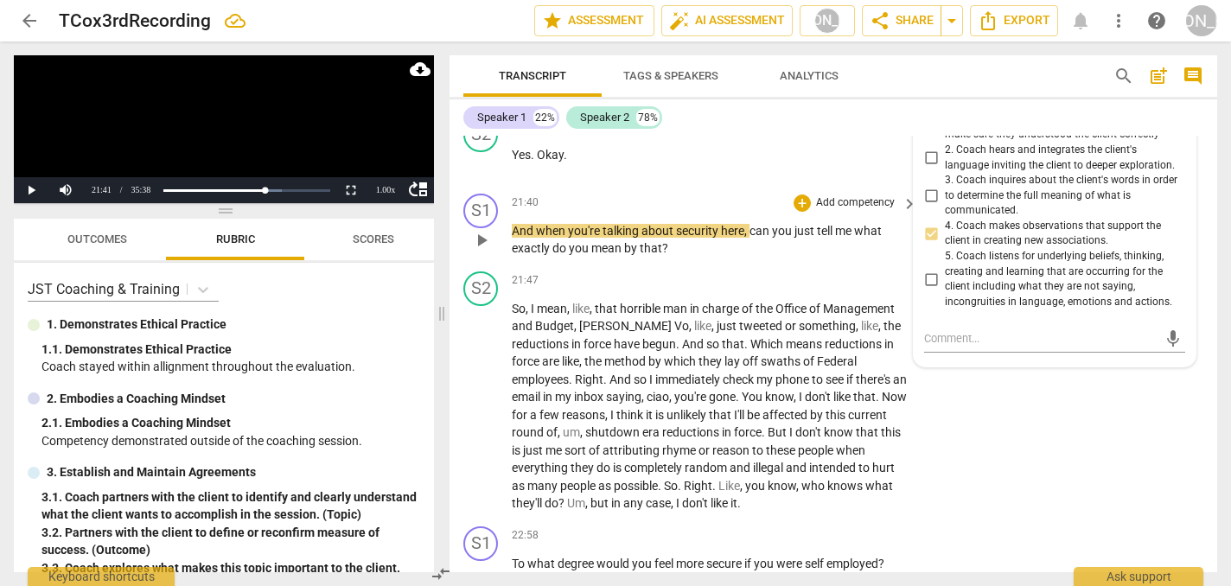
scroll to position [6333, 0]
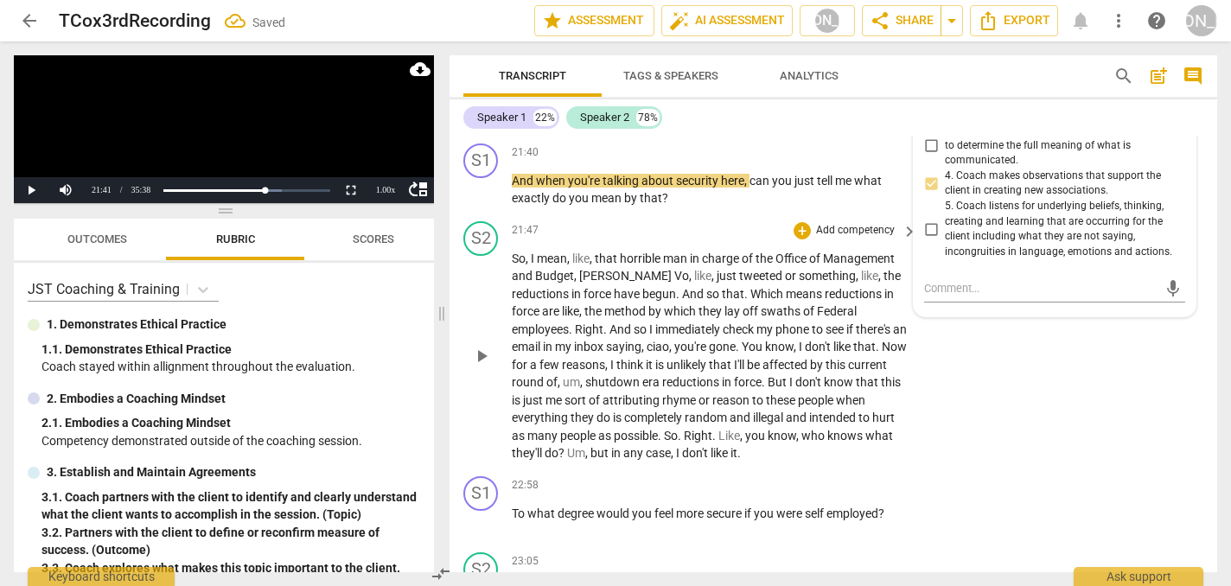
click at [481, 346] on span "play_arrow" at bounding box center [481, 356] width 21 height 21
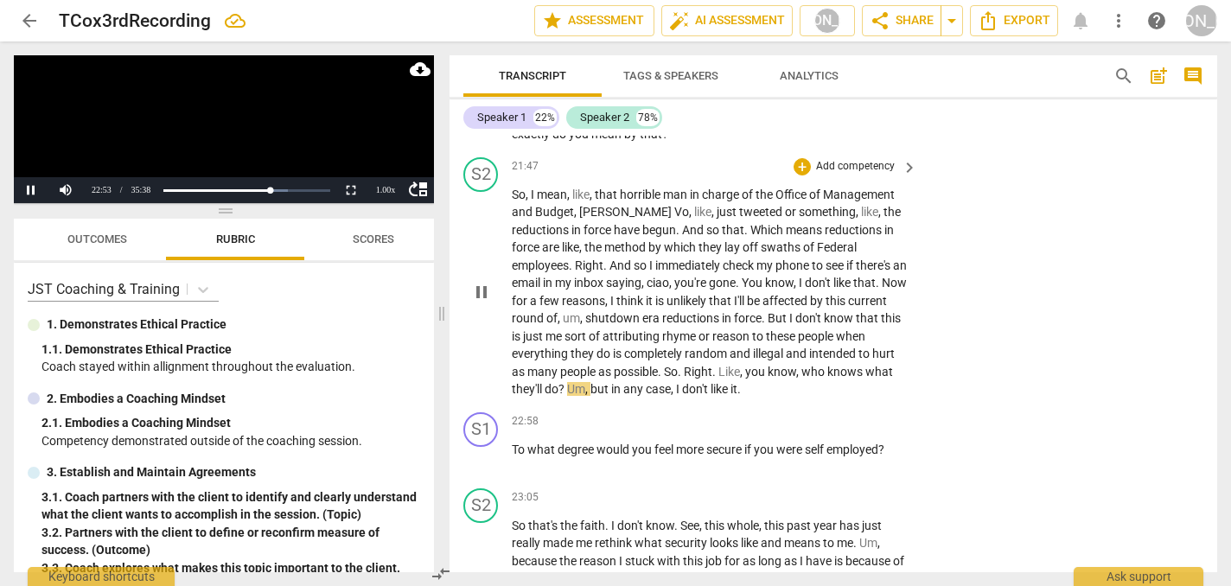
scroll to position [6401, 0]
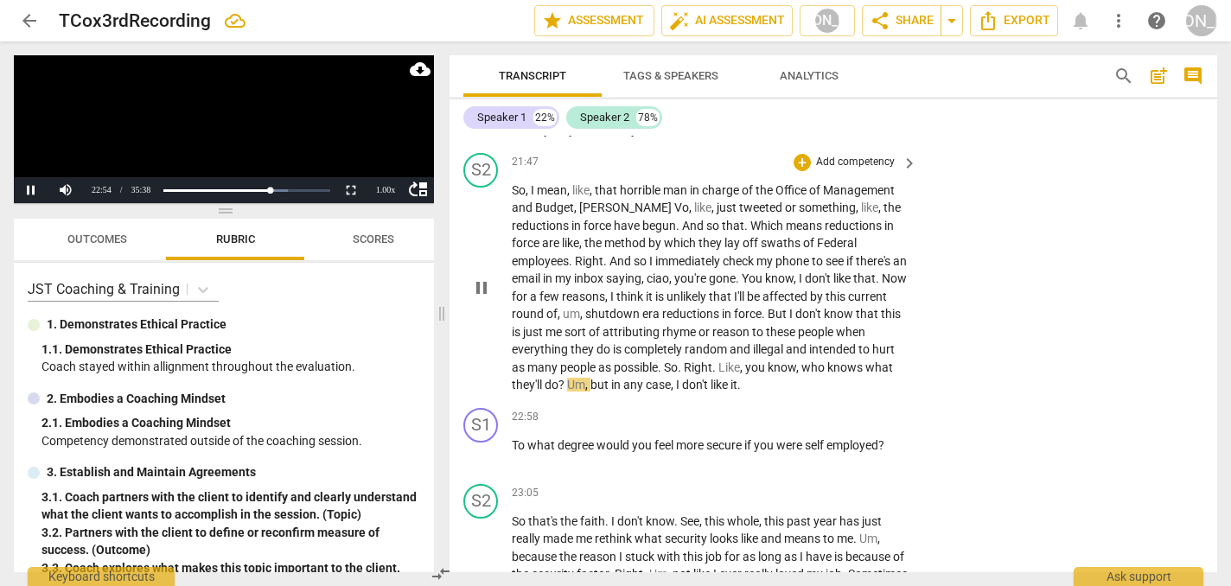
click at [481, 315] on div "play_arrow pause" at bounding box center [490, 288] width 44 height 201
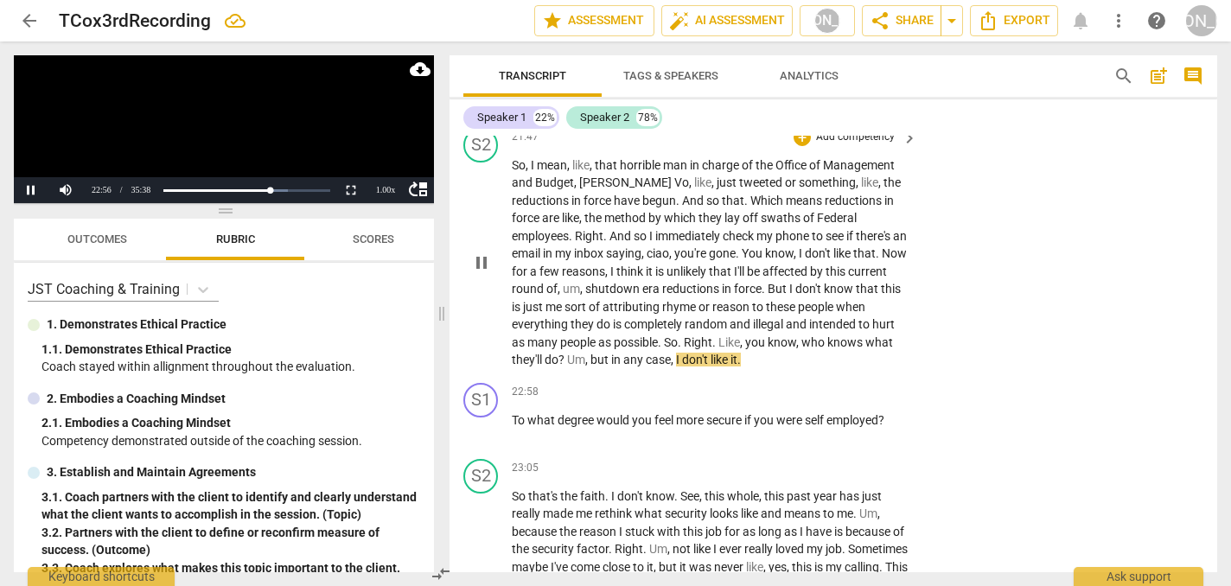
scroll to position [6438, 0]
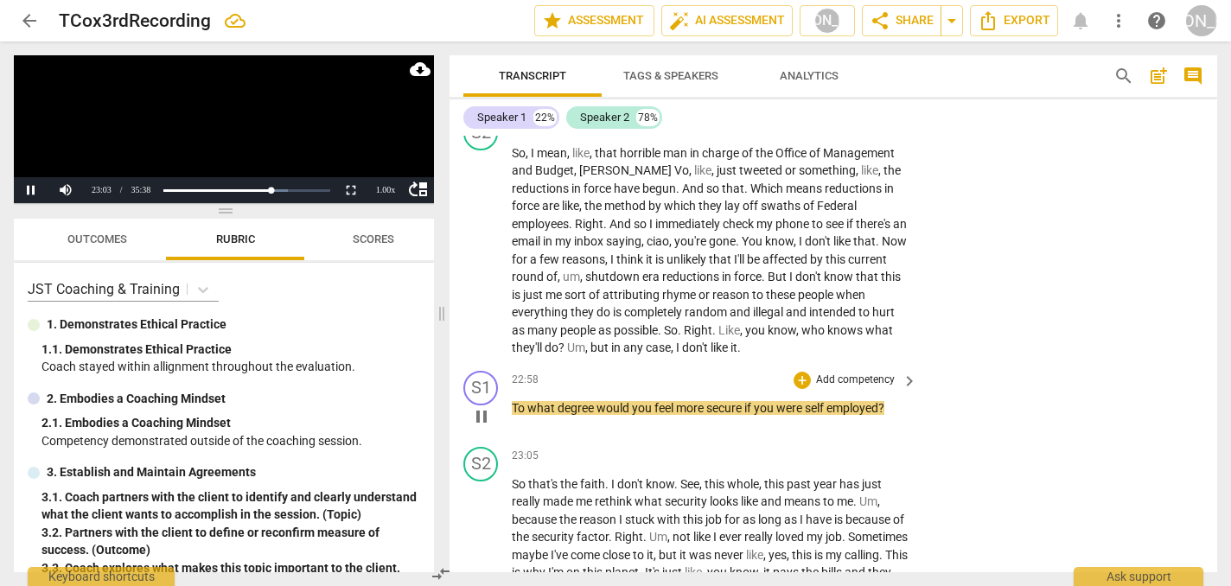
click at [481, 406] on span "pause" at bounding box center [481, 416] width 21 height 21
click at [801, 372] on div "+" at bounding box center [801, 380] width 17 height 17
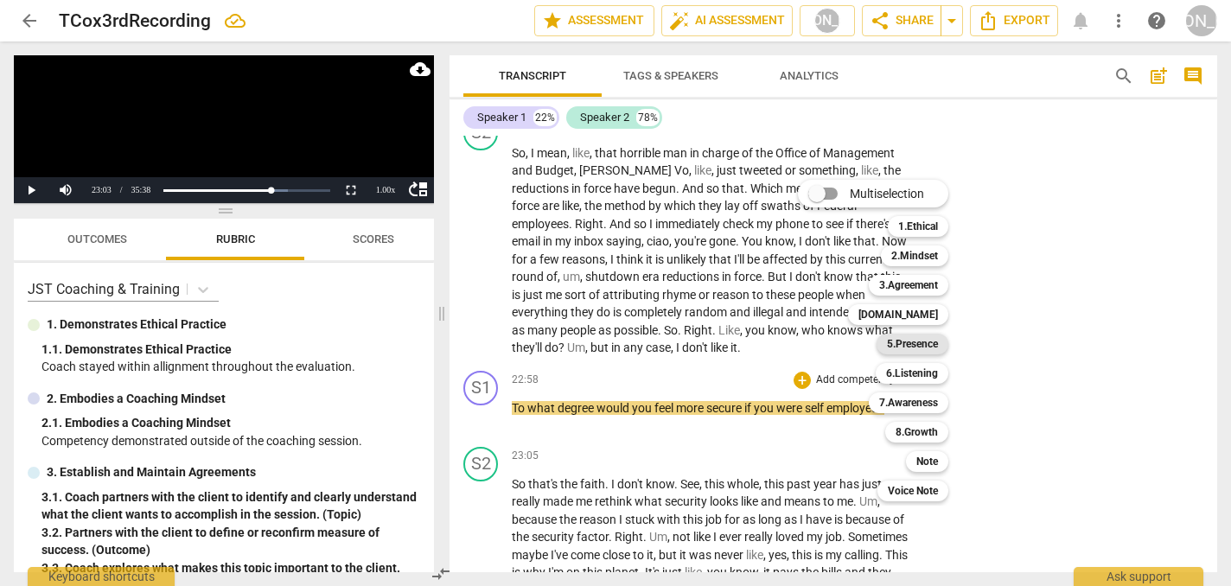
click at [933, 349] on b "5.Presence" at bounding box center [912, 344] width 51 height 21
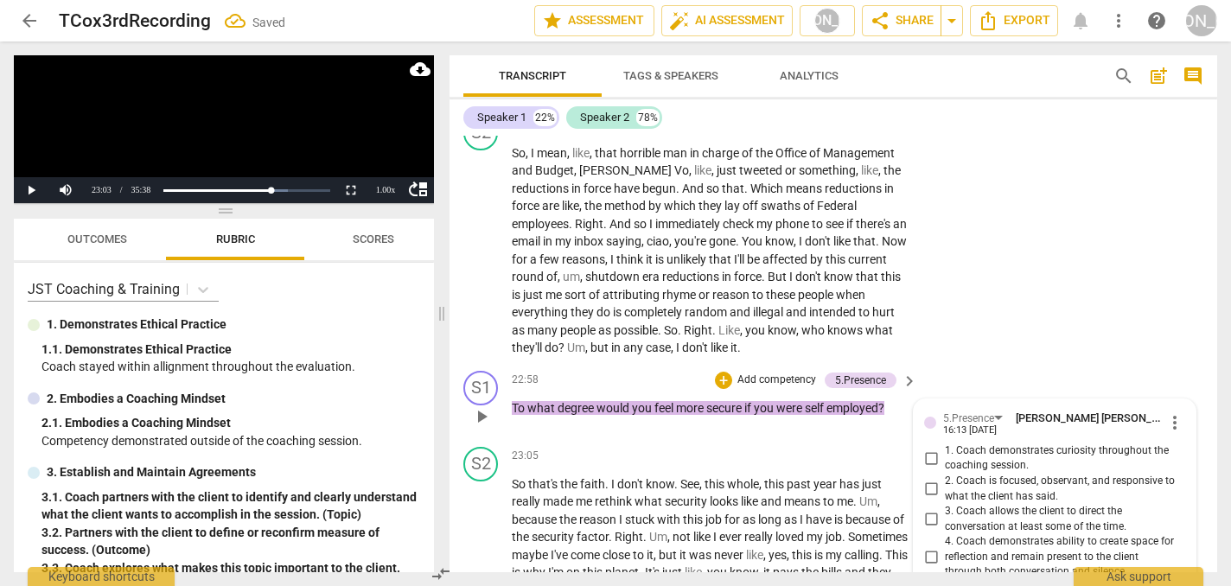
click at [931, 448] on input "1. Coach demonstrates curiosity throughout the coaching session." at bounding box center [931, 458] width 28 height 21
checkbox input "true"
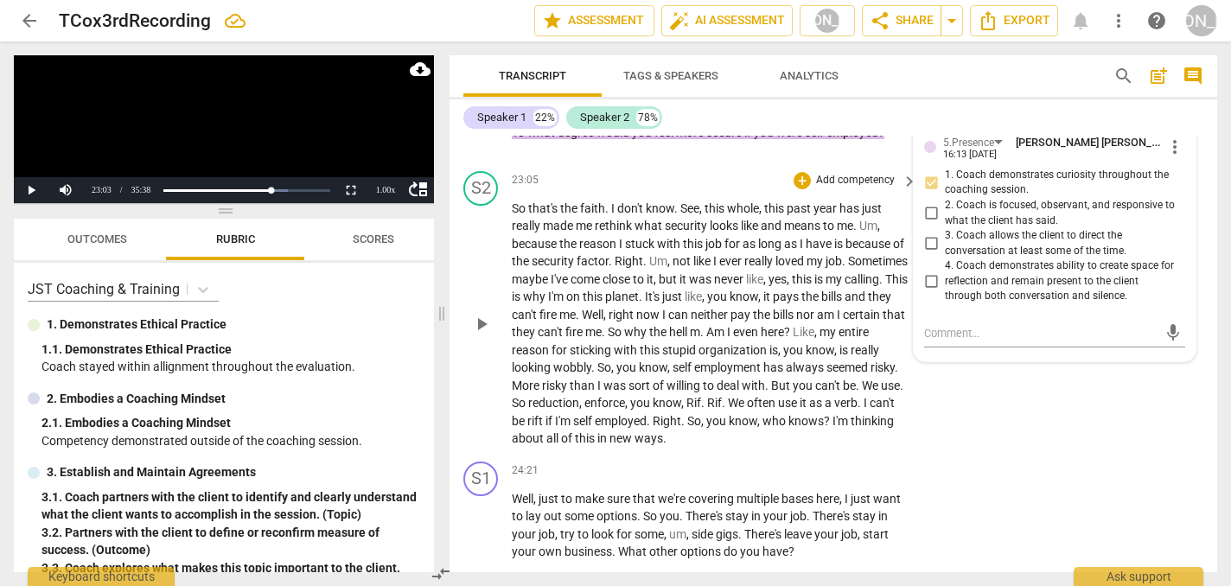
scroll to position [6717, 0]
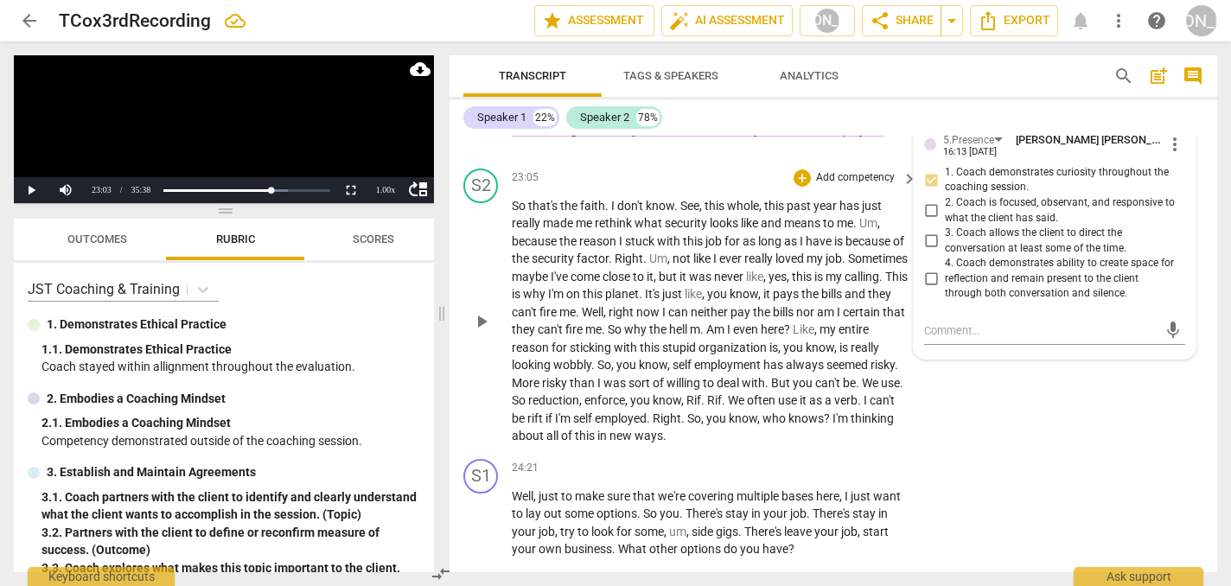
click at [479, 311] on span "play_arrow" at bounding box center [481, 321] width 21 height 21
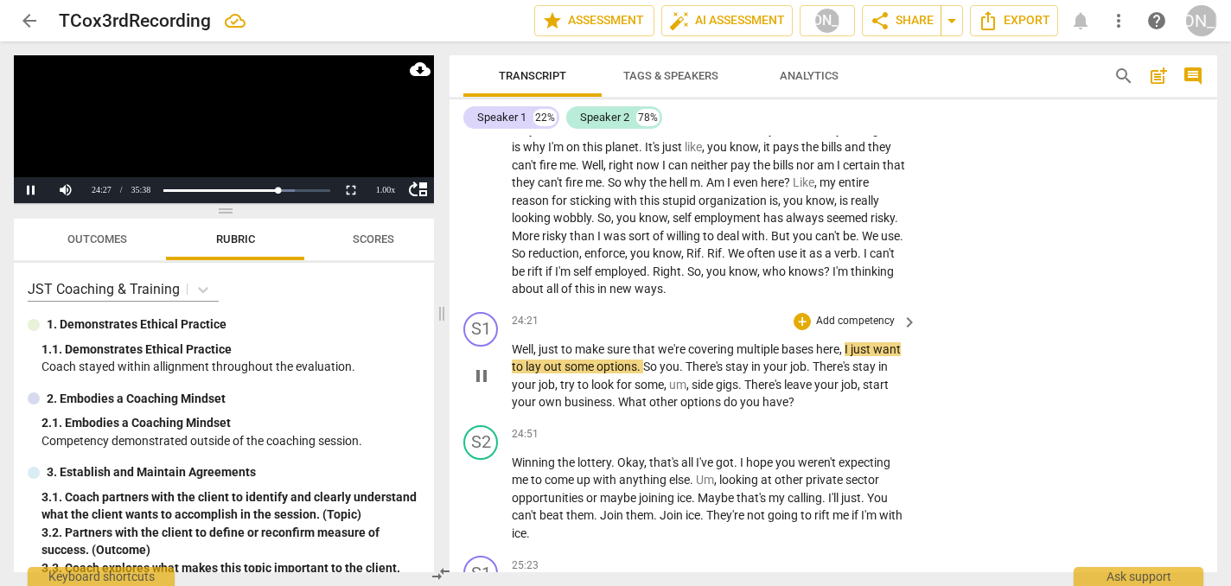
scroll to position [6867, 0]
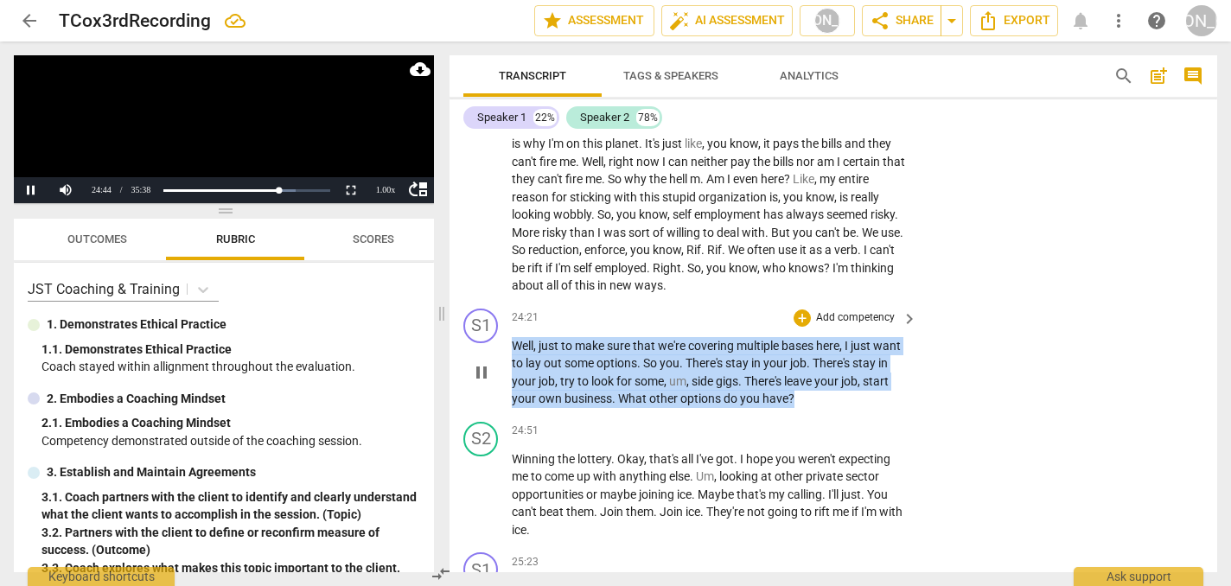
drag, startPoint x: 825, startPoint y: 354, endPoint x: 511, endPoint y: 291, distance: 320.7
click at [511, 302] on div "S1 play_arrow pause 24:21 + Add competency keyboard_arrow_right Well , just to …" at bounding box center [833, 358] width 768 height 113
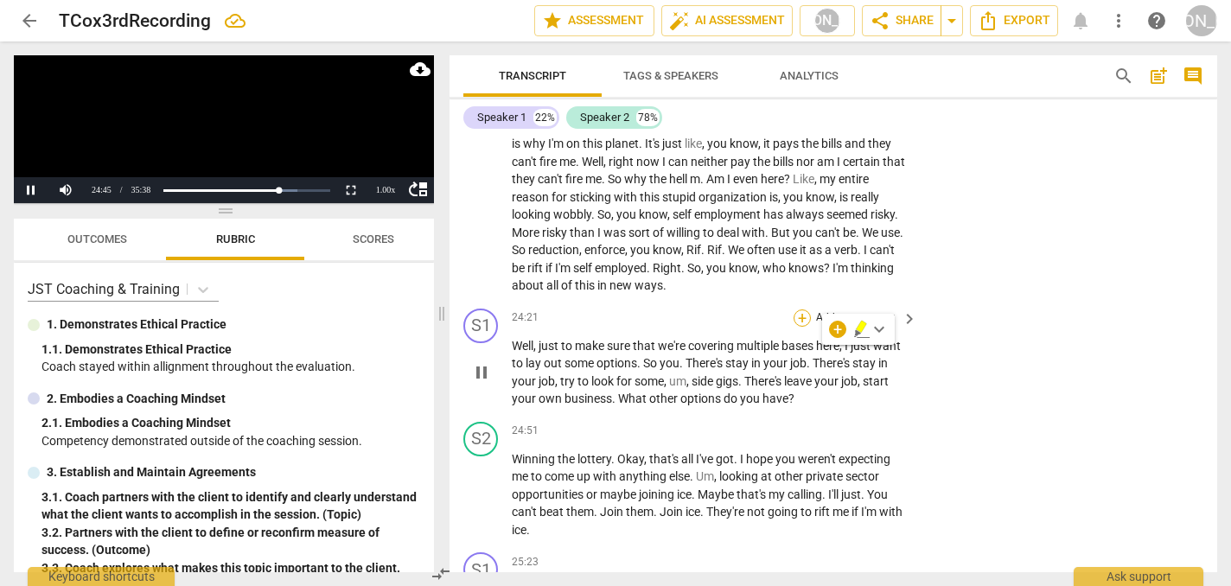
click at [801, 309] on div "+" at bounding box center [801, 317] width 17 height 17
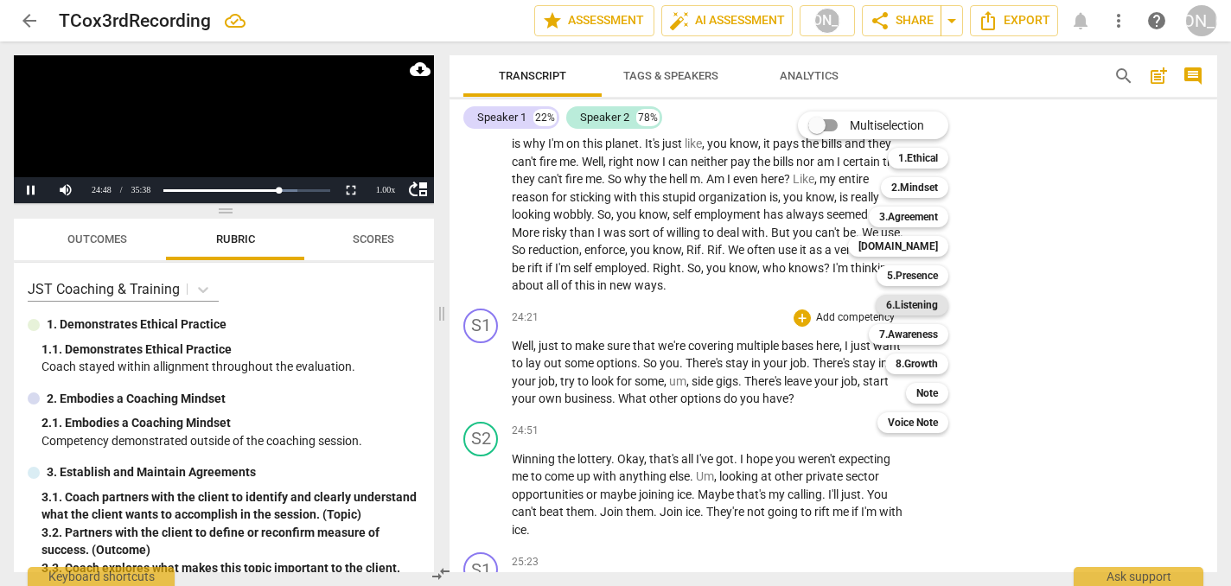
click at [921, 299] on b "6.Listening" at bounding box center [912, 305] width 52 height 21
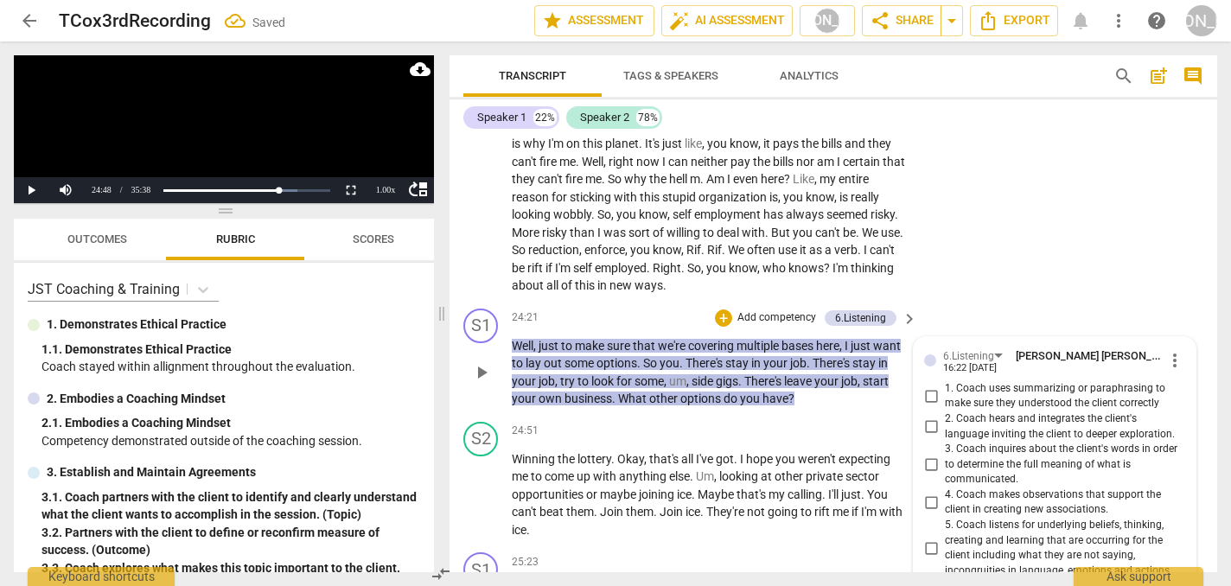
click at [927, 385] on input "1. Coach uses summarizing or paraphrasing to make sure they understood the clie…" at bounding box center [931, 395] width 28 height 21
checkbox input "true"
click at [721, 309] on div "+" at bounding box center [723, 317] width 17 height 17
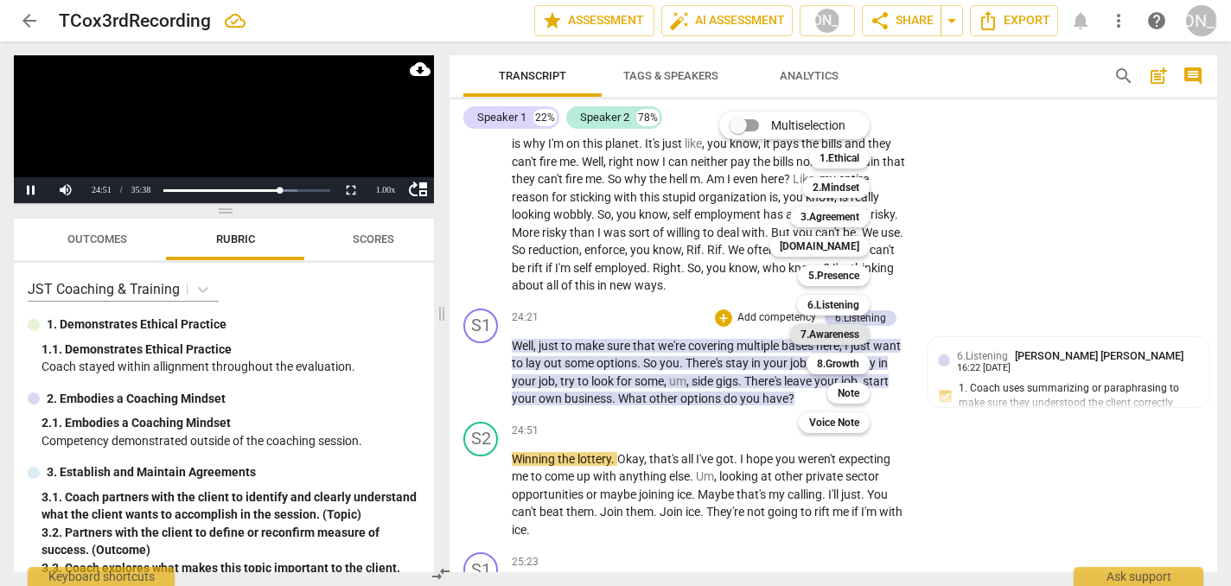
click at [845, 332] on b "7.Awareness" at bounding box center [829, 334] width 59 height 21
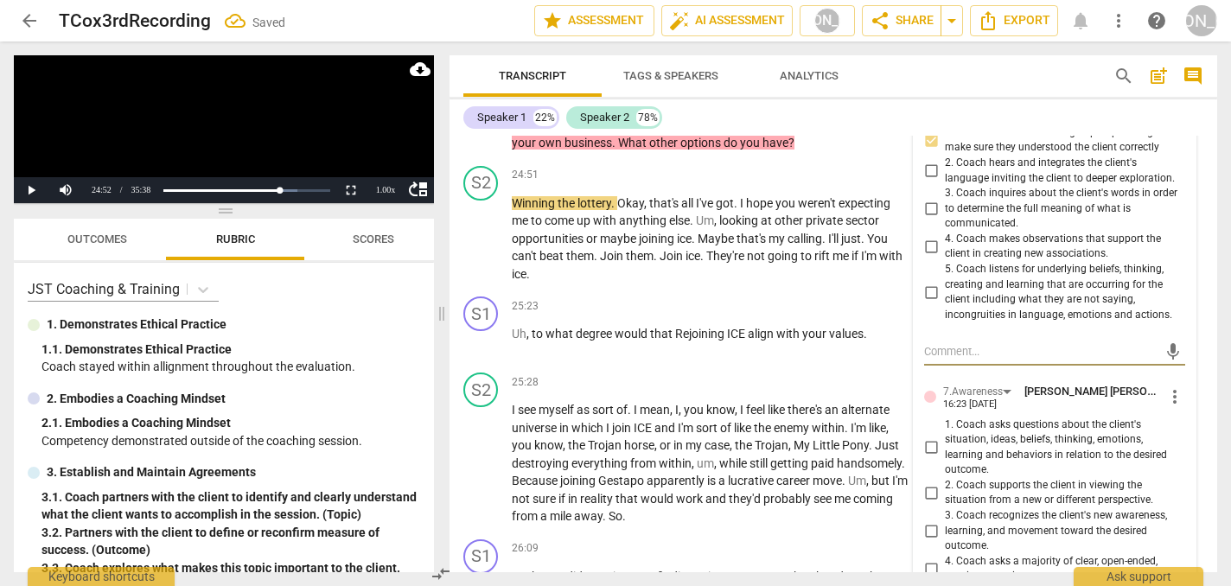
scroll to position [7142, 0]
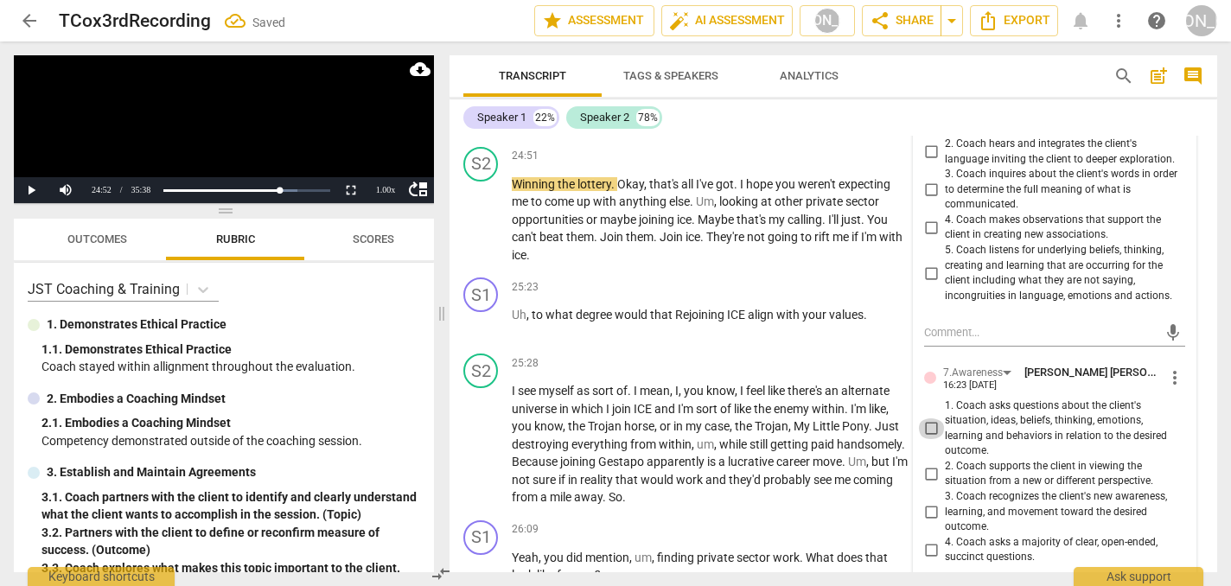
click at [930, 418] on input "1. Coach asks questions about the client's situation, ideas, beliefs, thinking,…" at bounding box center [931, 428] width 28 height 21
checkbox input "true"
click at [699, 347] on div "S2 play_arrow pause 25:28 + Add competency keyboard_arrow_right I see myself as…" at bounding box center [833, 430] width 768 height 167
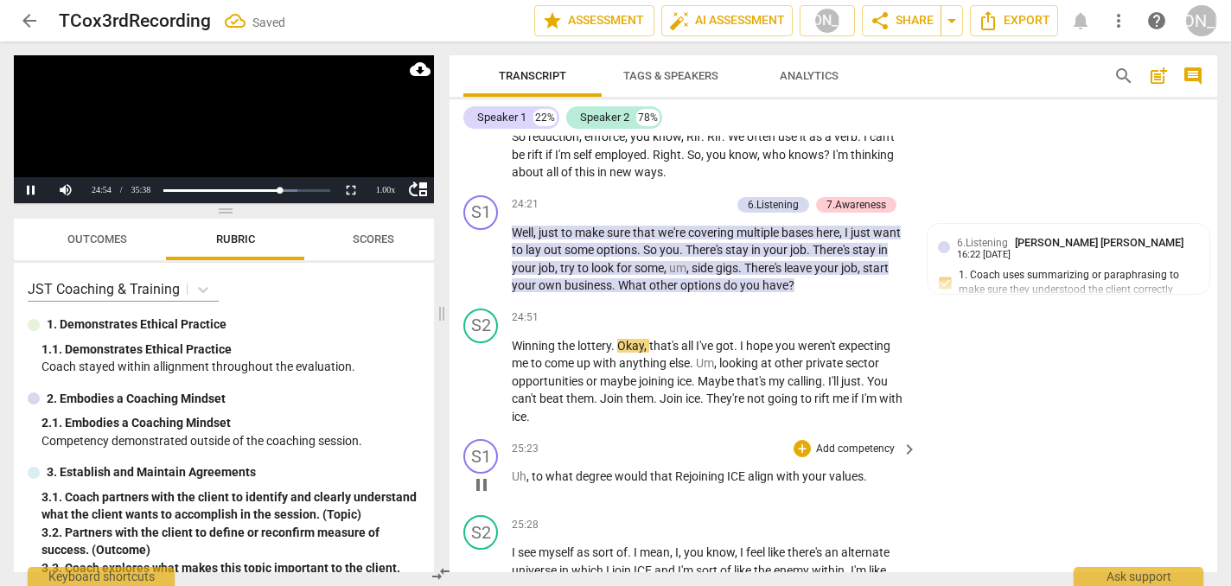
scroll to position [6969, 0]
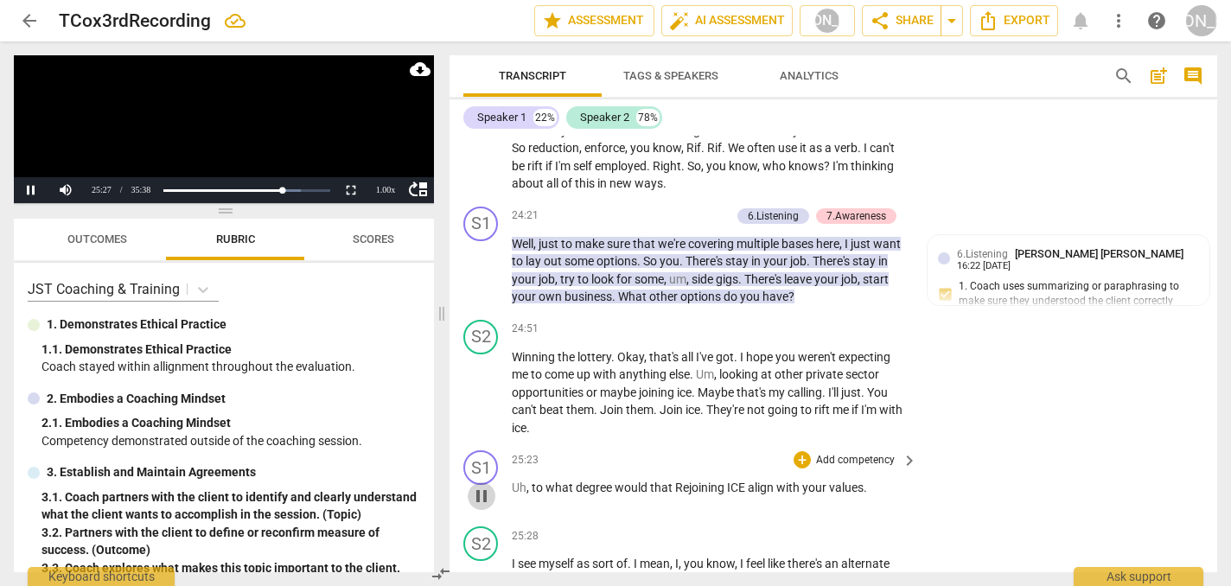
click at [481, 486] on span "pause" at bounding box center [481, 496] width 21 height 21
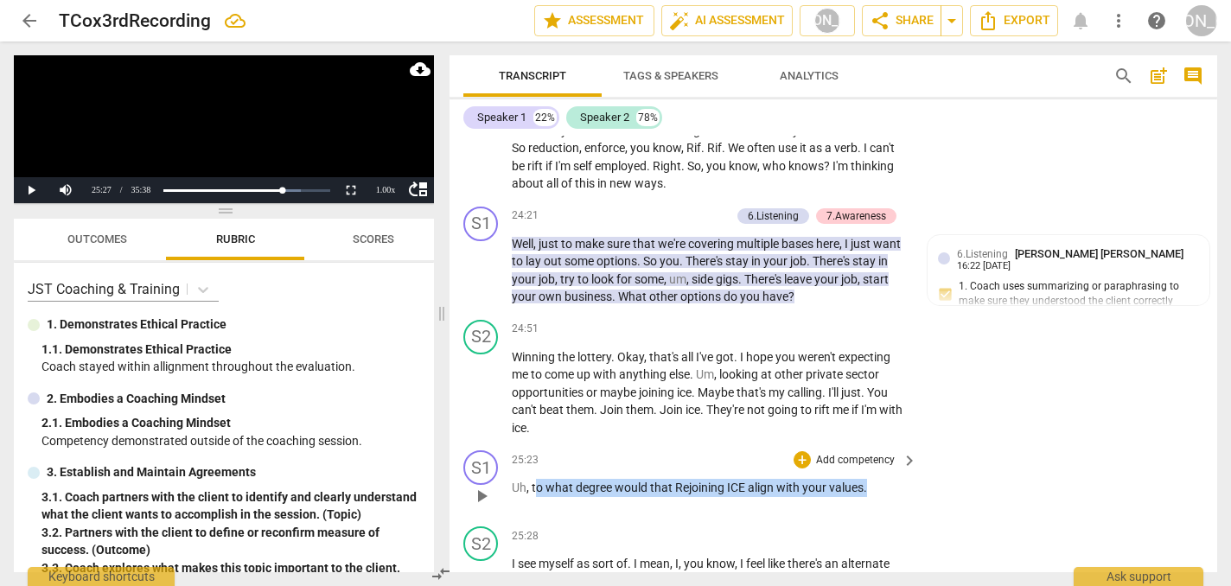
drag, startPoint x: 872, startPoint y: 437, endPoint x: 537, endPoint y: 439, distance: 335.4
click at [537, 479] on p "Uh , to what degree would that Rejoining ICE align with your values ." at bounding box center [710, 488] width 397 height 18
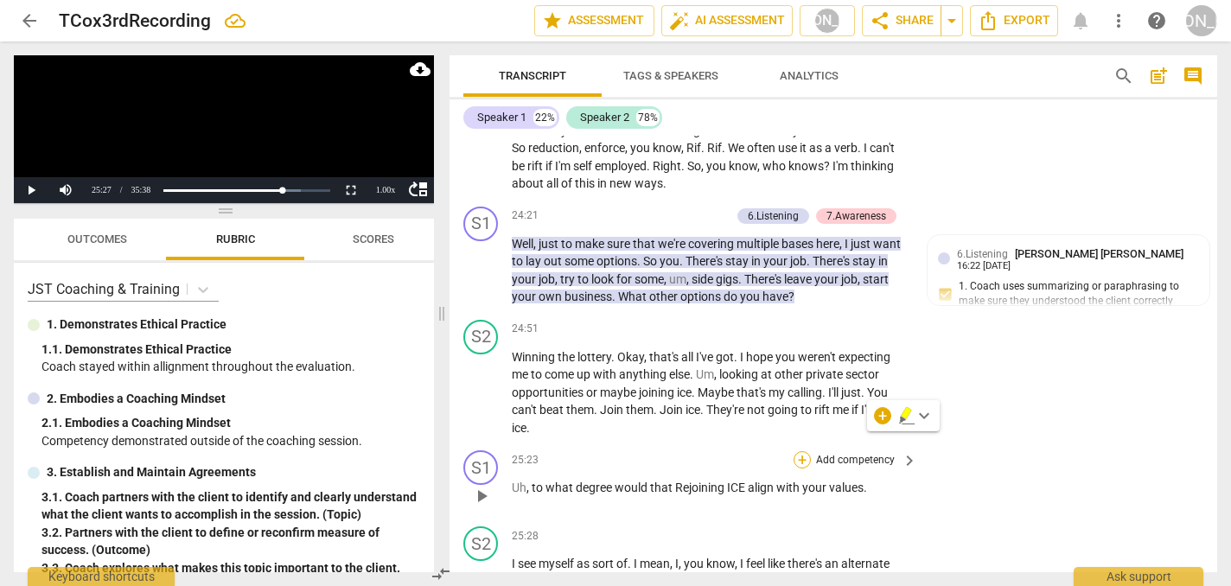
click at [800, 451] on div "+" at bounding box center [801, 459] width 17 height 17
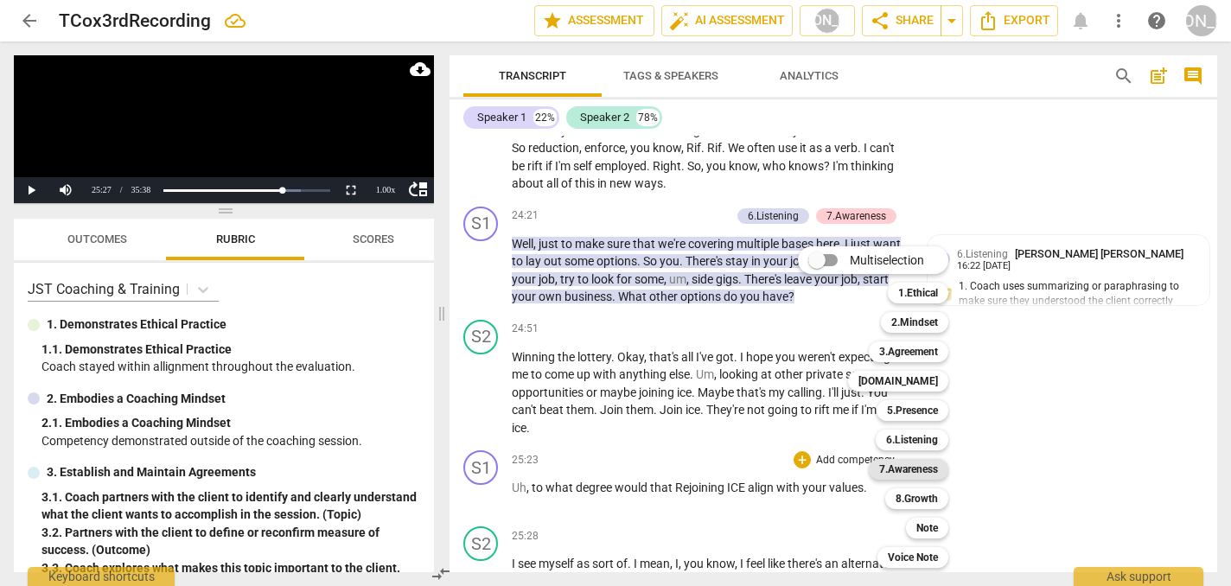
click at [924, 472] on b "7.Awareness" at bounding box center [908, 469] width 59 height 21
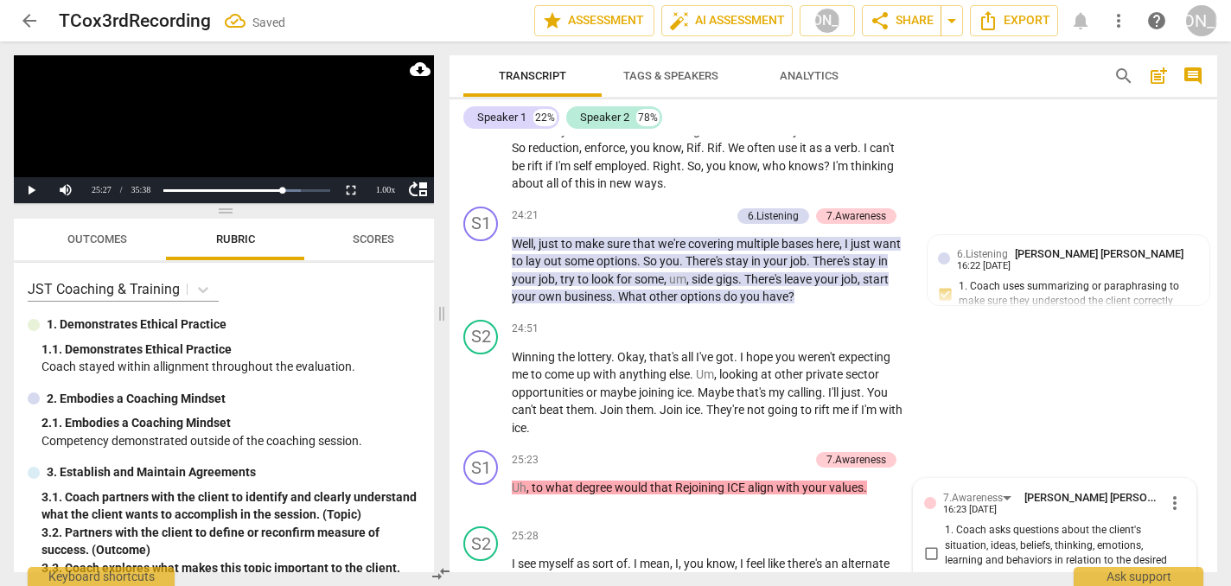
scroll to position [7279, 0]
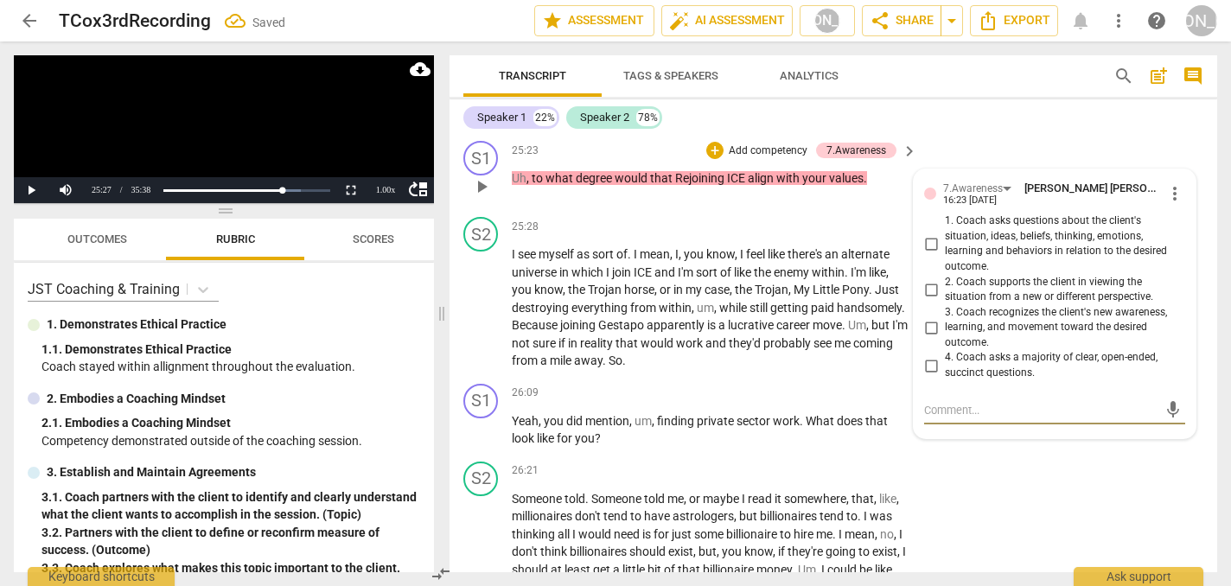
click at [927, 233] on input "1. Coach asks questions about the client's situation, ideas, beliefs, thinking,…" at bounding box center [931, 243] width 28 height 21
checkbox input "true"
click at [481, 297] on span "play_arrow" at bounding box center [481, 307] width 21 height 21
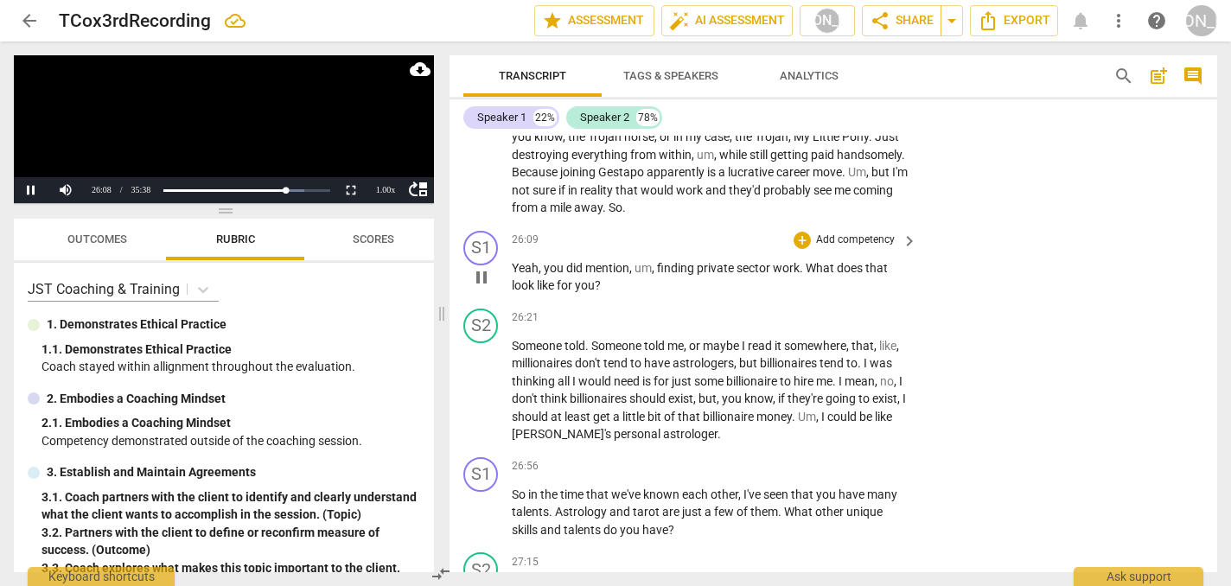
scroll to position [7435, 0]
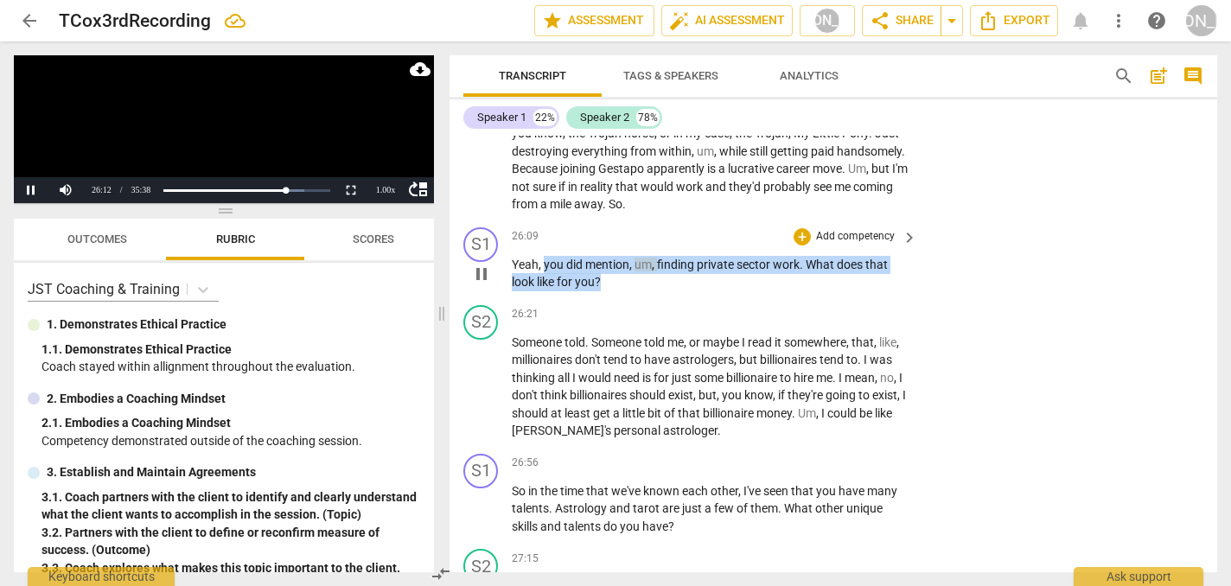
drag, startPoint x: 543, startPoint y: 210, endPoint x: 628, endPoint y: 235, distance: 89.2
click at [628, 256] on p "Yeah , you did mention , um , finding private sector work . What does that look…" at bounding box center [710, 273] width 397 height 35
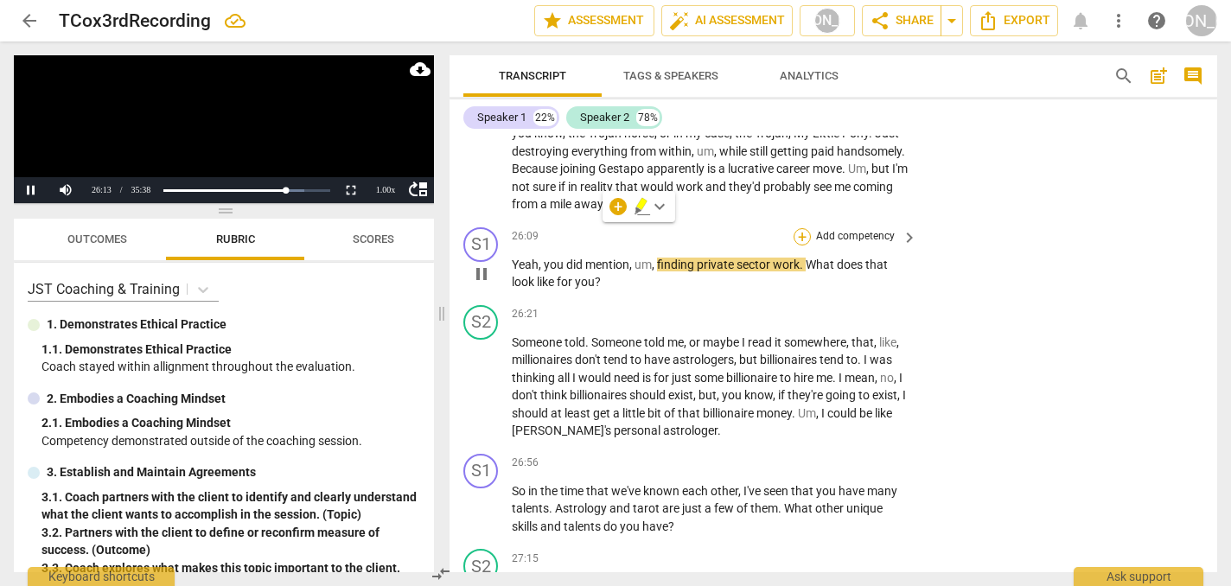
click at [800, 228] on div "+" at bounding box center [801, 236] width 17 height 17
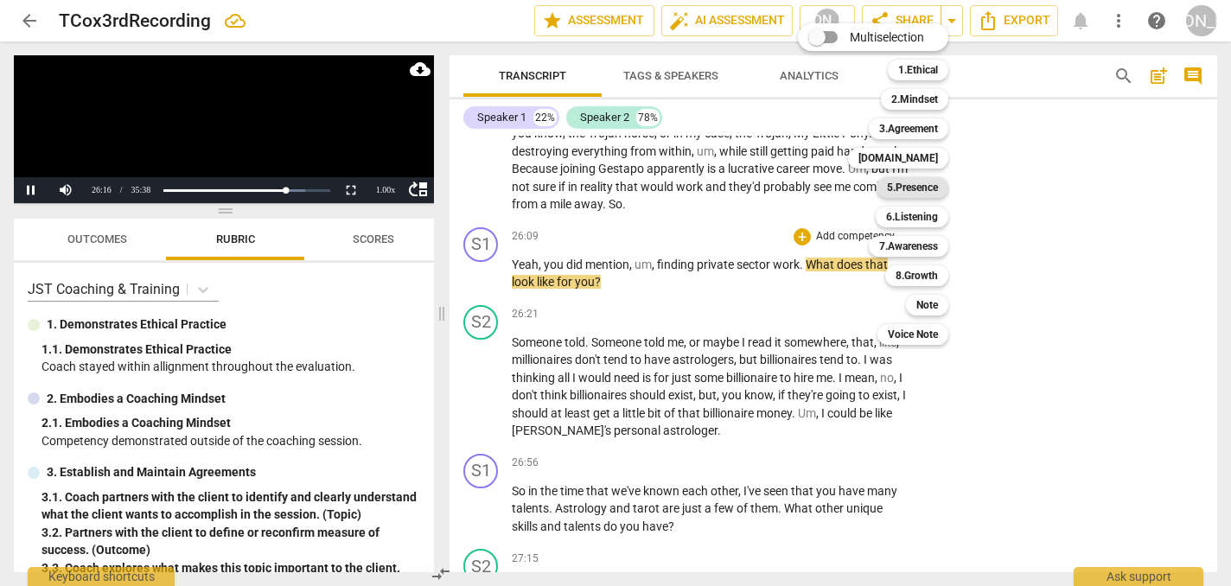
click at [914, 187] on b "5.Presence" at bounding box center [912, 187] width 51 height 21
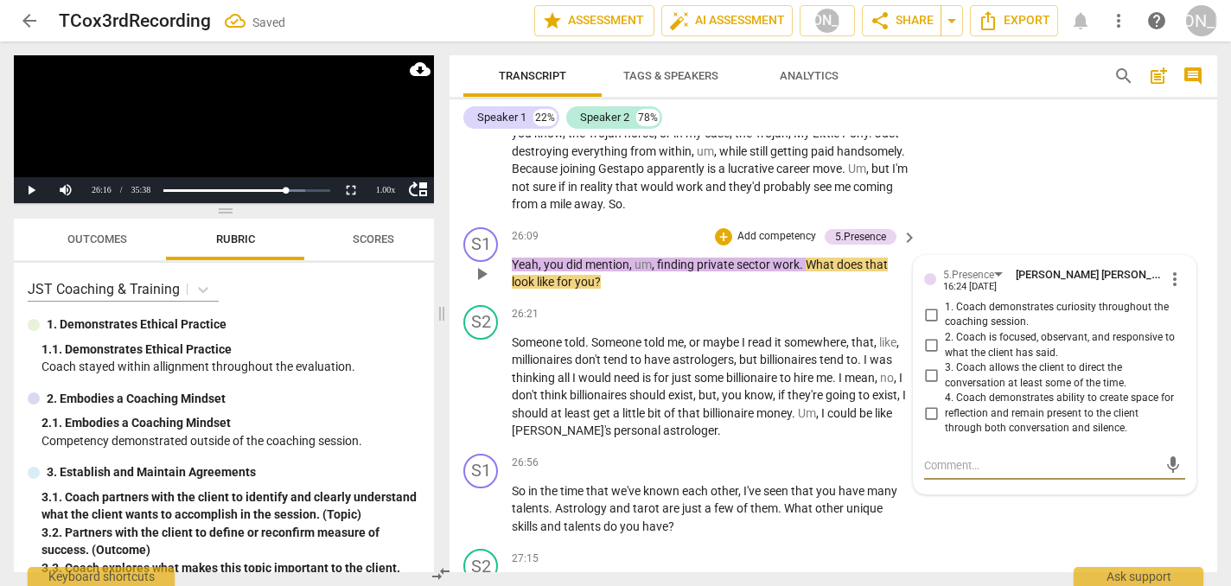
click at [927, 335] on input "2. Coach is focused, observant, and responsive to what the client has said." at bounding box center [931, 345] width 28 height 21
checkbox input "true"
click at [479, 377] on span "play_arrow" at bounding box center [481, 387] width 21 height 21
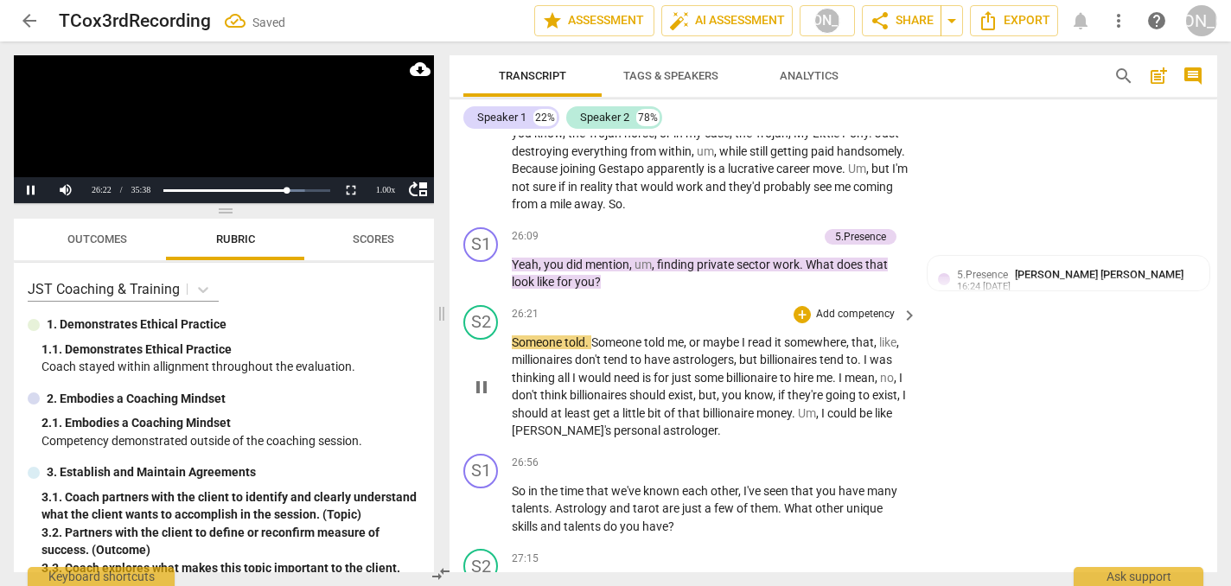
click at [959, 331] on div "S2 play_arrow pause 26:21 + Add competency keyboard_arrow_right Someone told . …" at bounding box center [833, 372] width 768 height 149
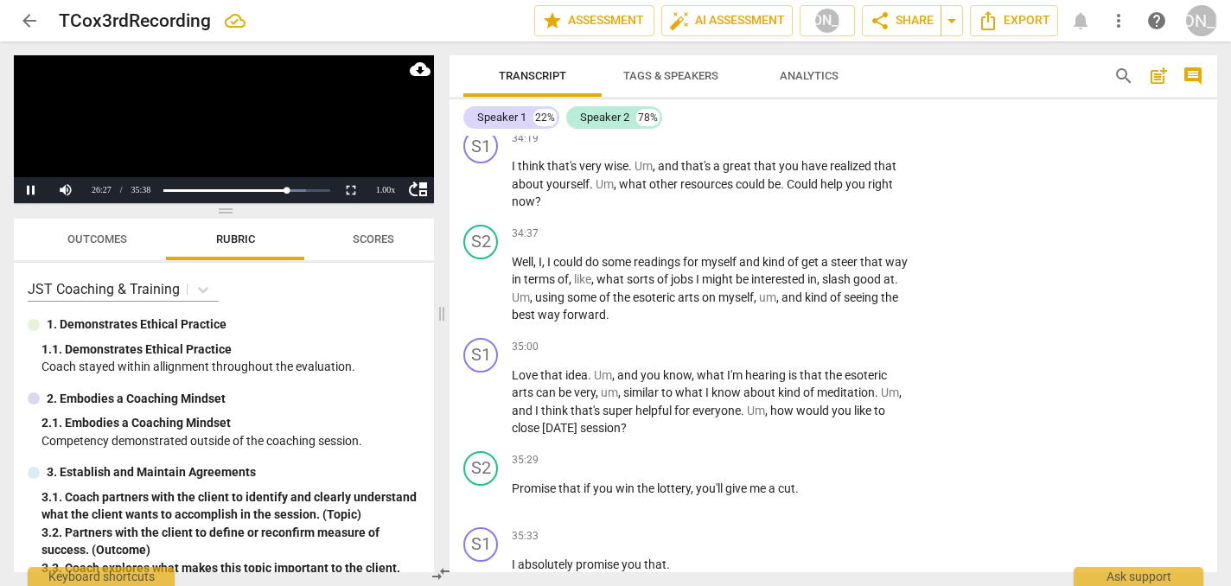
scroll to position [10146, 0]
click at [997, 445] on div "S2 play_arrow pause 35:29 + Add competency keyboard_arrow_right Promise that if…" at bounding box center [833, 483] width 768 height 76
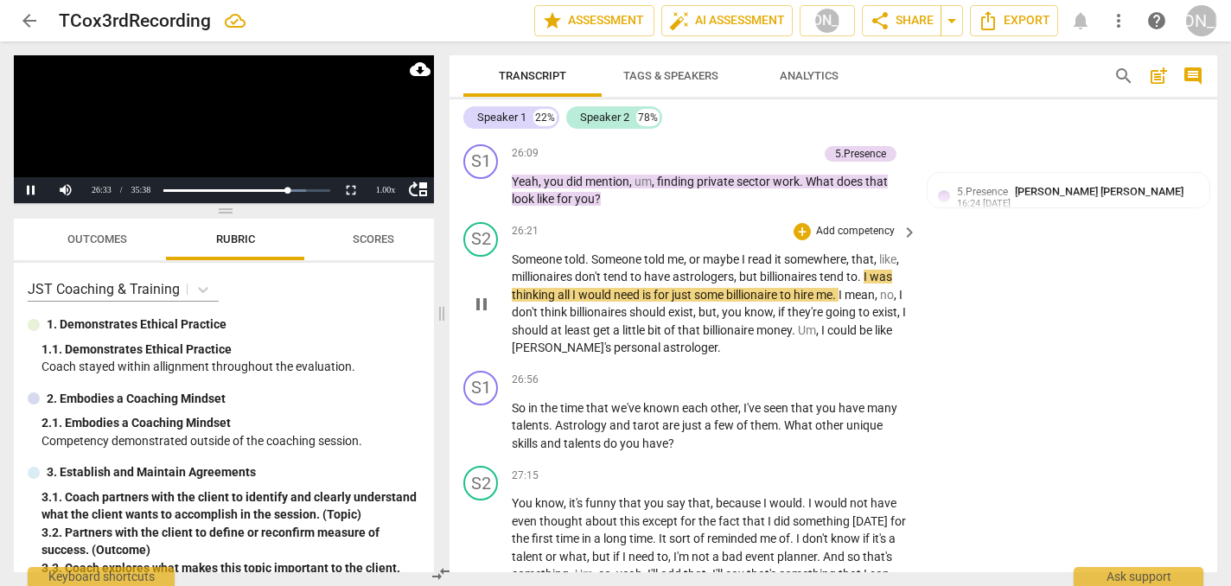
scroll to position [7521, 0]
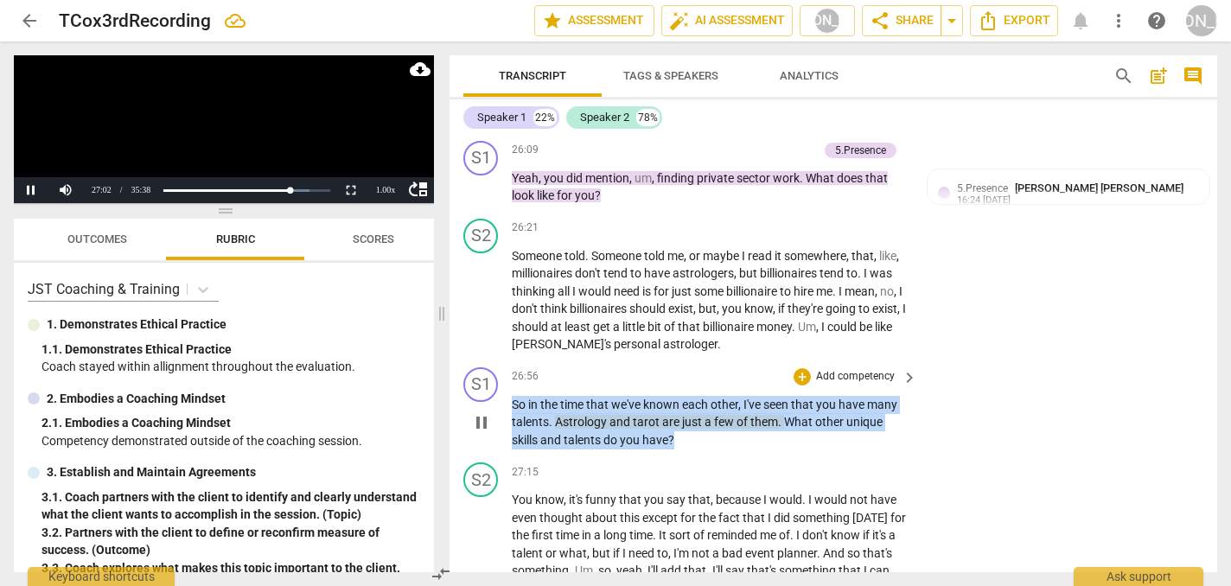
drag, startPoint x: 686, startPoint y: 385, endPoint x: 572, endPoint y: 328, distance: 127.2
click at [572, 367] on div "26:56 + Add competency keyboard_arrow_right So in the time that we've known eac…" at bounding box center [715, 408] width 407 height 82
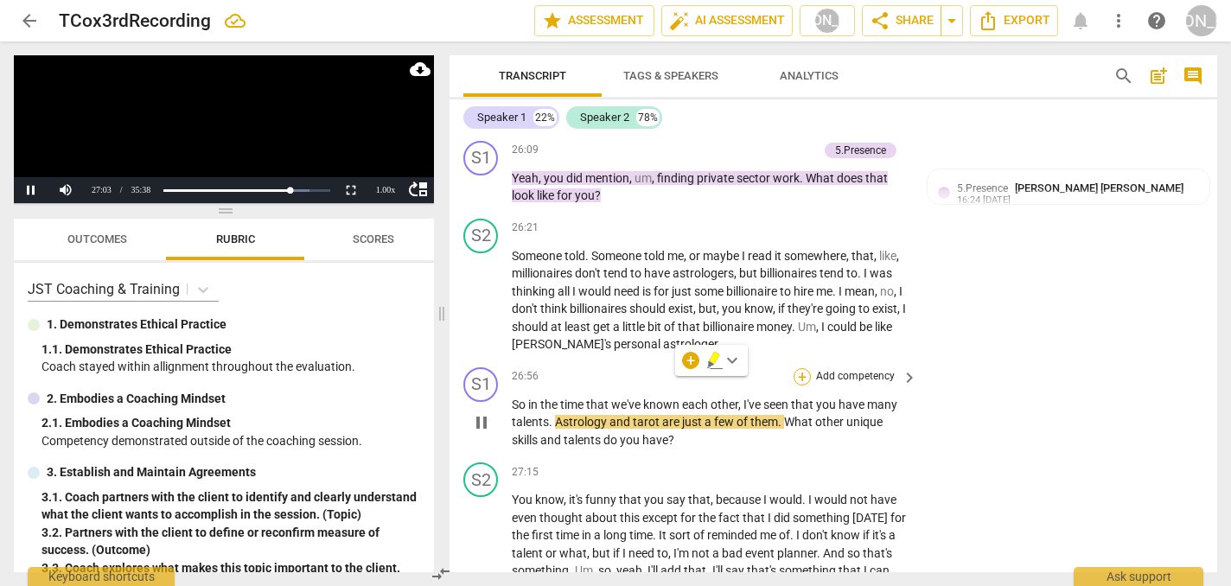
click at [801, 368] on div "+" at bounding box center [801, 376] width 17 height 17
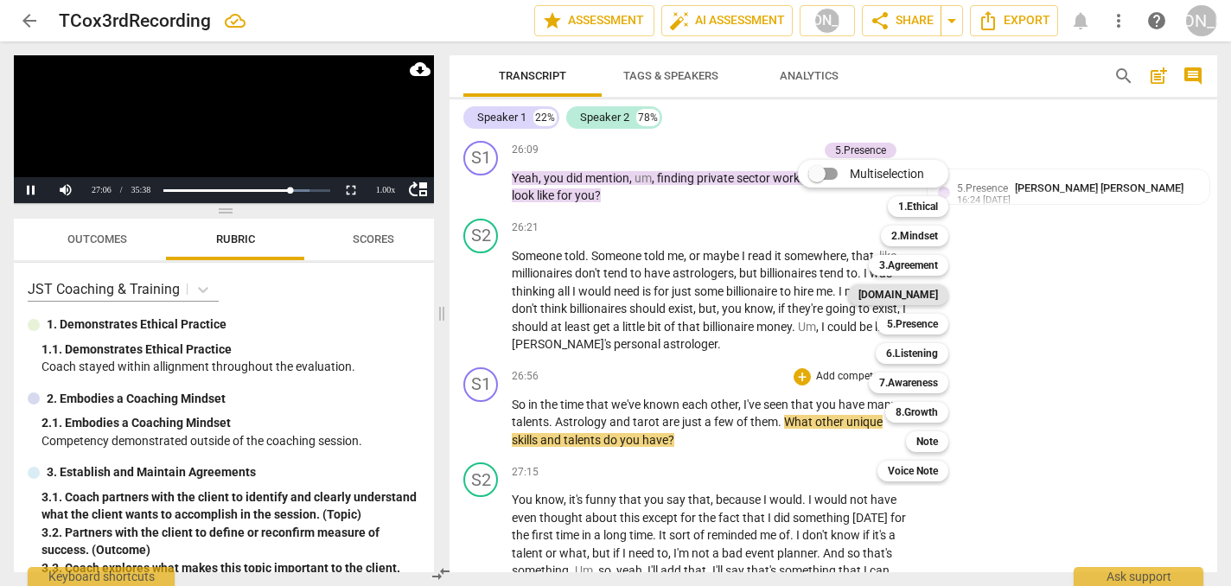
click at [930, 292] on b "[DOMAIN_NAME]" at bounding box center [898, 294] width 80 height 21
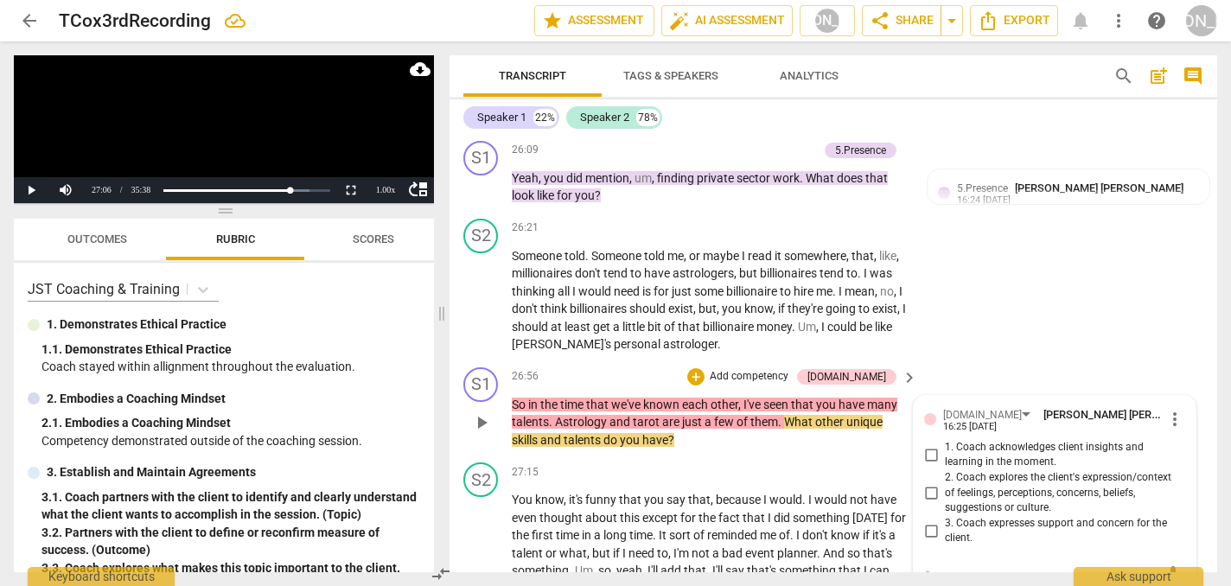
click at [932, 482] on input "2. Coach explores the client's expression/context of feelings, perceptions, con…" at bounding box center [931, 492] width 28 height 21
checkbox input "true"
click at [484, 534] on span "play_arrow" at bounding box center [481, 544] width 21 height 21
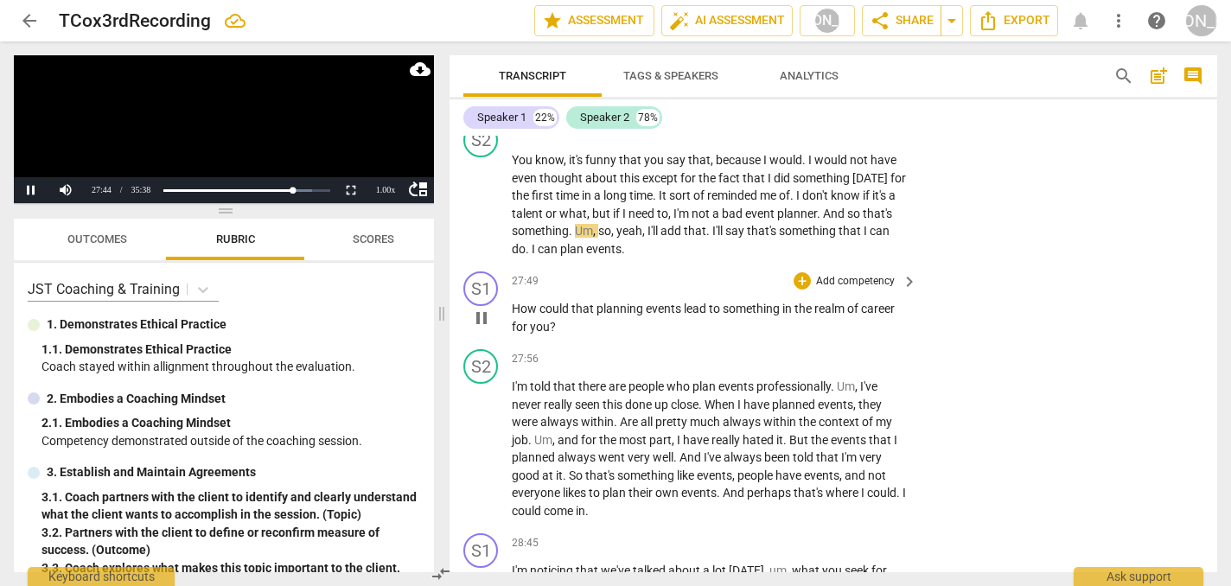
scroll to position [7859, 0]
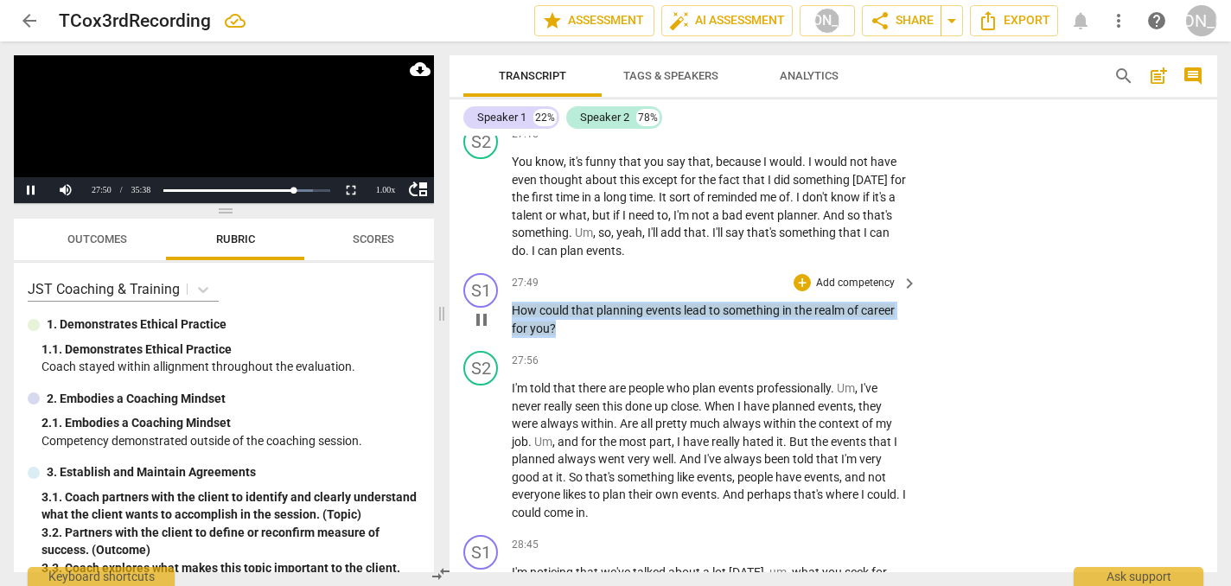
drag, startPoint x: 564, startPoint y: 272, endPoint x: 492, endPoint y: 245, distance: 76.6
click at [493, 266] on div "S1 play_arrow pause 27:49 + Add competency keyboard_arrow_right How could that …" at bounding box center [833, 305] width 768 height 78
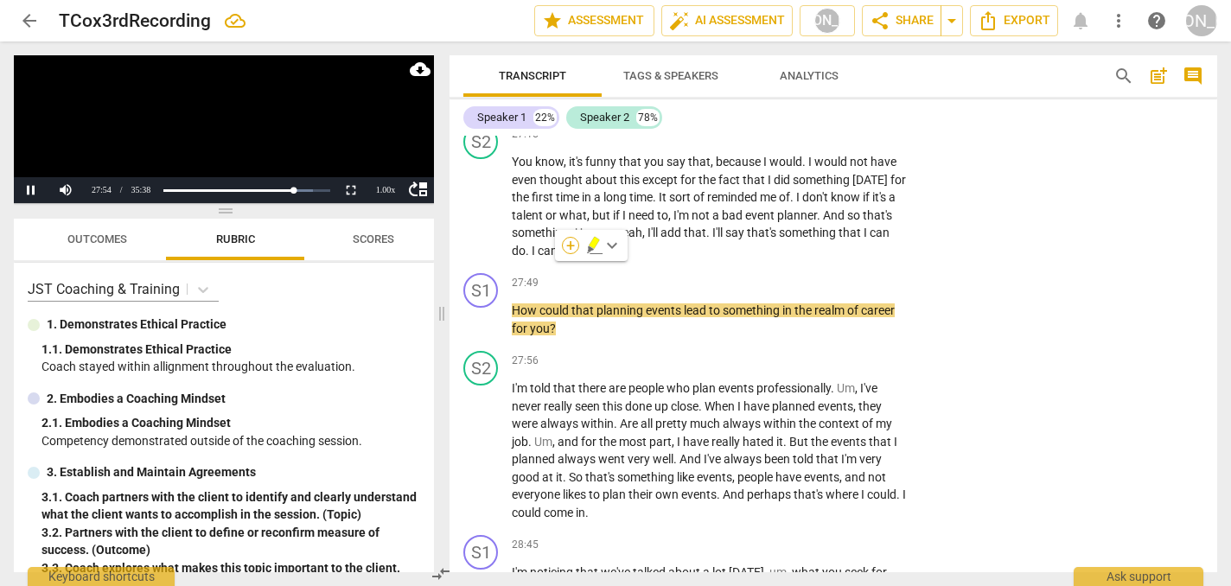
click at [571, 242] on div "+" at bounding box center [570, 245] width 17 height 17
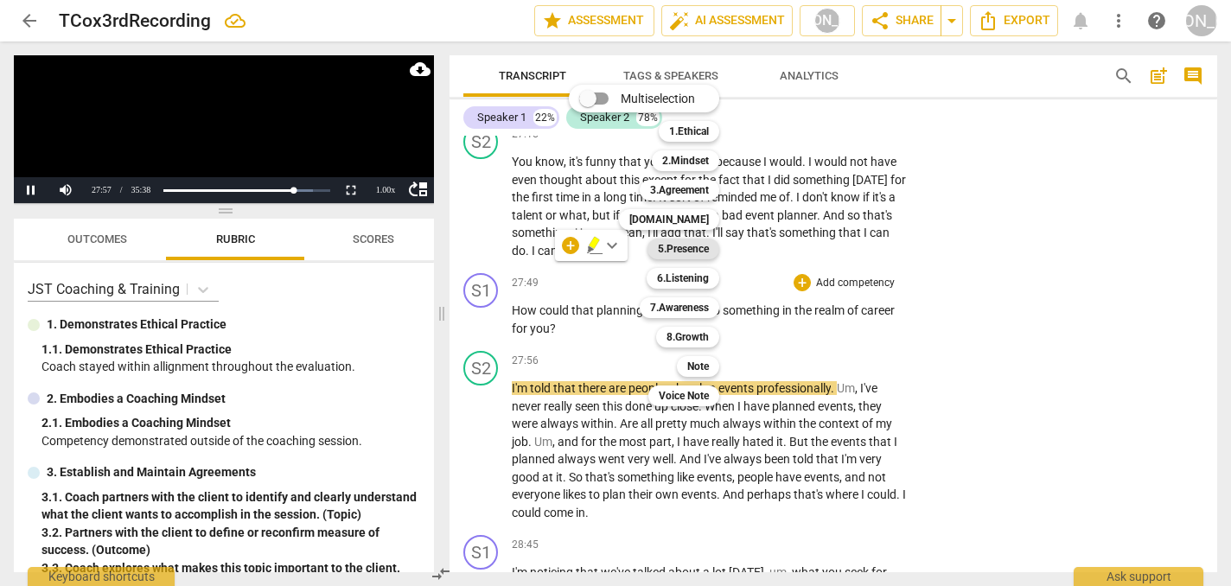
click at [697, 248] on b "5.Presence" at bounding box center [683, 249] width 51 height 21
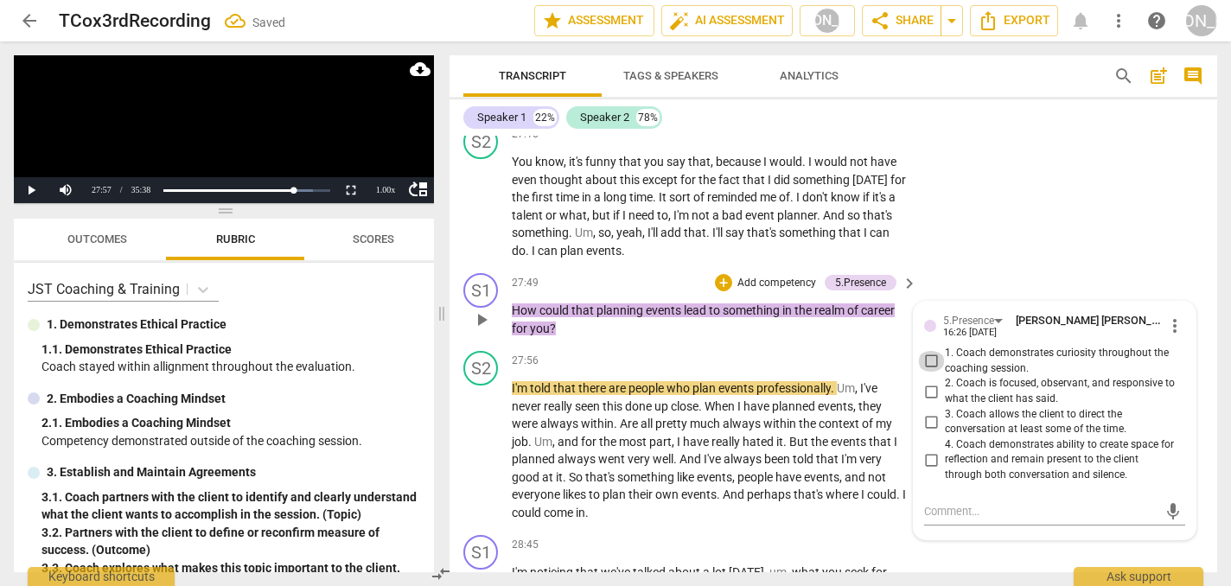
click at [928, 351] on input "1. Coach demonstrates curiosity throughout the coaching session." at bounding box center [931, 361] width 28 height 21
checkbox input "true"
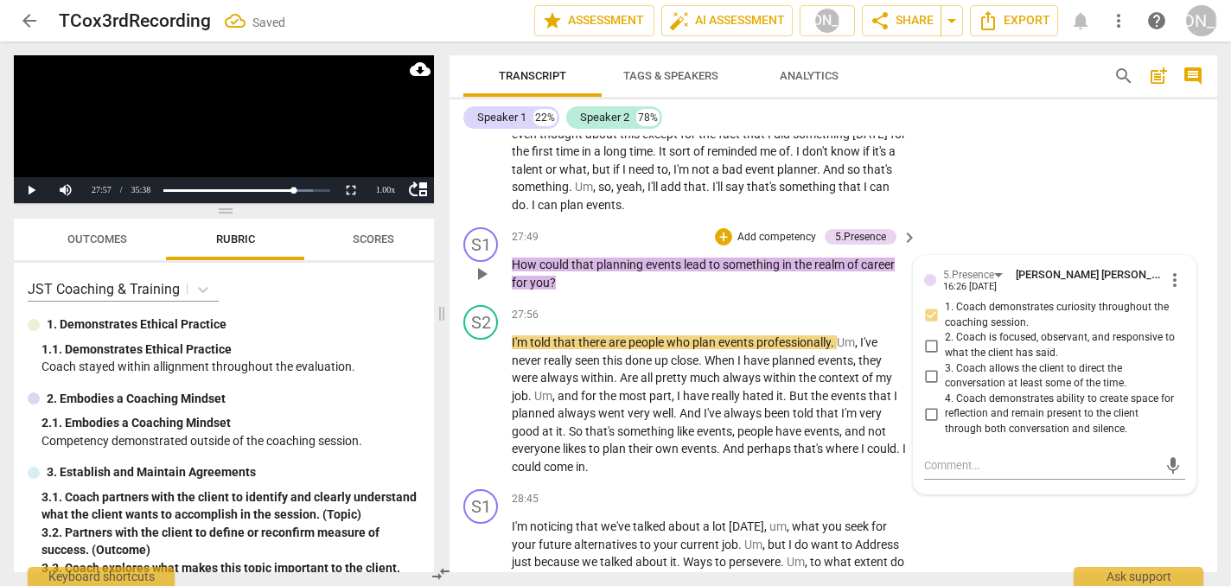
scroll to position [7941, 0]
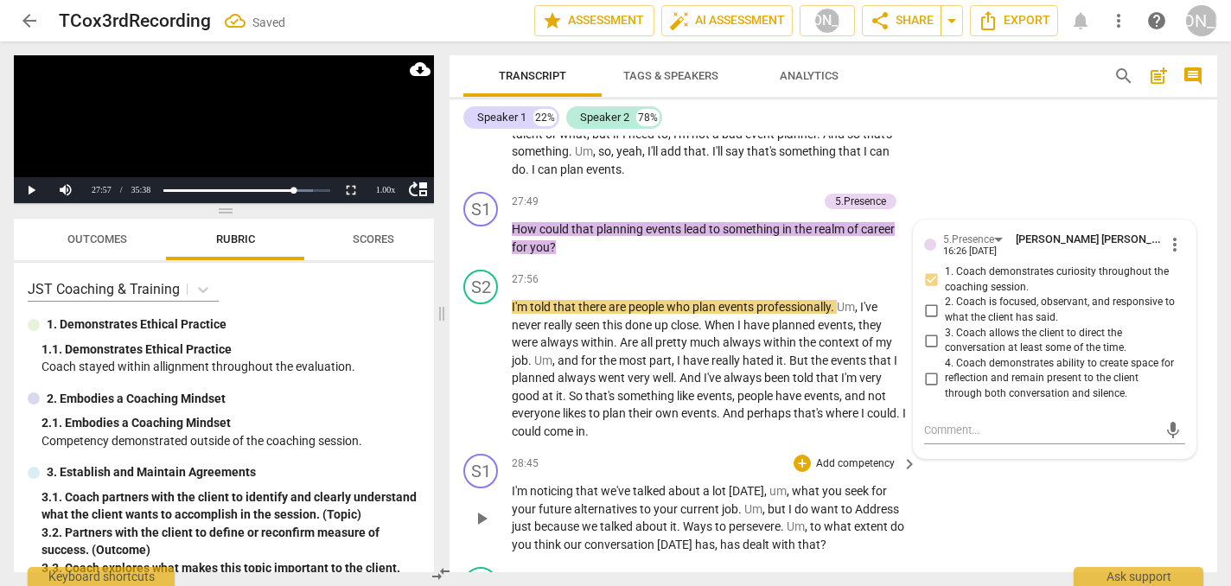
click at [966, 473] on div "S1 play_arrow pause 28:45 + Add competency keyboard_arrow_right I'm noticing th…" at bounding box center [833, 503] width 768 height 113
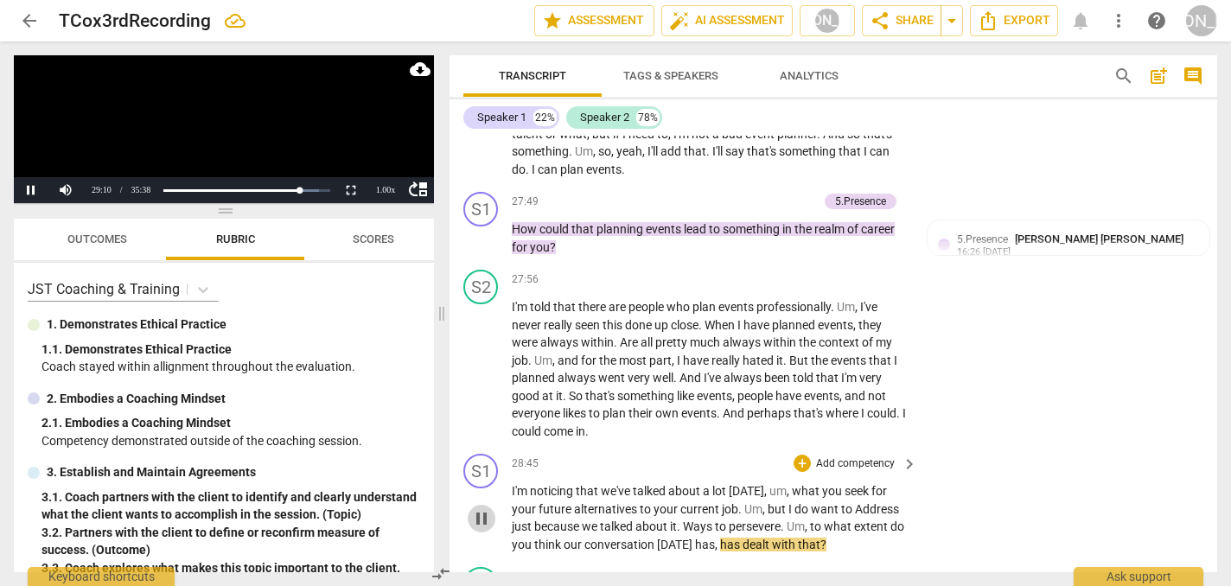
click at [483, 508] on span "pause" at bounding box center [481, 518] width 21 height 21
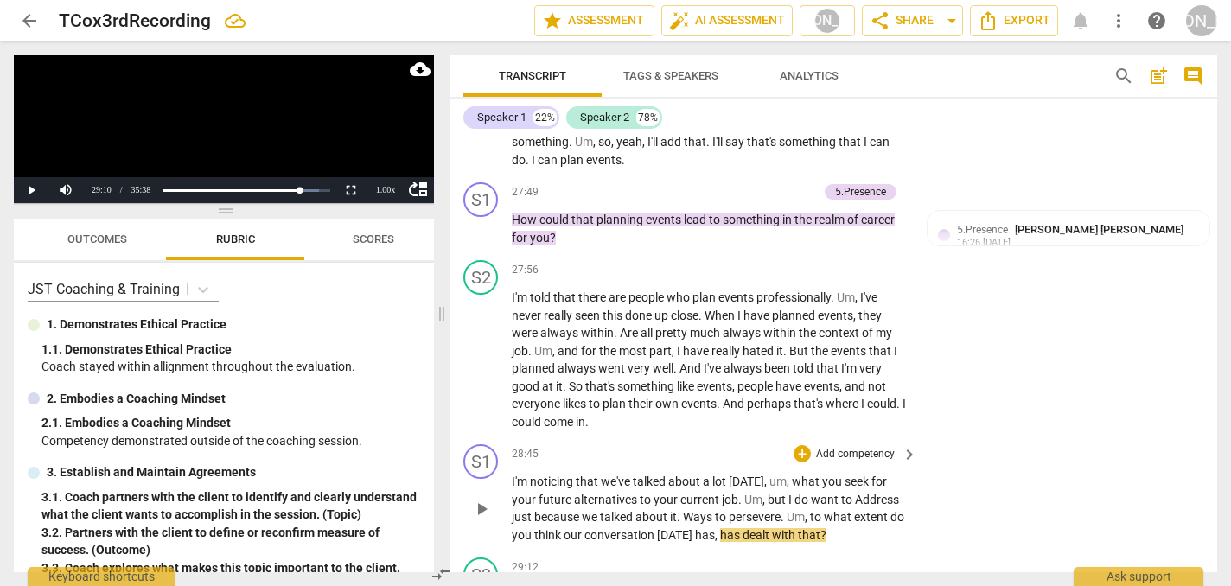
scroll to position [7953, 0]
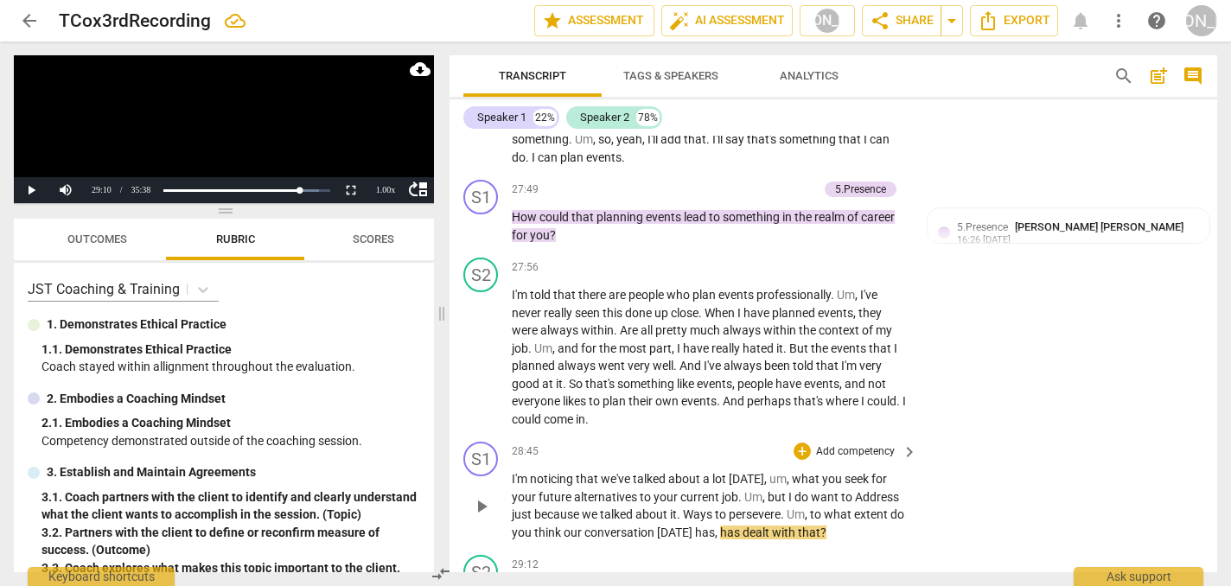
click at [854, 470] on p "I'm noticing that we've talked about a lot [DATE] , um , what you seek for your…" at bounding box center [710, 505] width 397 height 71
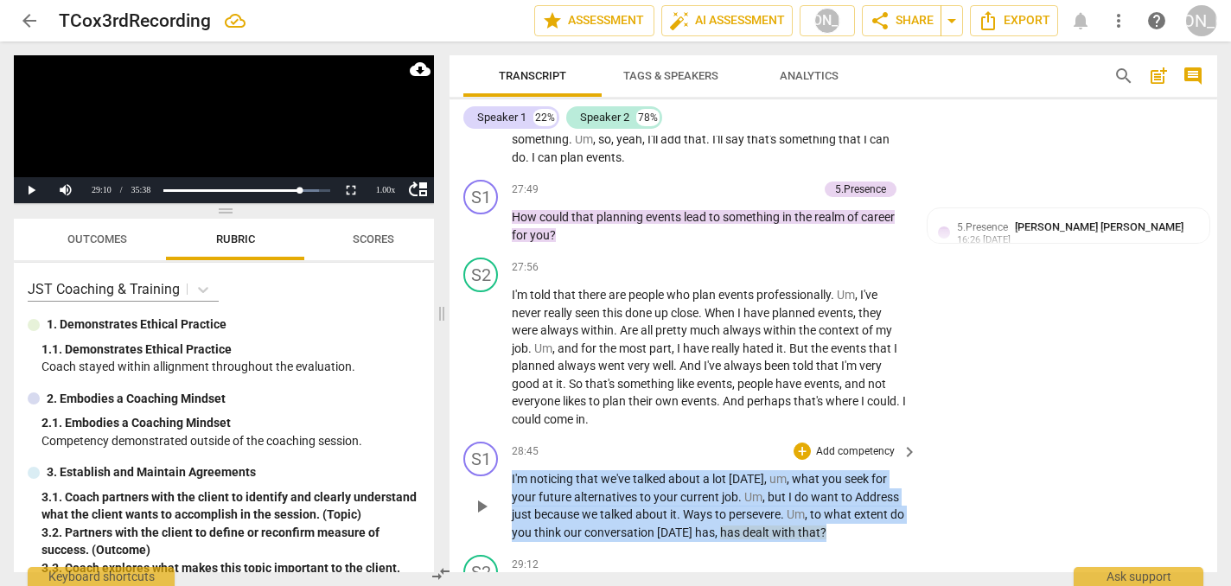
drag, startPoint x: 847, startPoint y: 468, endPoint x: 838, endPoint y: 397, distance: 71.4
click at [838, 442] on div "28:45 + Add competency keyboard_arrow_right I'm noticing that we've talked abou…" at bounding box center [715, 491] width 407 height 99
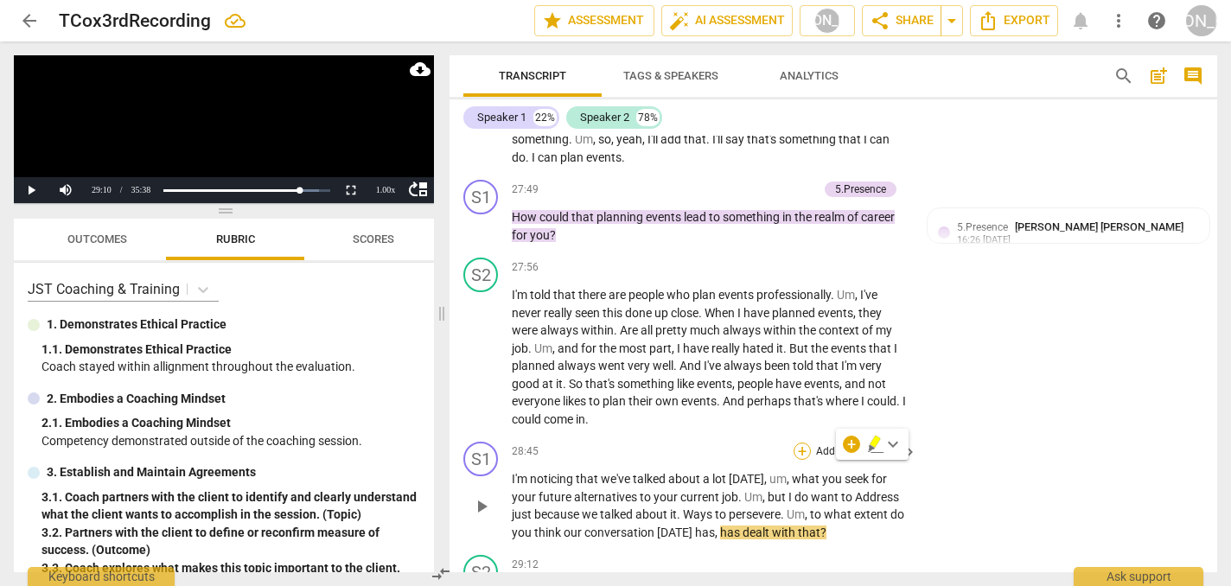
click at [798, 443] on div "+" at bounding box center [801, 451] width 17 height 17
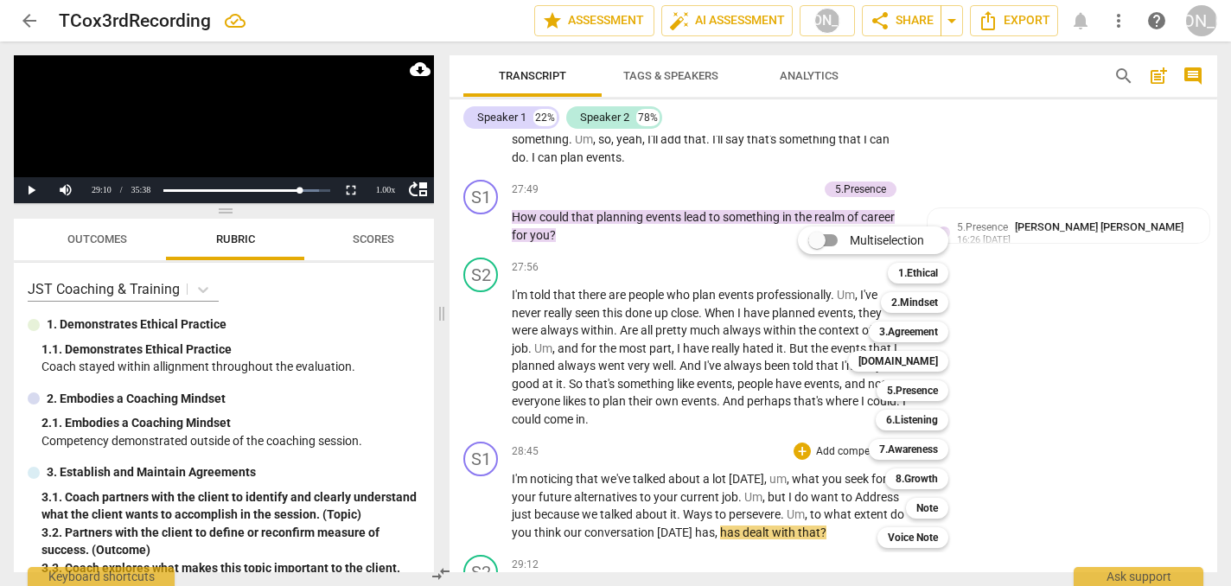
click at [252, 449] on div at bounding box center [615, 293] width 1231 height 586
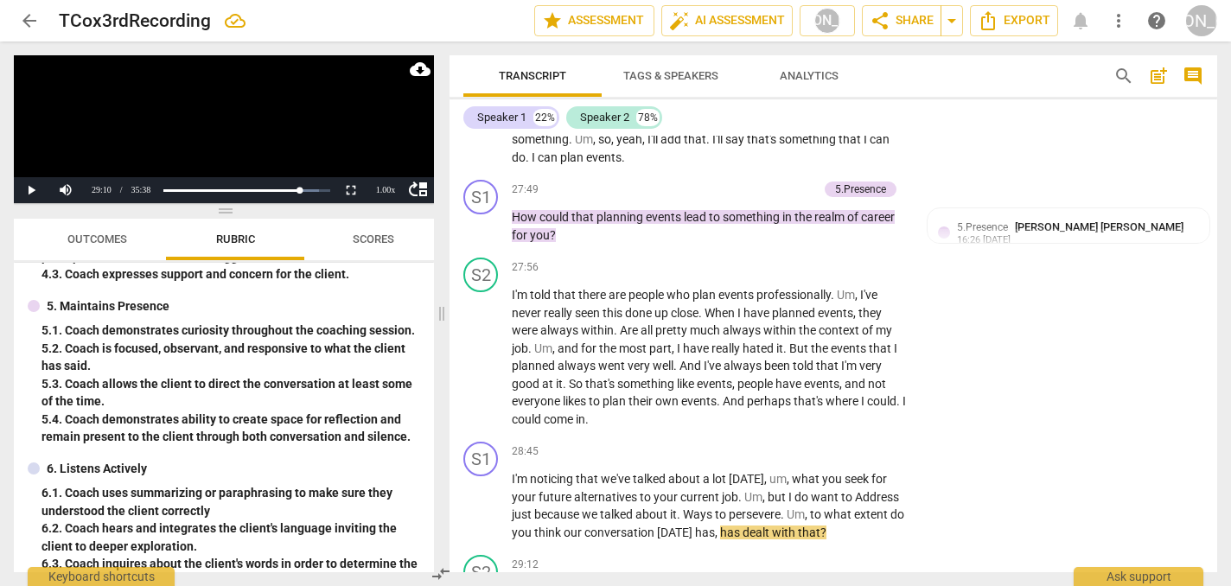
scroll to position [423, 0]
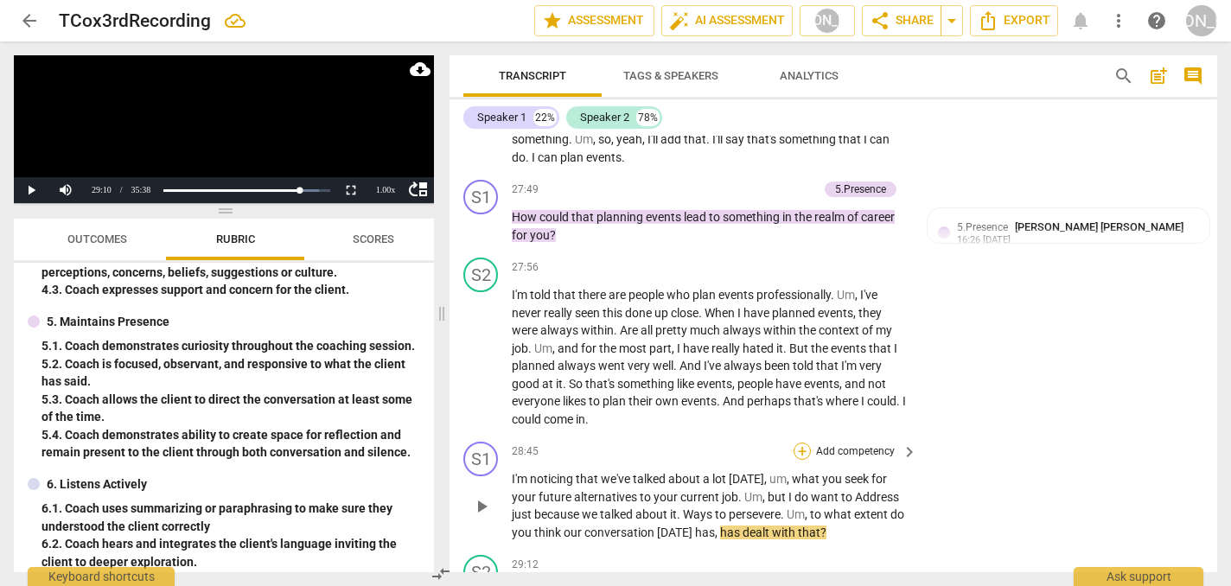
click at [798, 443] on div "+" at bounding box center [801, 451] width 17 height 17
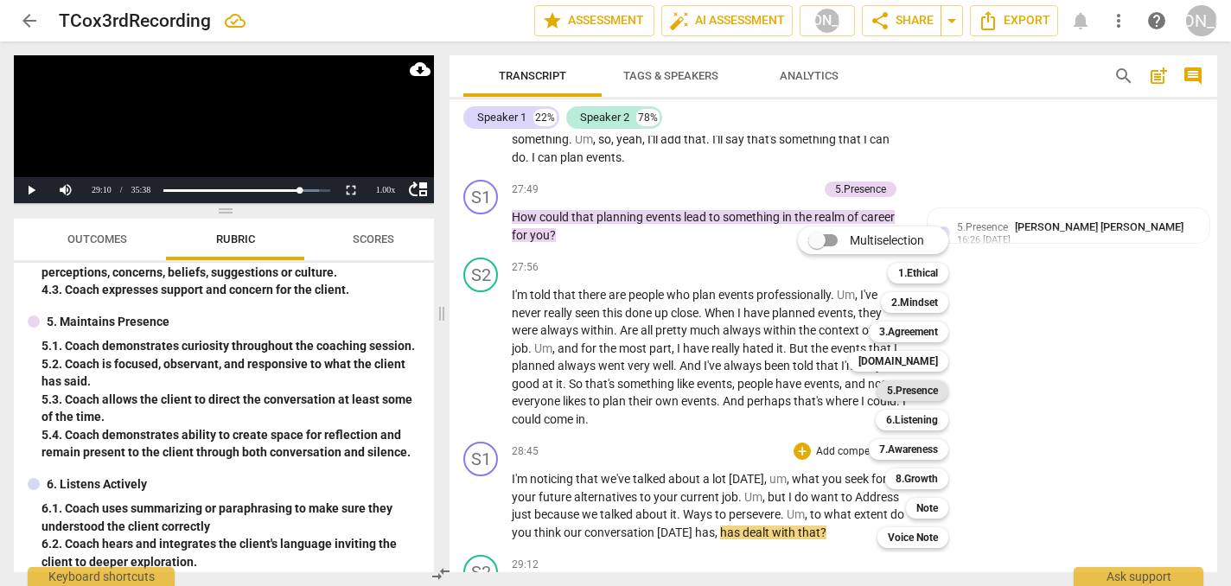
click at [920, 392] on b "5.Presence" at bounding box center [912, 390] width 51 height 21
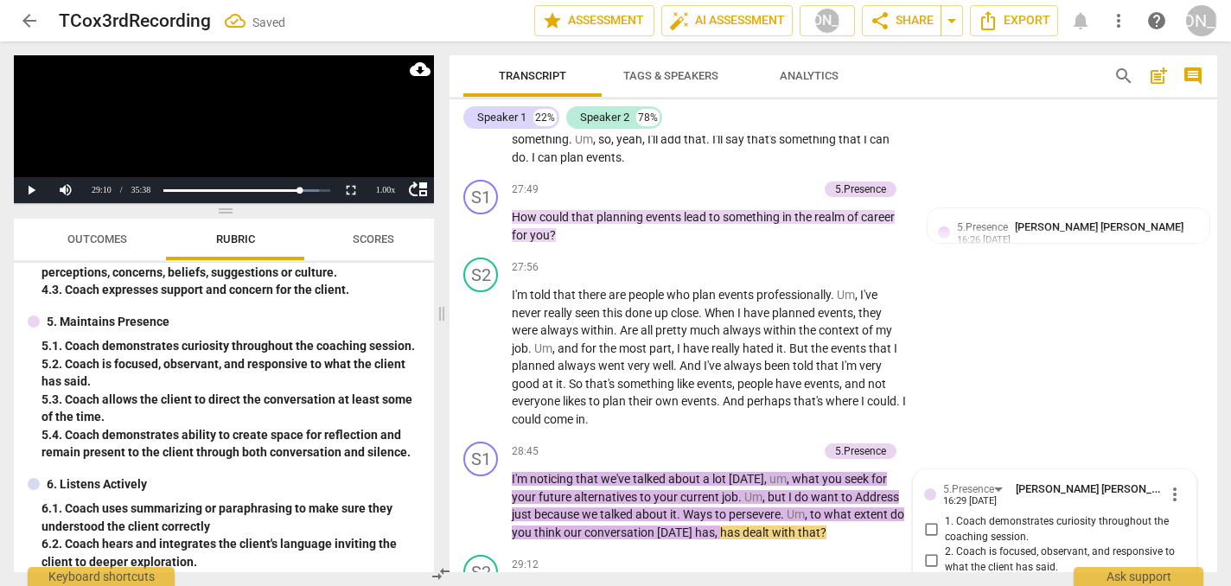
scroll to position [8209, 0]
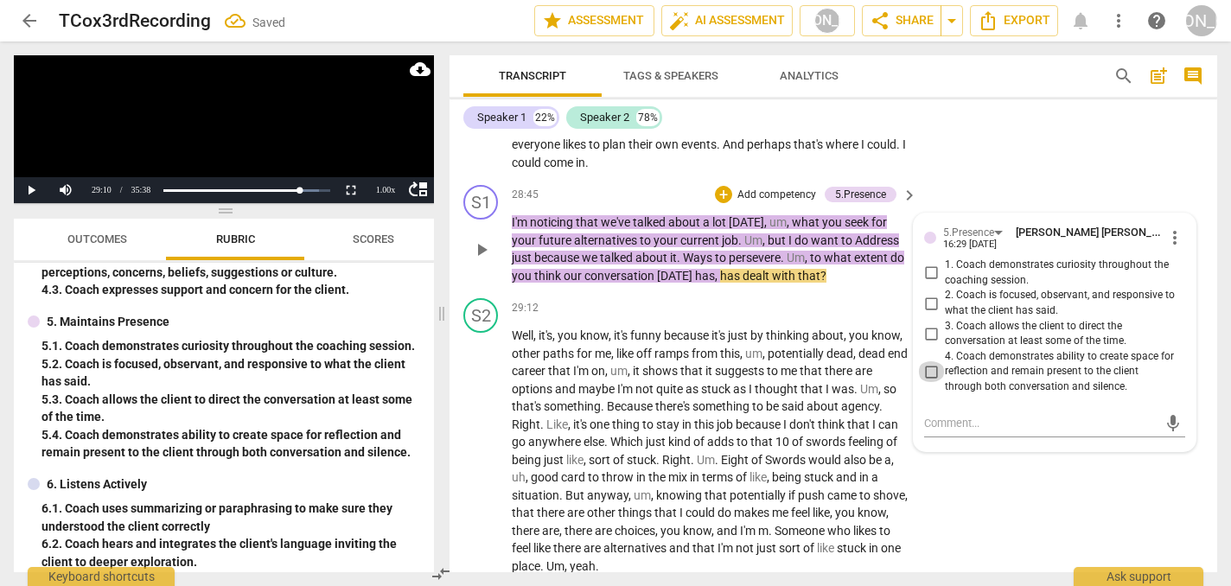
click at [926, 361] on input "4. Coach demonstrates ability to create space for reflection and remain present…" at bounding box center [931, 371] width 28 height 21
checkbox input "true"
click at [487, 441] on span "play_arrow" at bounding box center [481, 451] width 21 height 21
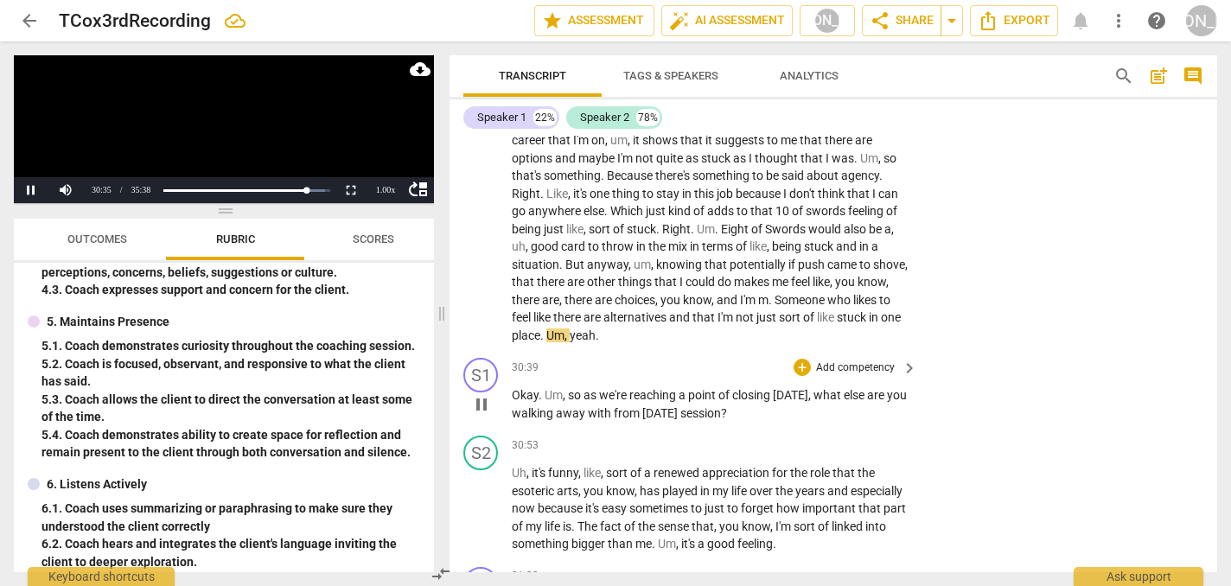
scroll to position [8451, 0]
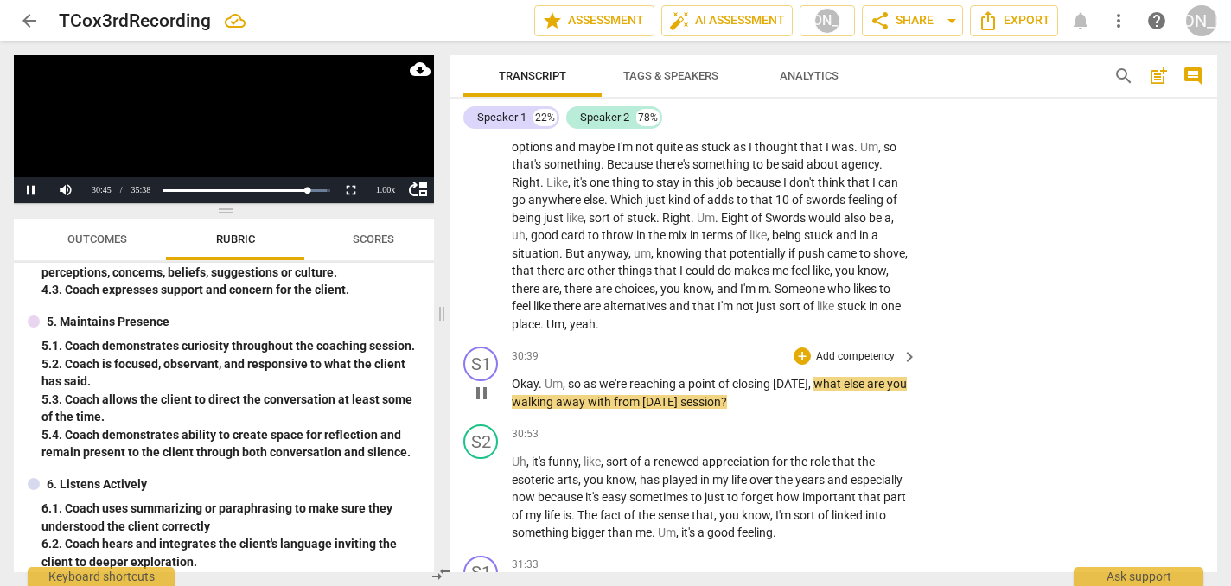
click at [478, 383] on span "pause" at bounding box center [481, 393] width 21 height 21
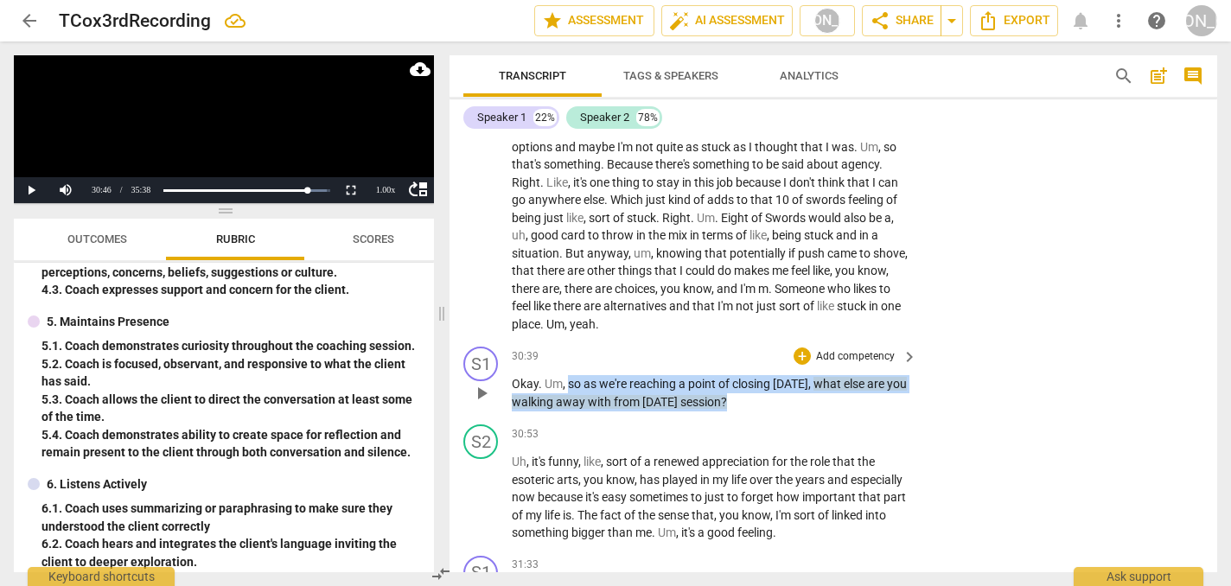
drag, startPoint x: 568, startPoint y: 309, endPoint x: 771, endPoint y: 334, distance: 204.7
click at [771, 375] on p "Okay . Um , so as we're reaching a point of closing [DATE] , what else are you …" at bounding box center [710, 392] width 397 height 35
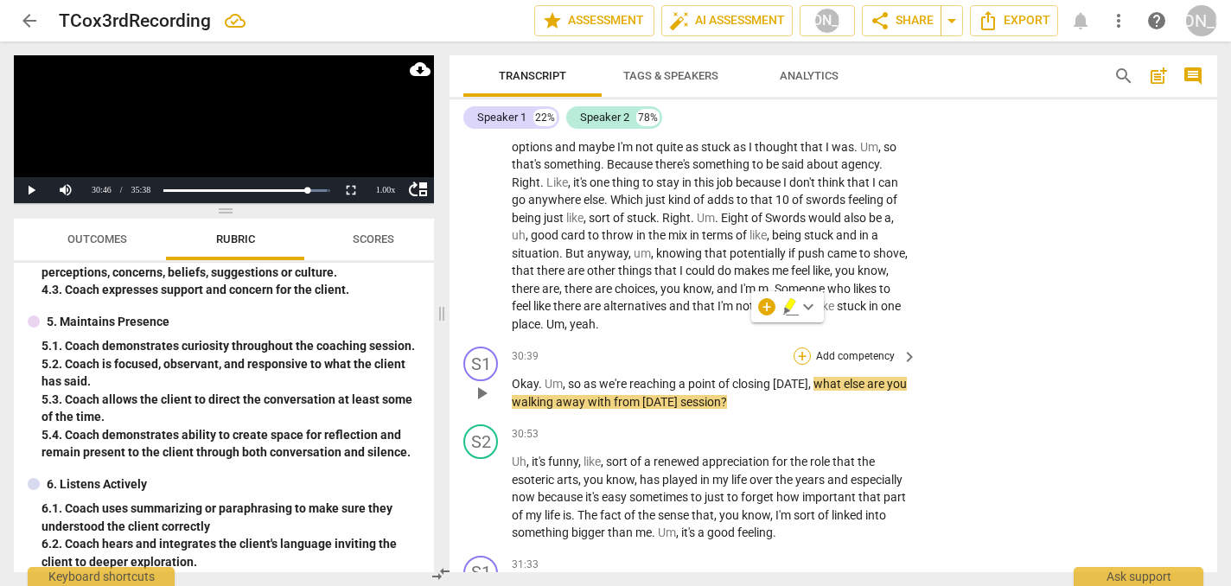
click at [800, 347] on div "+" at bounding box center [801, 355] width 17 height 17
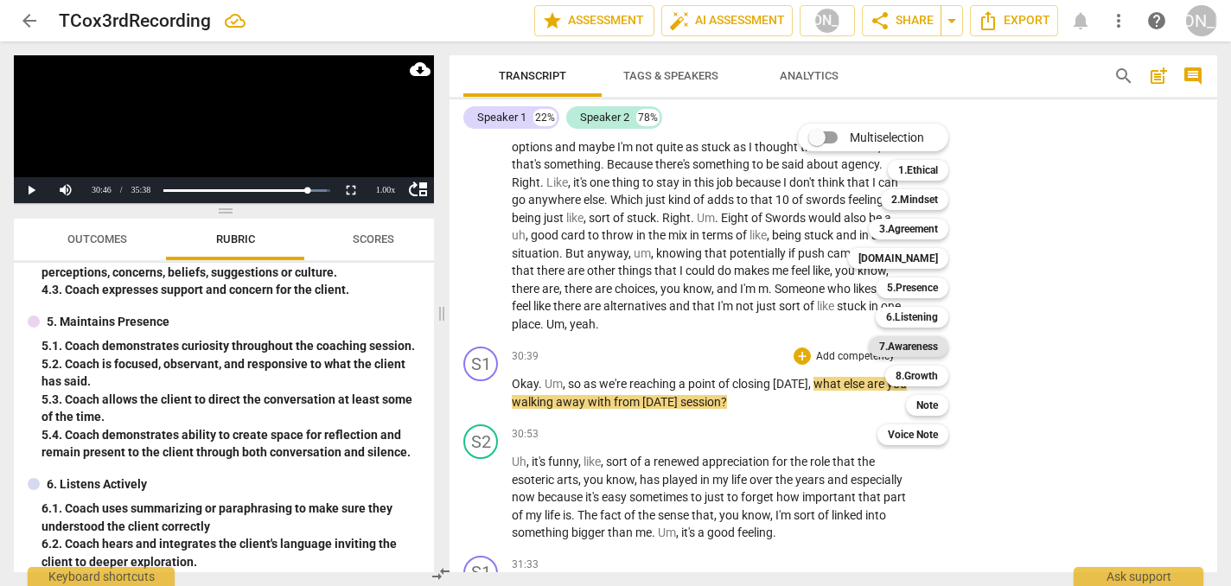
click at [921, 343] on b "7.Awareness" at bounding box center [908, 346] width 59 height 21
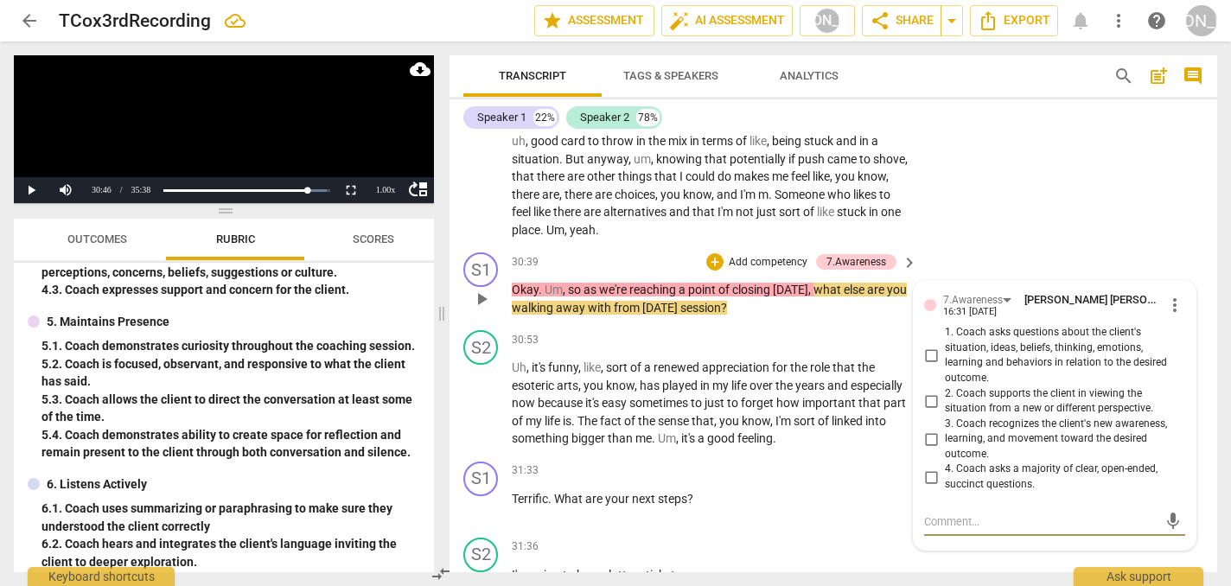
scroll to position [8548, 0]
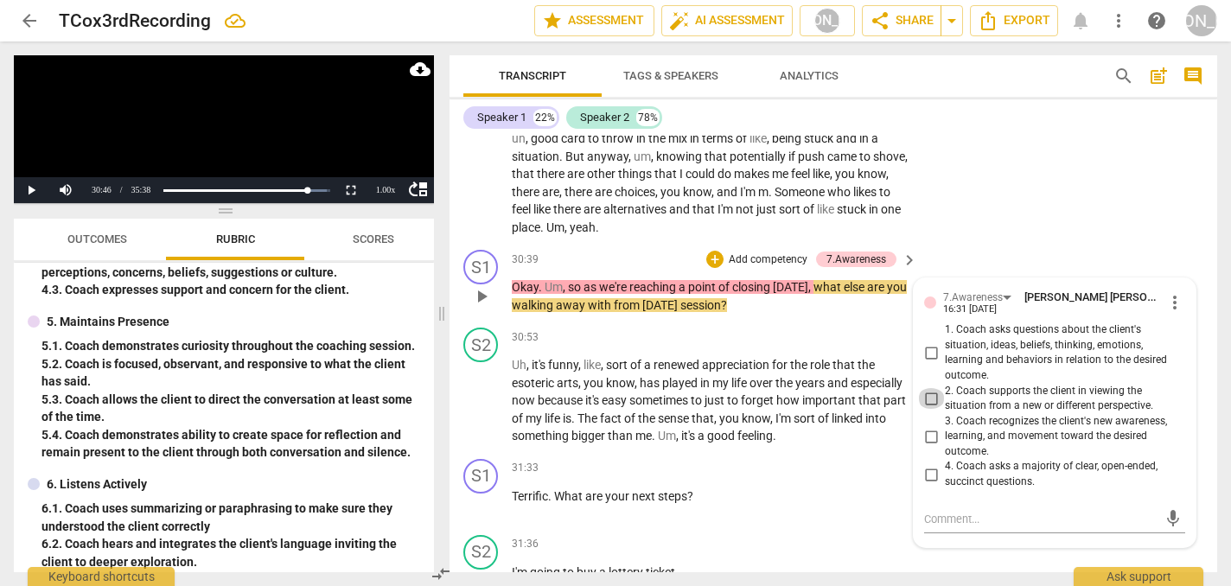
click at [931, 388] on input "2. Coach supports the client in viewing the situation from a new or different p…" at bounding box center [931, 398] width 28 height 21
checkbox input "true"
click at [476, 391] on span "play_arrow" at bounding box center [481, 401] width 21 height 21
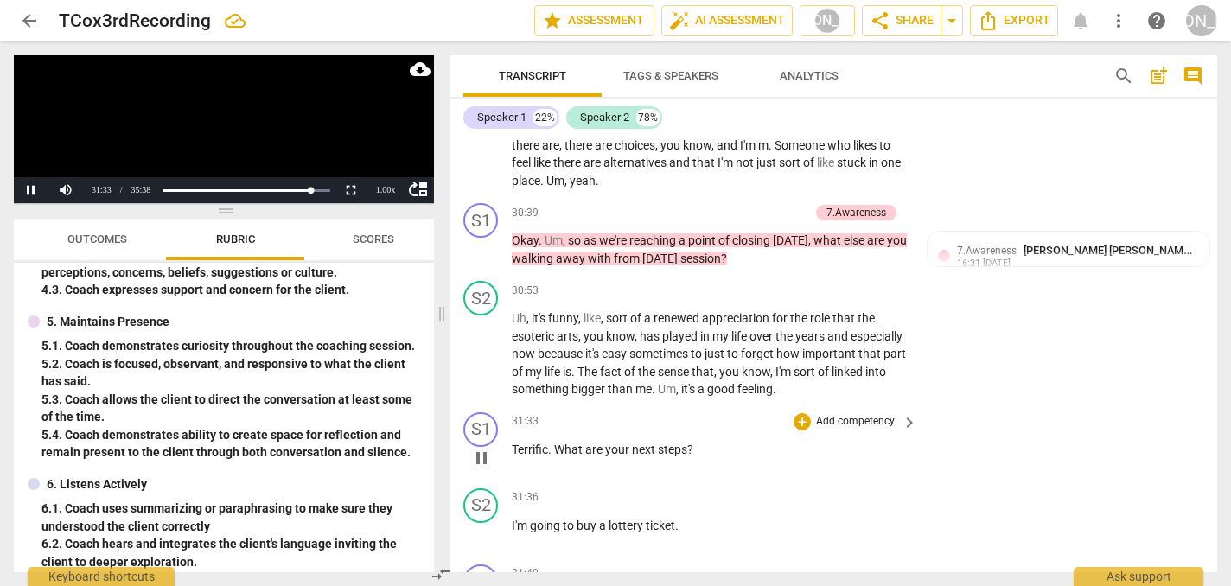
scroll to position [8602, 0]
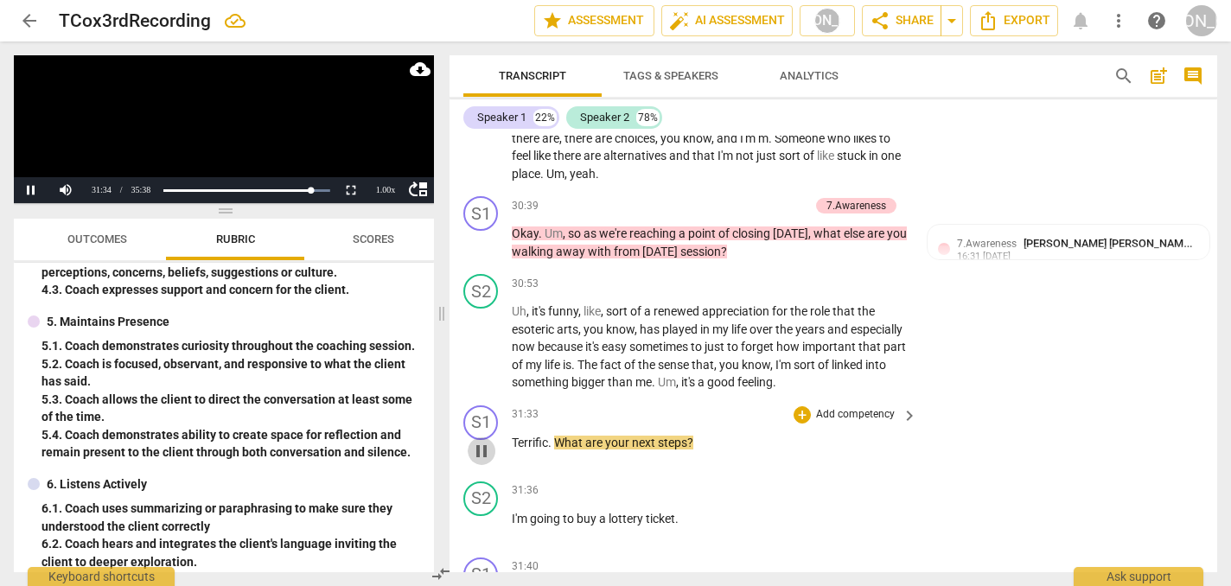
click at [480, 441] on span "pause" at bounding box center [481, 451] width 21 height 21
click at [801, 406] on div "+" at bounding box center [801, 414] width 17 height 17
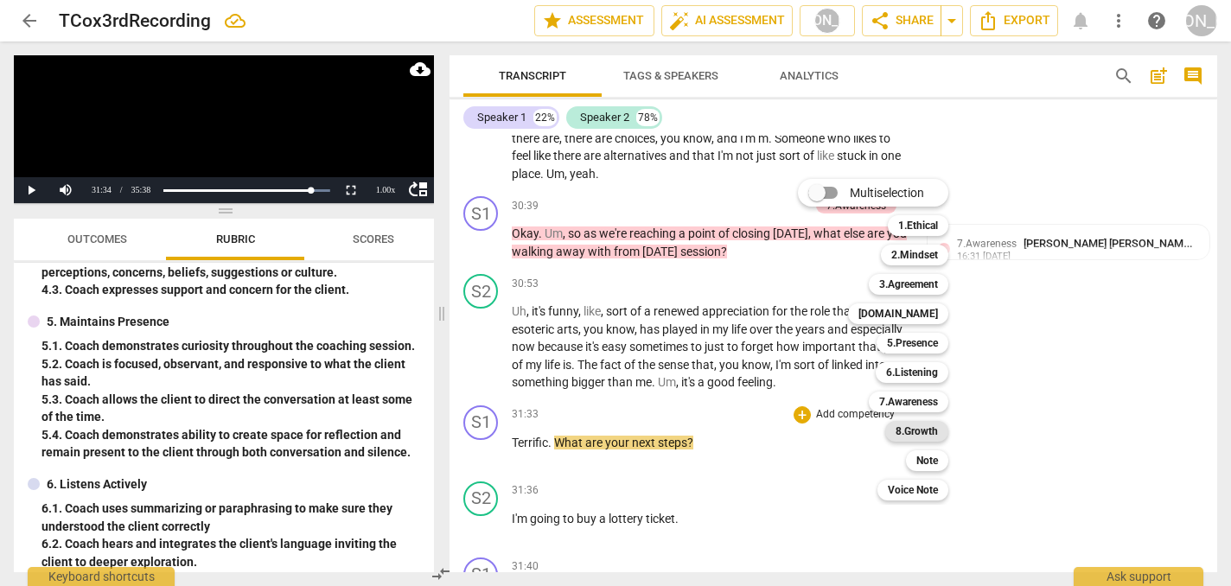
click at [912, 425] on b "8.Growth" at bounding box center [916, 431] width 42 height 21
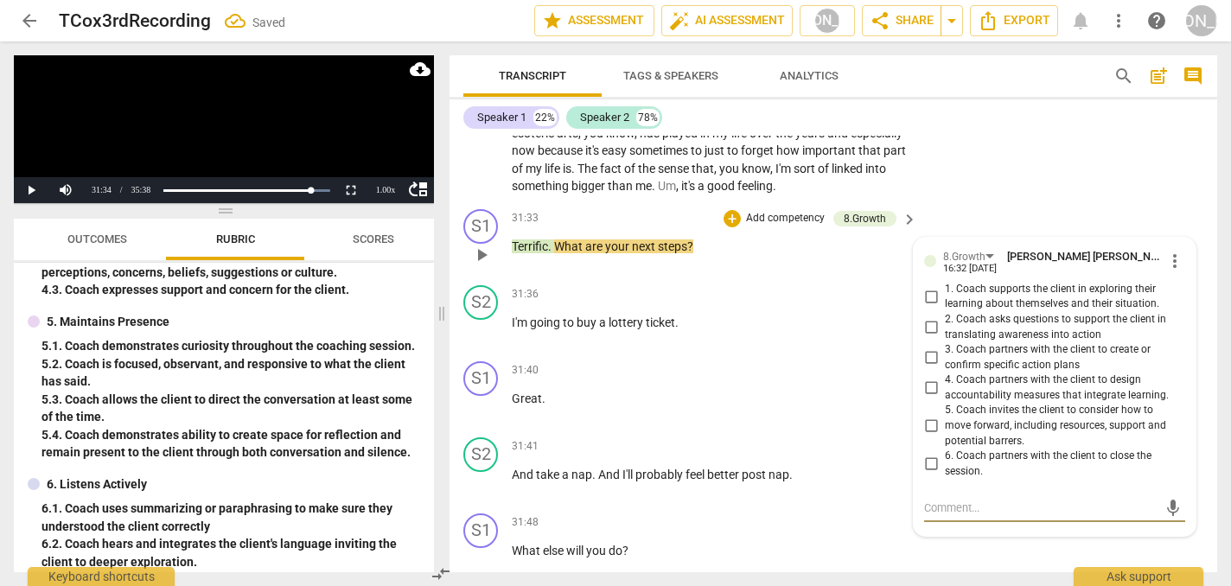
scroll to position [8793, 0]
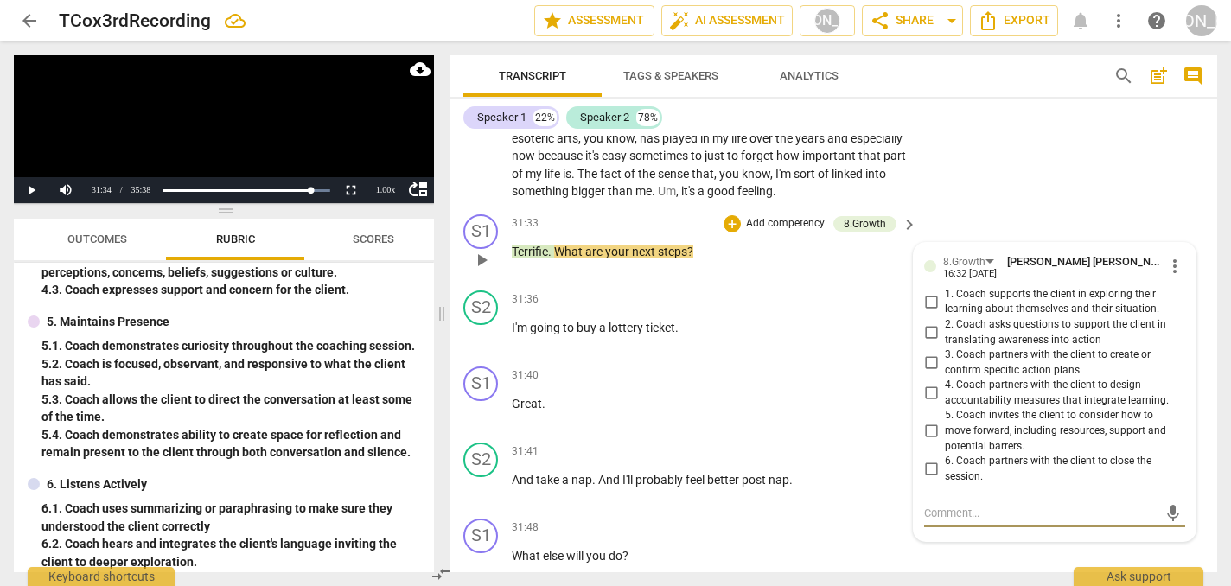
click at [929, 353] on input "3. Coach partners with the client to create or confirm specific action plans" at bounding box center [931, 363] width 28 height 21
checkbox input "true"
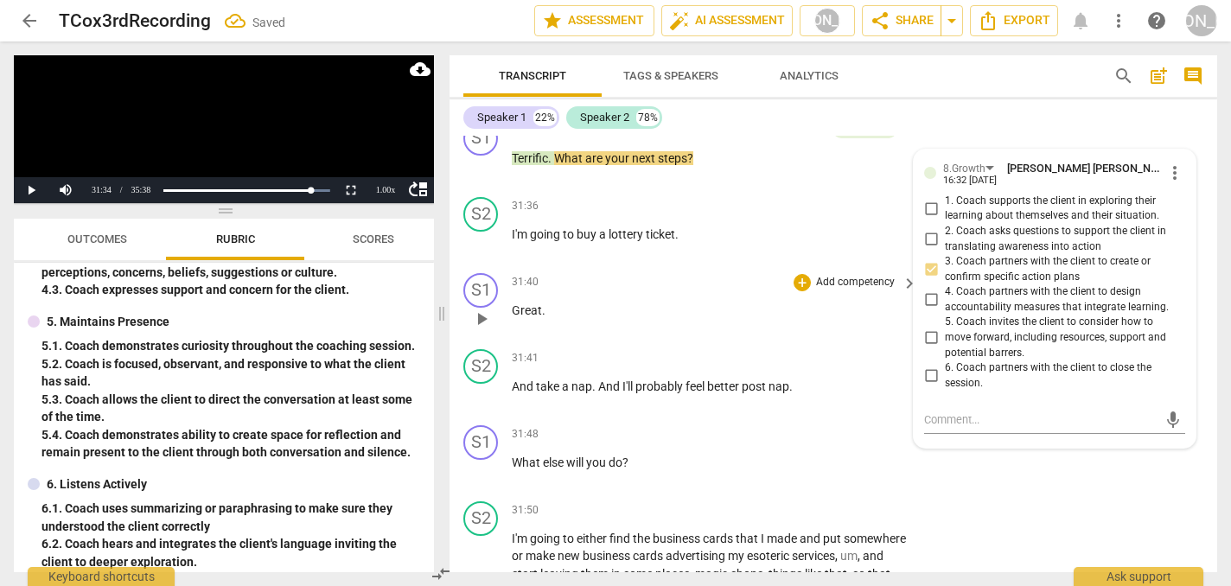
scroll to position [8899, 0]
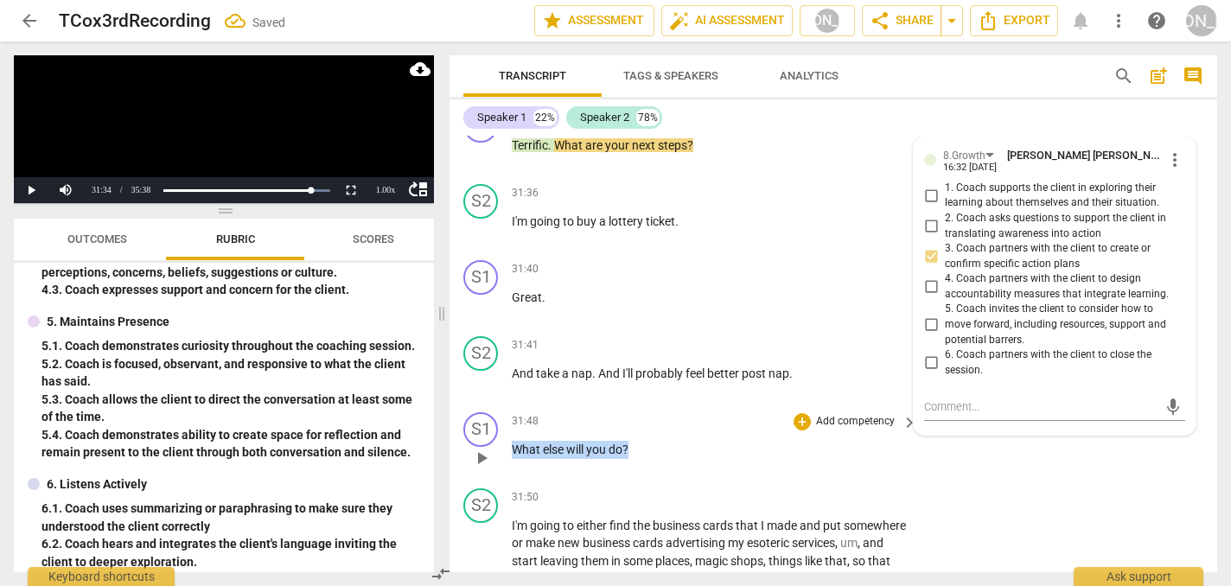
drag, startPoint x: 635, startPoint y: 378, endPoint x: 502, endPoint y: 372, distance: 133.2
click at [502, 405] on div "S1 play_arrow pause 31:48 + Add competency keyboard_arrow_right What else will …" at bounding box center [833, 443] width 768 height 76
click at [798, 413] on div "+" at bounding box center [801, 421] width 17 height 17
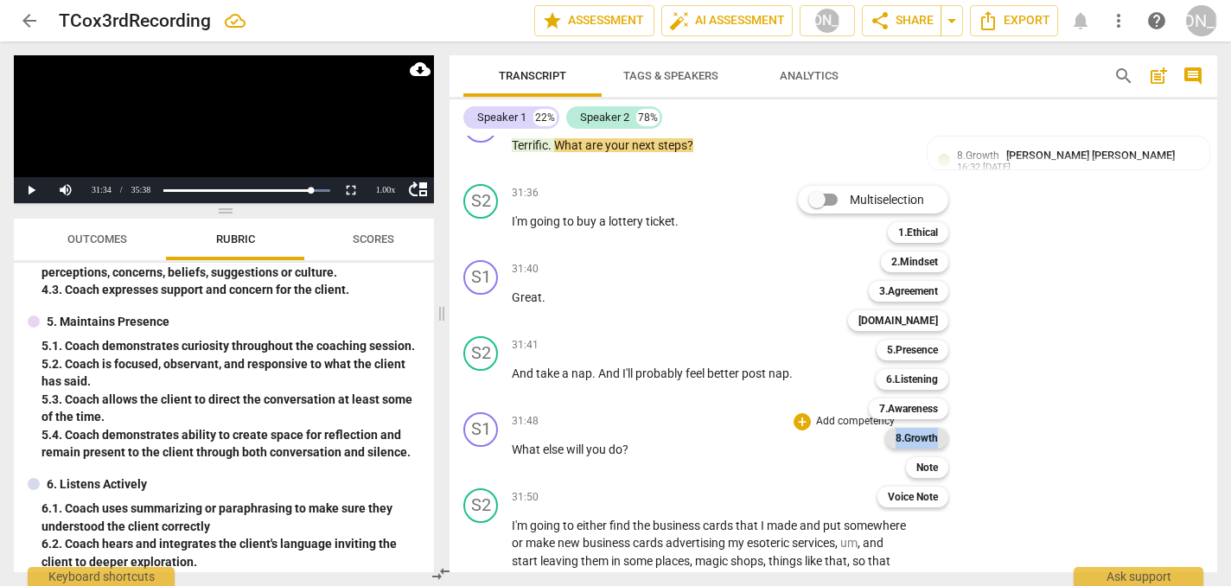
click at [921, 436] on b "8.Growth" at bounding box center [916, 438] width 42 height 21
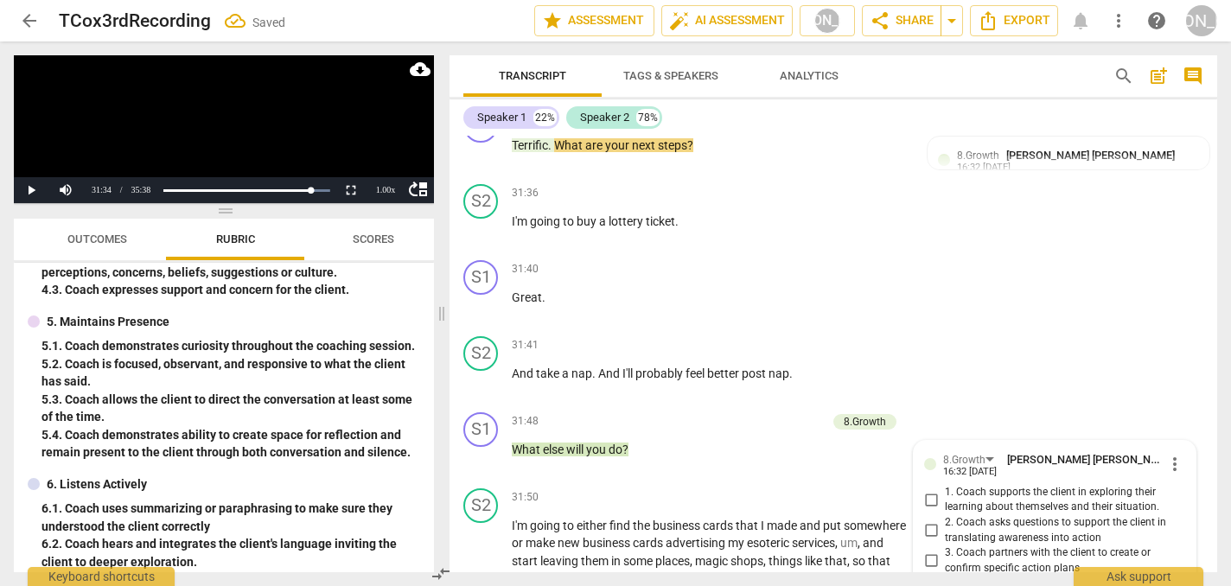
scroll to position [9174, 0]
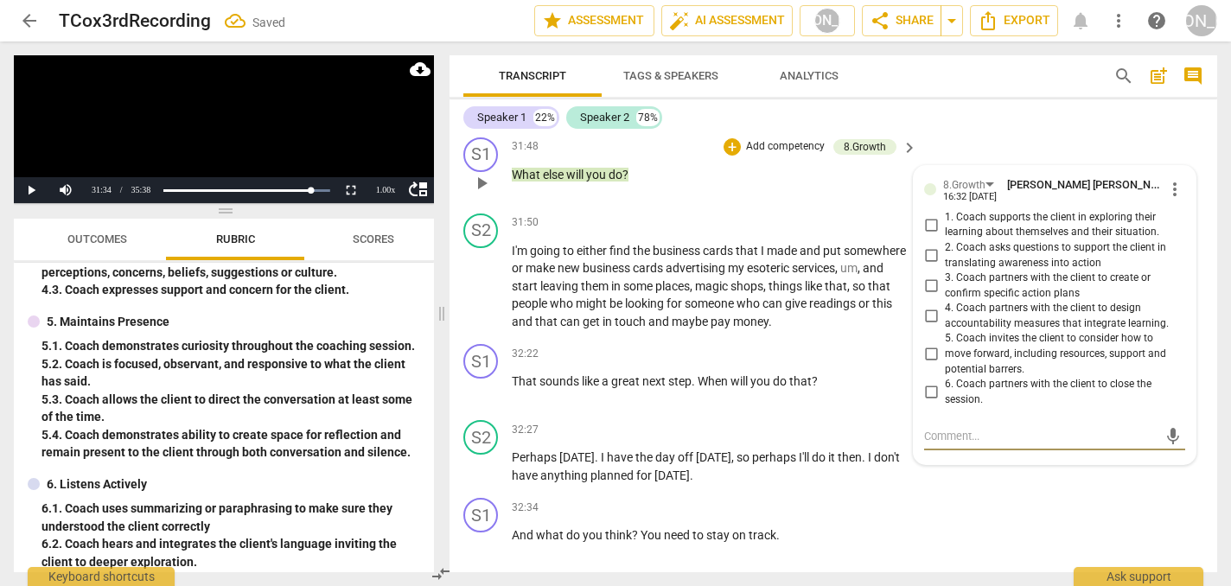
click at [931, 276] on input "3. Coach partners with the client to create or confirm specific action plans" at bounding box center [931, 286] width 28 height 21
checkbox input "true"
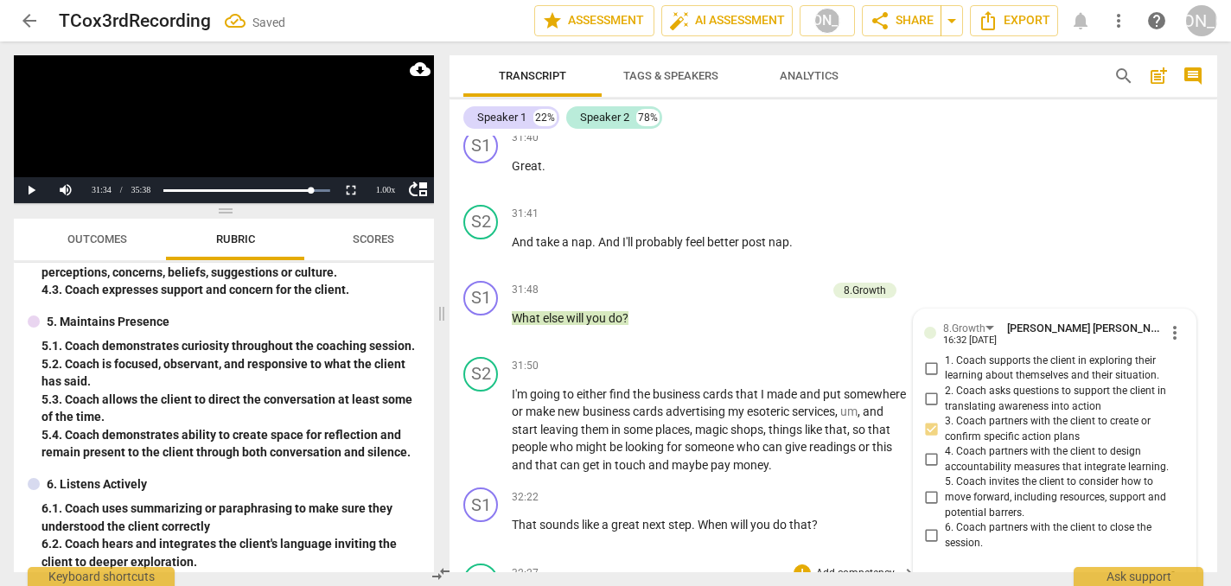
scroll to position [9019, 0]
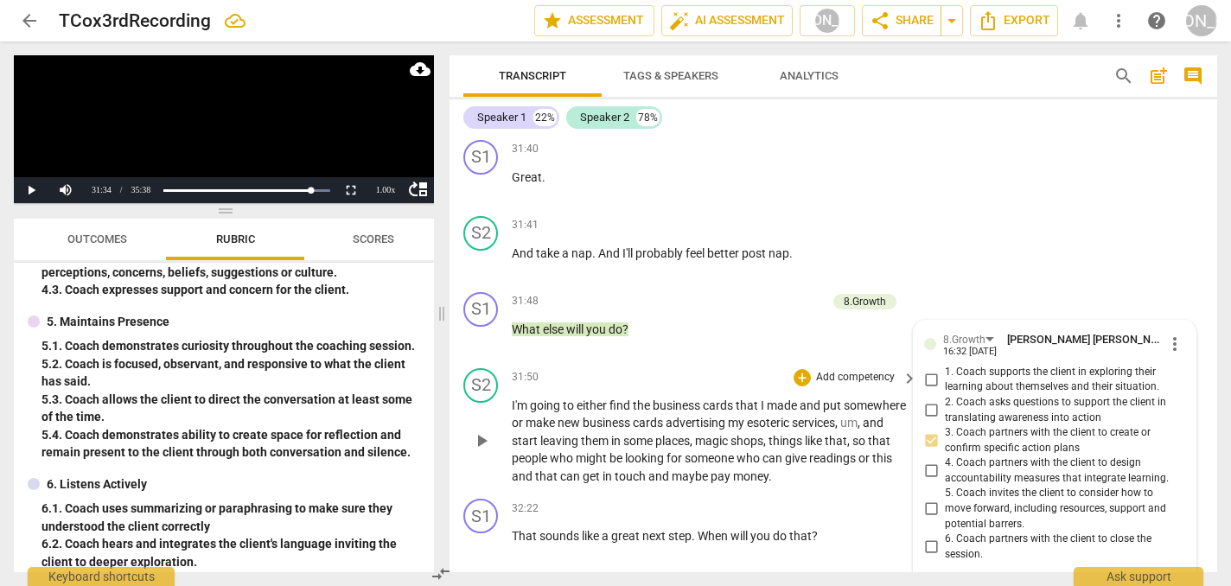
click at [480, 430] on span "play_arrow" at bounding box center [481, 440] width 21 height 21
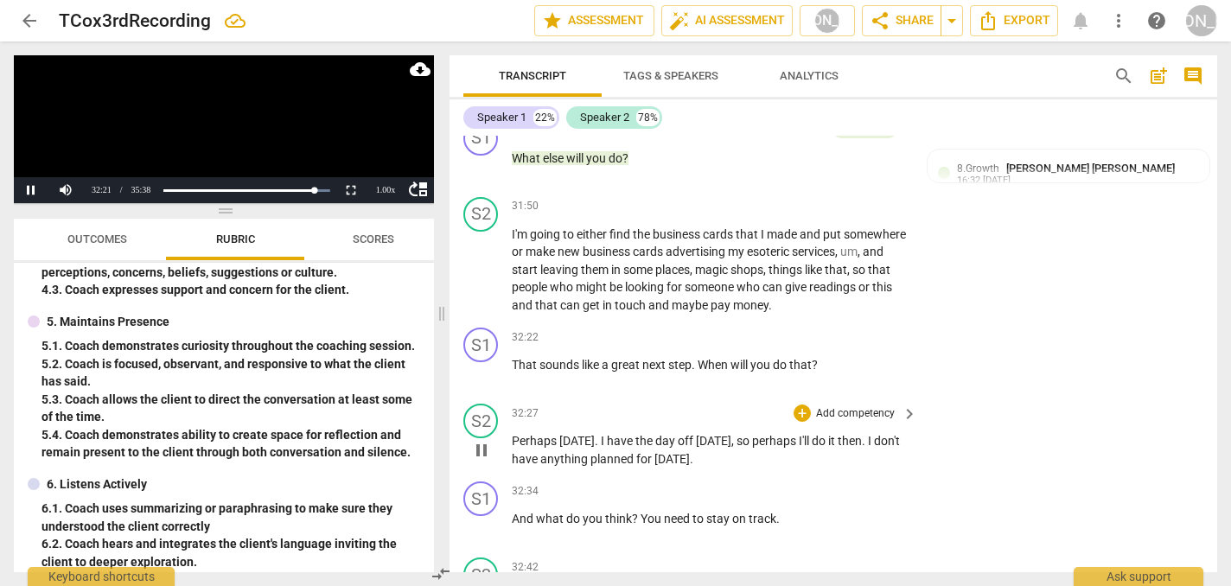
scroll to position [9198, 0]
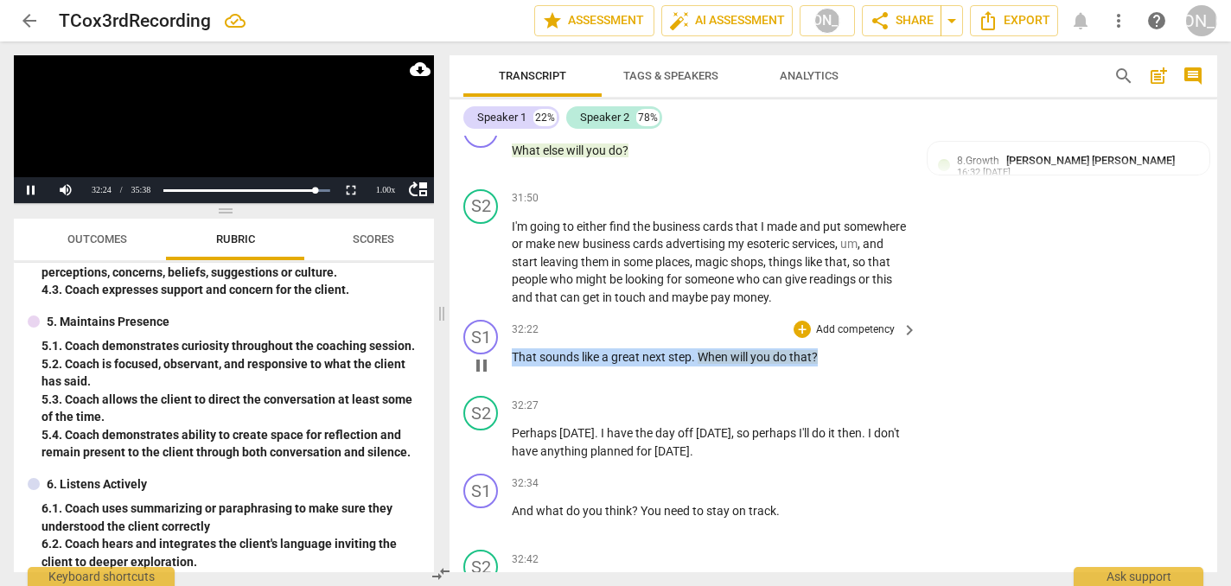
drag, startPoint x: 820, startPoint y: 284, endPoint x: 547, endPoint y: 262, distance: 274.0
click at [547, 320] on div "32:22 + Add competency keyboard_arrow_right That sounds like a great next step …" at bounding box center [715, 351] width 407 height 62
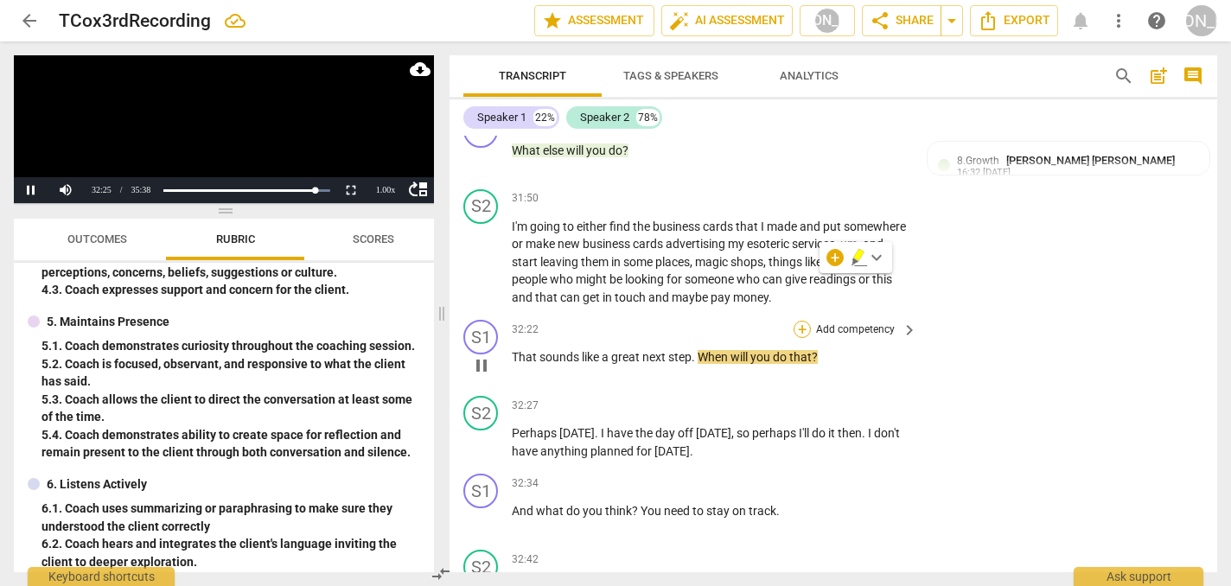
click at [798, 321] on div "+" at bounding box center [801, 329] width 17 height 17
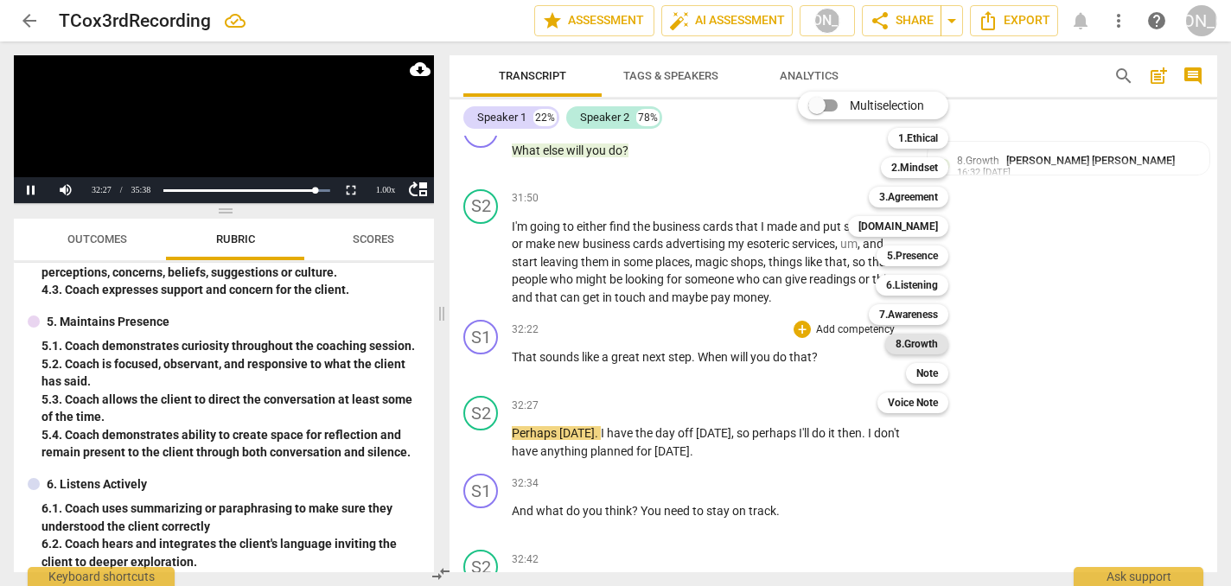
click at [929, 346] on b "8.Growth" at bounding box center [916, 344] width 42 height 21
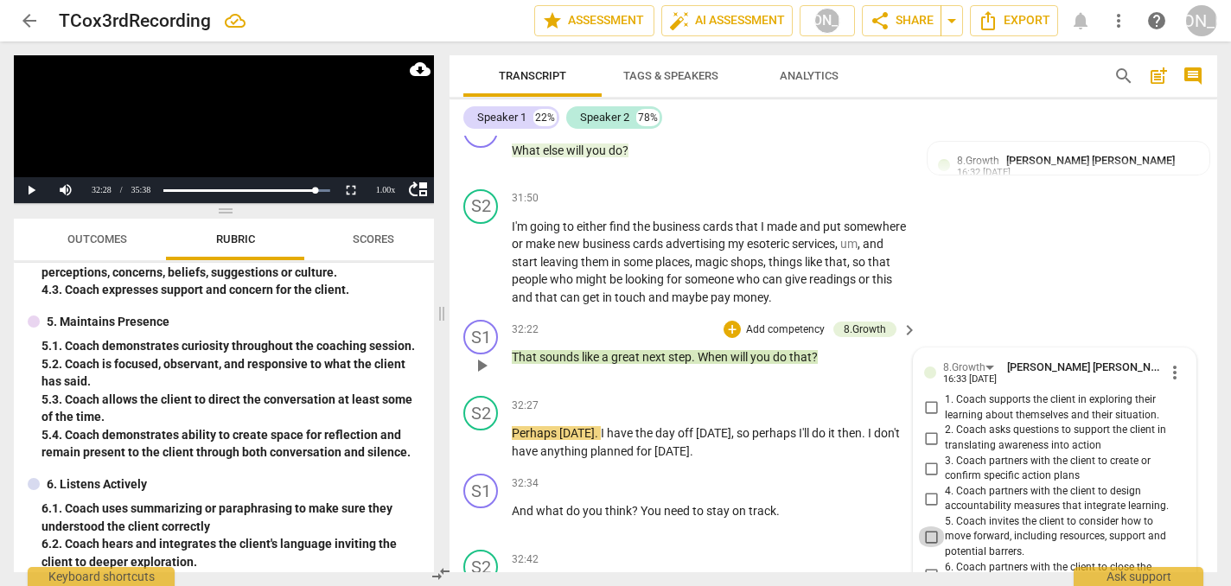
click at [930, 526] on input "5. Coach invites the client to consider how to move forward, including resource…" at bounding box center [931, 536] width 28 height 21
checkbox input "true"
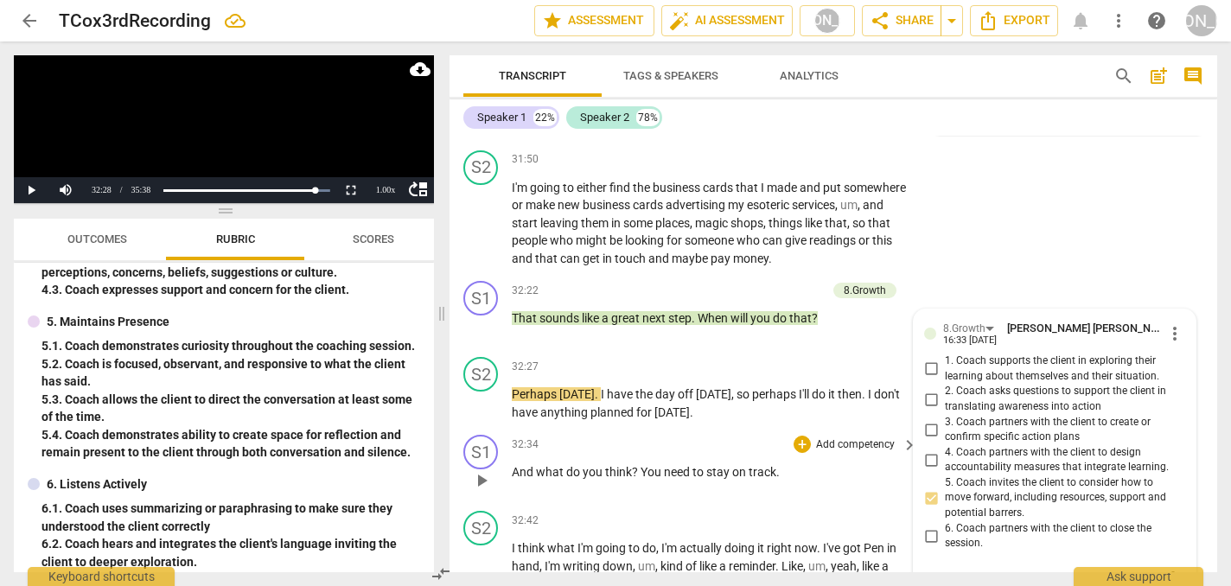
scroll to position [9247, 0]
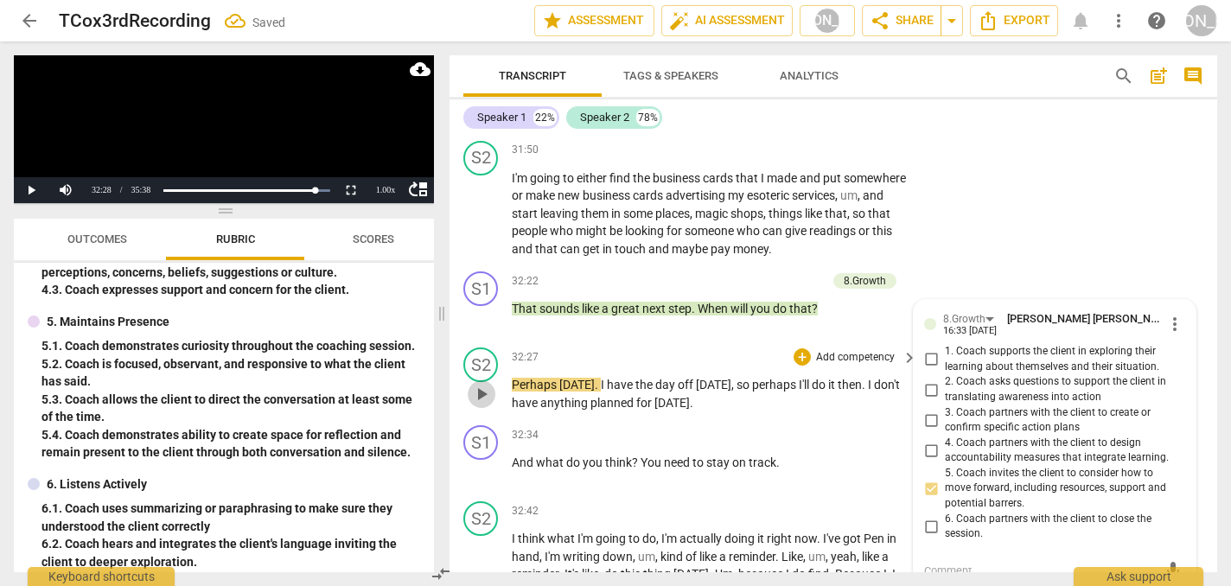
click at [481, 384] on span "play_arrow" at bounding box center [481, 394] width 21 height 21
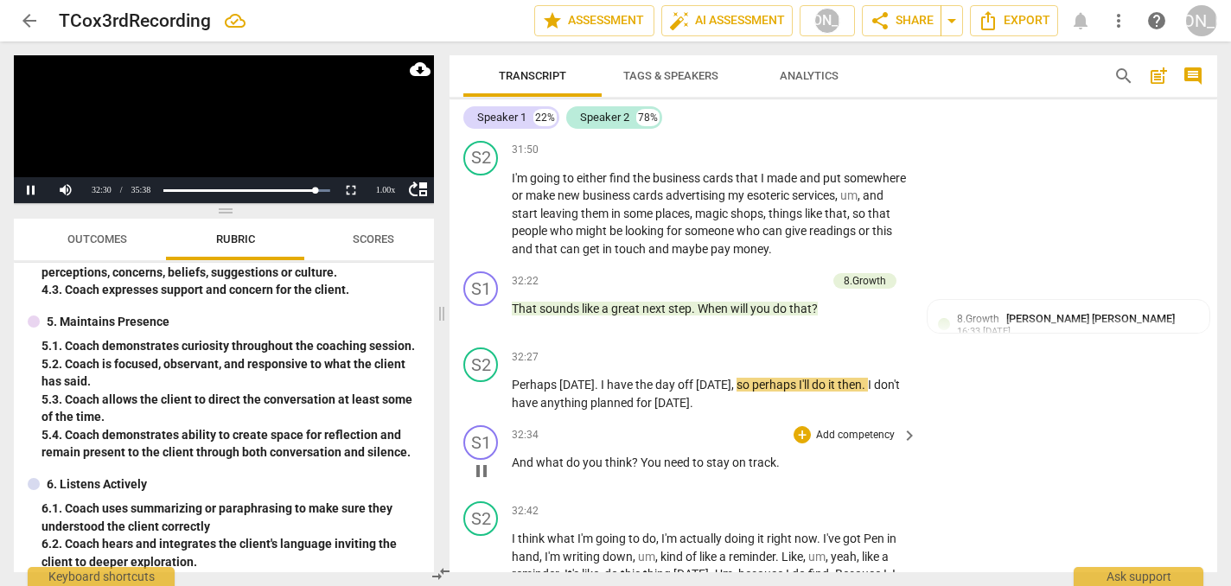
scroll to position [9274, 0]
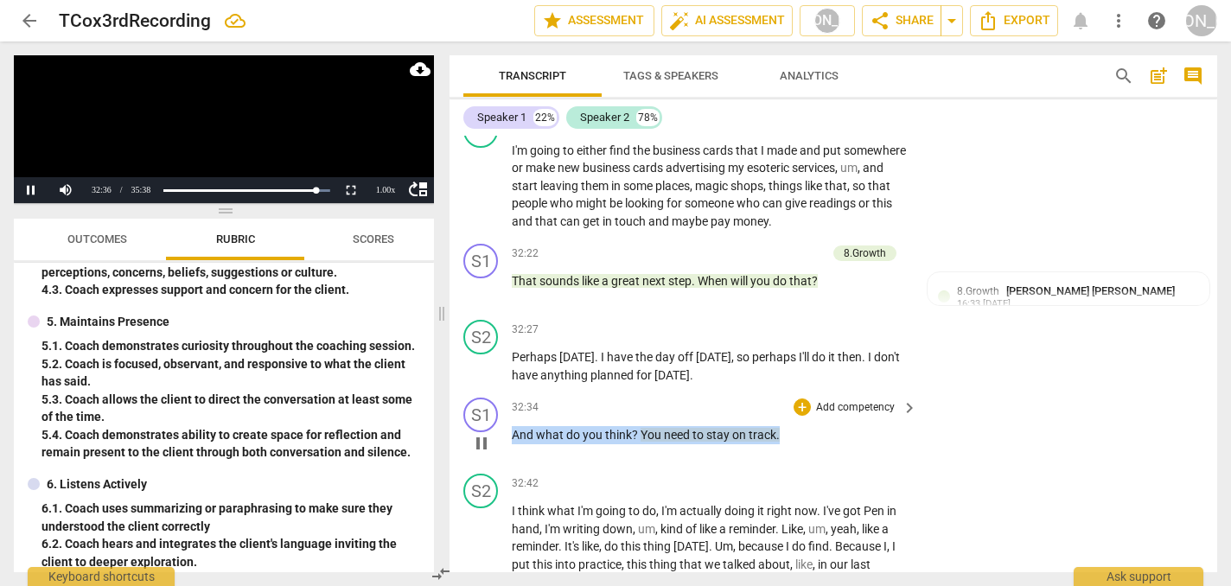
drag, startPoint x: 786, startPoint y: 360, endPoint x: 502, endPoint y: 348, distance: 283.7
click at [502, 391] on div "S1 play_arrow pause 32:34 + Add competency keyboard_arrow_right And what do you…" at bounding box center [833, 429] width 768 height 76
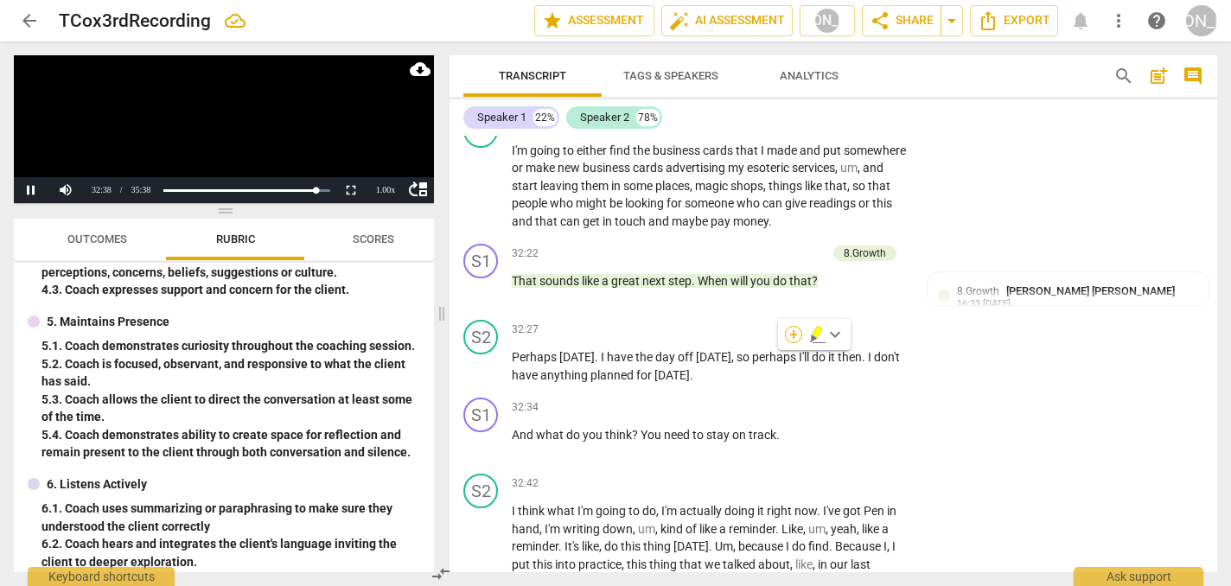
click at [793, 334] on div "+" at bounding box center [793, 334] width 17 height 17
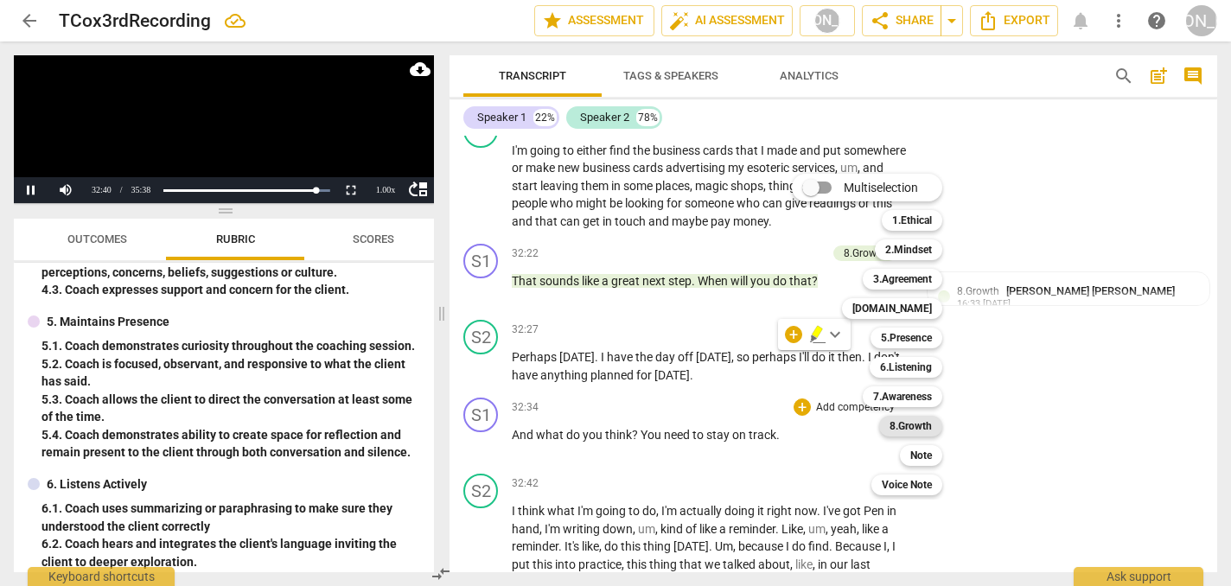
click at [921, 429] on b "8.Growth" at bounding box center [910, 426] width 42 height 21
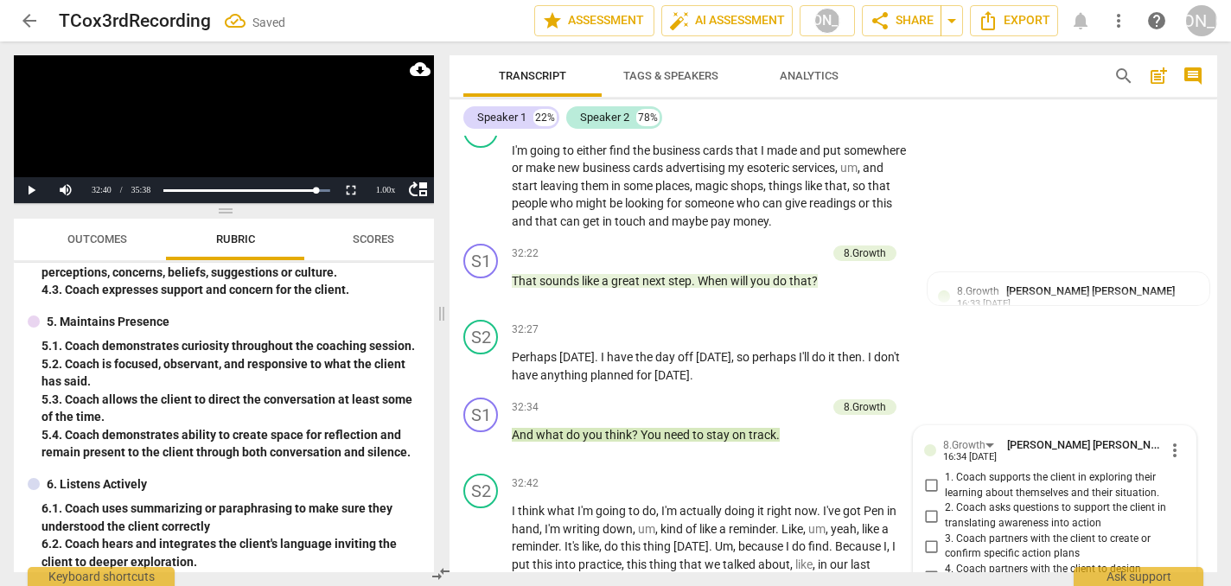
scroll to position [9532, 0]
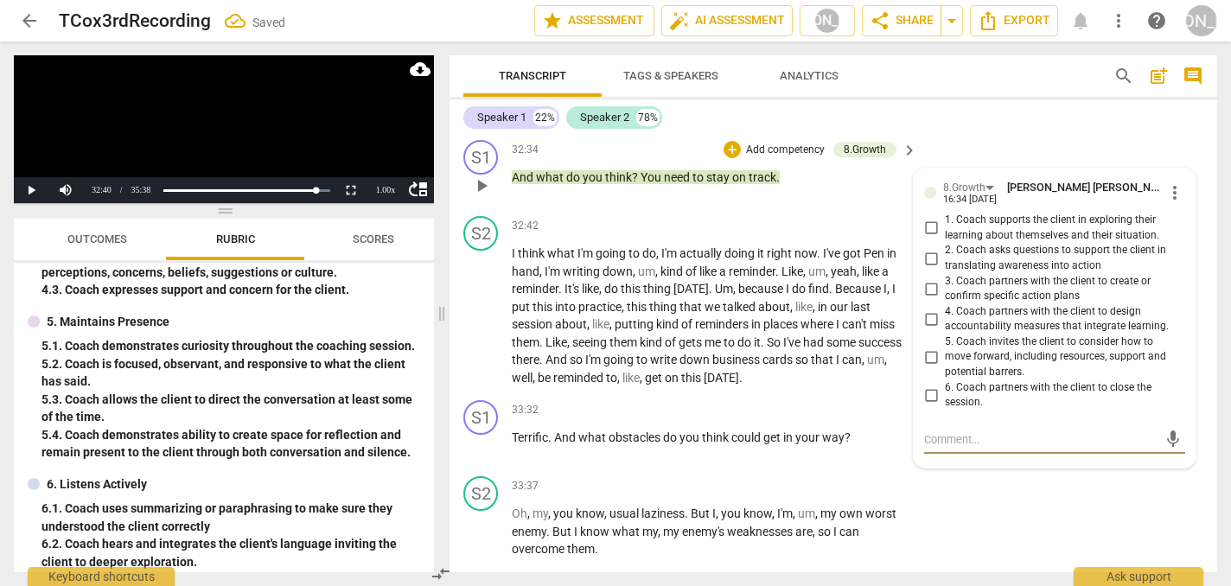
click at [928, 347] on input "5. Coach invites the client to consider how to move forward, including resource…" at bounding box center [931, 357] width 28 height 21
checkbox input "true"
click at [578, 393] on div "S1 play_arrow pause 33:32 + Add competency keyboard_arrow_right Terrific . And …" at bounding box center [833, 431] width 768 height 76
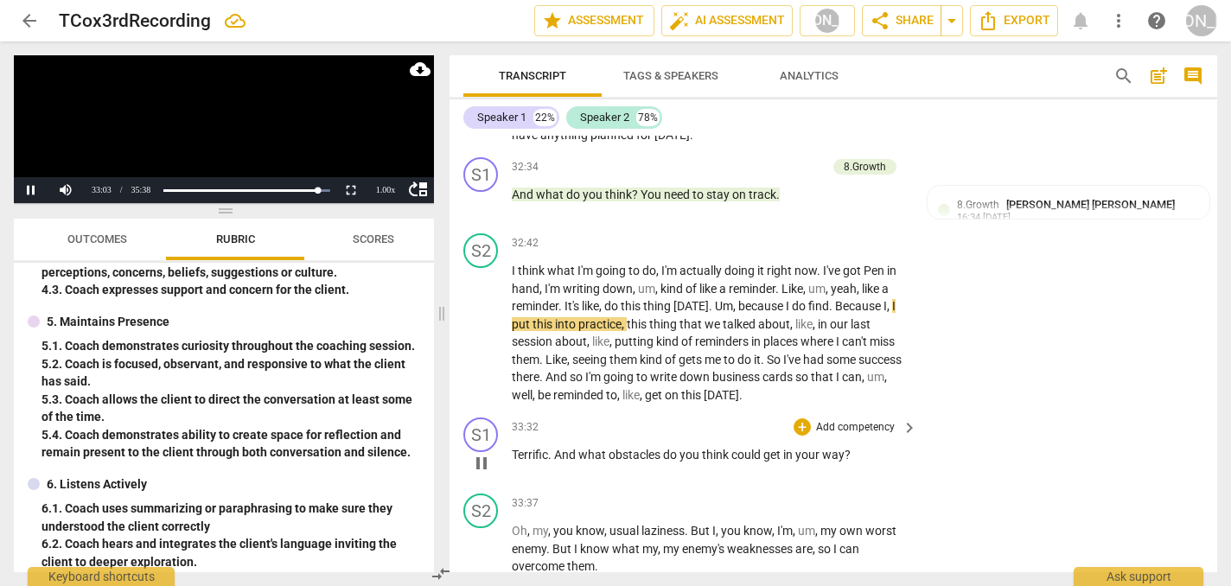
scroll to position [9534, 0]
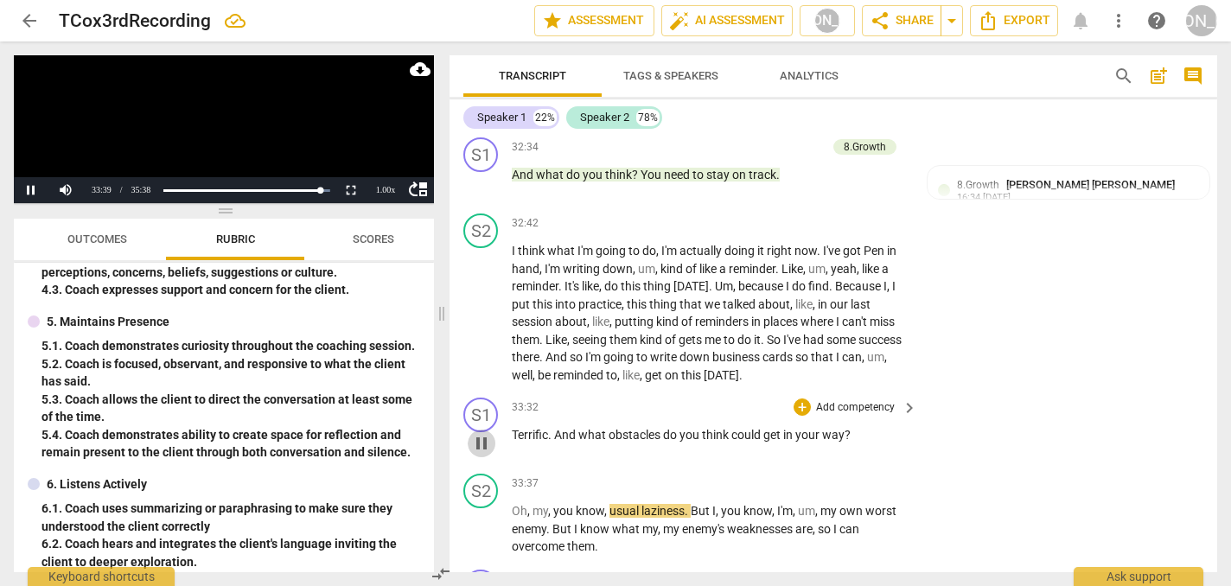
click at [476, 433] on span "pause" at bounding box center [481, 443] width 21 height 21
click at [801, 398] on div "+" at bounding box center [801, 406] width 17 height 17
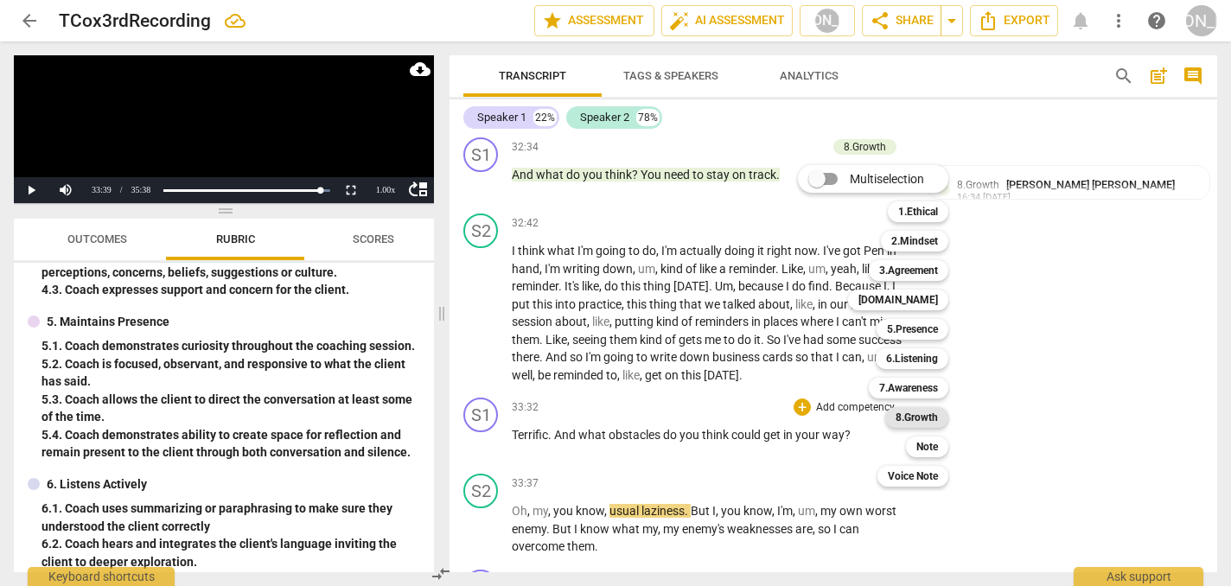
click at [904, 412] on b "8.Growth" at bounding box center [916, 417] width 42 height 21
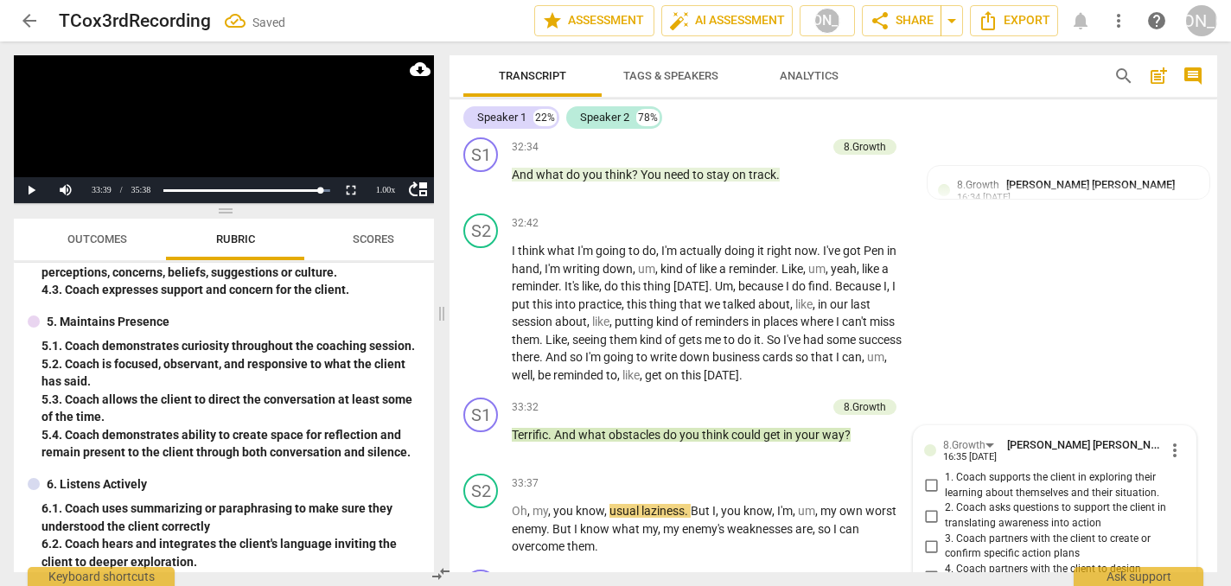
scroll to position [9789, 0]
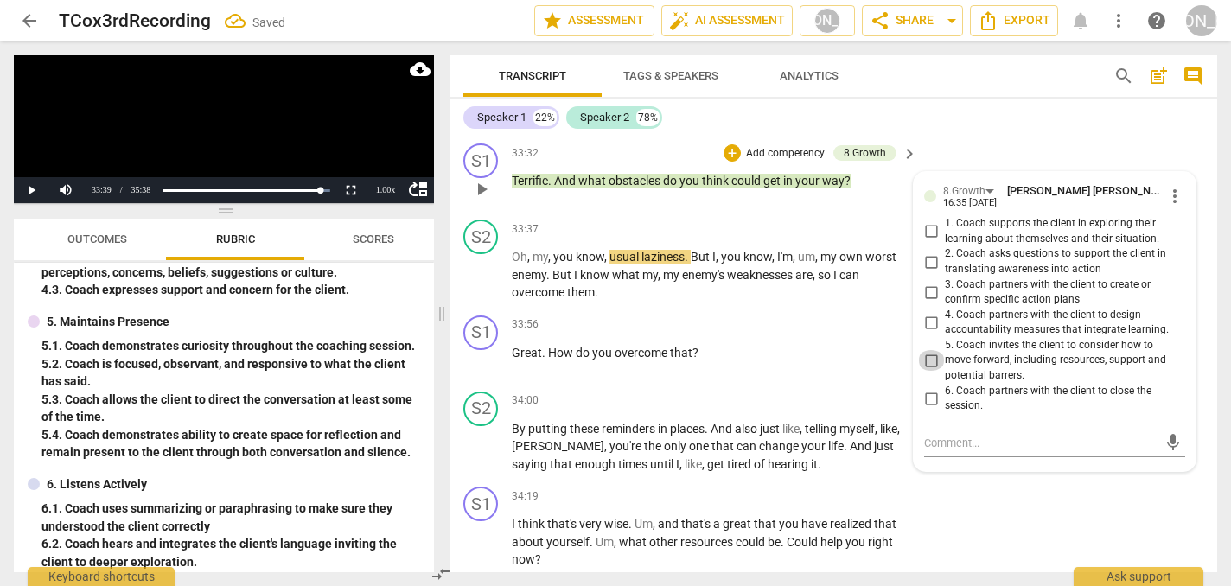
click at [928, 350] on input "5. Coach invites the client to consider how to move forward, including resource…" at bounding box center [931, 360] width 28 height 21
checkbox input "true"
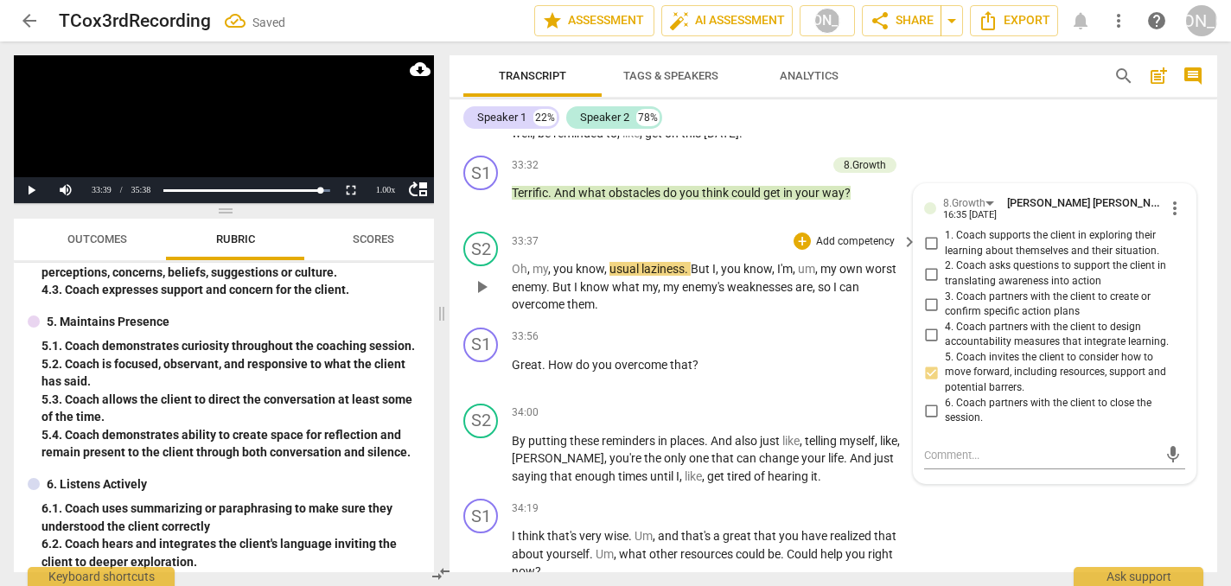
scroll to position [9778, 0]
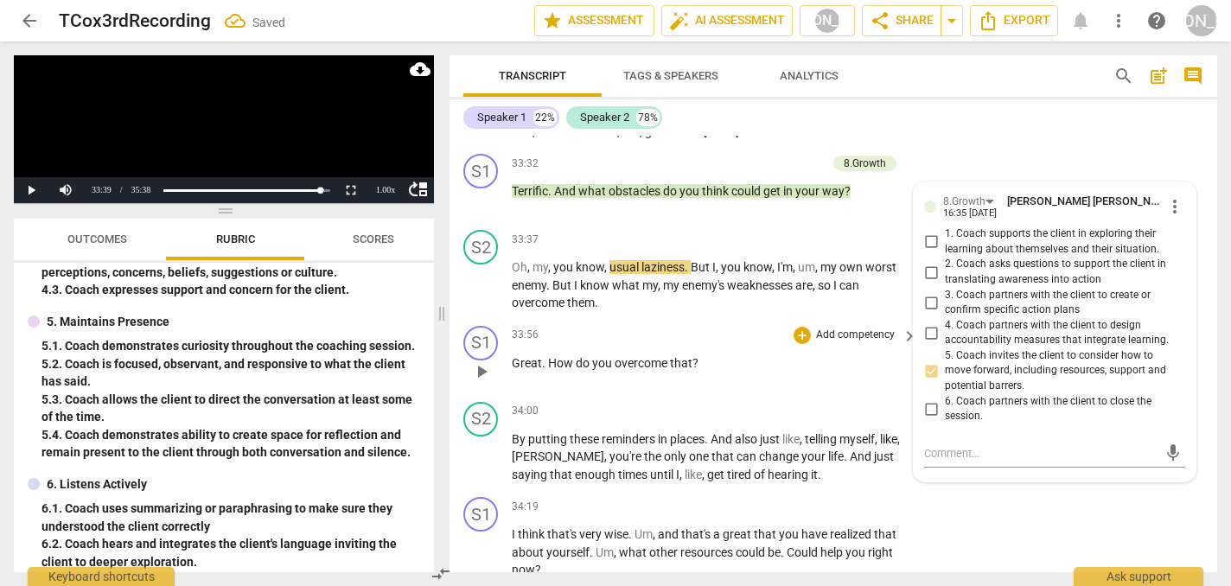
click at [476, 361] on span "play_arrow" at bounding box center [481, 371] width 21 height 21
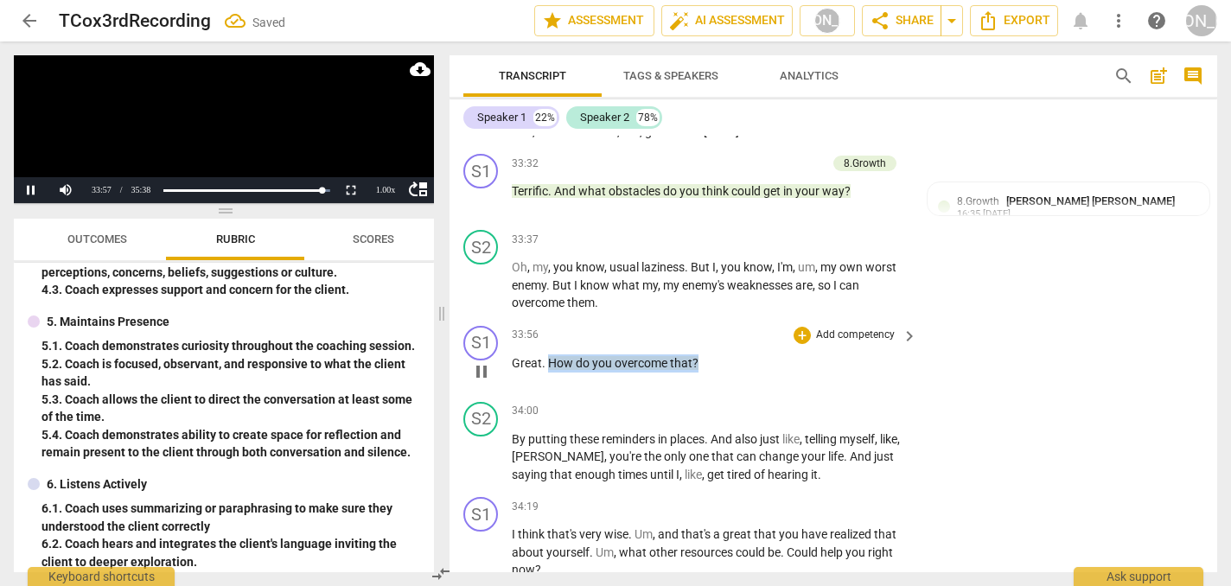
drag, startPoint x: 698, startPoint y: 282, endPoint x: 548, endPoint y: 278, distance: 150.4
click at [548, 354] on p "Great . How do you overcome that ?" at bounding box center [710, 363] width 397 height 18
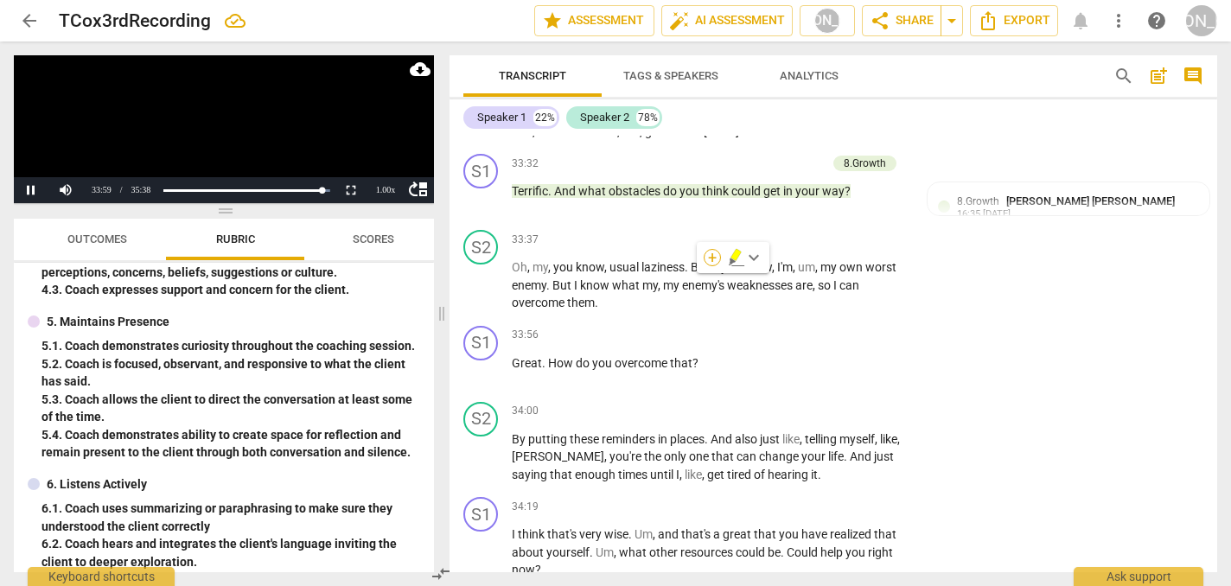
click at [707, 258] on div "+" at bounding box center [712, 257] width 17 height 17
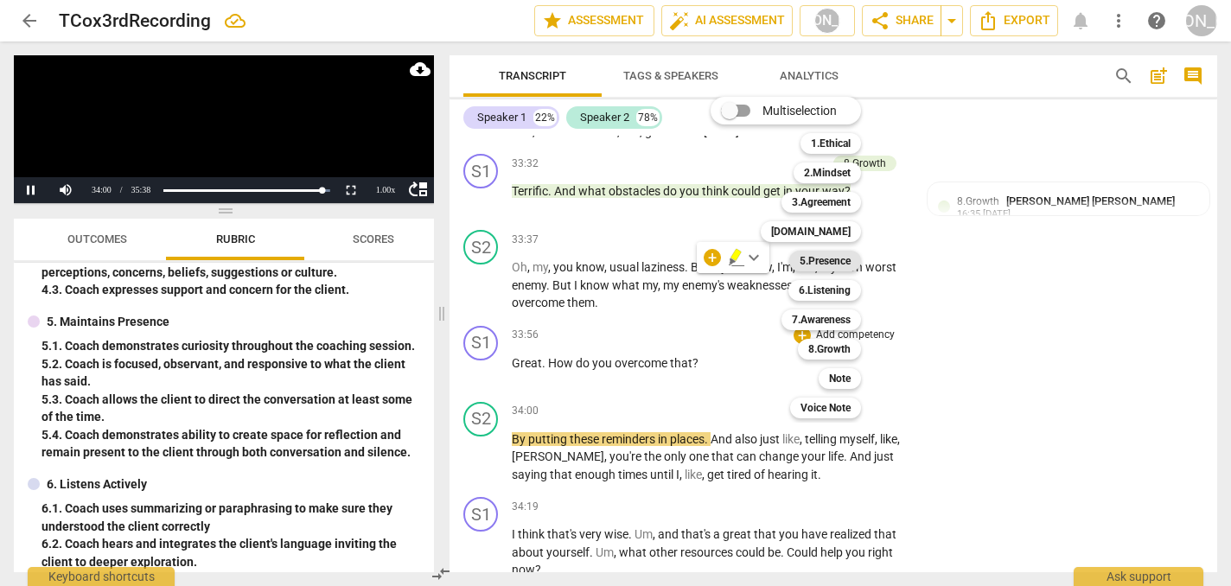
click at [819, 264] on b "5.Presence" at bounding box center [825, 261] width 51 height 21
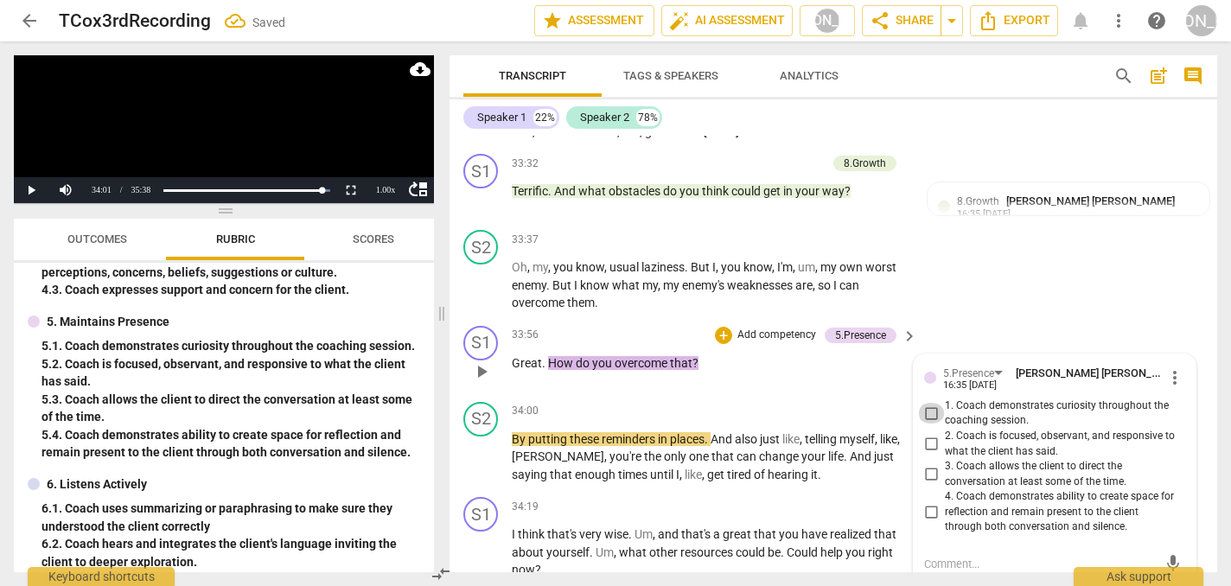
click at [934, 403] on input "1. Coach demonstrates curiosity throughout the coaching session." at bounding box center [931, 413] width 28 height 21
checkbox input "true"
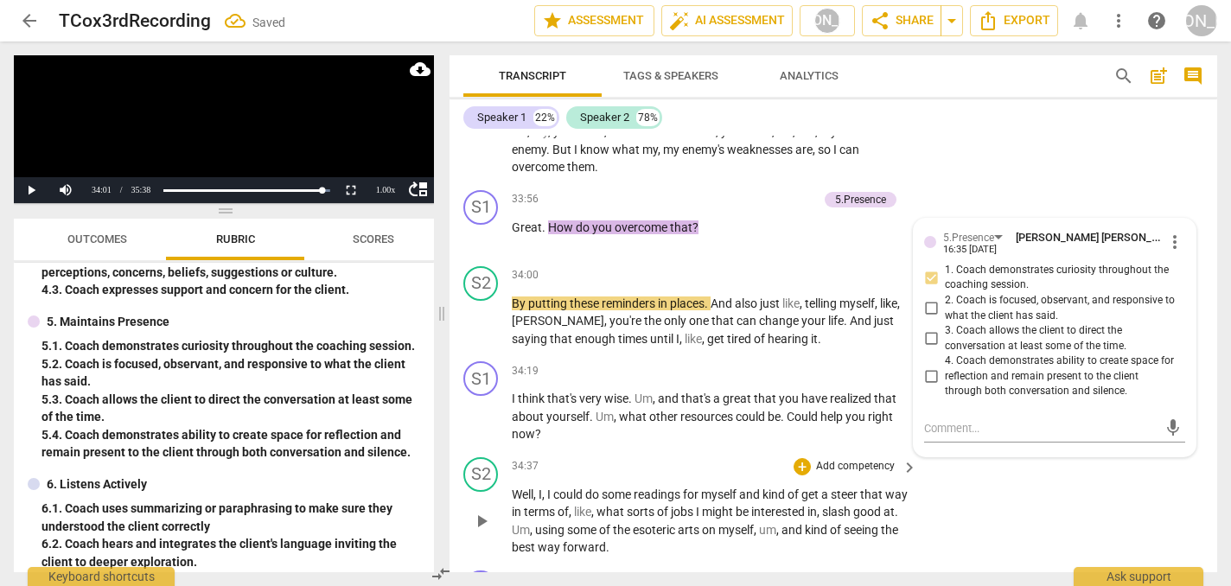
scroll to position [9924, 0]
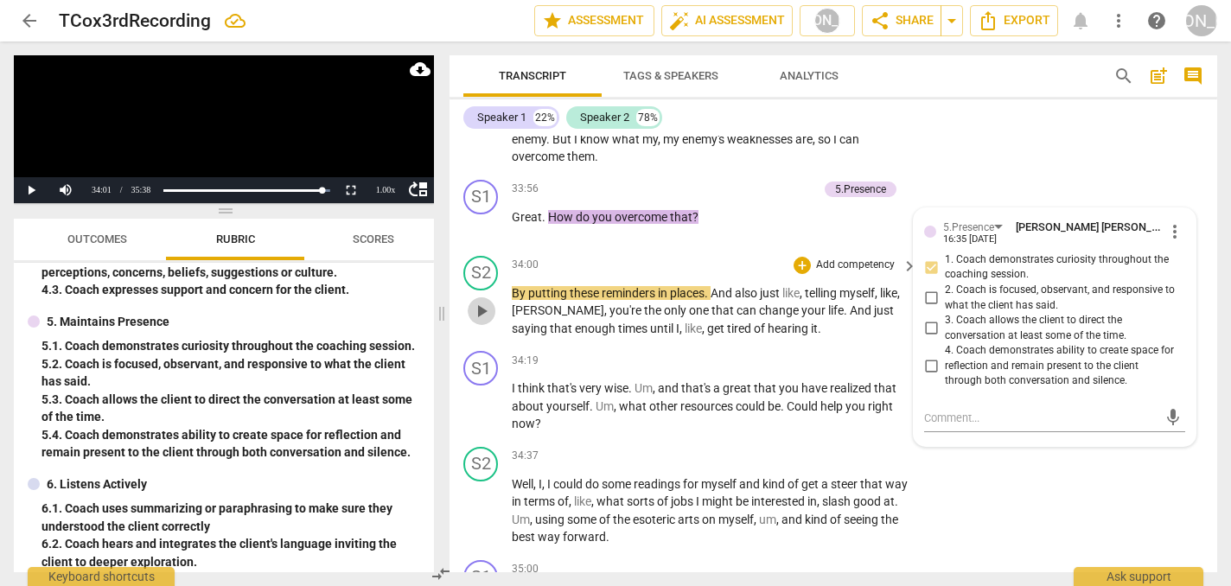
click at [480, 301] on span "play_arrow" at bounding box center [481, 311] width 21 height 21
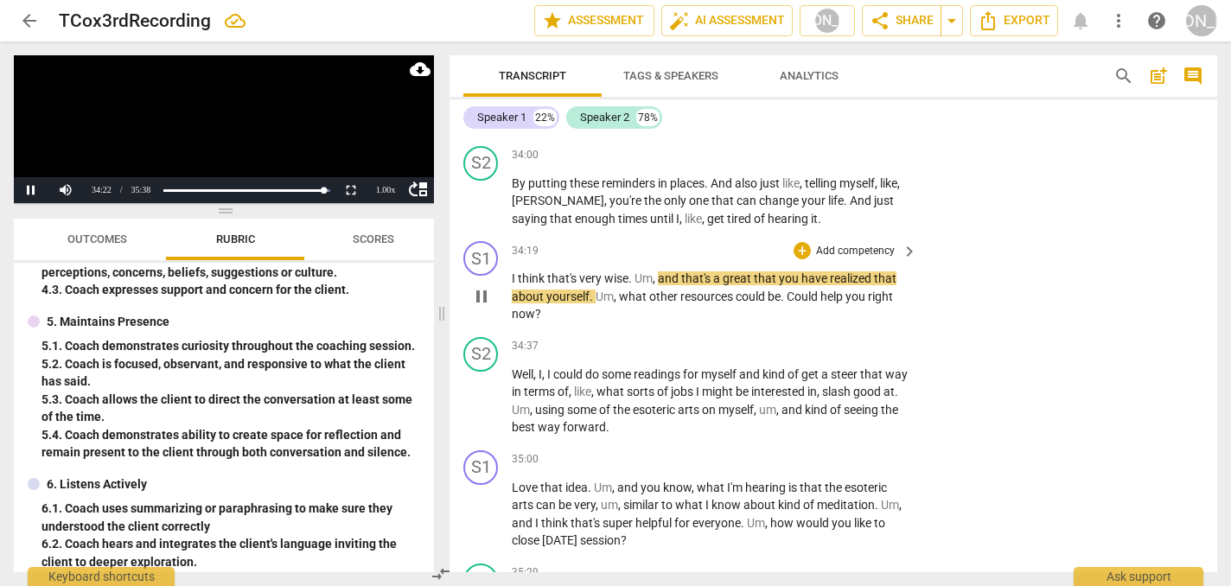
scroll to position [10026, 0]
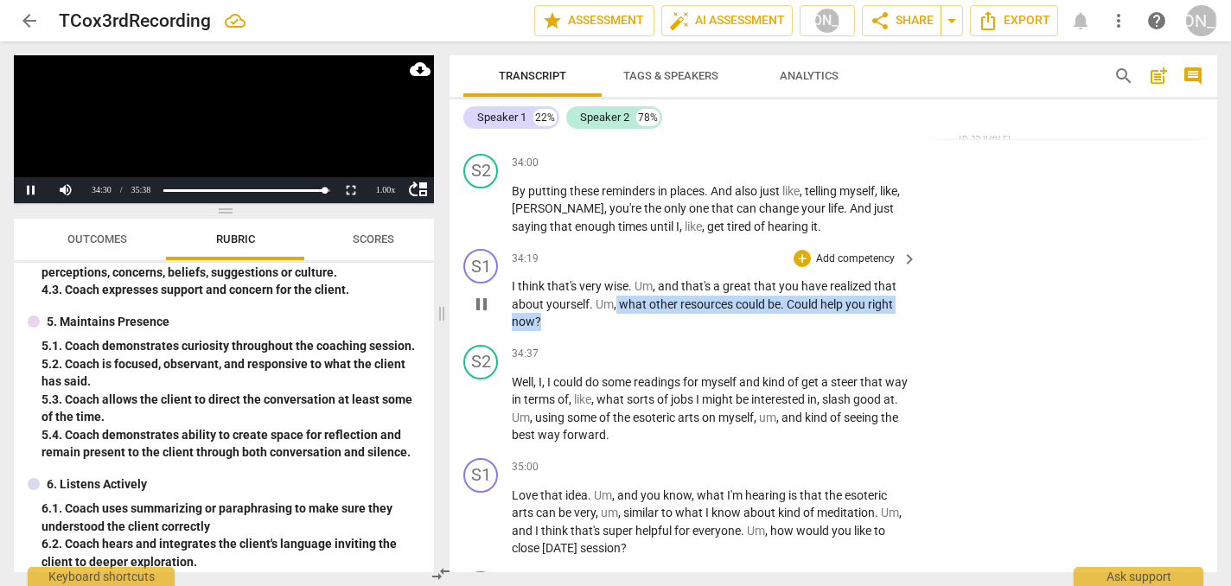
drag, startPoint x: 617, startPoint y: 219, endPoint x: 619, endPoint y: 246, distance: 27.7
click at [619, 246] on div "S1 play_arrow pause 34:19 + Add competency keyboard_arrow_right I think that's …" at bounding box center [833, 290] width 768 height 96
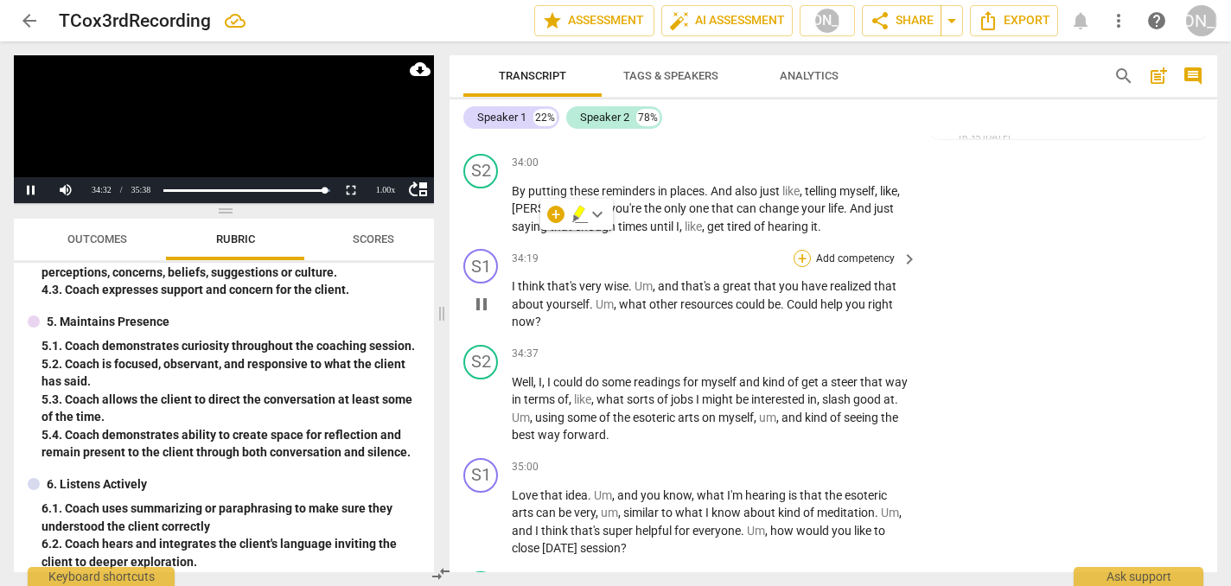
click at [797, 250] on div "+" at bounding box center [801, 258] width 17 height 17
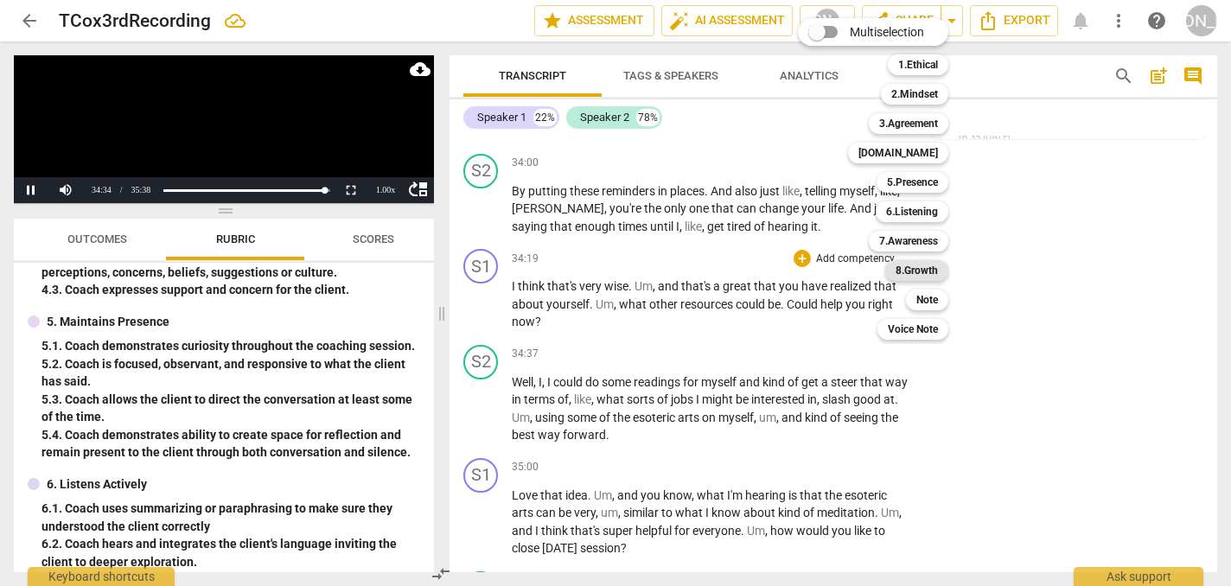
click at [927, 266] on b "8.Growth" at bounding box center [916, 270] width 42 height 21
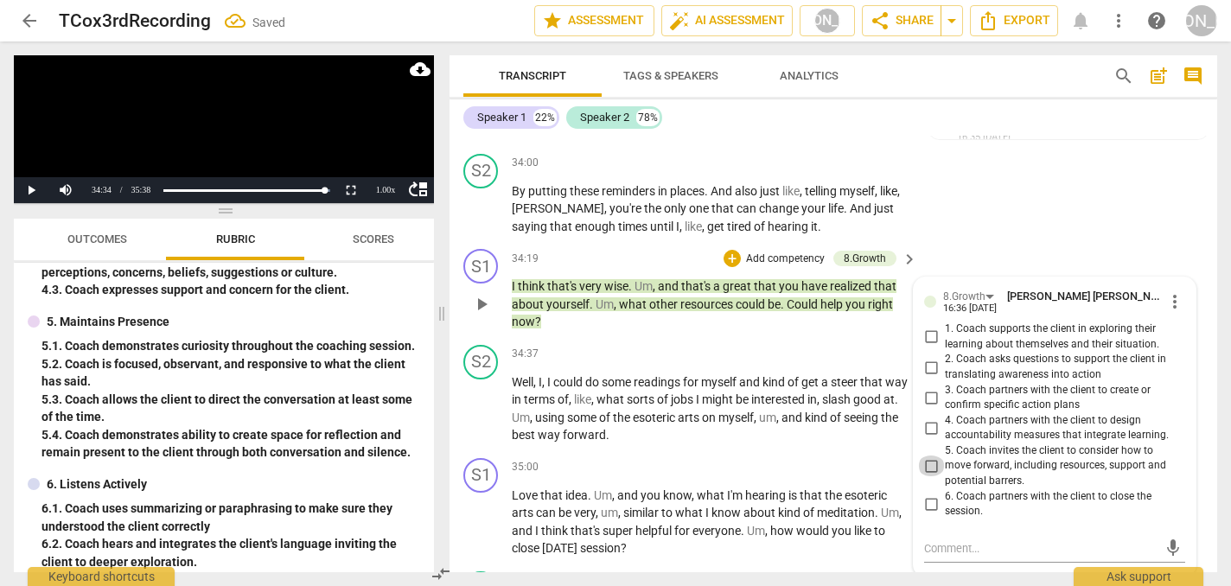
click at [923, 456] on input "5. Coach invites the client to consider how to move forward, including resource…" at bounding box center [931, 466] width 28 height 21
checkbox input "true"
click at [480, 398] on span "play_arrow" at bounding box center [481, 408] width 21 height 21
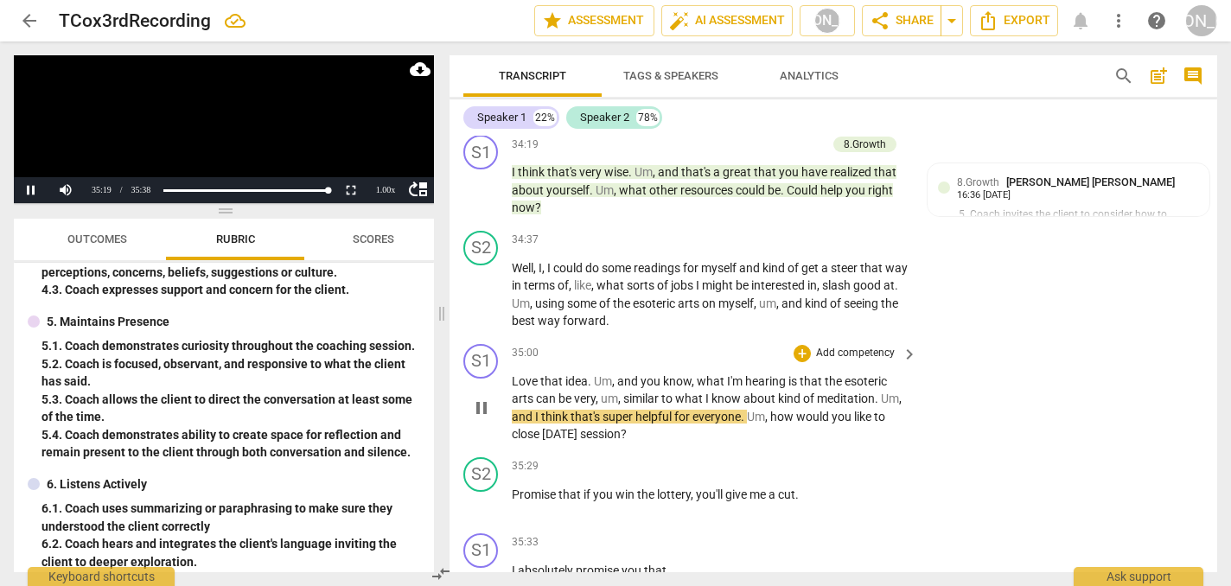
scroll to position [10146, 0]
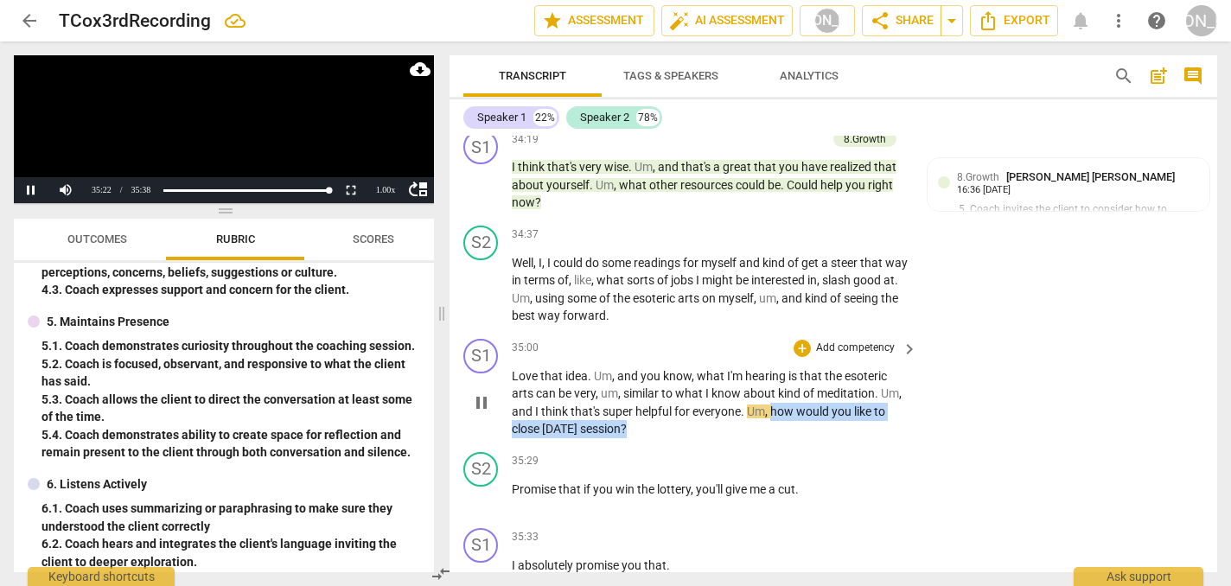
drag, startPoint x: 773, startPoint y: 322, endPoint x: 772, endPoint y: 338, distance: 15.6
click at [772, 367] on p "Love that idea . Um , and you know , what I'm hearing is that the esoteric arts…" at bounding box center [710, 402] width 397 height 71
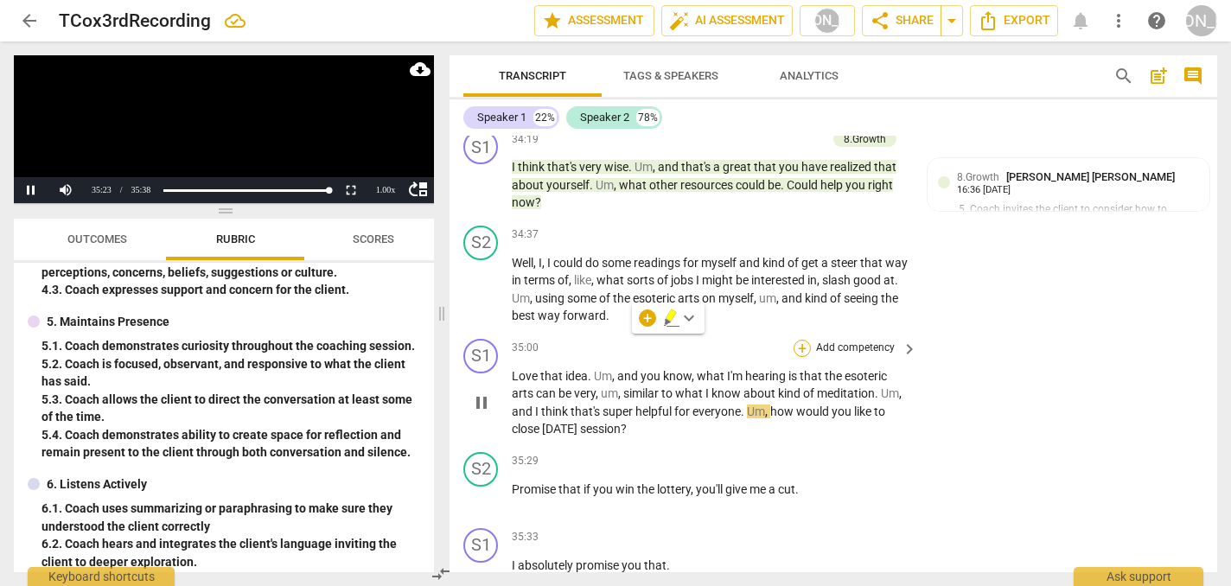
click at [800, 340] on div "+" at bounding box center [801, 348] width 17 height 17
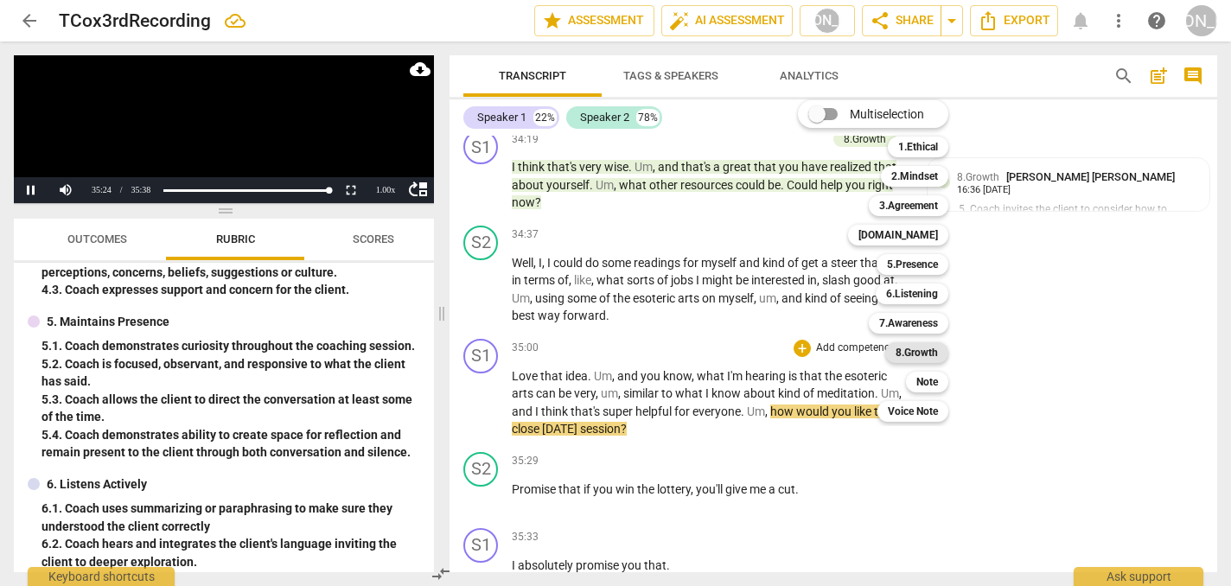
click at [925, 355] on b "8.Growth" at bounding box center [916, 352] width 42 height 21
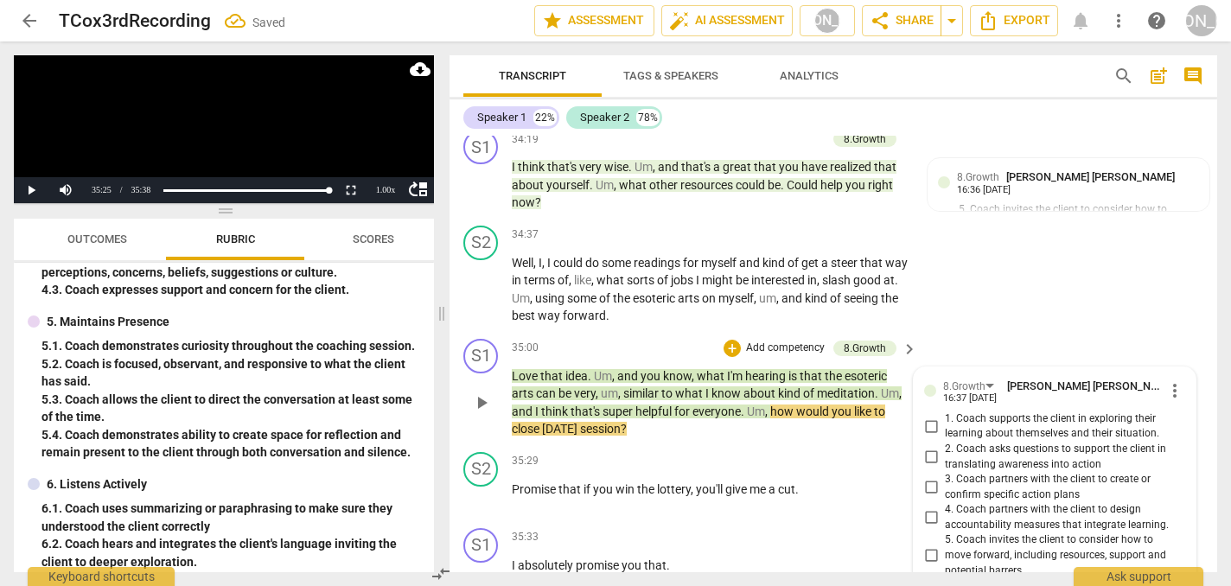
click at [927, 583] on input "6. Coach partners with the client to close the session." at bounding box center [931, 593] width 28 height 21
checkbox input "true"
click at [1029, 219] on div "S2 play_arrow pause 34:37 + Add competency keyboard_arrow_right Well , I , I co…" at bounding box center [833, 275] width 768 height 113
